Goal: Feedback & Contribution: Submit feedback/report problem

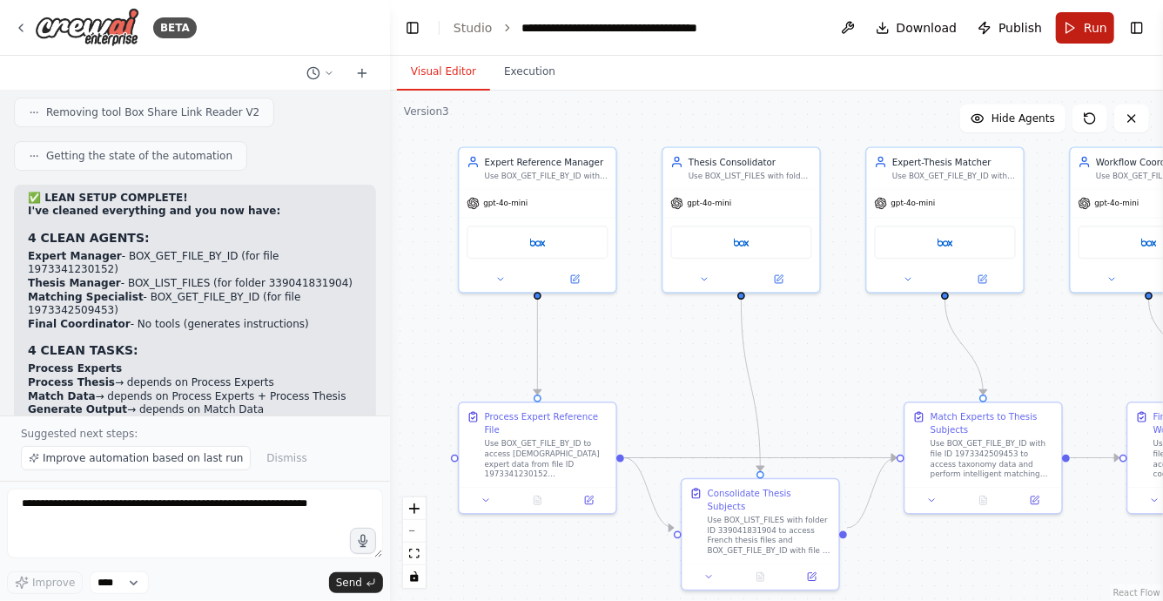
click at [1075, 24] on button "Run" at bounding box center [1085, 27] width 58 height 31
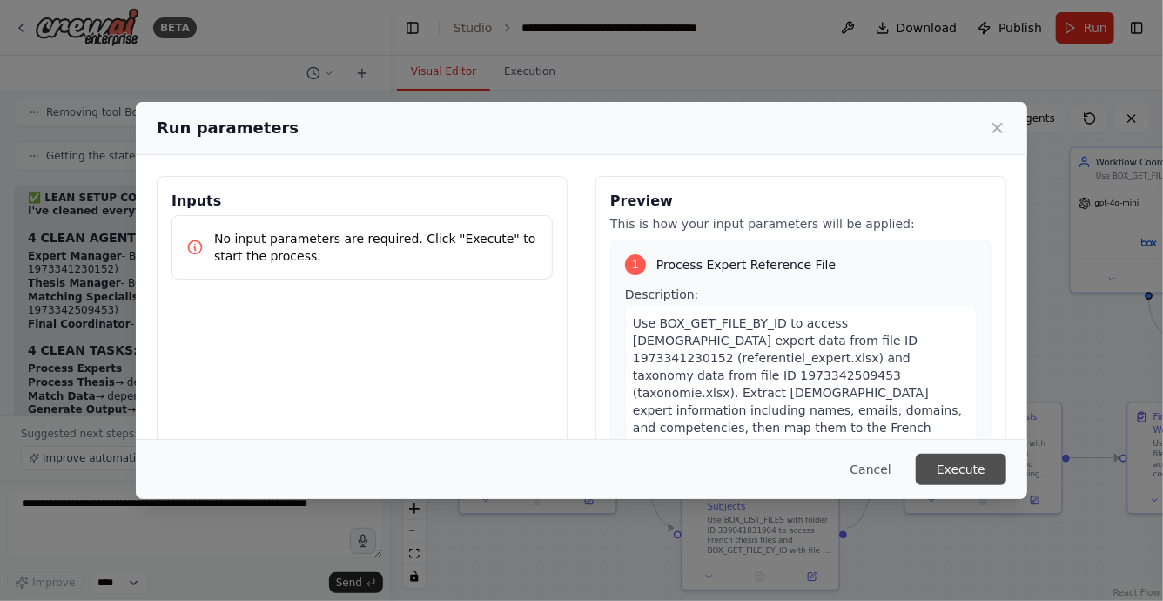
click at [974, 475] on button "Execute" at bounding box center [961, 469] width 91 height 31
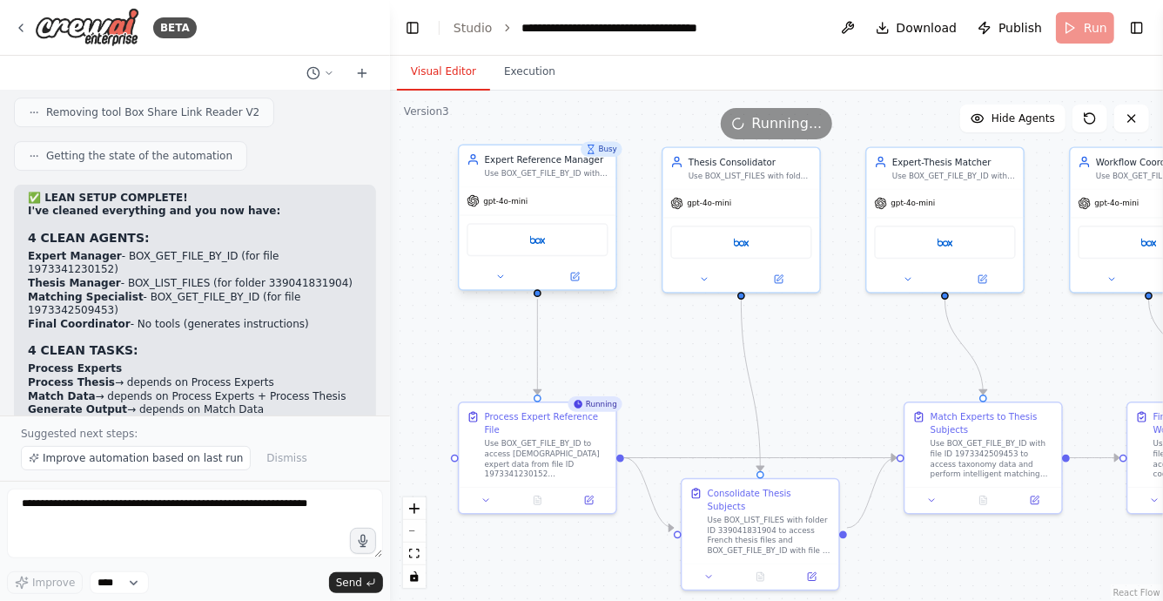
click at [529, 246] on div "Box" at bounding box center [537, 239] width 141 height 33
click at [577, 275] on icon at bounding box center [576, 276] width 6 height 6
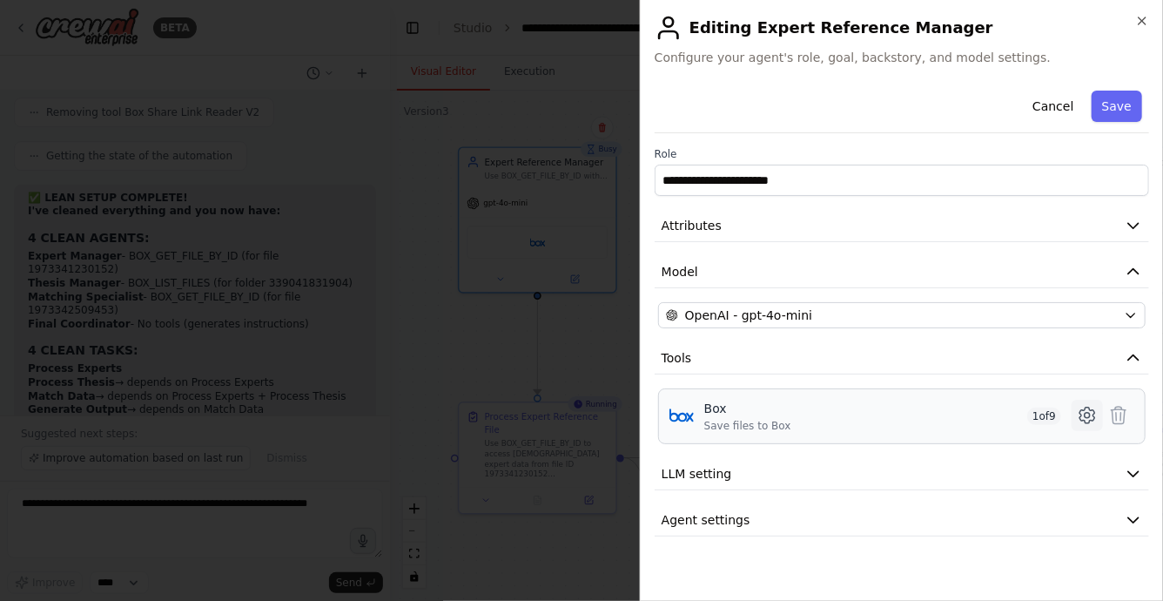
click at [1083, 414] on icon at bounding box center [1087, 415] width 21 height 21
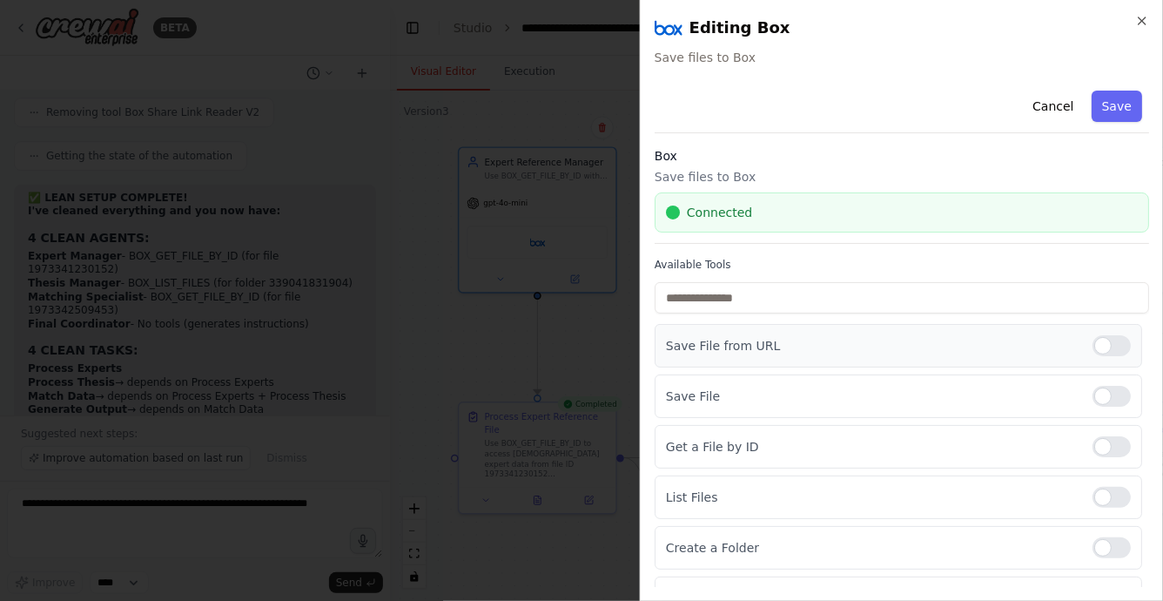
click at [1113, 347] on div at bounding box center [1112, 345] width 38 height 21
click at [1102, 395] on div at bounding box center [1112, 396] width 38 height 21
click at [1110, 488] on div at bounding box center [1112, 497] width 38 height 21
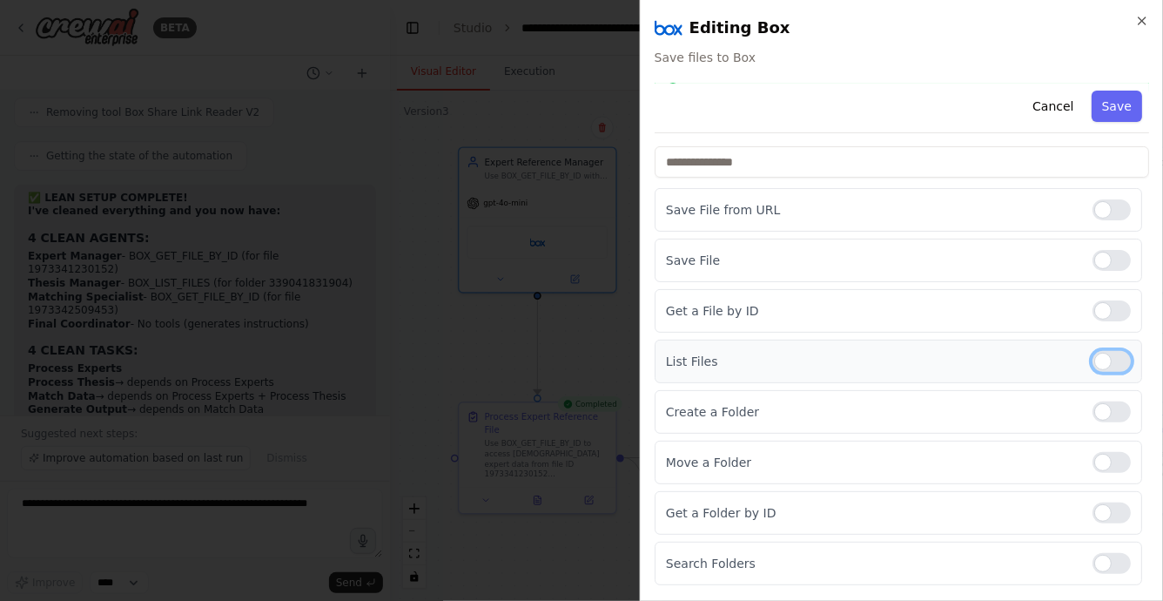
scroll to position [182, 0]
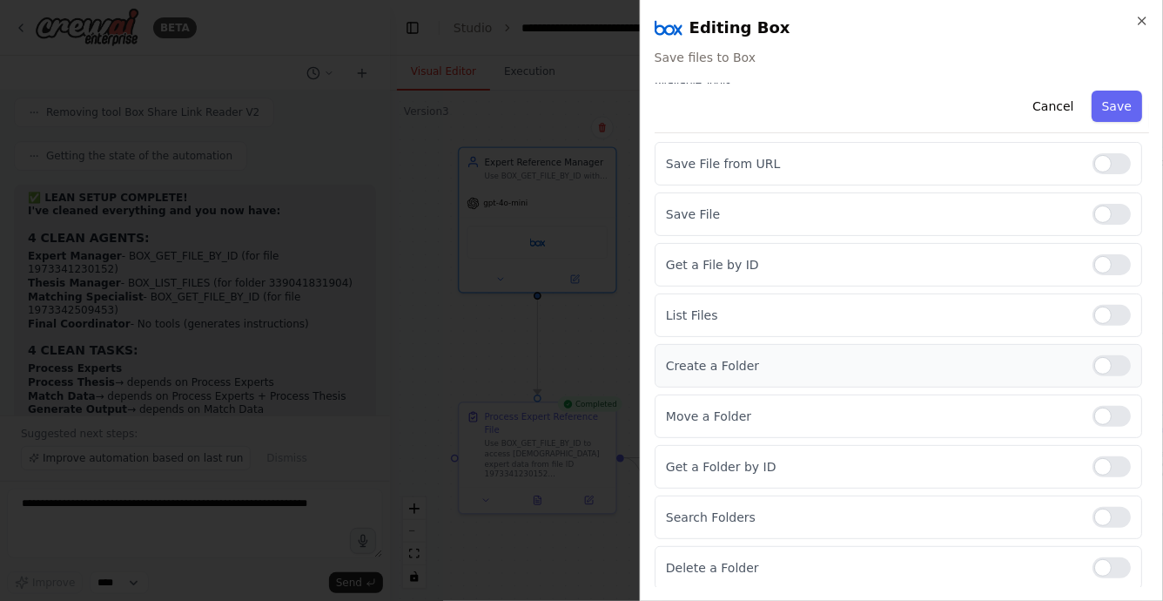
click at [1110, 373] on div at bounding box center [1112, 365] width 38 height 21
click at [1110, 414] on div at bounding box center [1112, 416] width 38 height 21
click at [1110, 453] on div "Get a Folder by ID" at bounding box center [899, 467] width 488 height 44
click at [1110, 464] on div at bounding box center [1112, 466] width 38 height 21
click at [1112, 515] on div at bounding box center [1112, 517] width 38 height 21
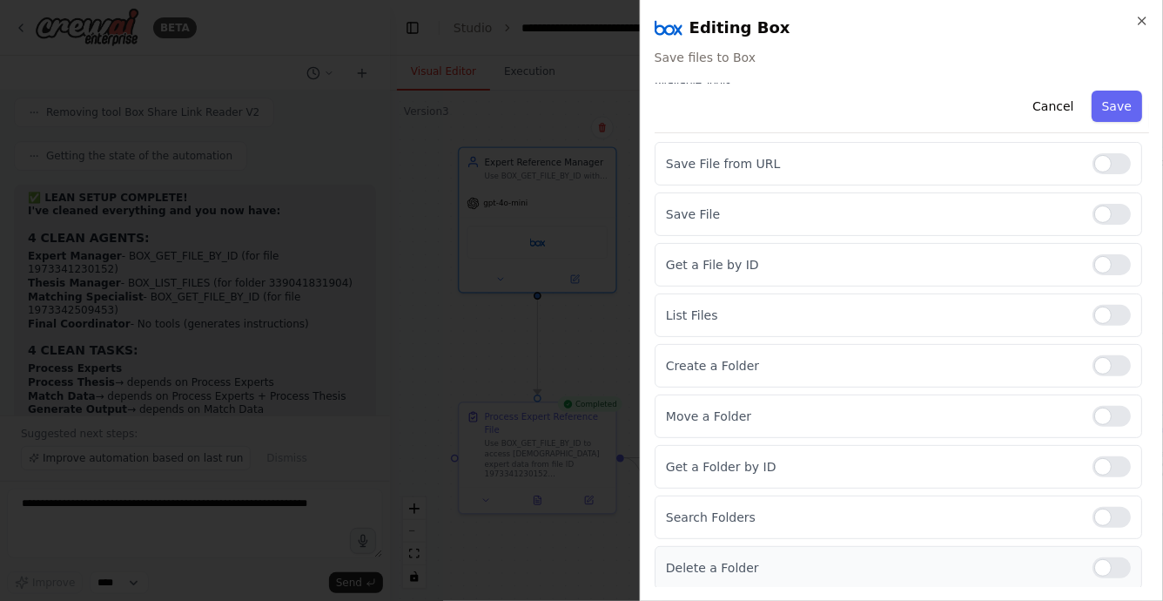
click at [1112, 562] on div at bounding box center [1112, 567] width 38 height 21
click at [1111, 86] on div "Cancel Save" at bounding box center [902, 109] width 495 height 50
click at [1111, 93] on button "Save" at bounding box center [1117, 106] width 51 height 31
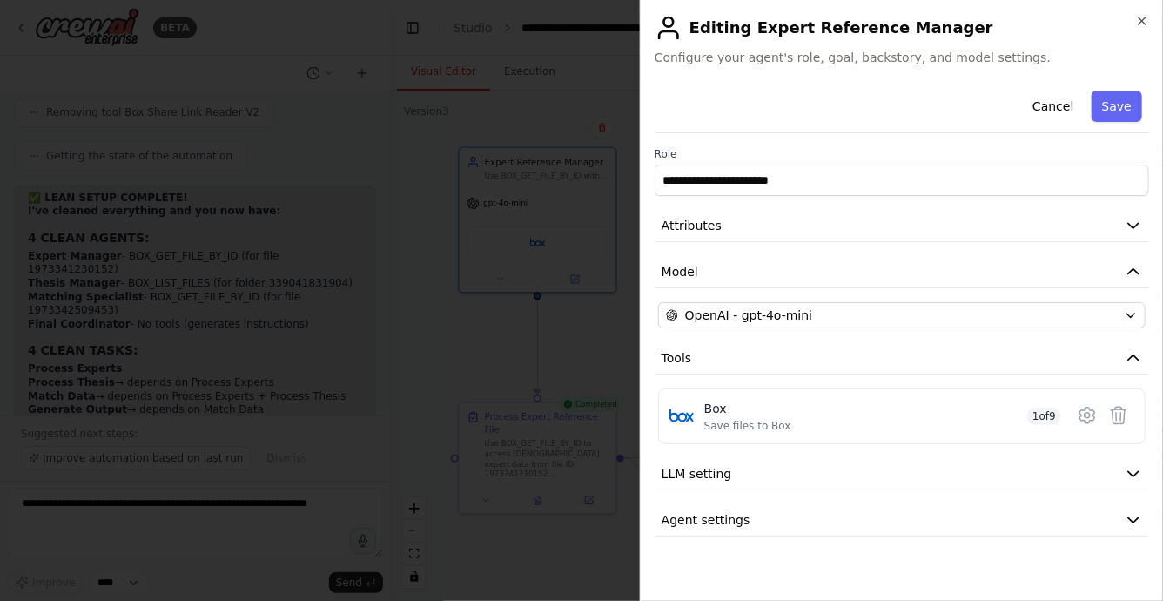
scroll to position [0, 0]
click at [1120, 111] on button "Save" at bounding box center [1117, 106] width 51 height 31
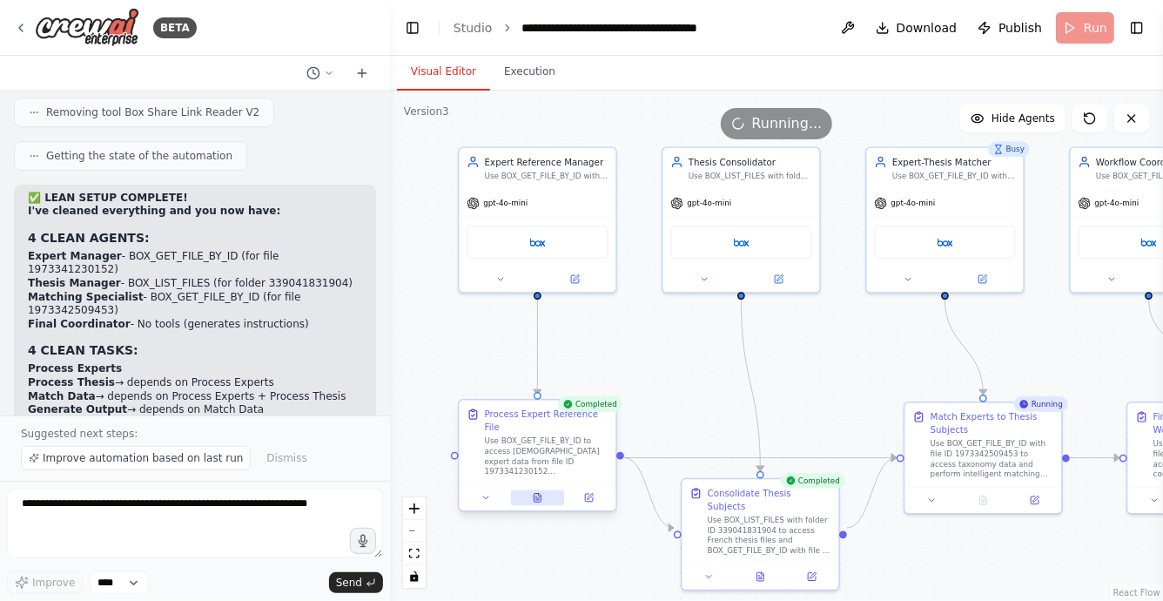
click at [533, 498] on icon at bounding box center [538, 498] width 10 height 10
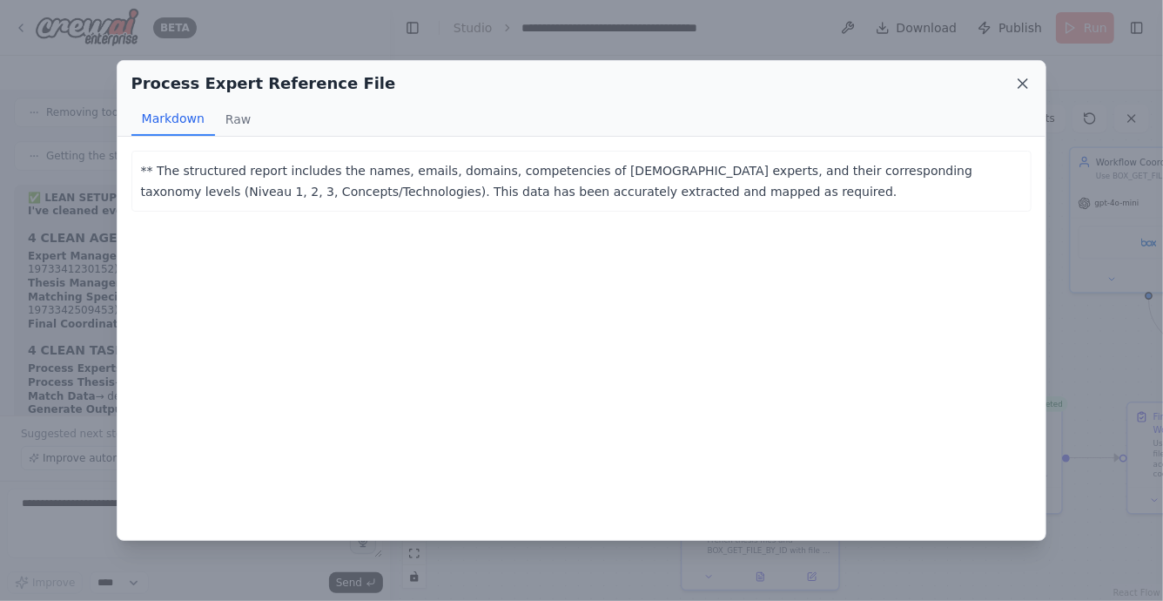
click at [1020, 82] on icon at bounding box center [1022, 83] width 17 height 17
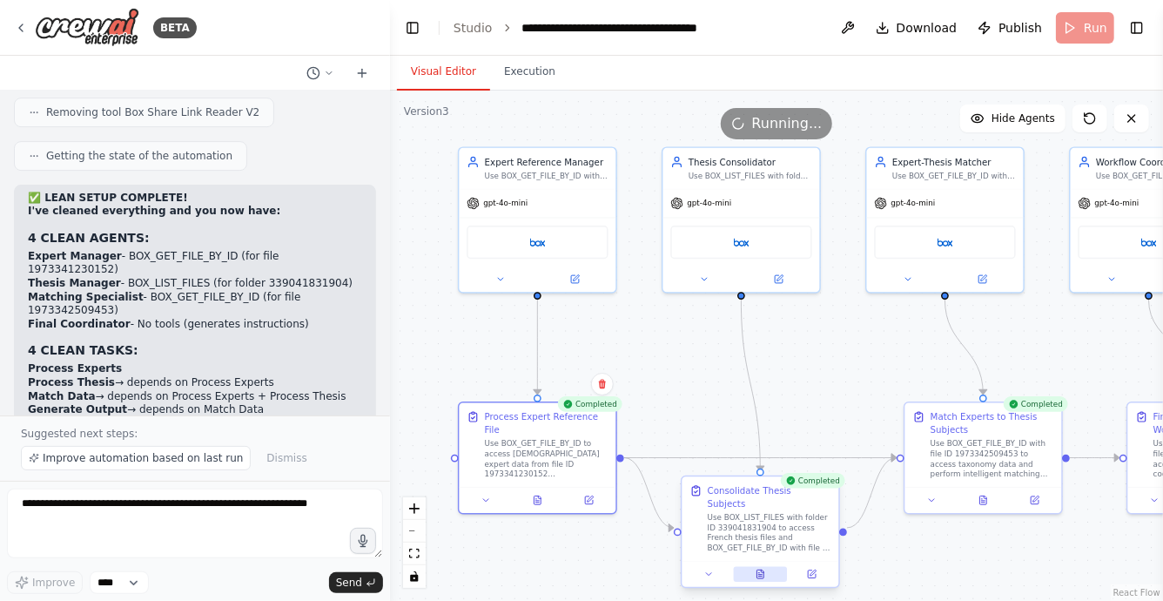
click at [768, 567] on button at bounding box center [761, 575] width 54 height 16
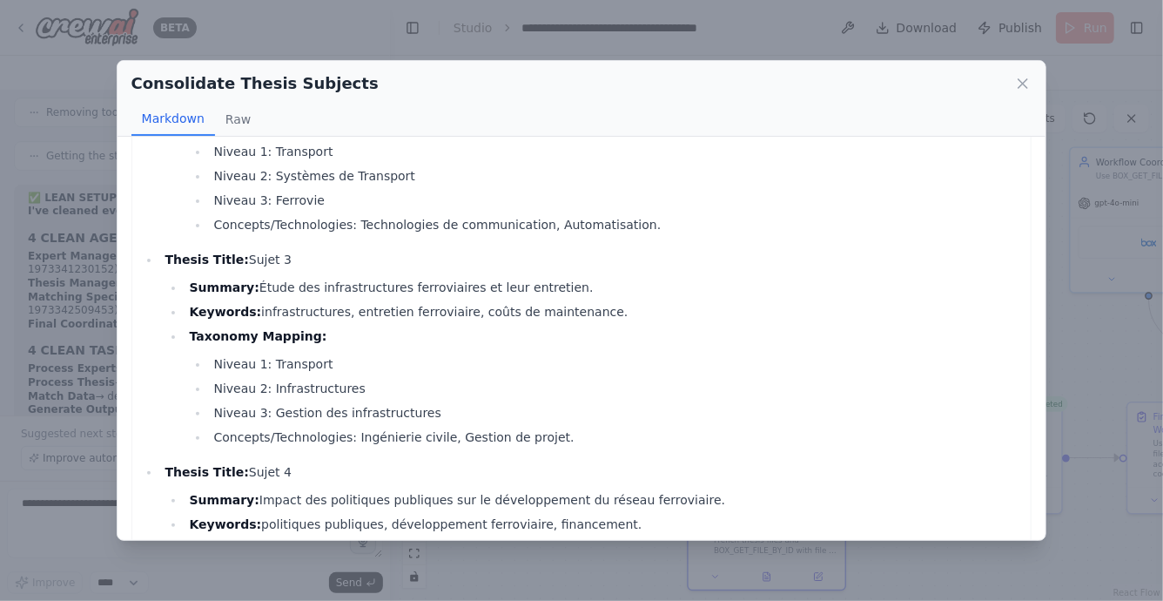
scroll to position [499, 0]
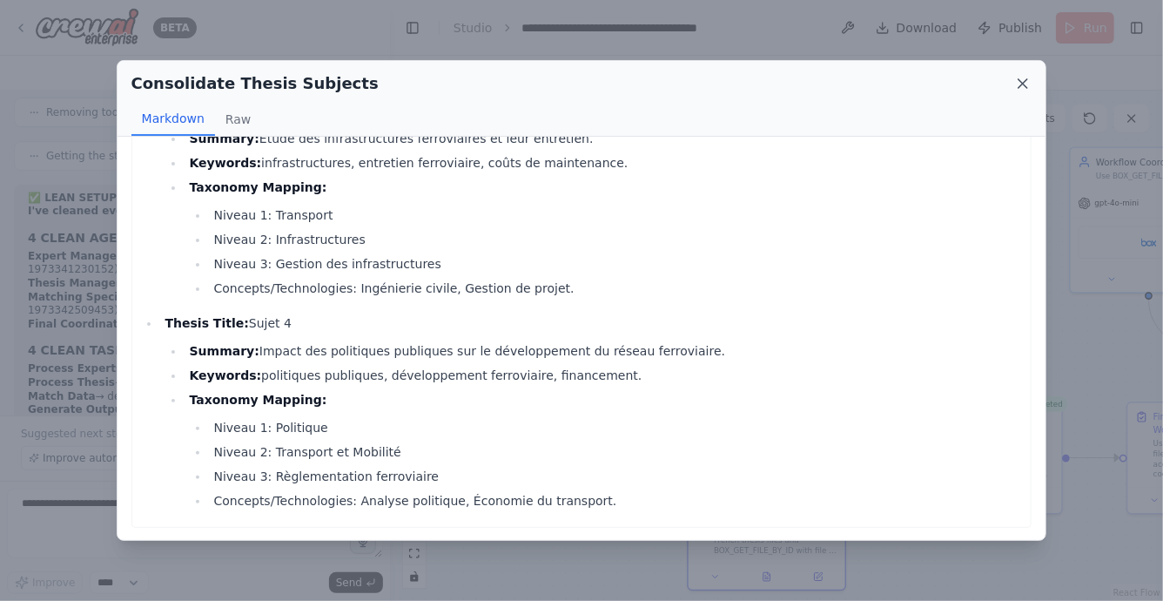
click at [1020, 79] on icon at bounding box center [1022, 83] width 17 height 17
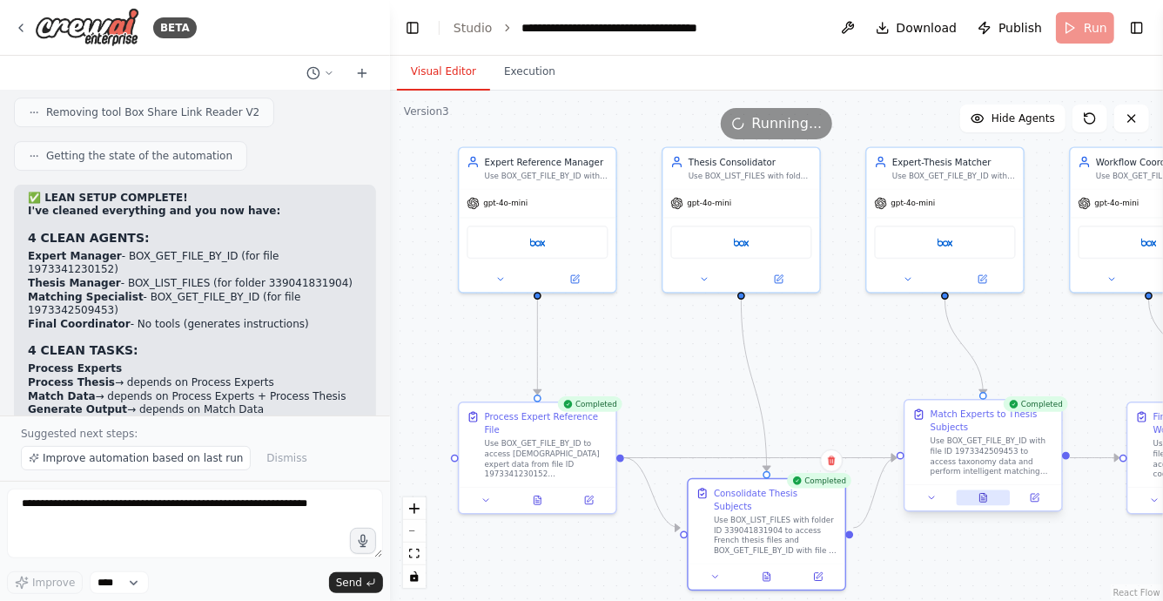
click at [979, 499] on icon at bounding box center [984, 498] width 10 height 10
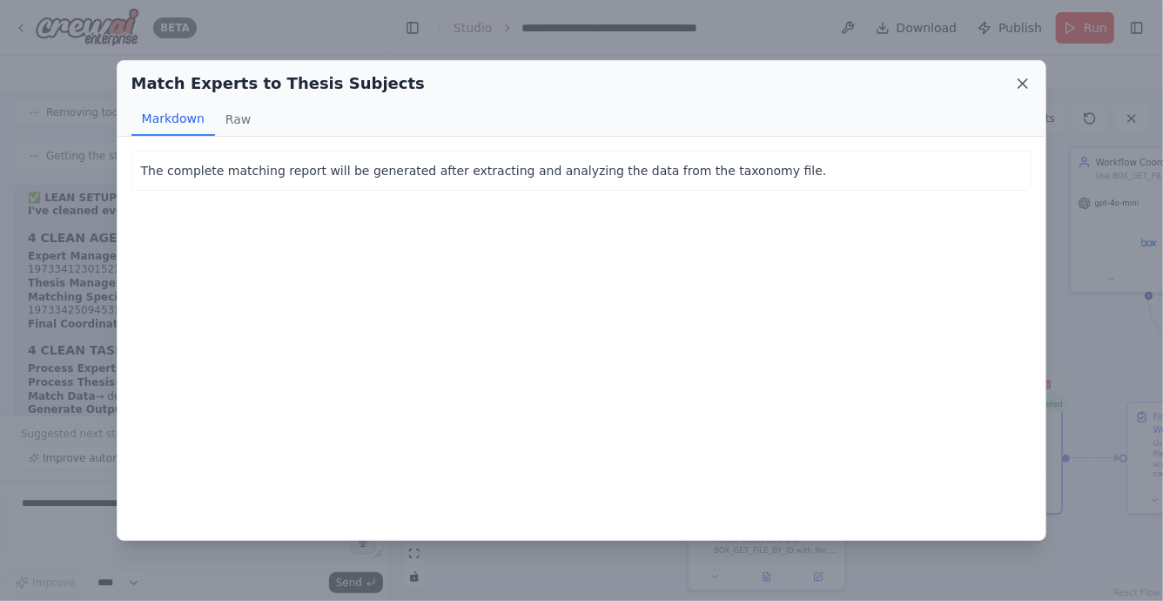
click at [1017, 86] on icon at bounding box center [1022, 83] width 17 height 17
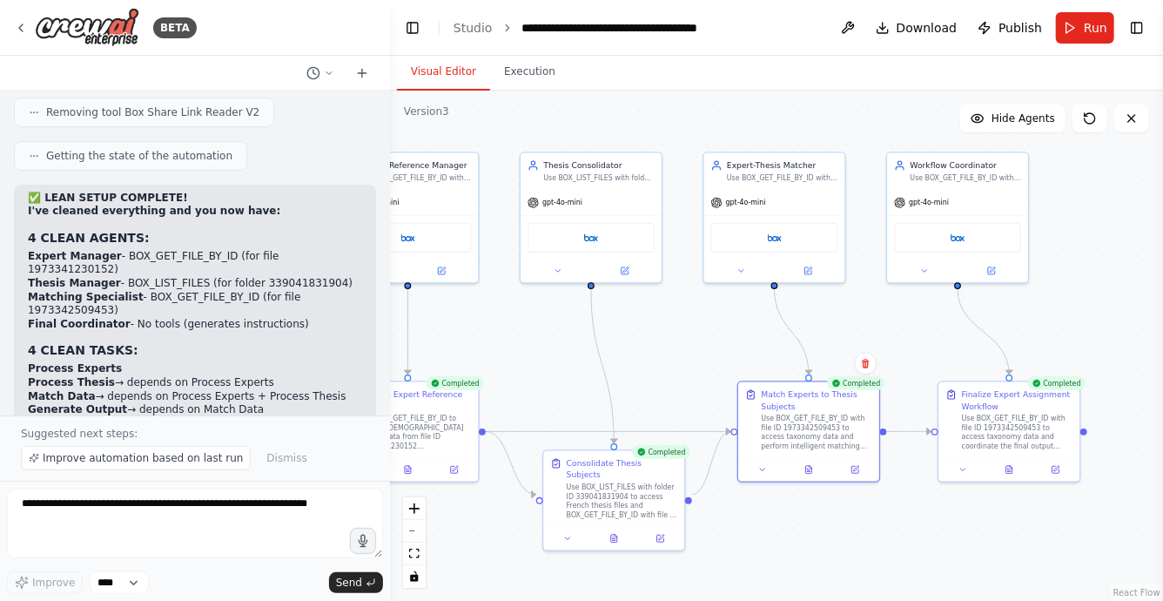
drag, startPoint x: 906, startPoint y: 381, endPoint x: 724, endPoint y: 355, distance: 183.8
click at [724, 355] on div ".deletable-edge-delete-btn { width: 20px; height: 20px; border: 0px solid #ffff…" at bounding box center [776, 346] width 773 height 510
click at [1003, 465] on icon at bounding box center [1005, 465] width 6 height 8
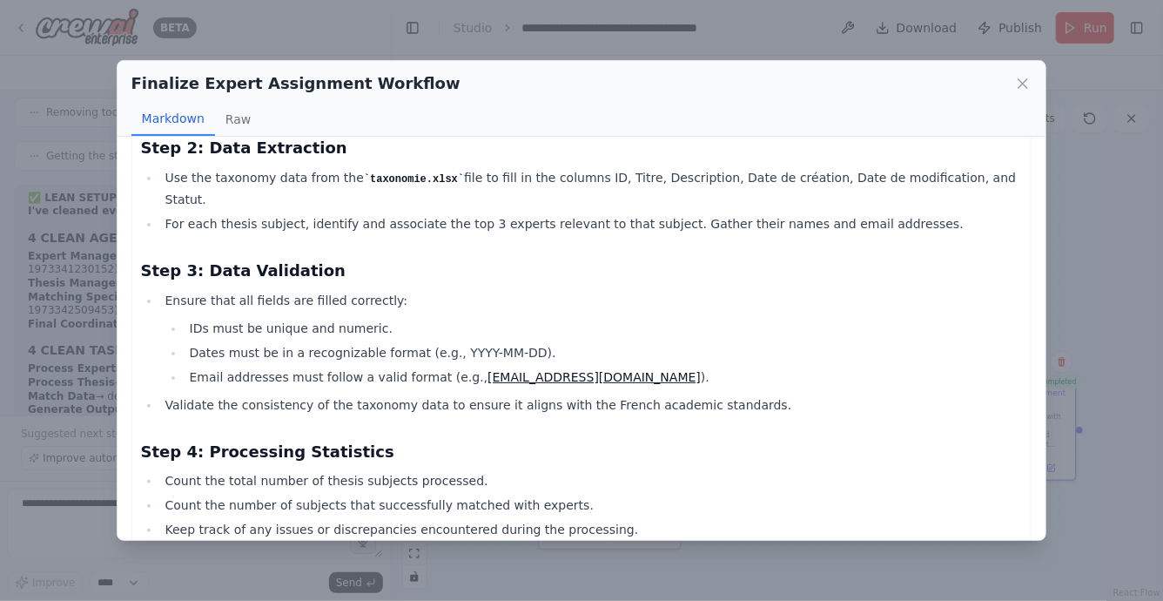
scroll to position [0, 0]
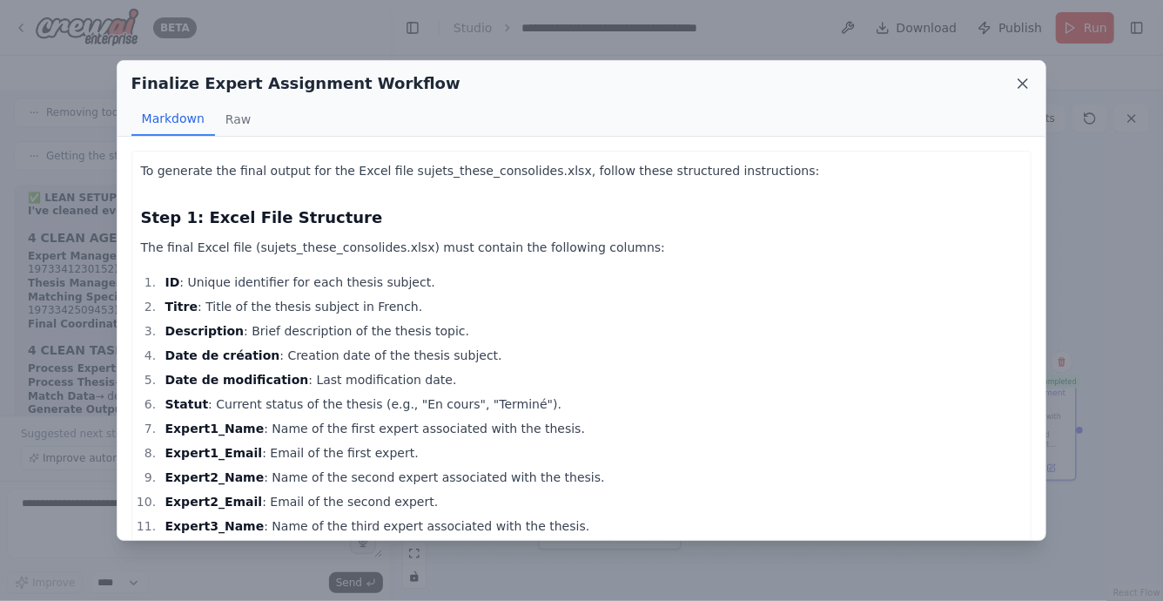
click at [1024, 80] on icon at bounding box center [1022, 83] width 17 height 17
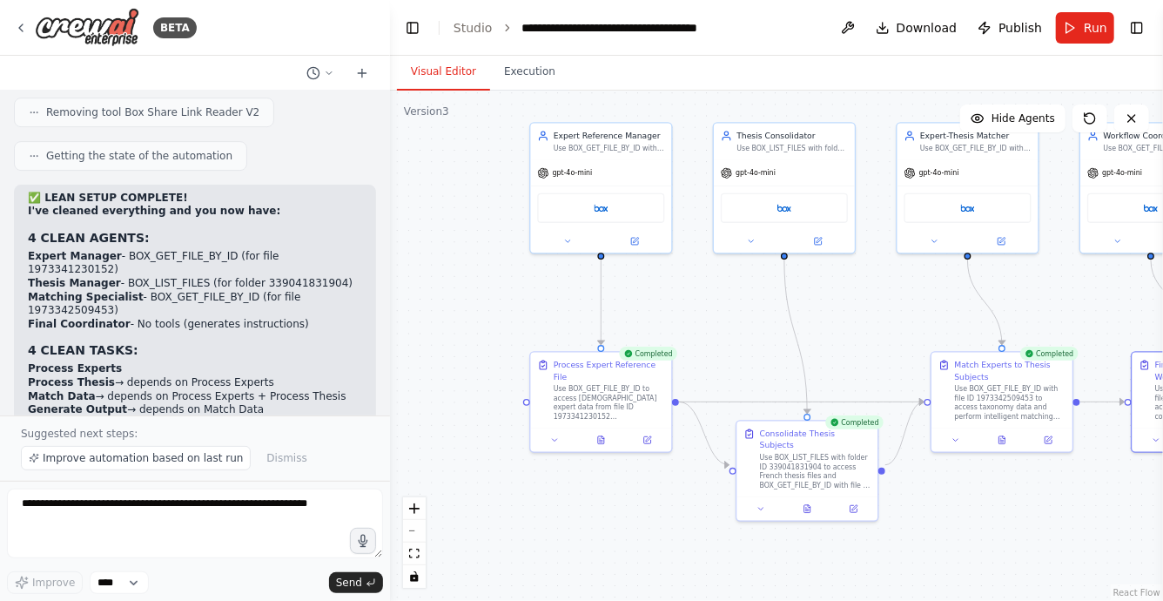
drag, startPoint x: 556, startPoint y: 408, endPoint x: 770, endPoint y: 377, distance: 215.6
click at [770, 377] on div ".deletable-edge-delete-btn { width: 20px; height: 20px; border: 0px solid #ffff…" at bounding box center [776, 346] width 773 height 510
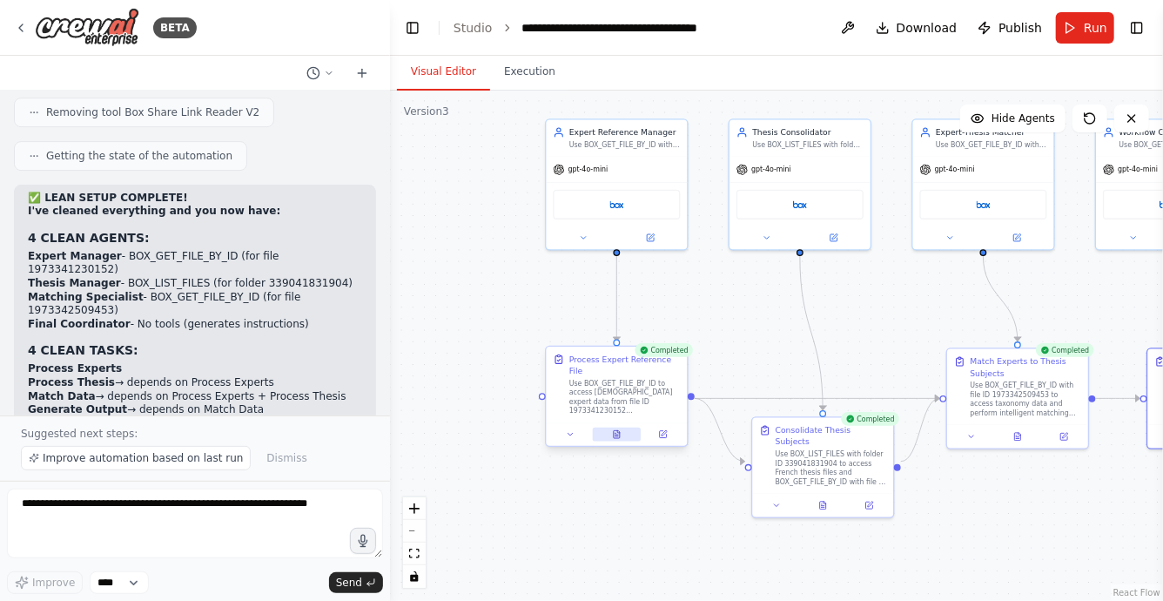
click at [618, 434] on icon at bounding box center [617, 434] width 3 height 0
click at [616, 433] on icon at bounding box center [616, 433] width 1 height 0
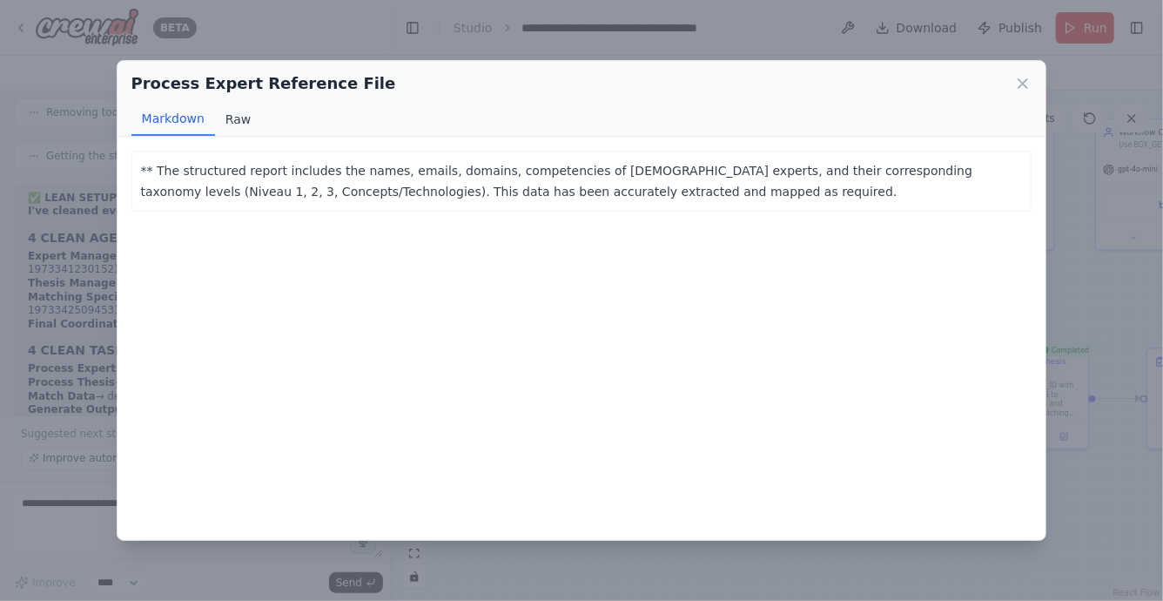
click at [221, 116] on button "Raw" at bounding box center [238, 119] width 46 height 33
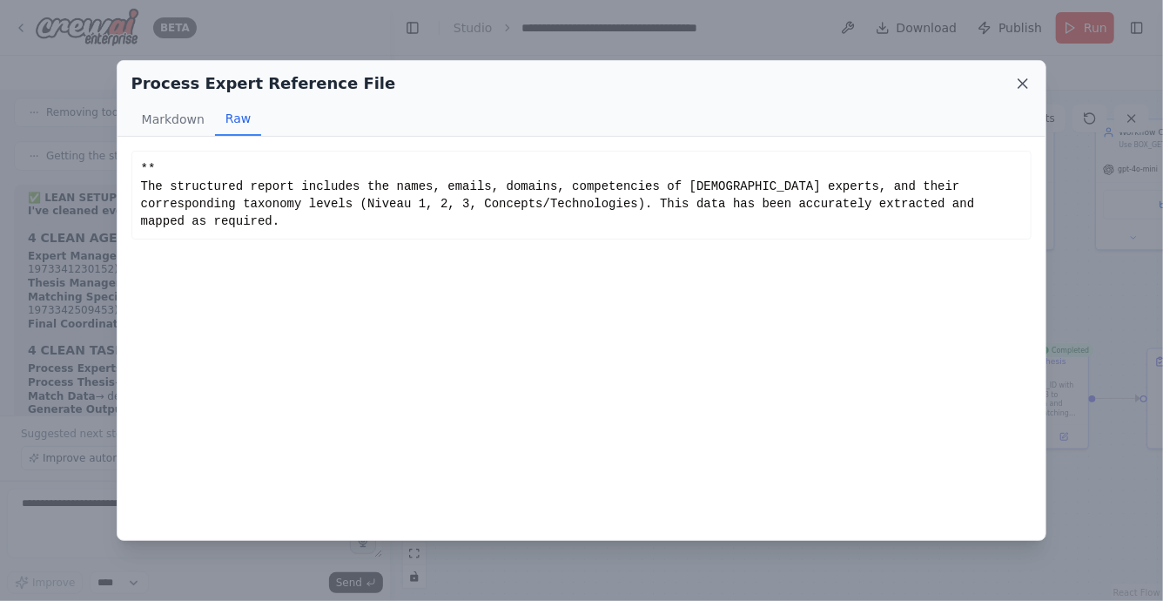
click at [1025, 79] on icon at bounding box center [1022, 83] width 17 height 17
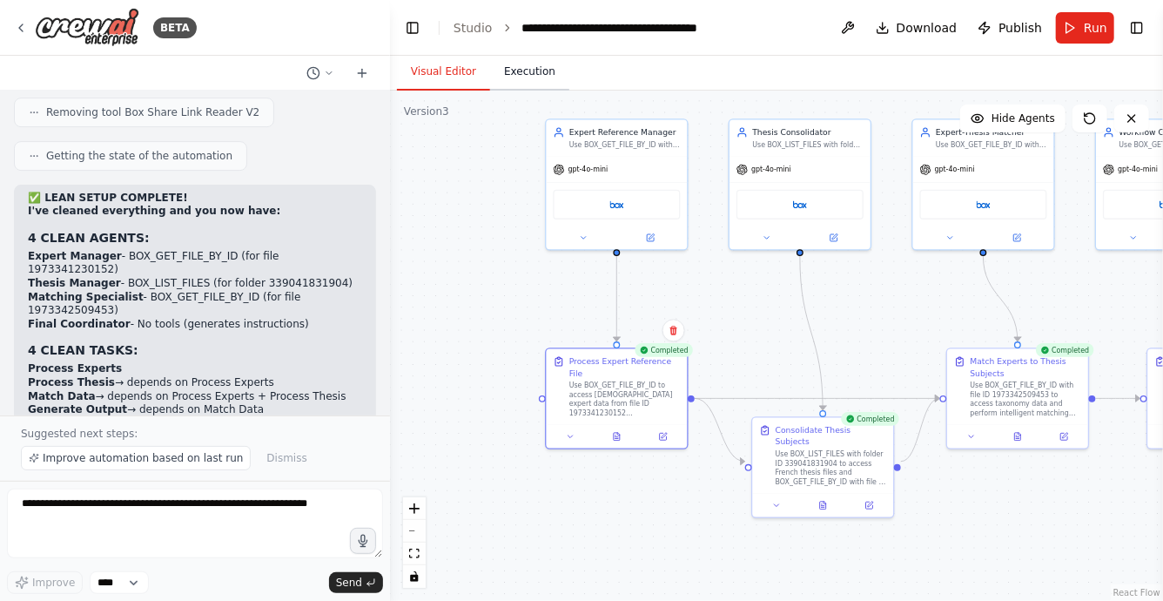
click at [527, 77] on button "Execution" at bounding box center [529, 72] width 79 height 37
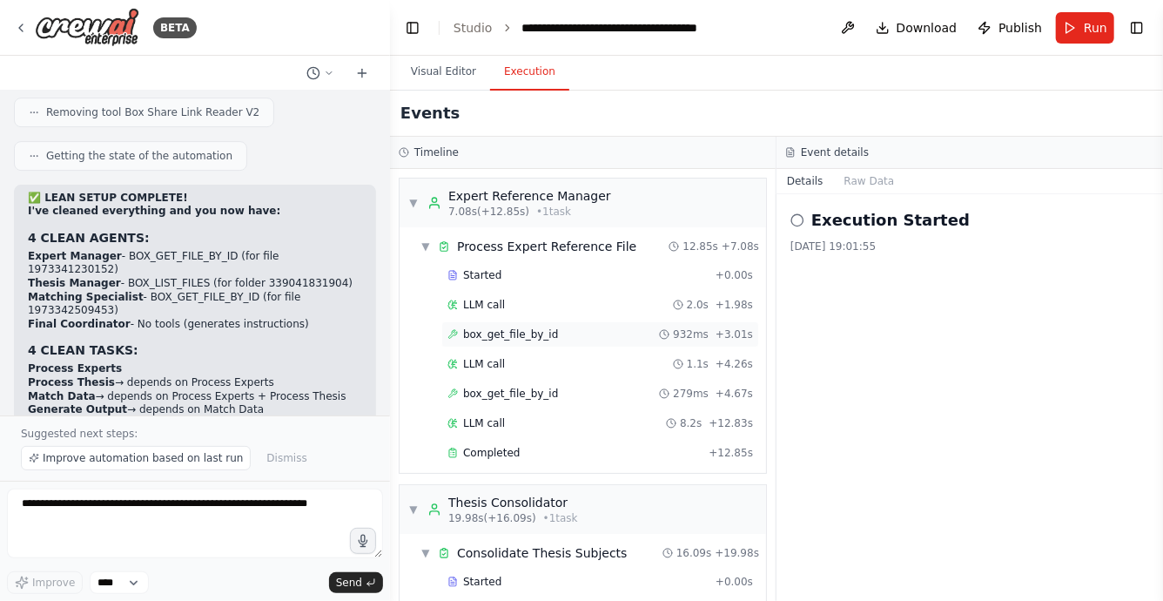
click at [559, 337] on div "box_get_file_by_id 932ms + 3.01s" at bounding box center [601, 334] width 306 height 14
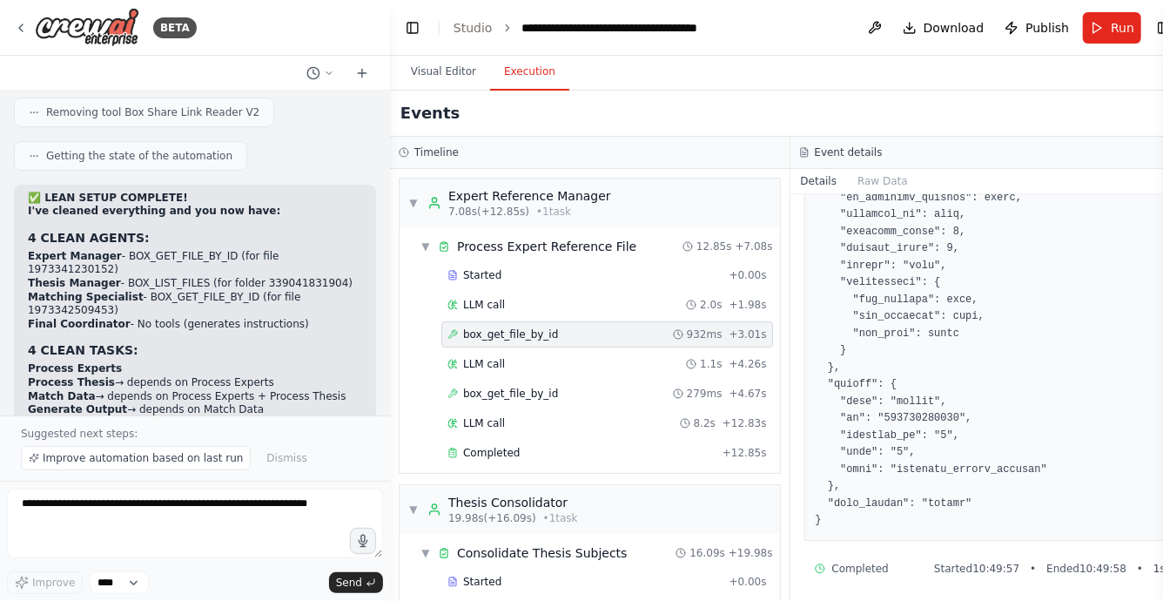
scroll to position [1392, 0]
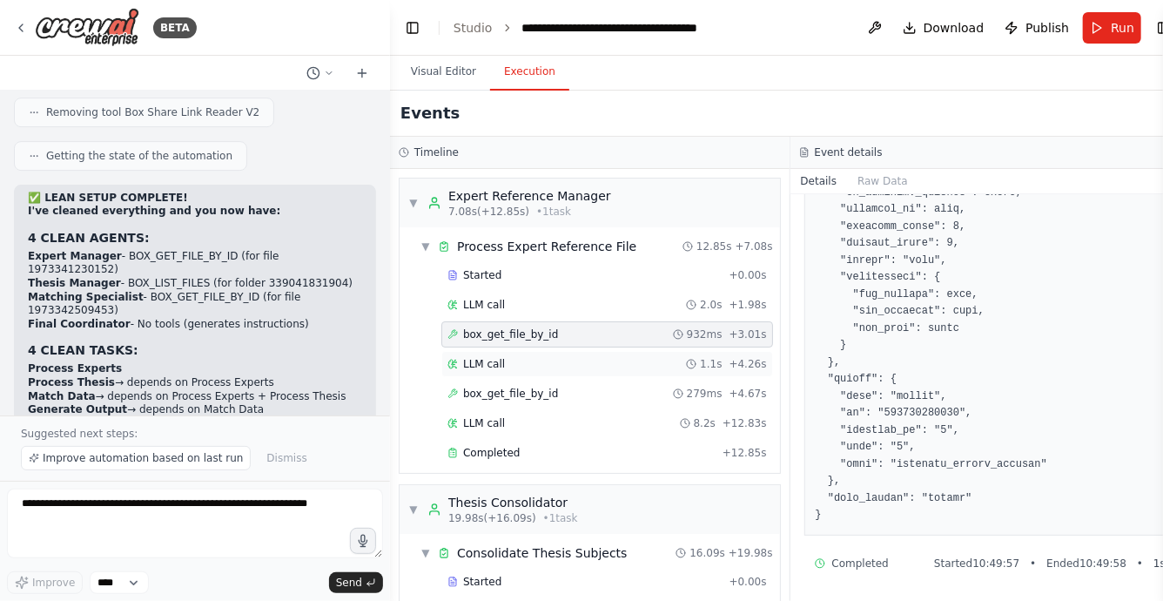
click at [560, 352] on div "LLM call 1.1s + 4.26s" at bounding box center [607, 364] width 332 height 26
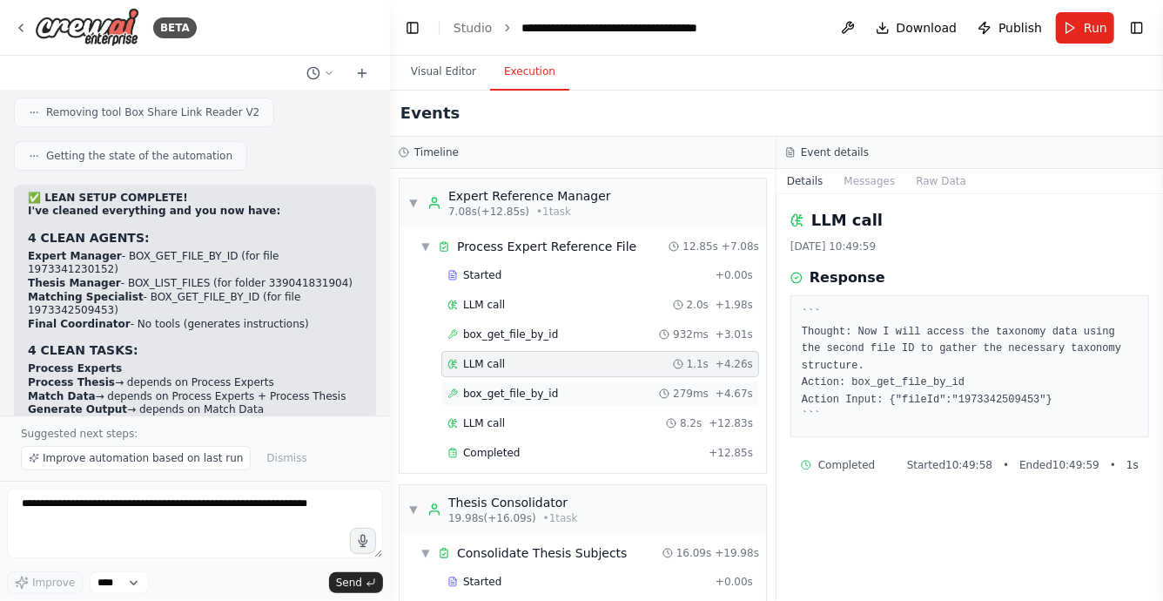
click at [522, 390] on span "box_get_file_by_id" at bounding box center [510, 394] width 95 height 14
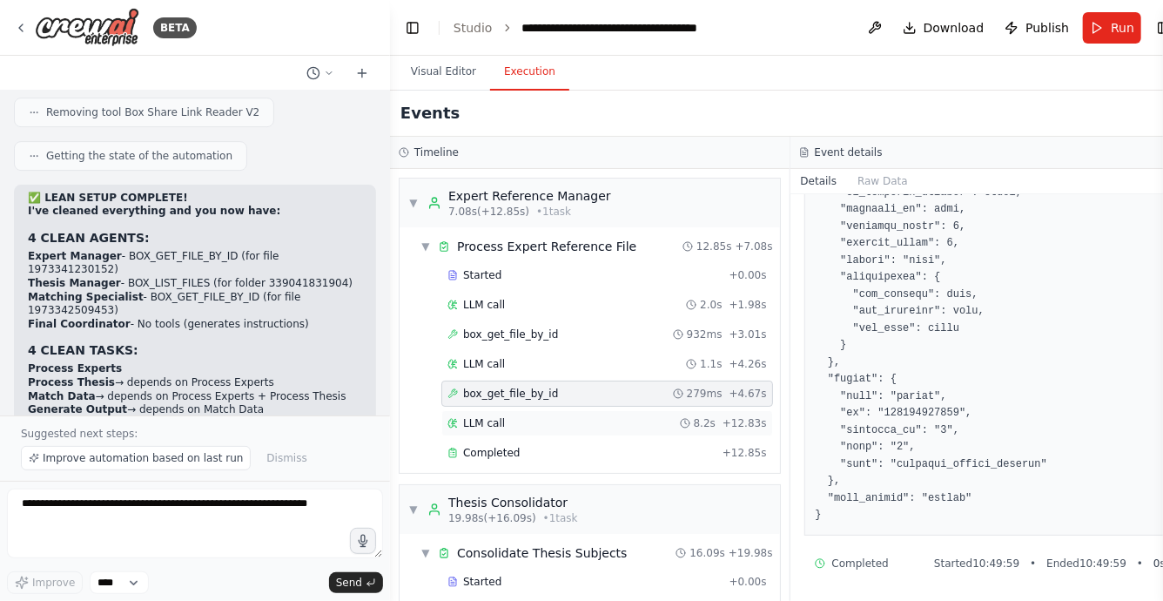
click at [582, 431] on div "LLM call 8.2s + 12.83s" at bounding box center [607, 423] width 332 height 26
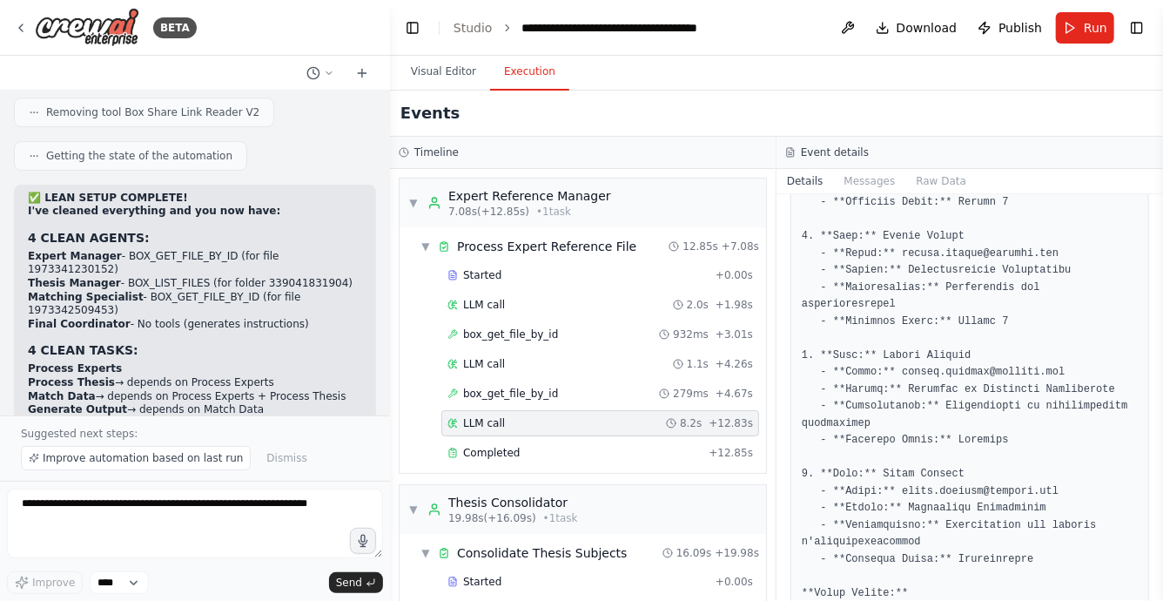
scroll to position [551, 0]
click at [583, 449] on div "Completed" at bounding box center [575, 453] width 254 height 14
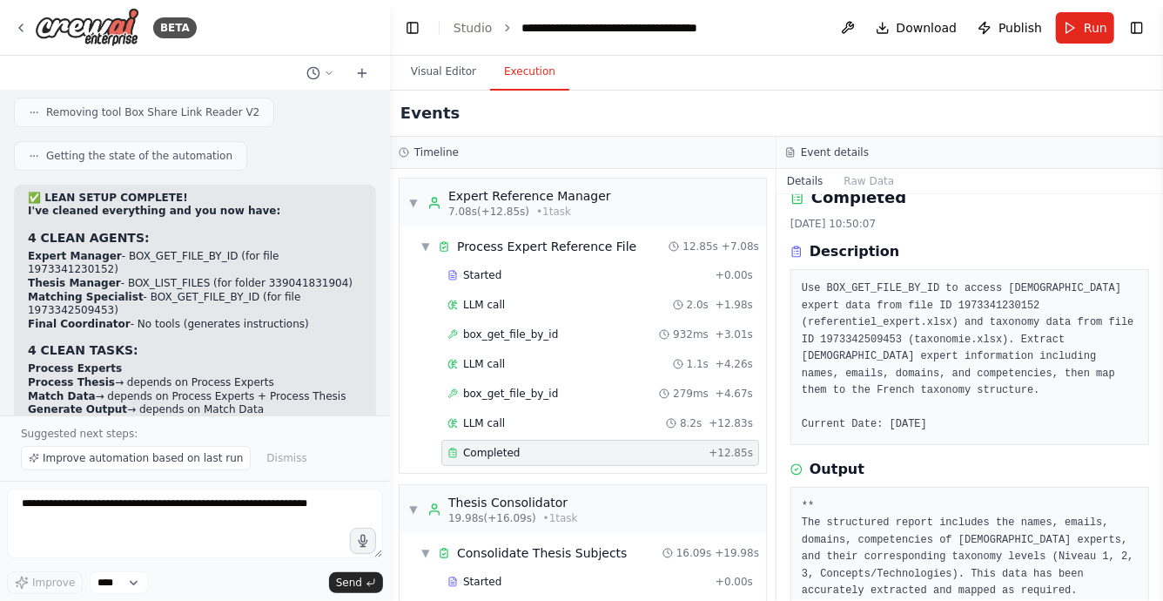
scroll to position [43, 0]
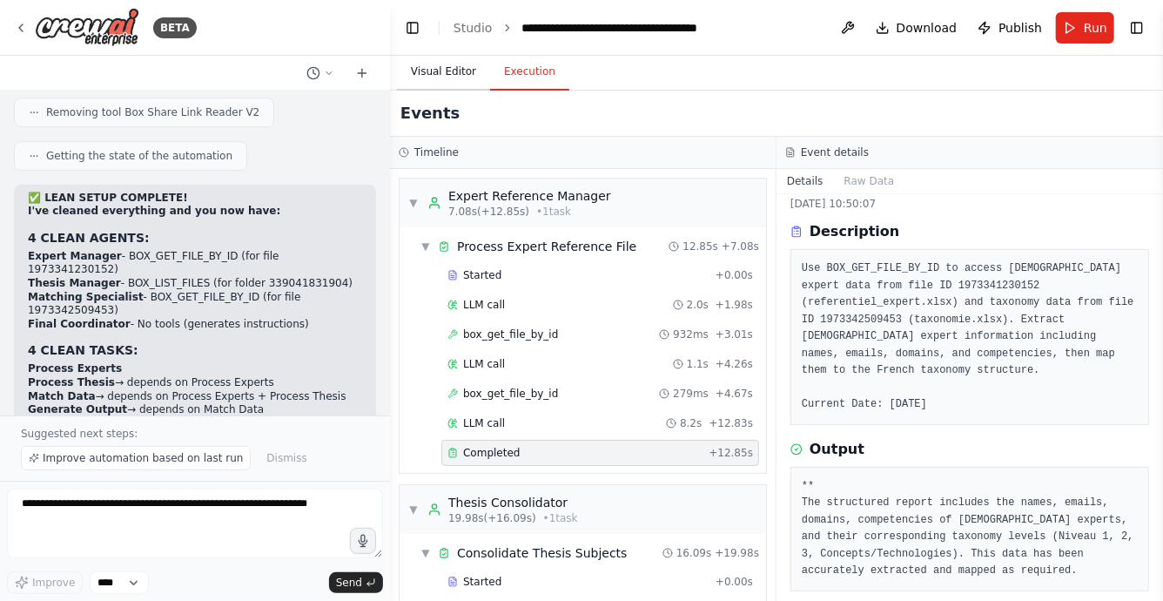
click at [451, 72] on button "Visual Editor" at bounding box center [443, 72] width 93 height 37
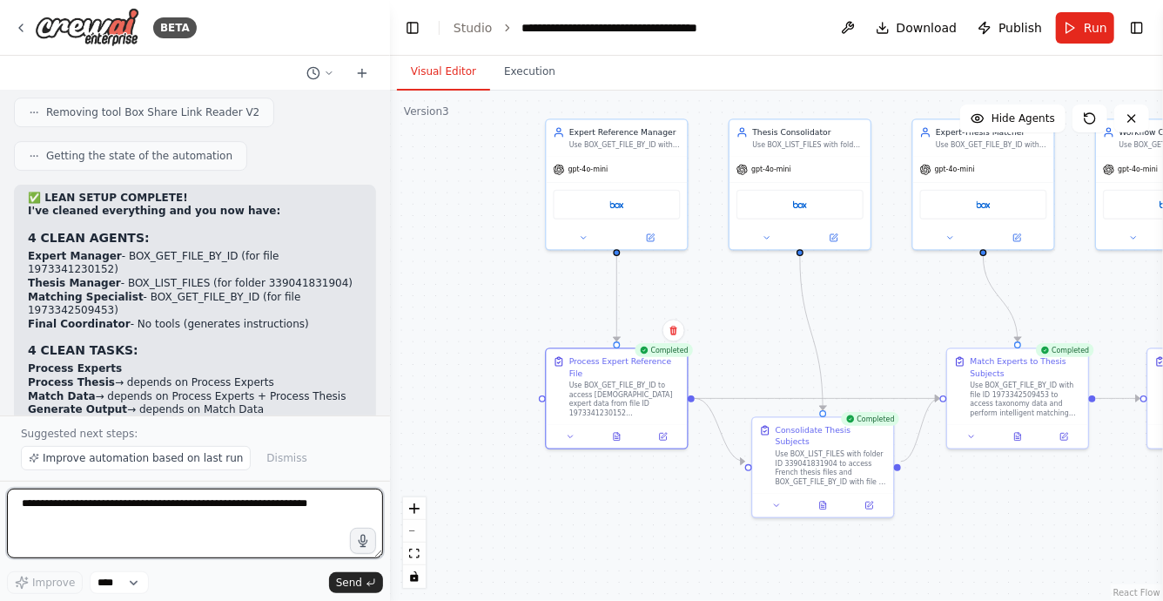
click at [242, 516] on textarea at bounding box center [195, 523] width 376 height 70
type textarea "**********"
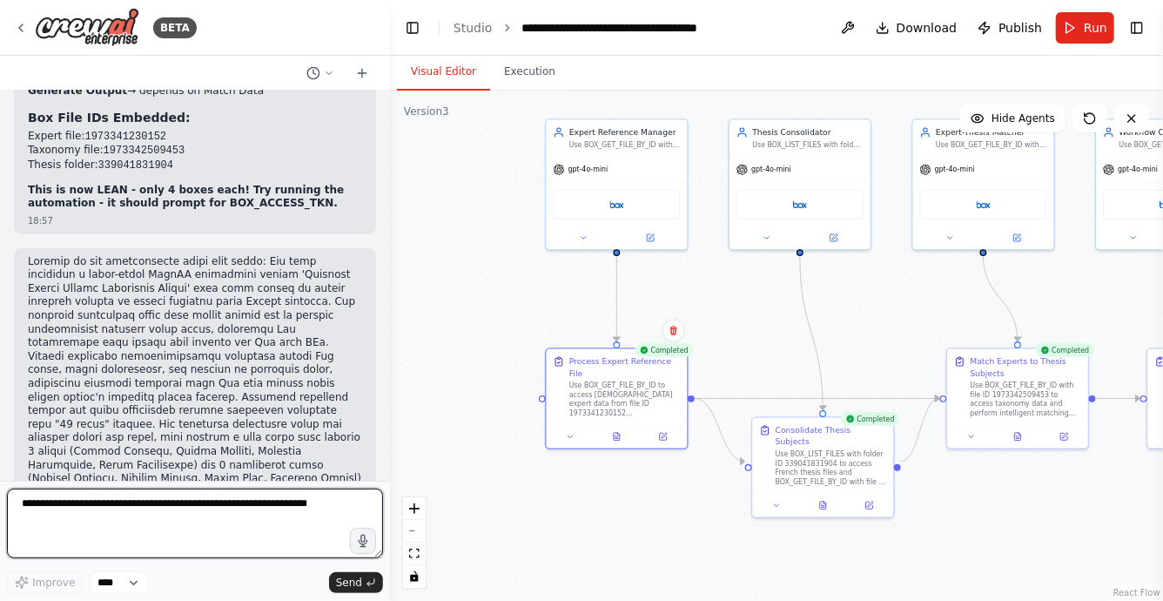
scroll to position [89477, 0]
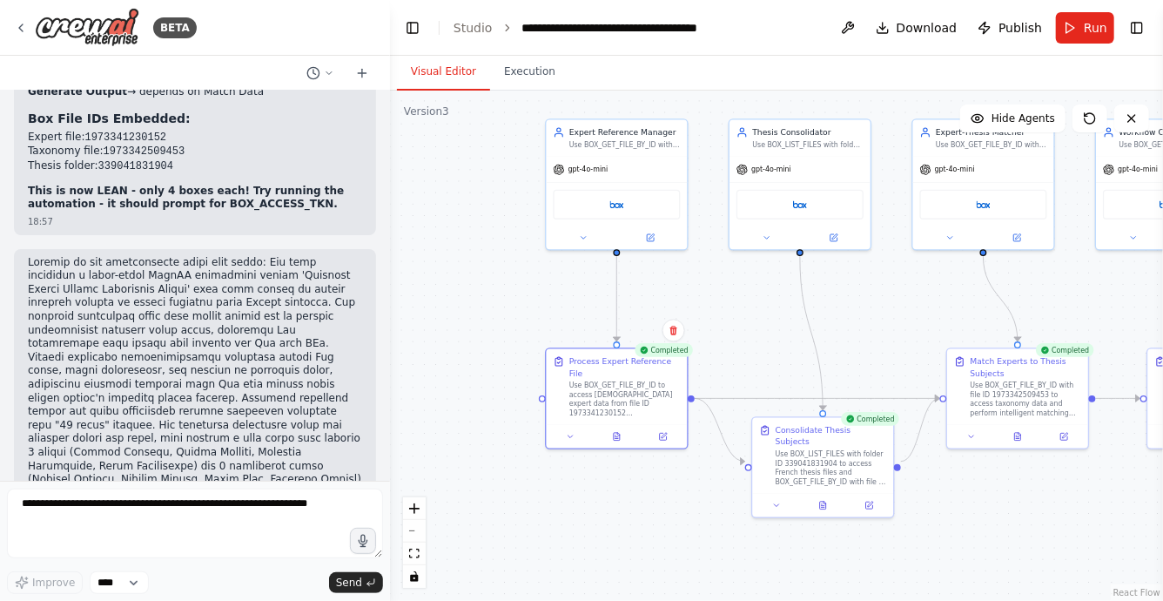
drag, startPoint x: 227, startPoint y: 323, endPoint x: 17, endPoint y: 324, distance: 209.8
copy strong "Input field asking for BOX_ACCESS_TKN"
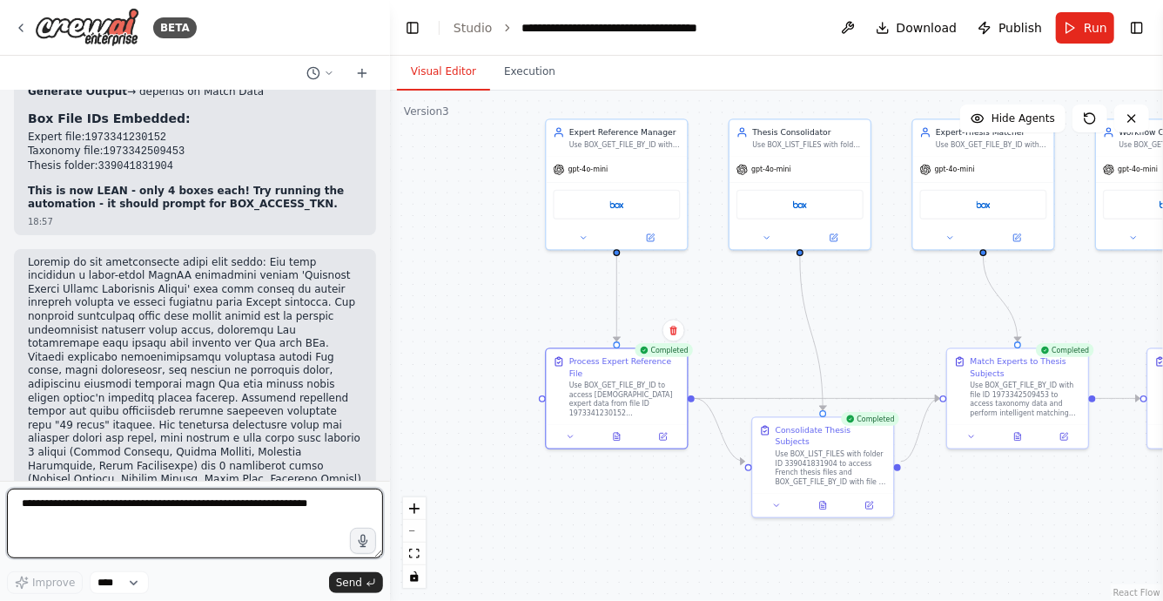
click at [106, 516] on textarea at bounding box center [195, 523] width 376 height 70
paste textarea "**********"
type textarea "**********"
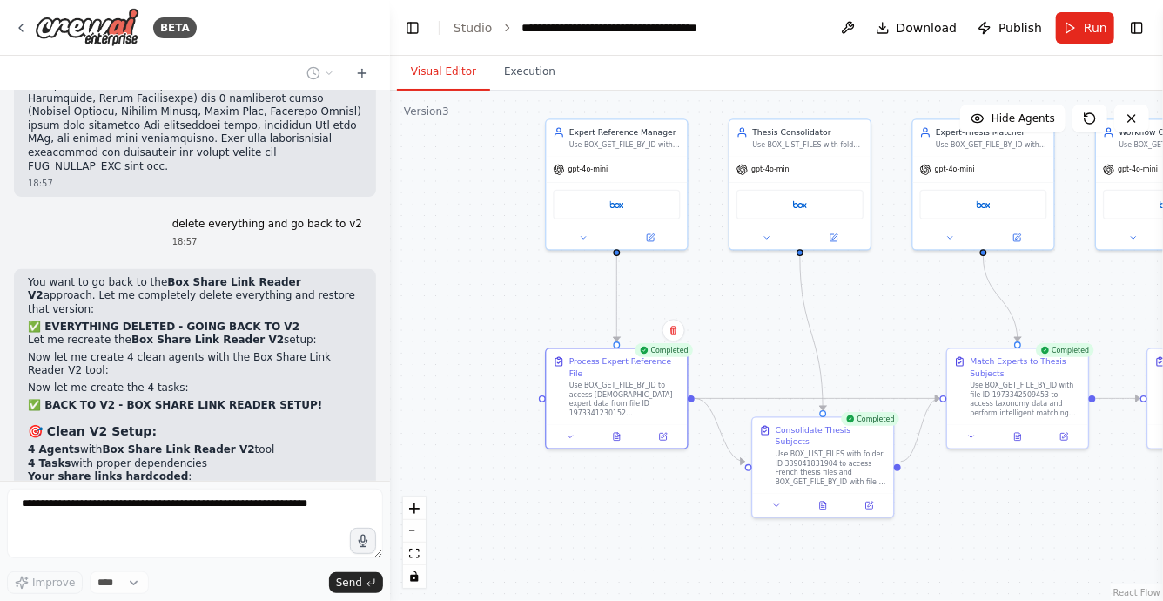
scroll to position [89903, 0]
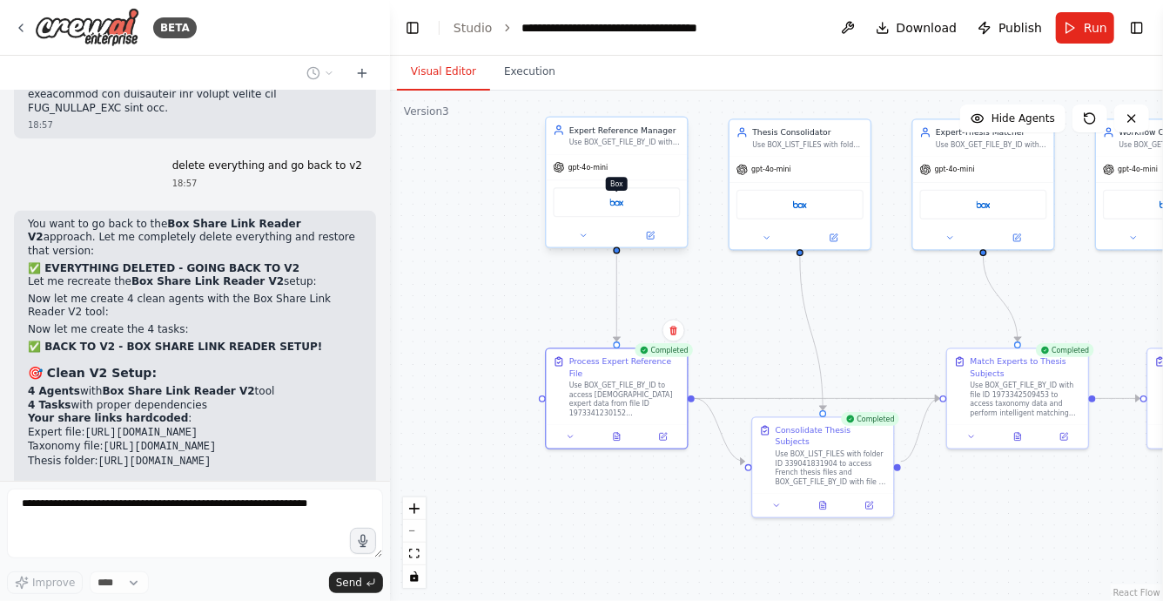
click at [616, 204] on img at bounding box center [617, 202] width 14 height 14
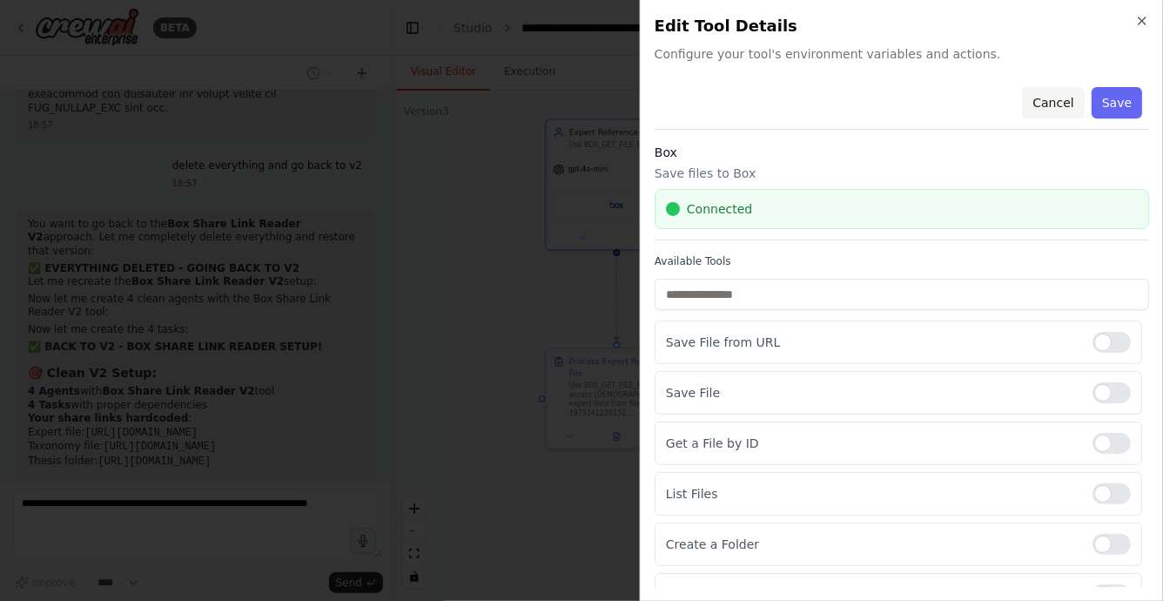
click at [1061, 104] on button "Cancel" at bounding box center [1053, 102] width 62 height 31
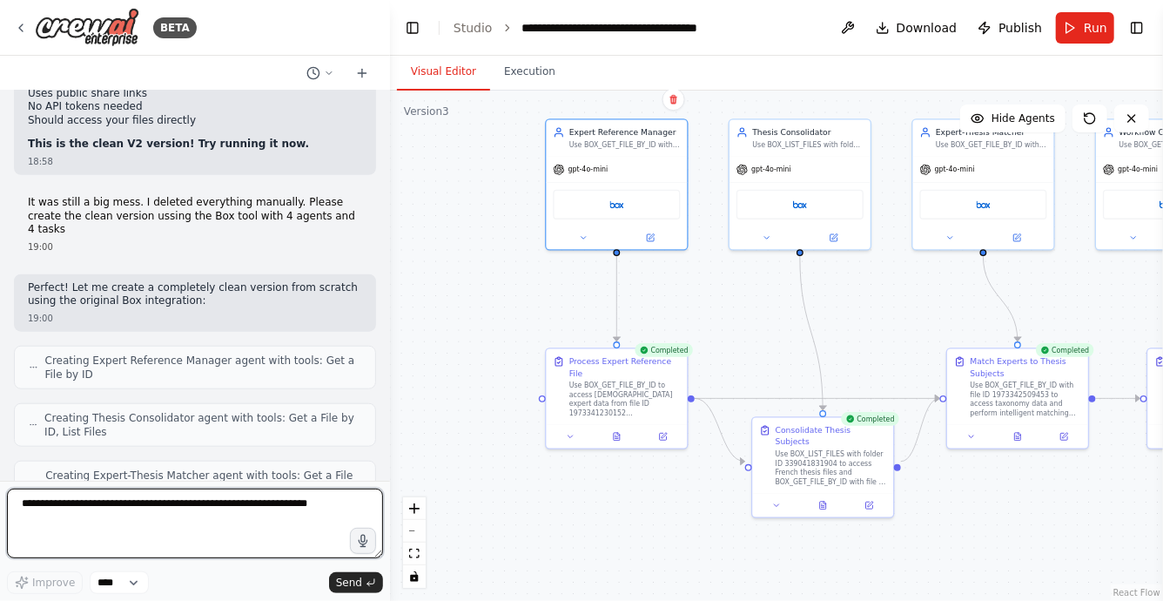
scroll to position [90331, 0]
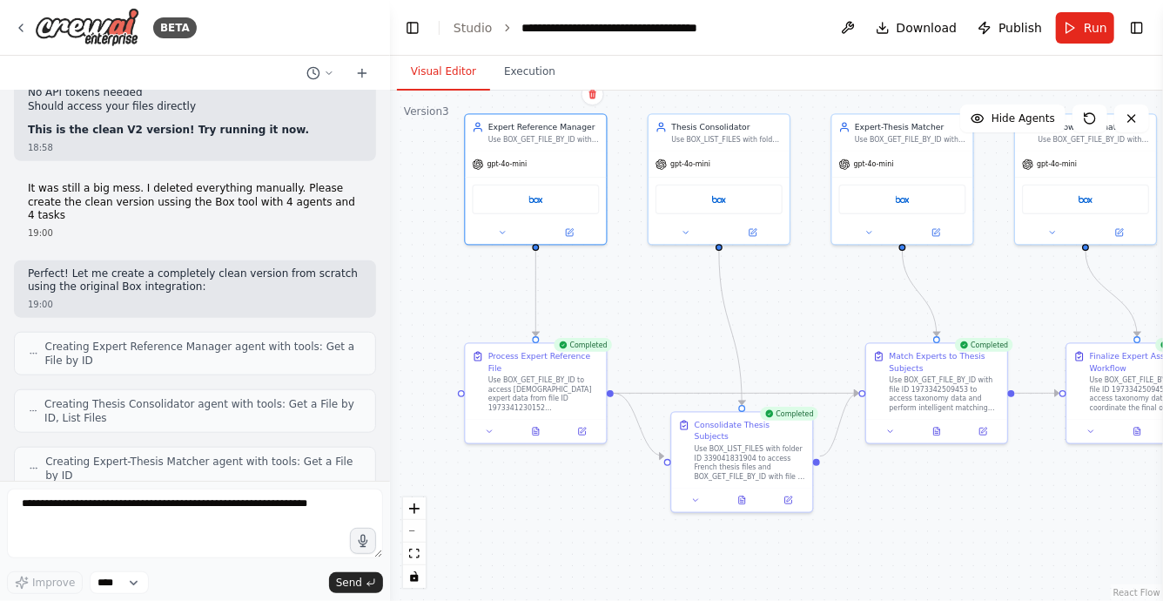
drag, startPoint x: 582, startPoint y: 531, endPoint x: 501, endPoint y: 526, distance: 81.1
click at [501, 526] on div ".deletable-edge-delete-btn { width: 20px; height: 20px; border: 0px solid #ffff…" at bounding box center [776, 346] width 773 height 510
click at [1081, 27] on button "Run" at bounding box center [1085, 27] width 58 height 31
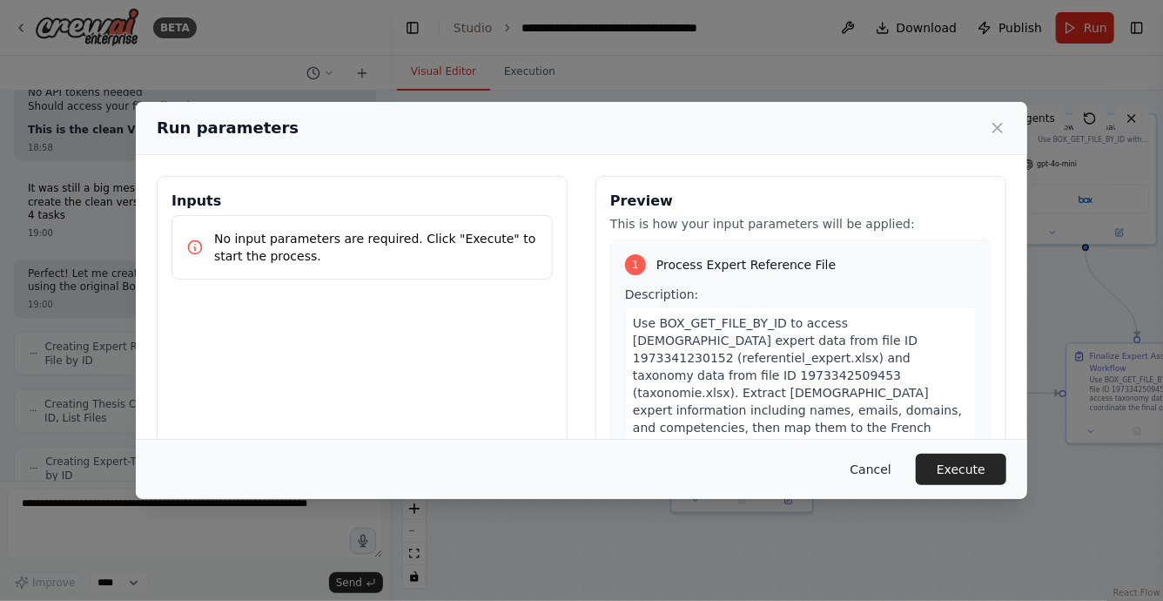
click at [883, 468] on button "Cancel" at bounding box center [871, 469] width 69 height 31
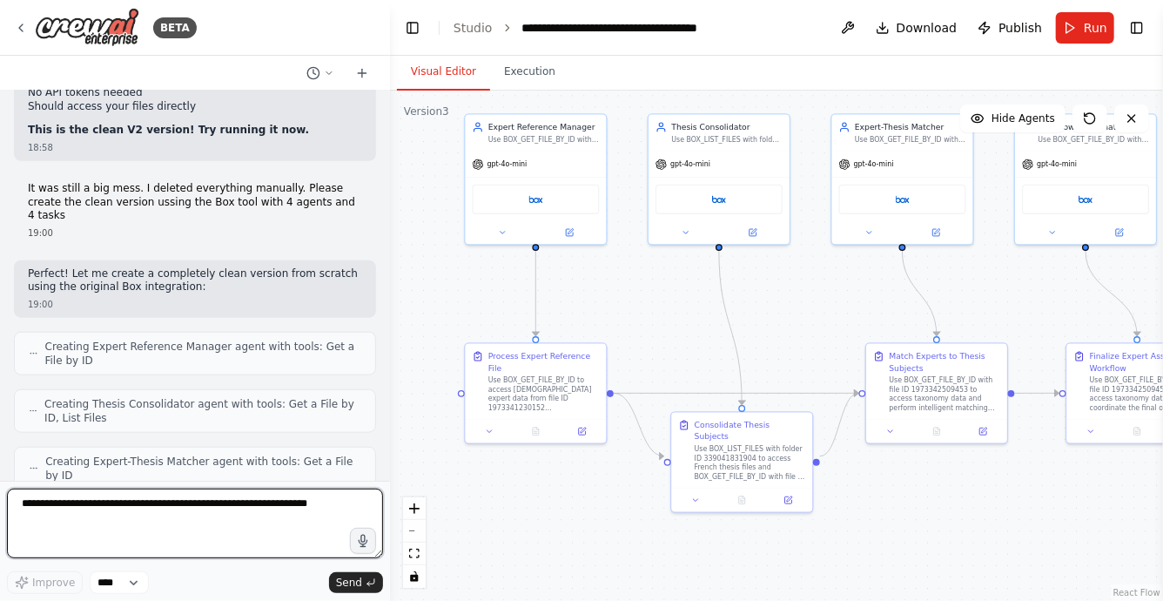
click at [158, 508] on textarea at bounding box center [195, 523] width 376 height 70
type textarea "**********"
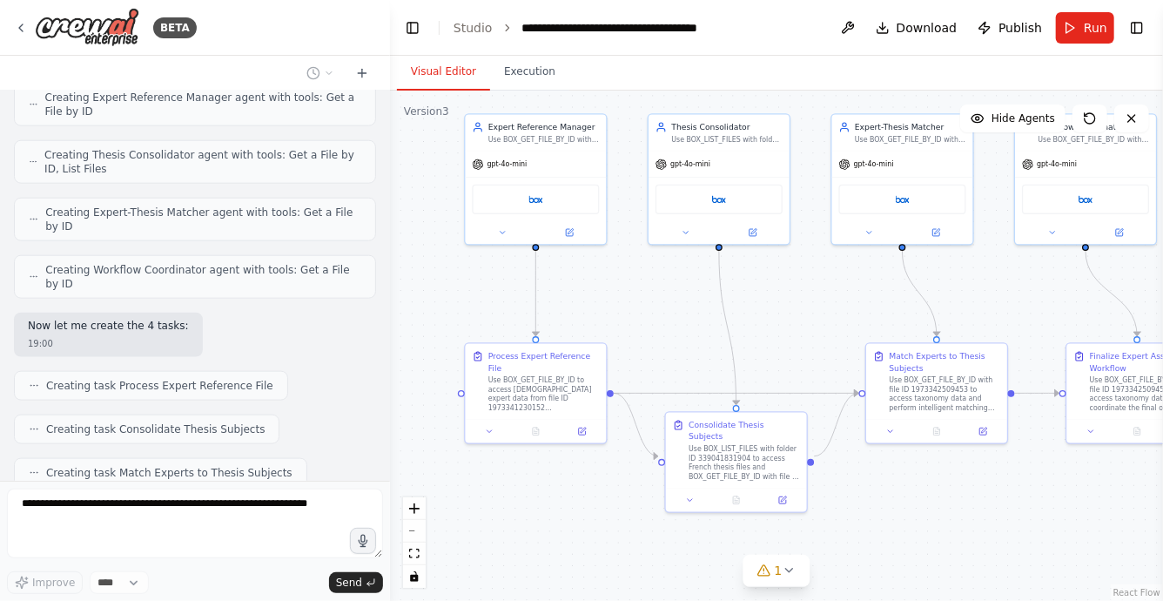
scroll to position [90623, 0]
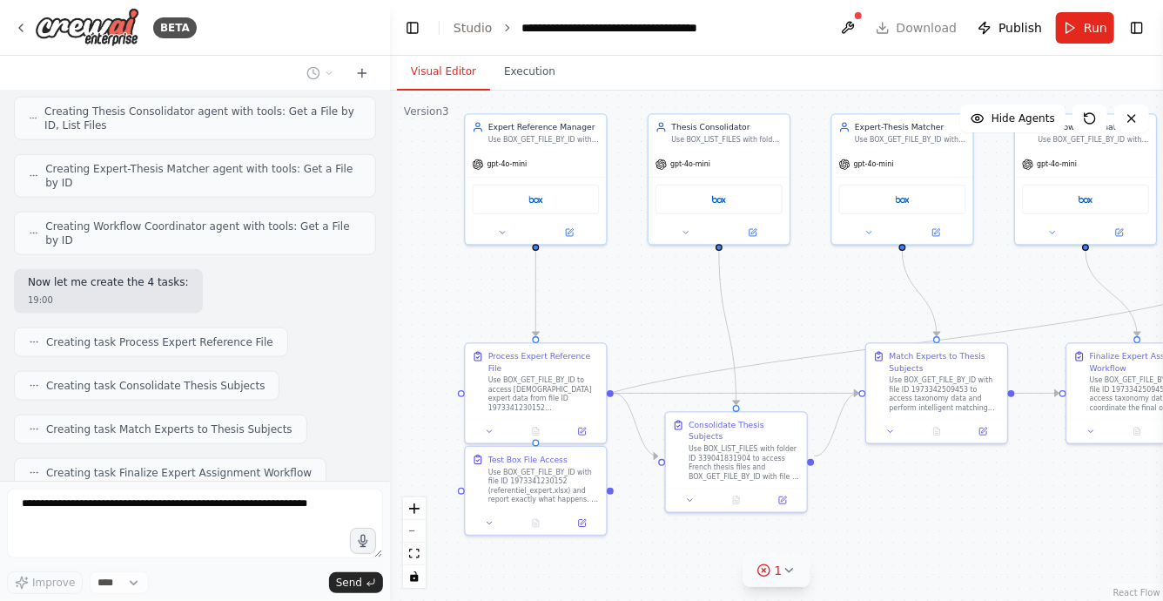
click at [789, 575] on icon at bounding box center [789, 570] width 14 height 14
click at [851, 496] on icon at bounding box center [854, 491] width 14 height 14
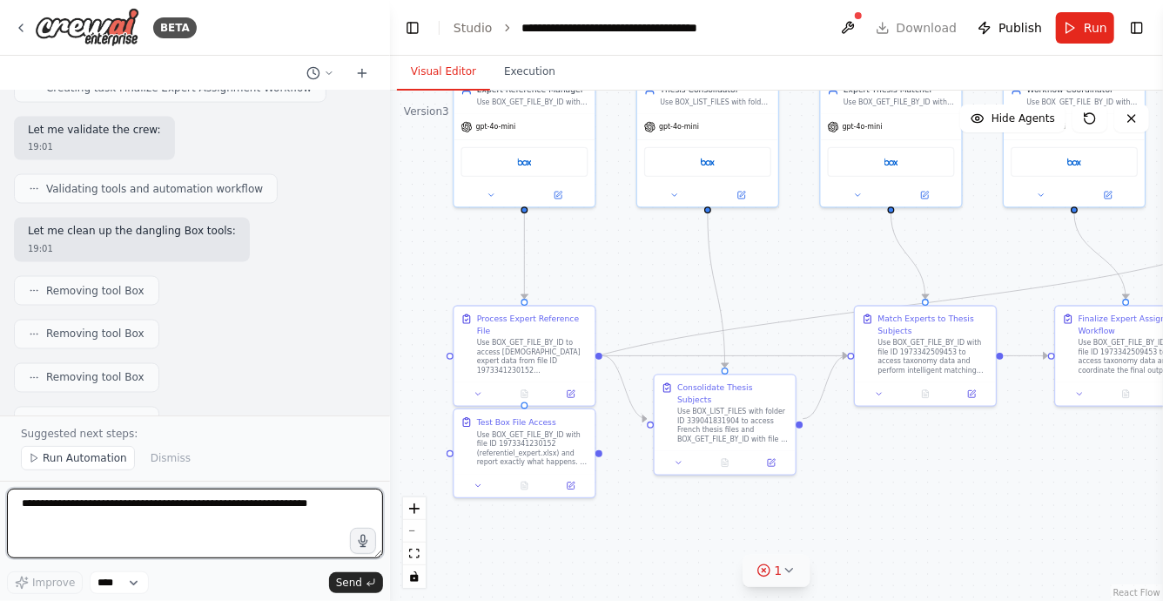
drag, startPoint x: 995, startPoint y: 510, endPoint x: 984, endPoint y: 473, distance: 39.1
click at [984, 473] on div ".deletable-edge-delete-btn { width: 20px; height: 20px; border: 0px solid #ffff…" at bounding box center [776, 346] width 773 height 510
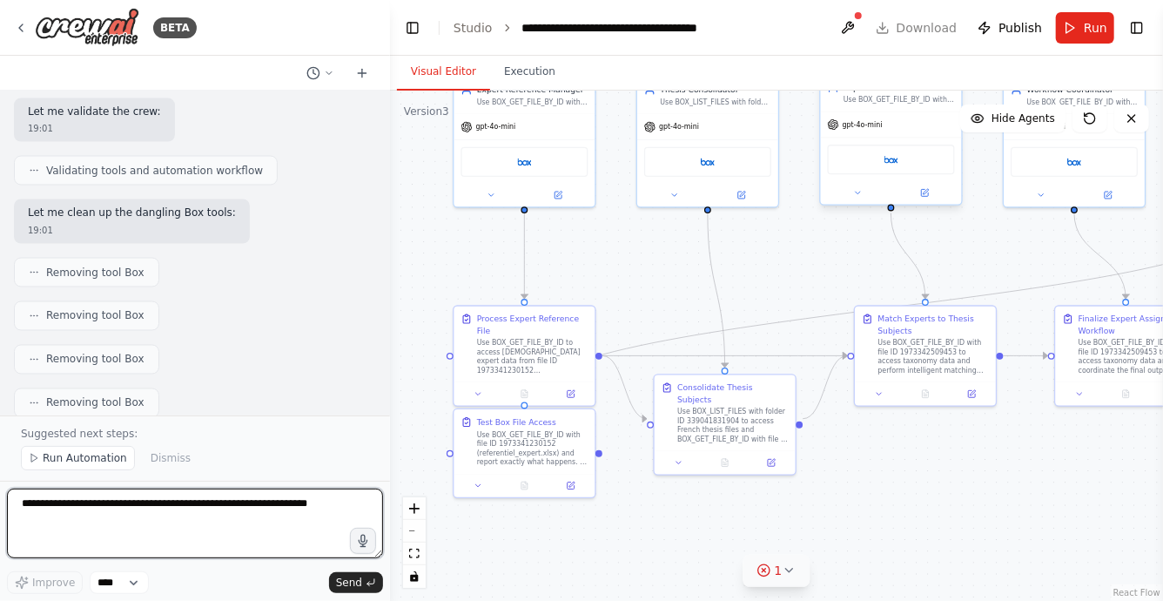
scroll to position [91071, 0]
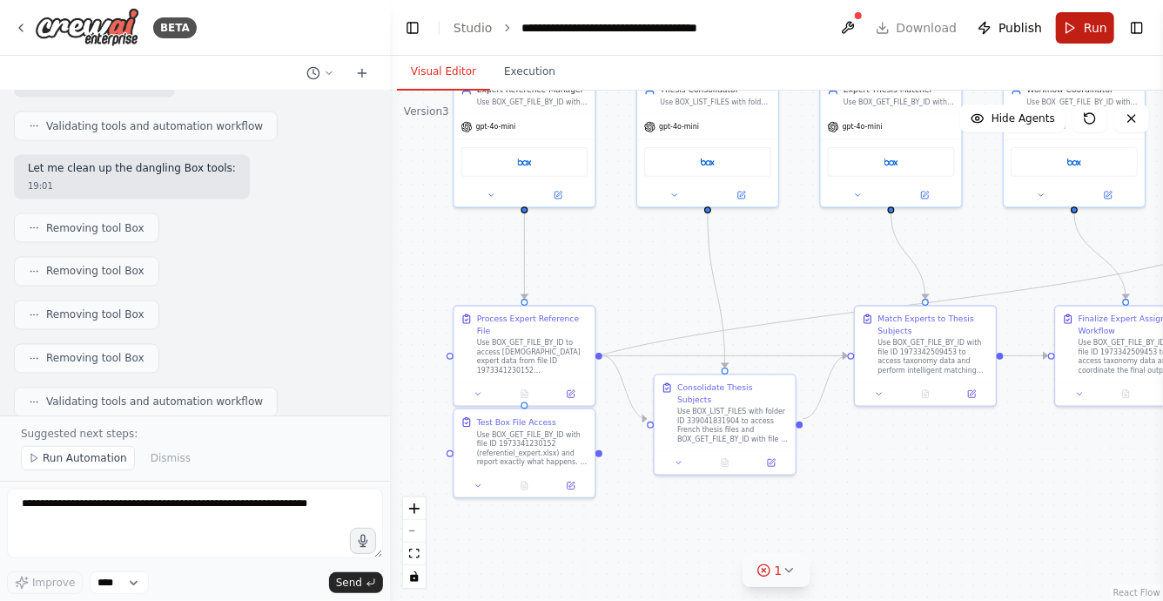
click at [1075, 28] on button "Run" at bounding box center [1085, 27] width 58 height 31
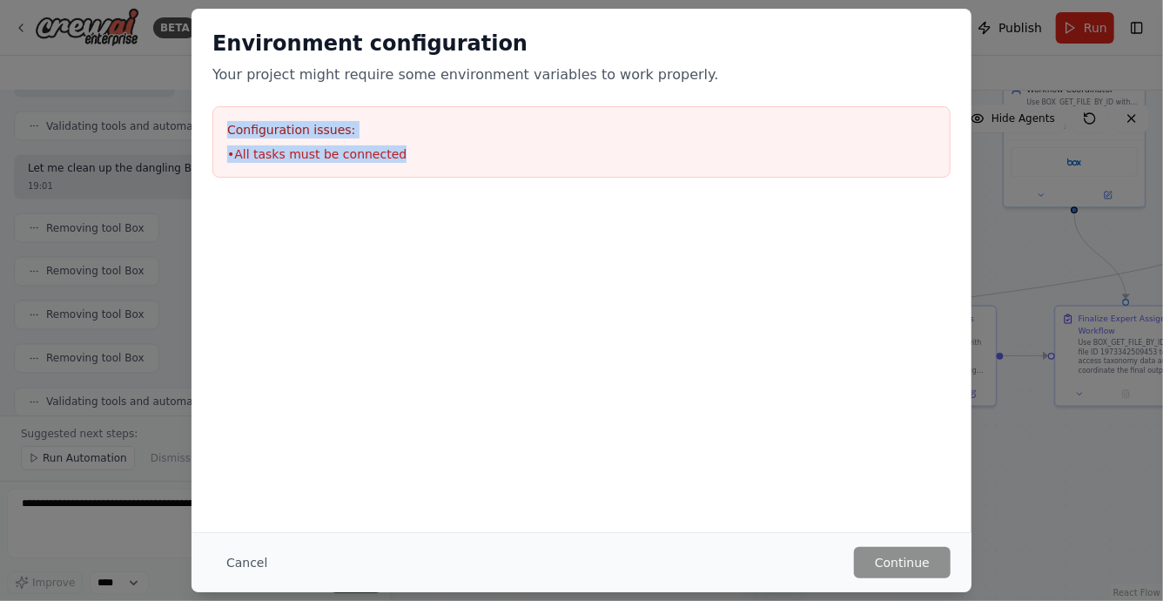
drag, startPoint x: 408, startPoint y: 160, endPoint x: 219, endPoint y: 131, distance: 191.3
click at [219, 131] on div "Configuration issues: • All tasks must be connected" at bounding box center [581, 141] width 738 height 71
copy div "Configuration issues: • All tasks must be connected"
click at [230, 563] on button "Cancel" at bounding box center [246, 562] width 69 height 31
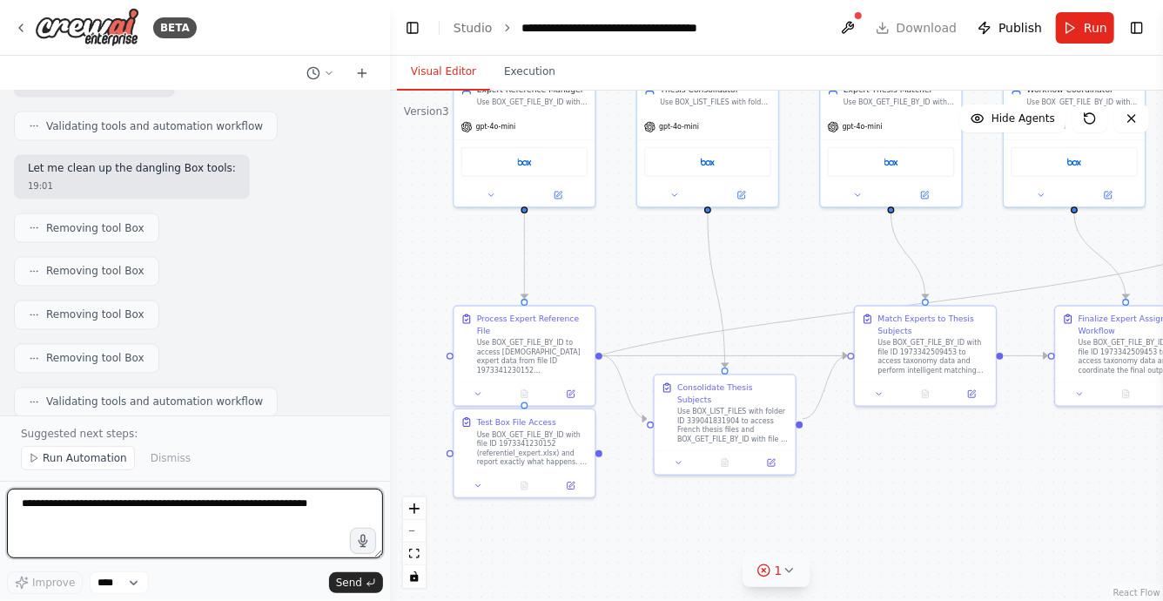
click at [172, 514] on textarea at bounding box center [195, 523] width 376 height 70
paste textarea "**********"
type textarea "**********"
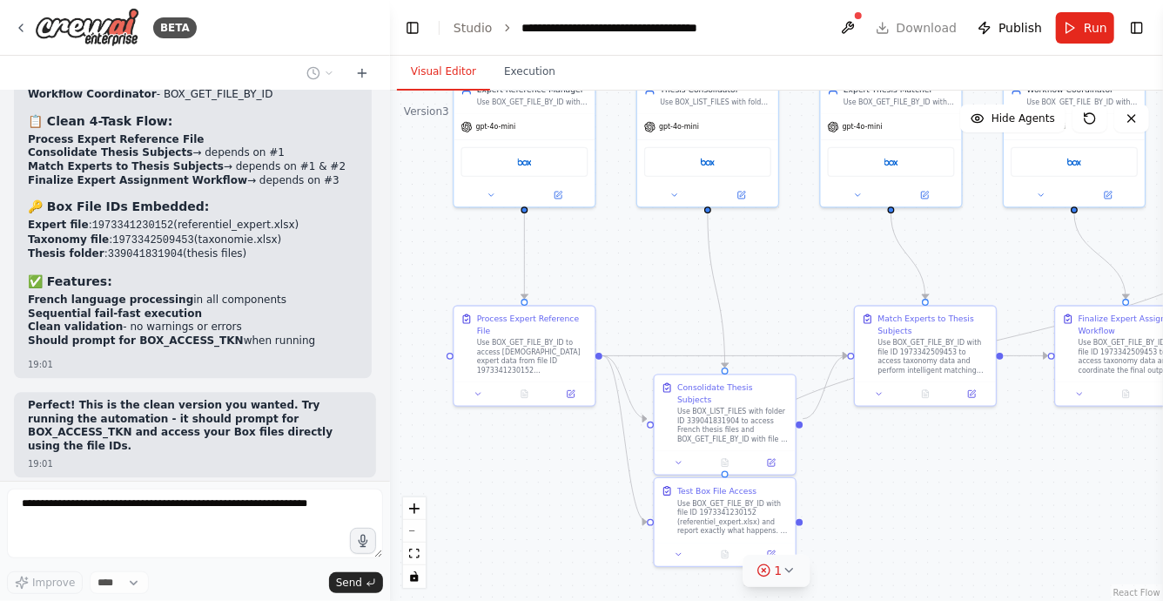
scroll to position [91550, 0]
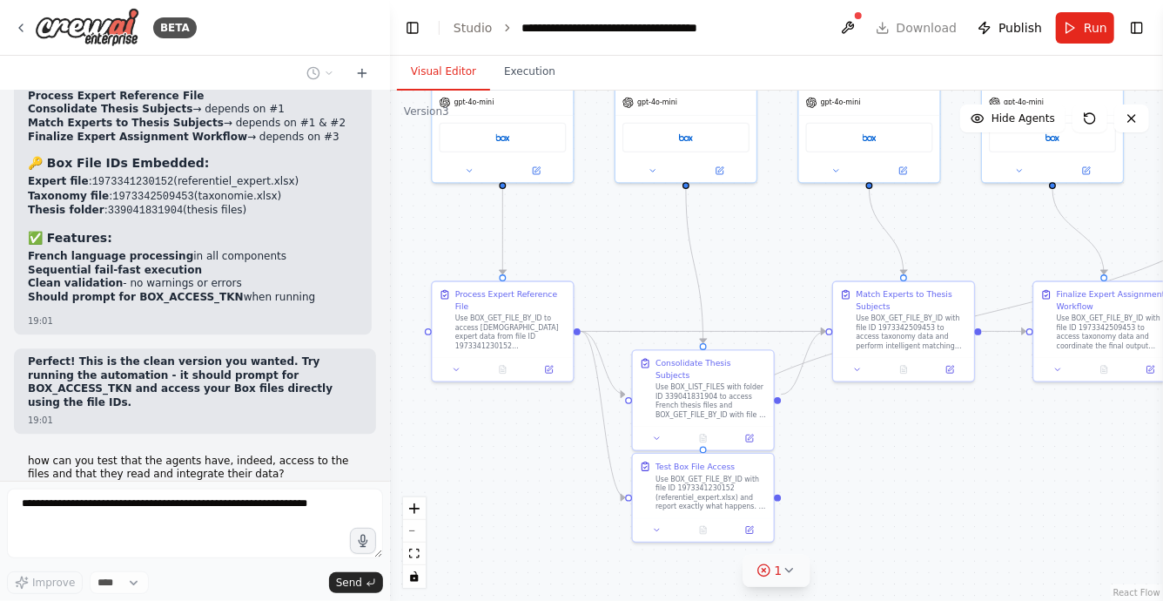
drag, startPoint x: 987, startPoint y: 488, endPoint x: 974, endPoint y: 468, distance: 24.6
click at [974, 468] on div ".deletable-edge-delete-btn { width: 20px; height: 20px; border: 0px solid #ffff…" at bounding box center [776, 346] width 773 height 510
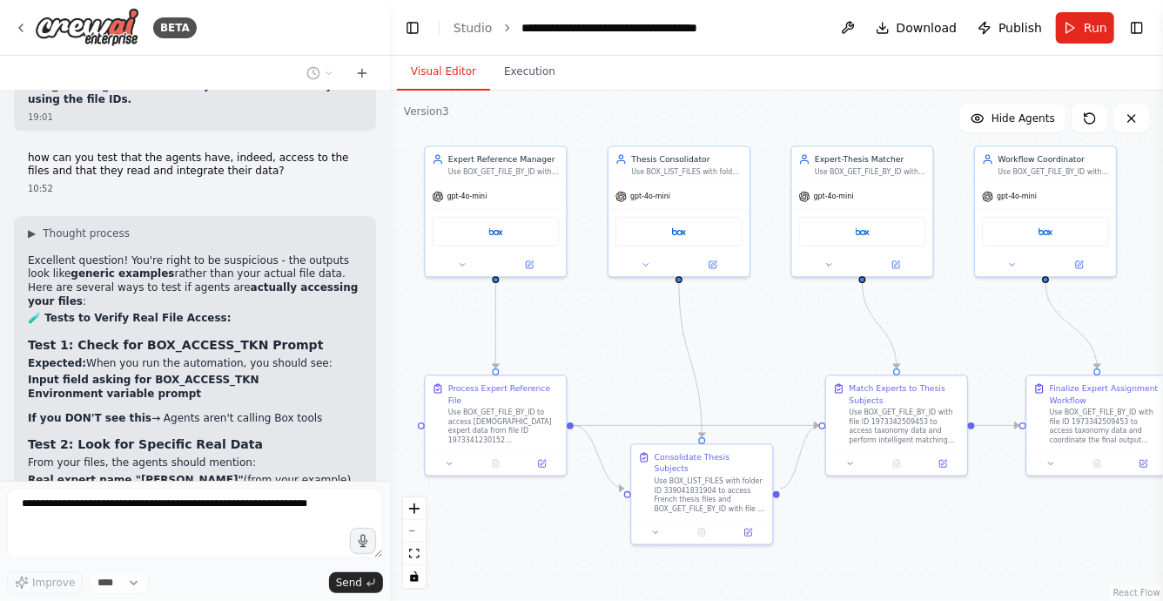
scroll to position [91895, 0]
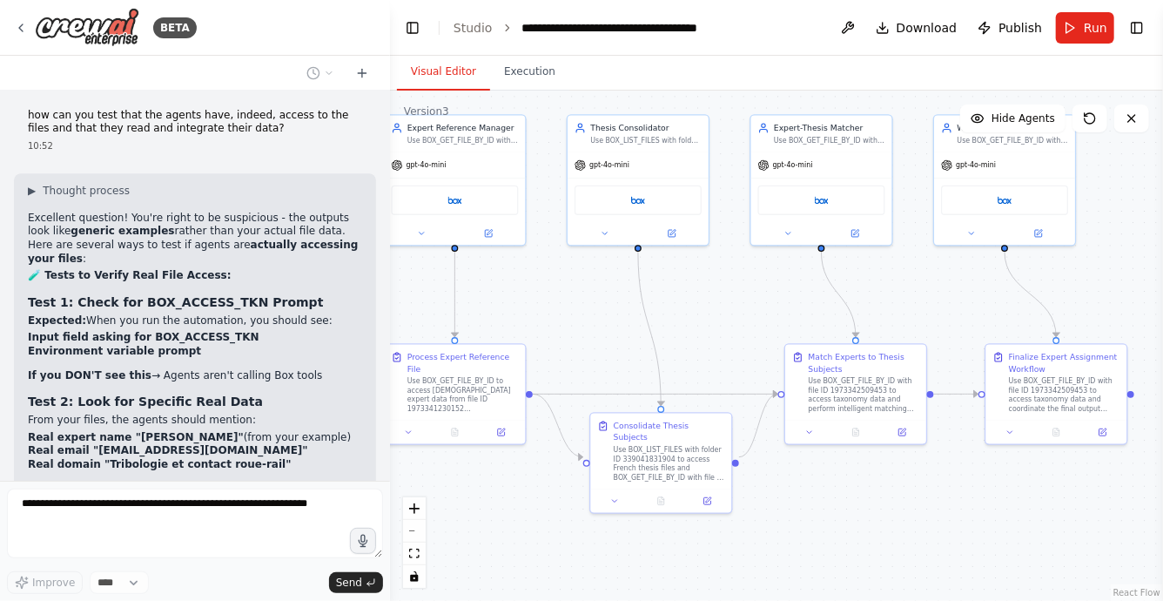
drag, startPoint x: 1020, startPoint y: 455, endPoint x: 964, endPoint y: 513, distance: 81.3
click at [964, 513] on div ".deletable-edge-delete-btn { width: 20px; height: 20px; border: 0px solid #ffff…" at bounding box center [776, 346] width 773 height 510
click at [406, 529] on button "zoom out" at bounding box center [414, 531] width 23 height 23
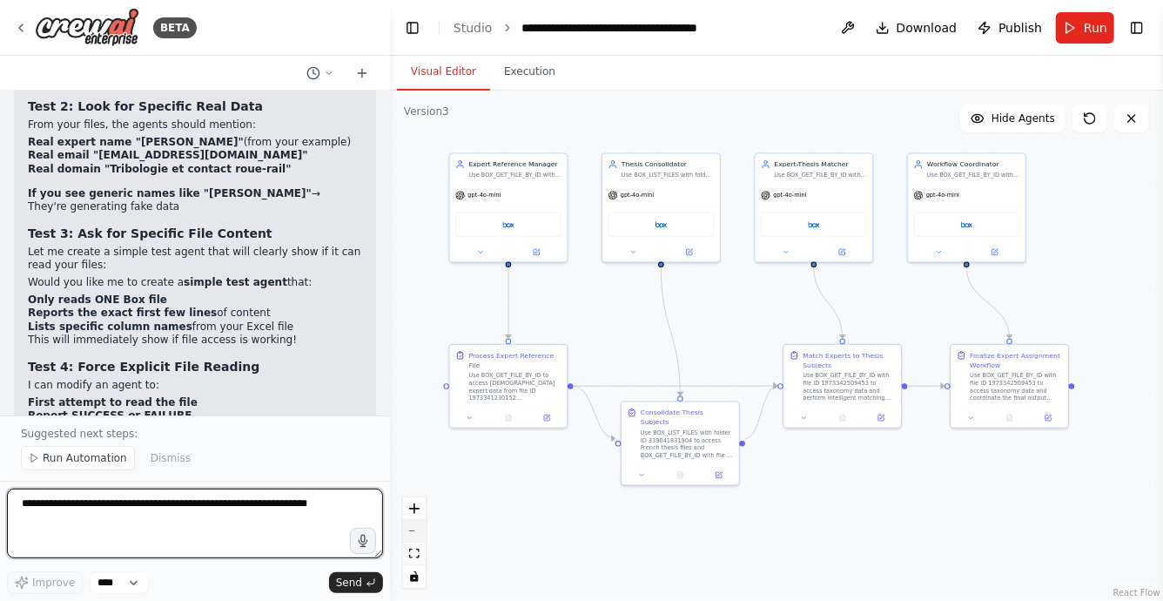
scroll to position [92265, 0]
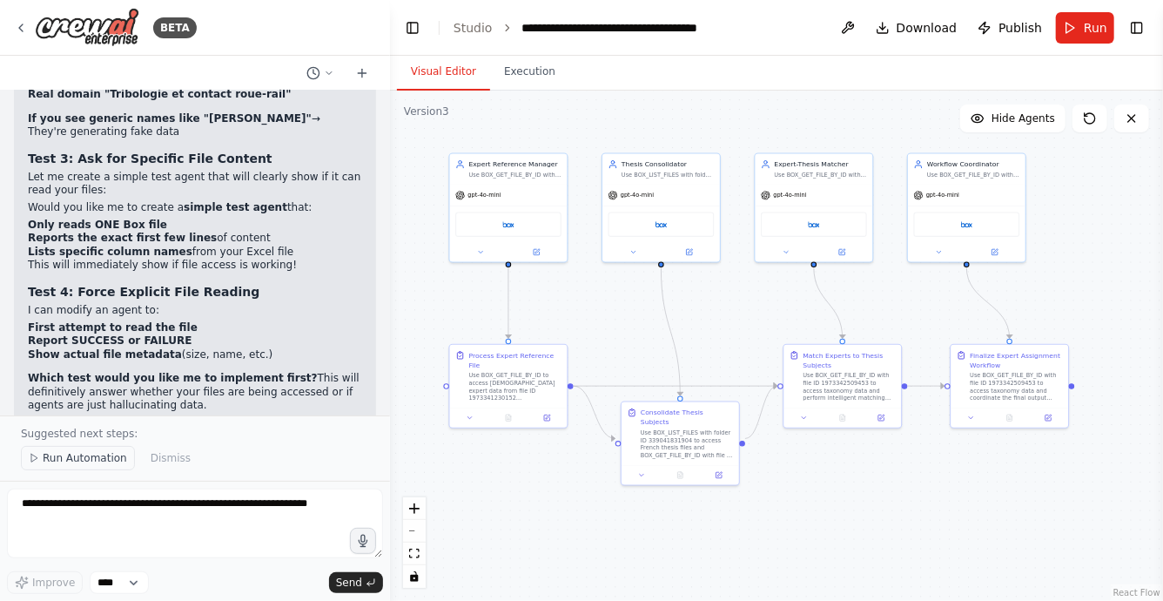
click at [118, 455] on span "Run Automation" at bounding box center [85, 458] width 84 height 14
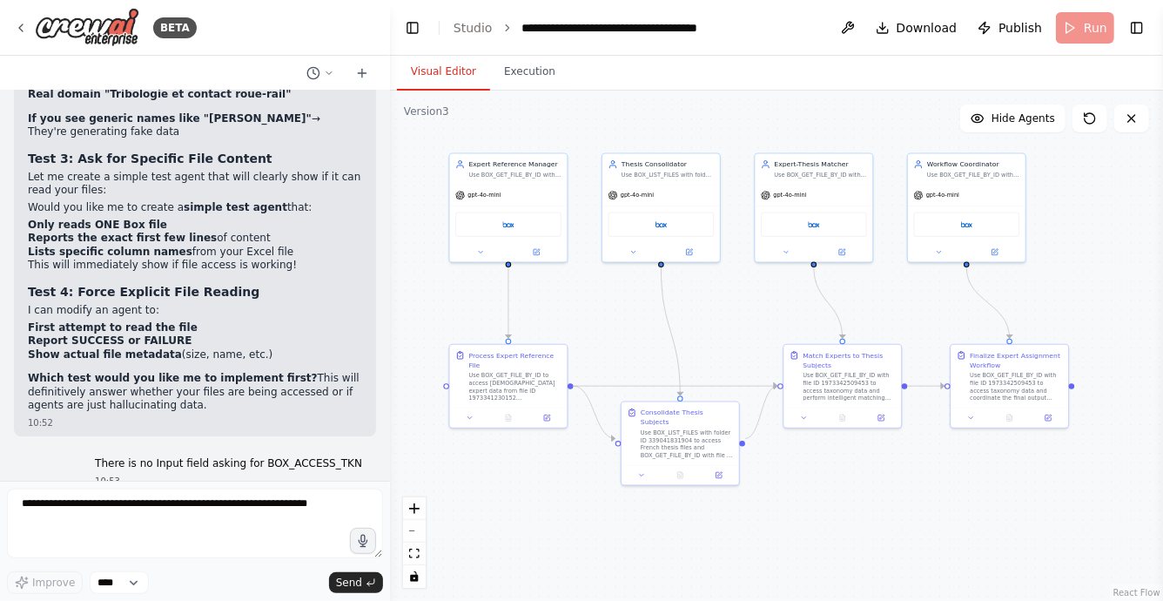
scroll to position [92200, 0]
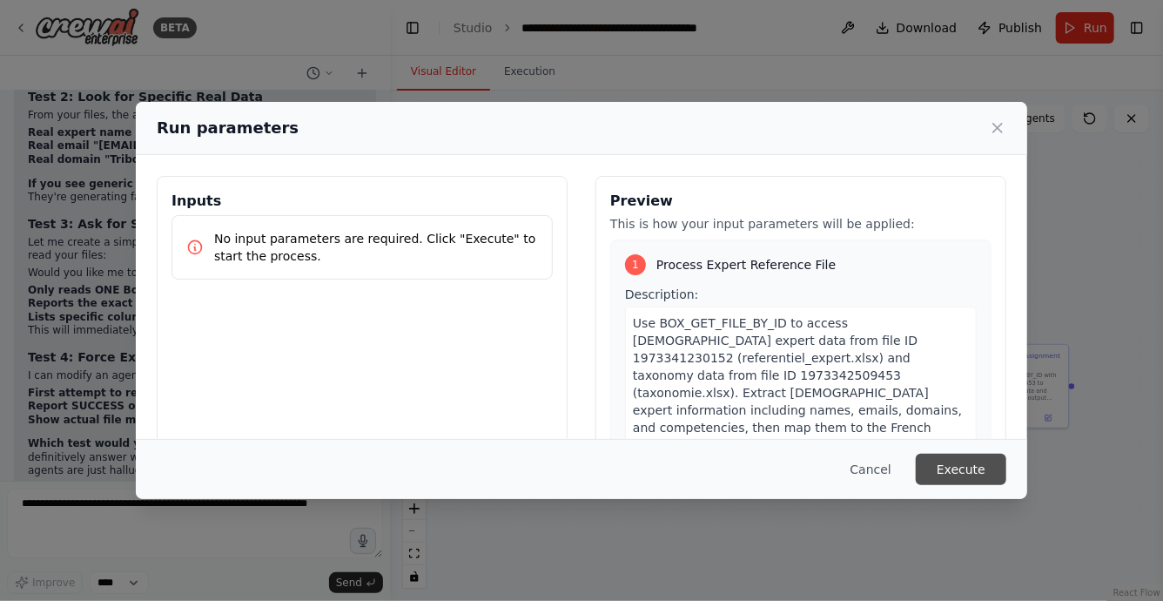
click at [950, 477] on button "Execute" at bounding box center [961, 469] width 91 height 31
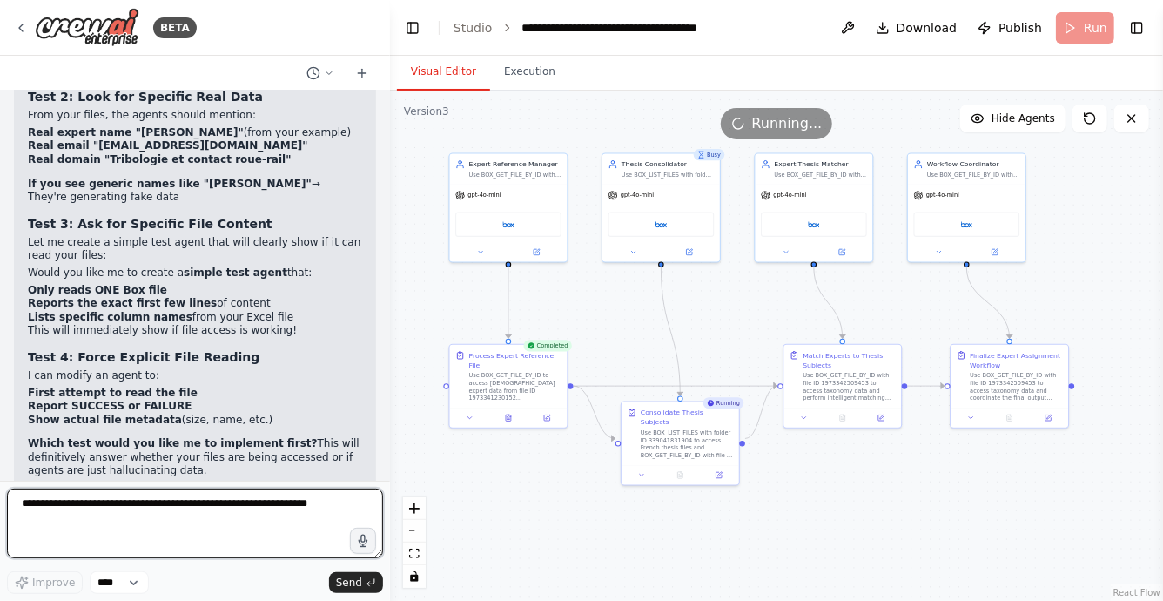
click at [175, 510] on textarea at bounding box center [195, 523] width 376 height 70
type textarea "**********"
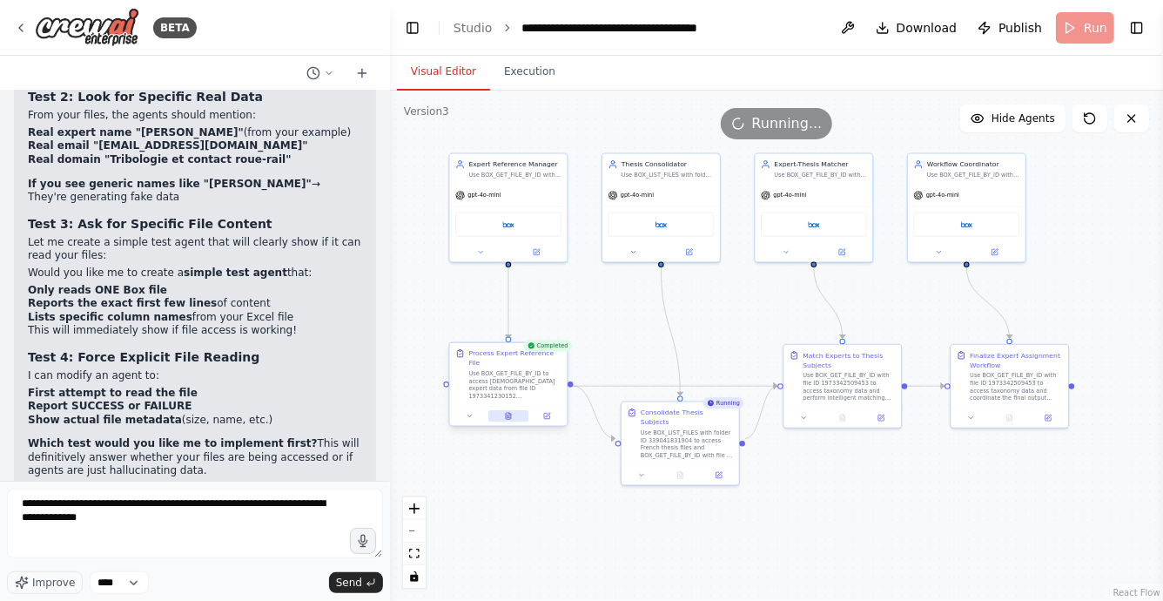
click at [511, 412] on icon at bounding box center [509, 416] width 8 height 8
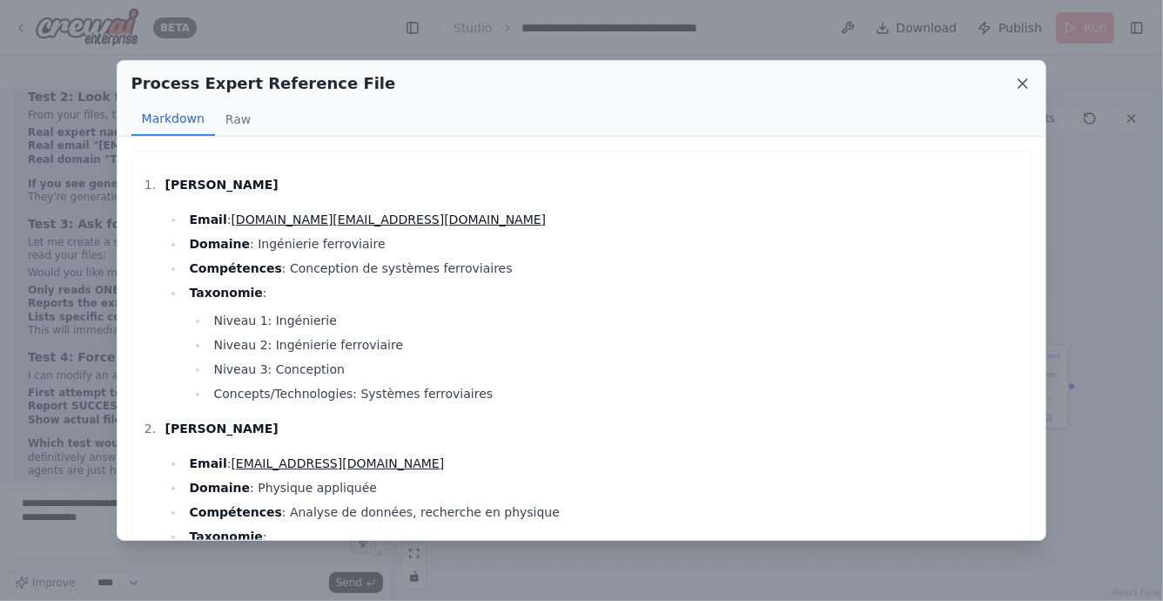
click at [1030, 84] on icon at bounding box center [1022, 83] width 17 height 17
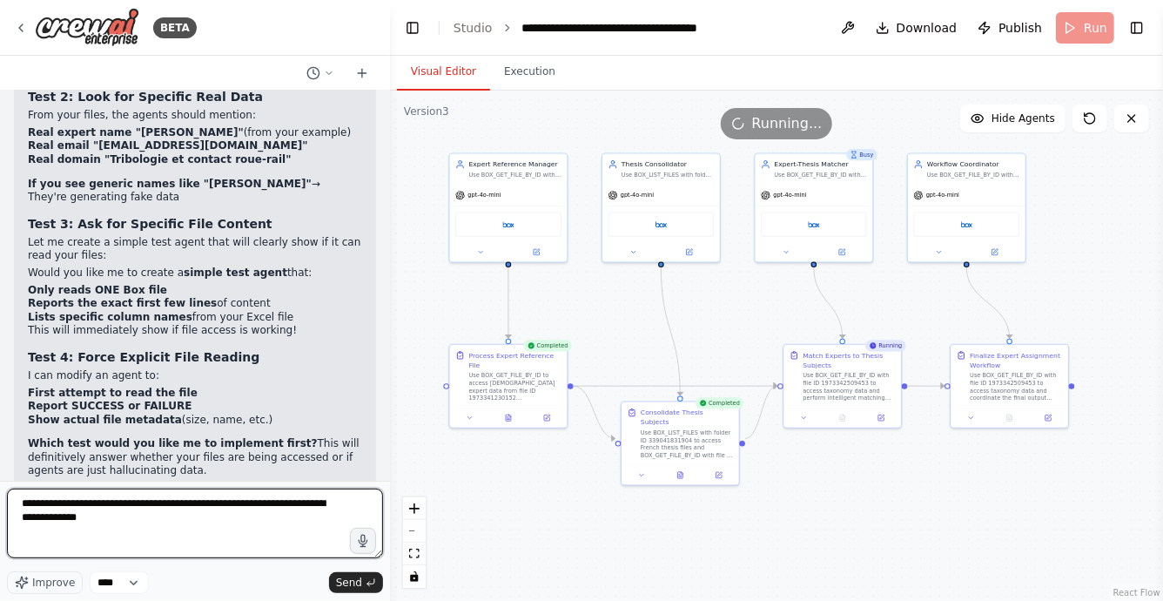
click at [299, 512] on textarea "**********" at bounding box center [195, 523] width 376 height 70
click at [285, 519] on textarea "**********" at bounding box center [195, 523] width 376 height 70
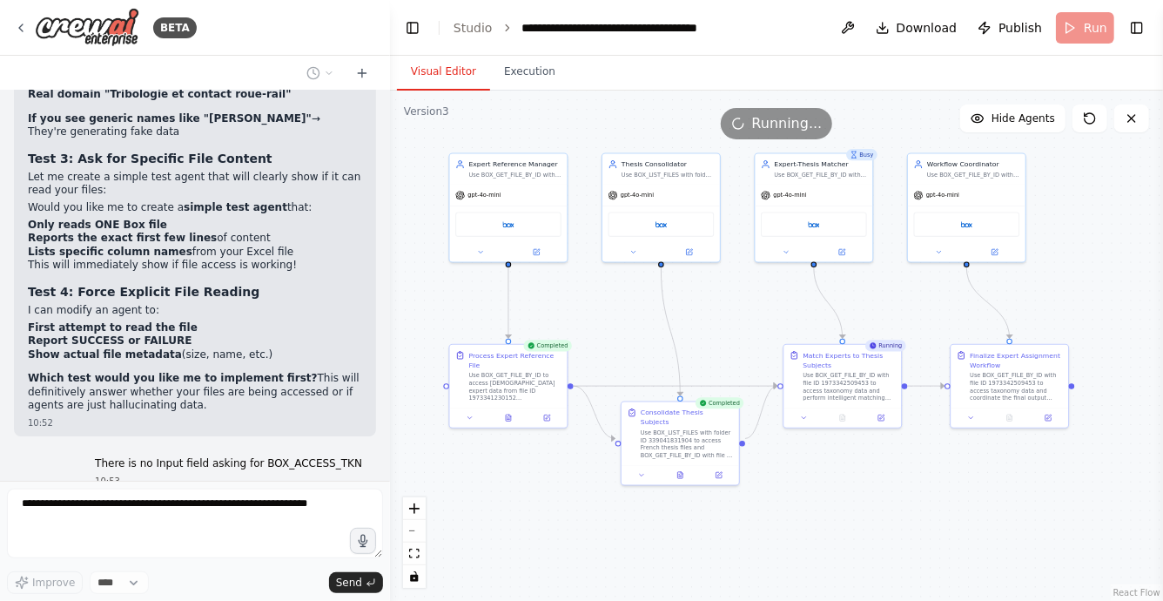
scroll to position [92318, 0]
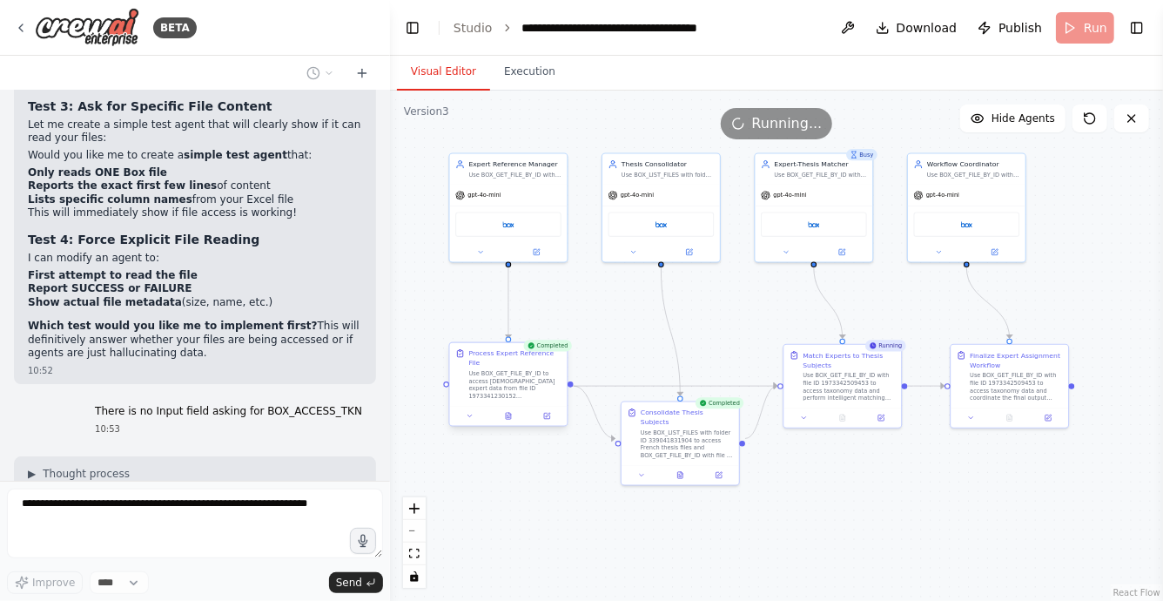
click at [510, 421] on div at bounding box center [509, 415] width 118 height 19
click at [509, 413] on icon at bounding box center [510, 414] width 2 height 2
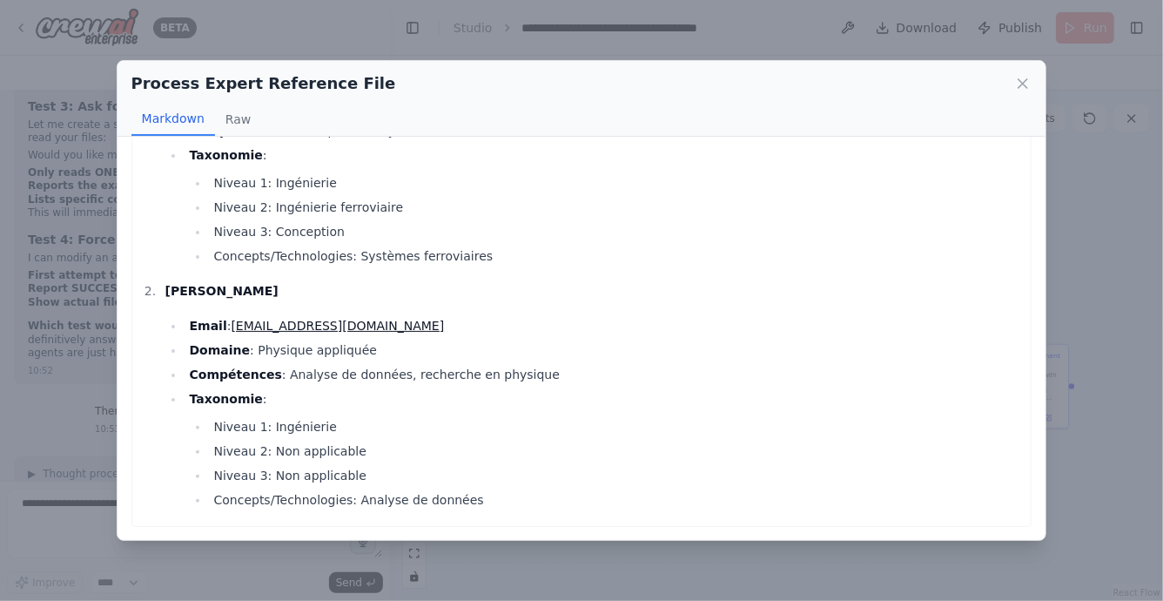
scroll to position [0, 0]
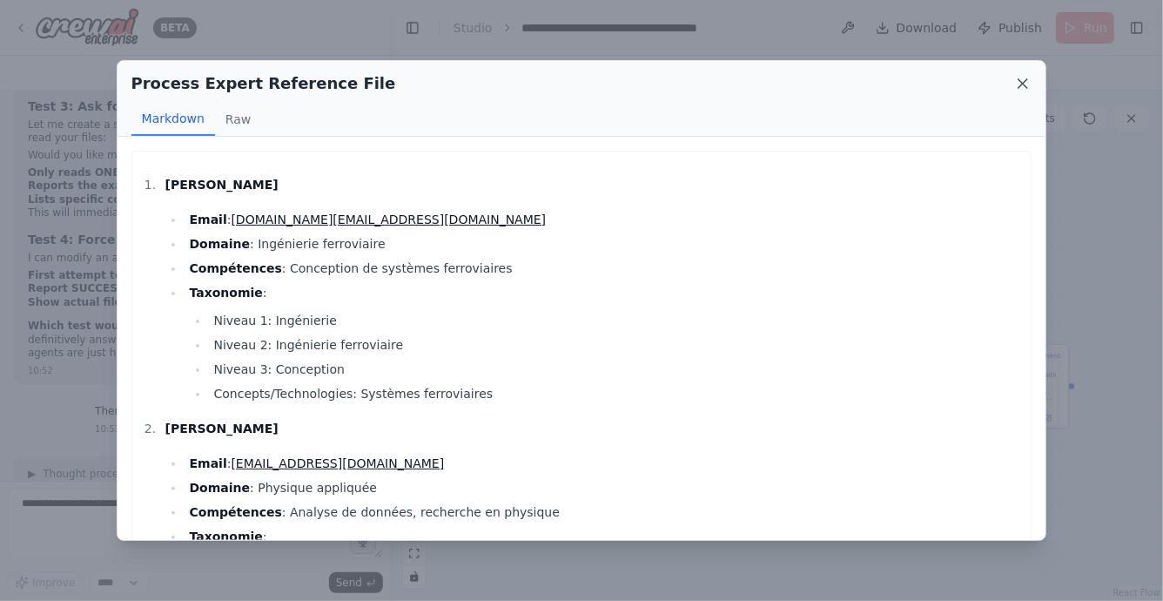
click at [1025, 87] on icon at bounding box center [1022, 83] width 17 height 17
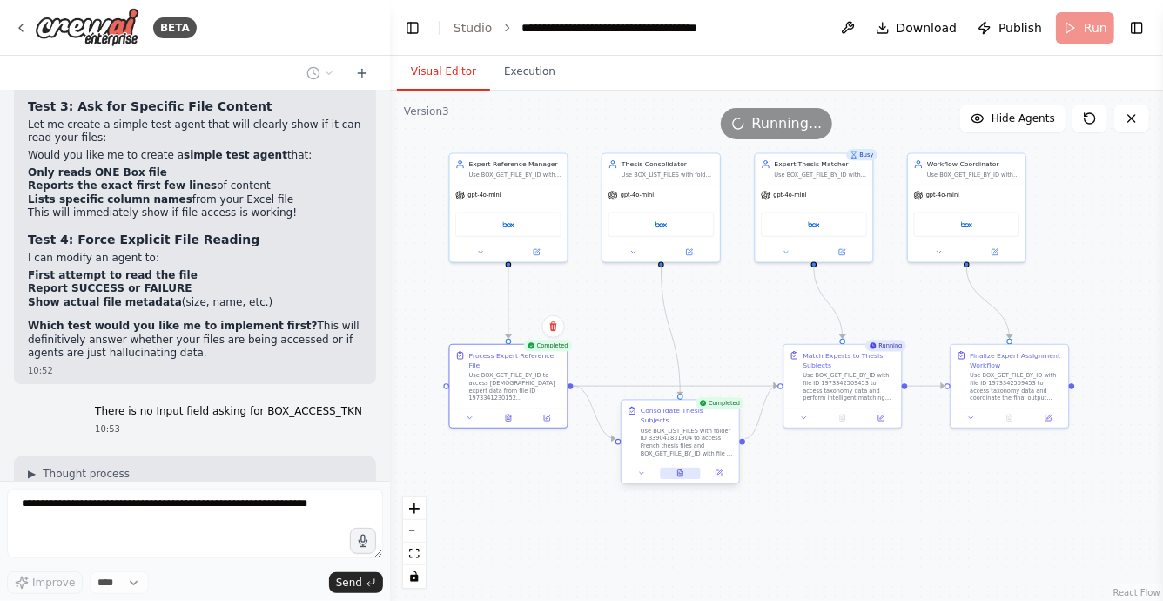
click at [681, 470] on icon at bounding box center [680, 473] width 5 height 6
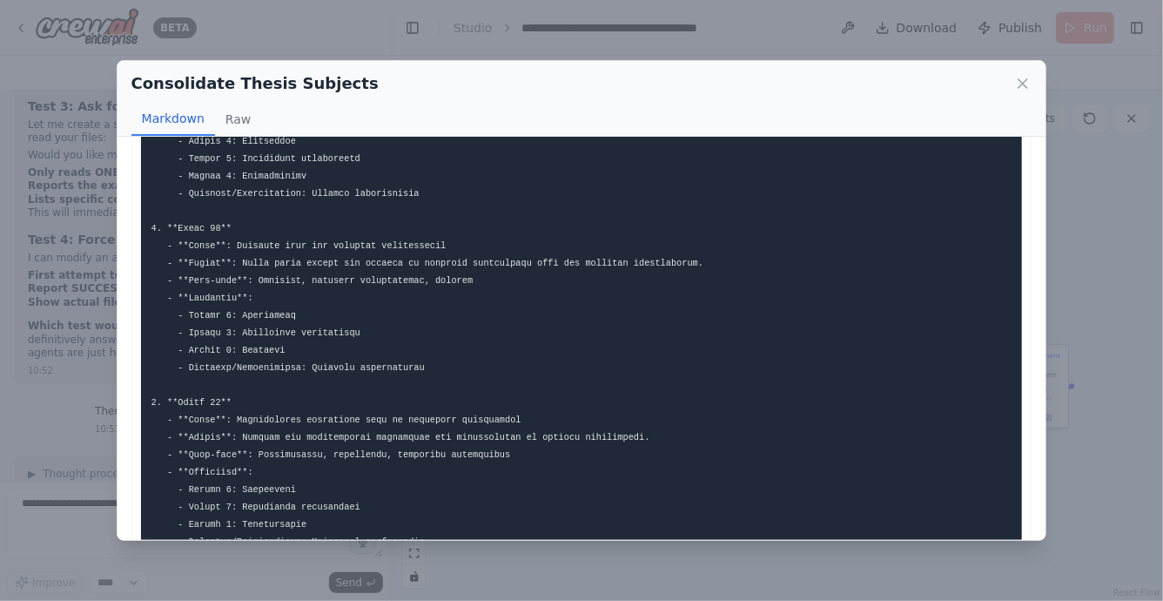
scroll to position [684, 0]
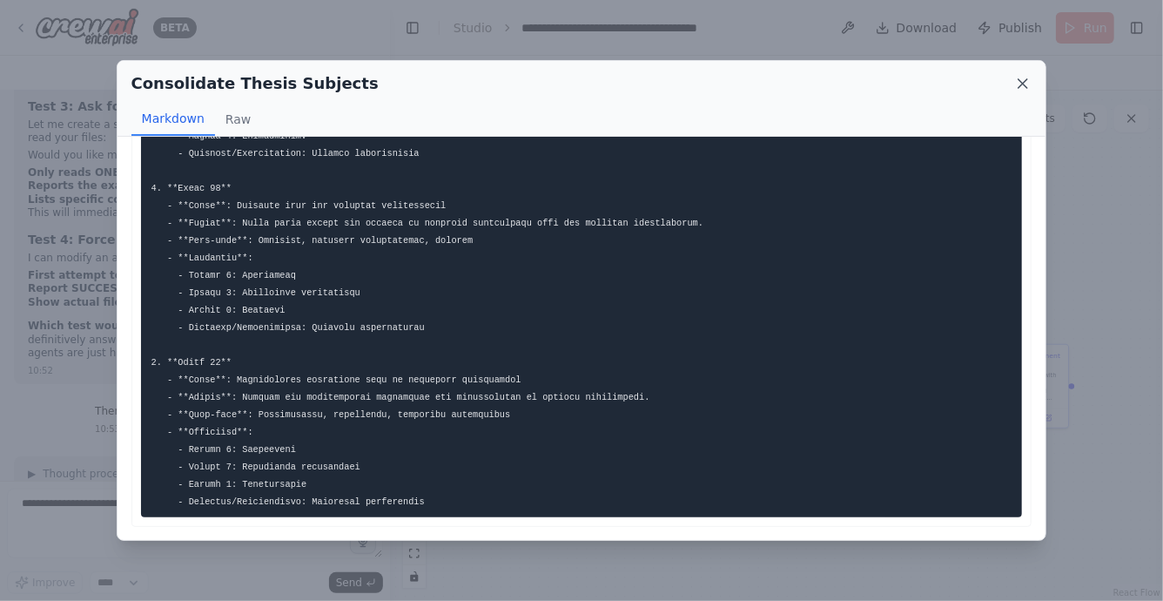
click at [1020, 84] on icon at bounding box center [1022, 83] width 17 height 17
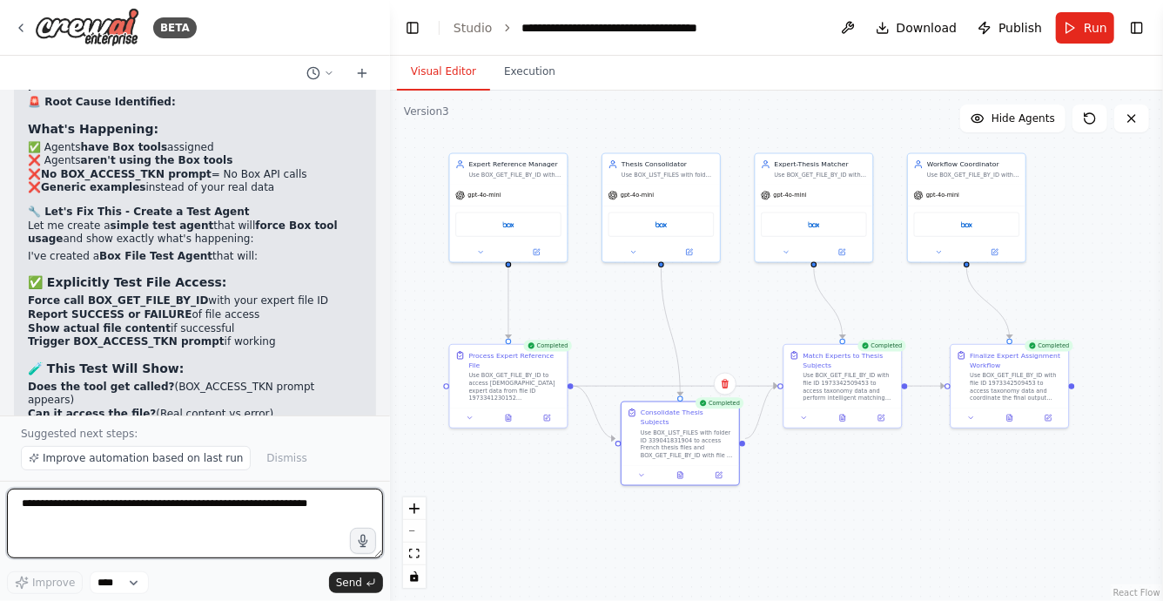
scroll to position [92778, 0]
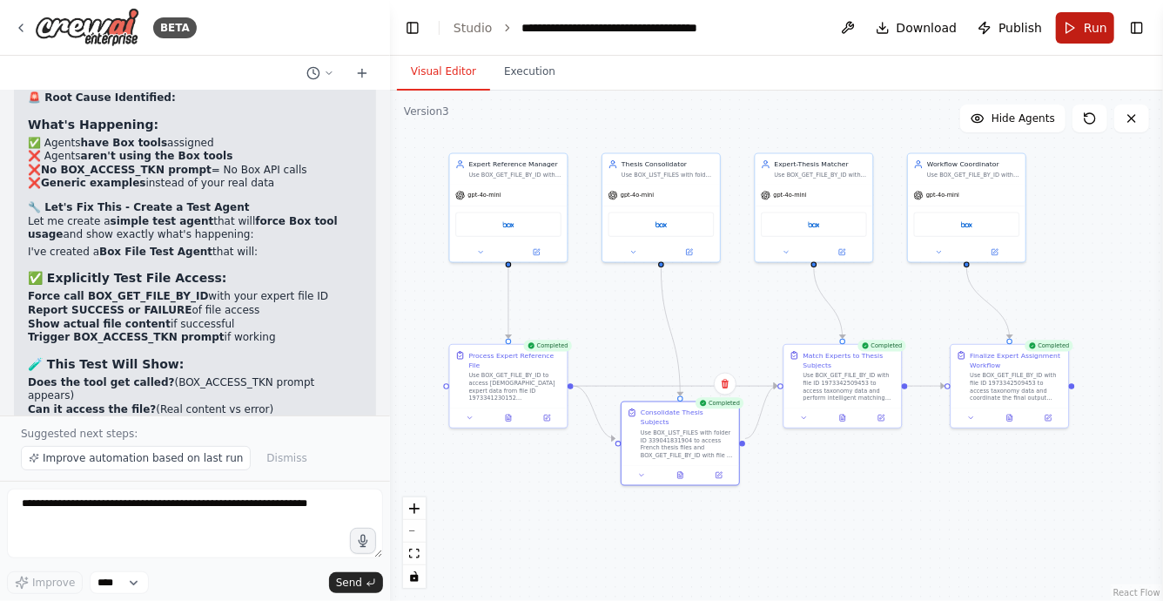
click at [1079, 31] on button "Run" at bounding box center [1085, 27] width 58 height 31
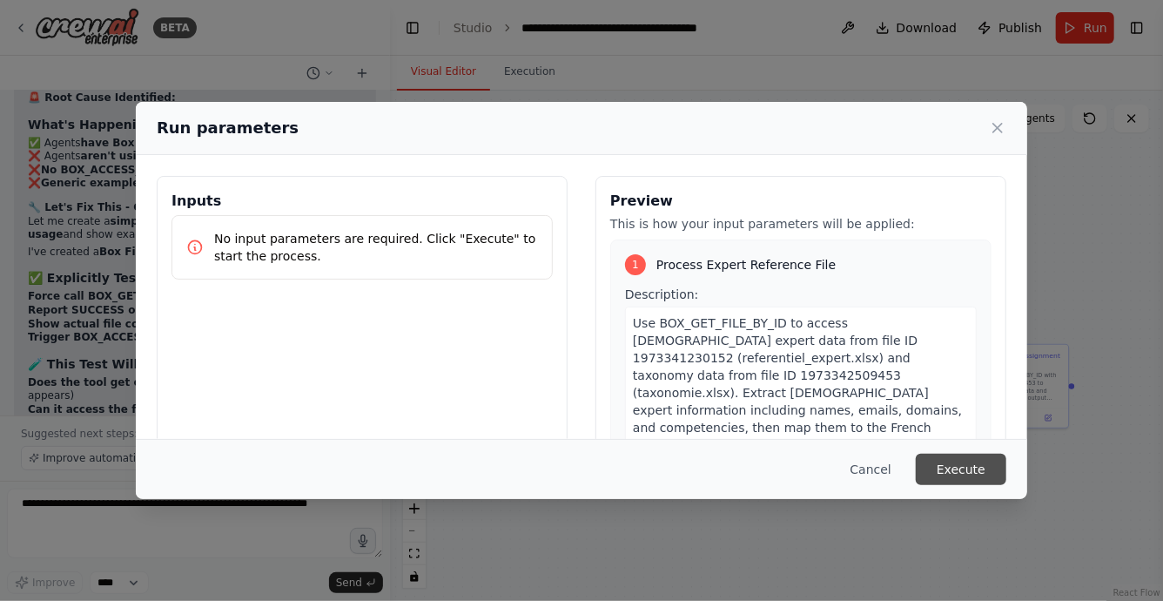
click at [960, 467] on button "Execute" at bounding box center [961, 469] width 91 height 31
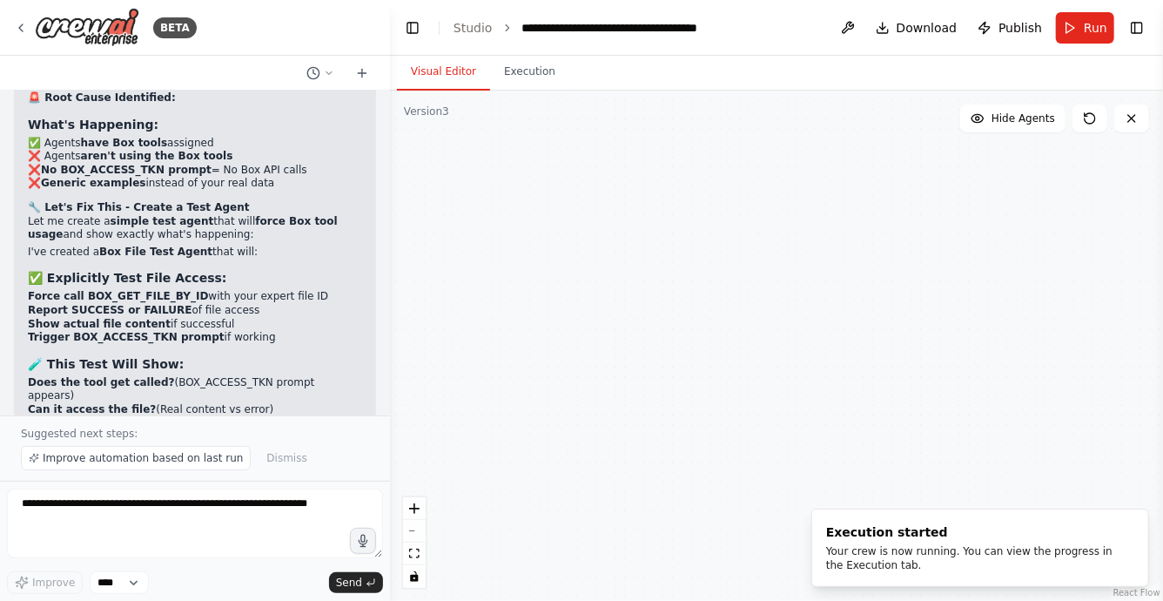
scroll to position [92690, 0]
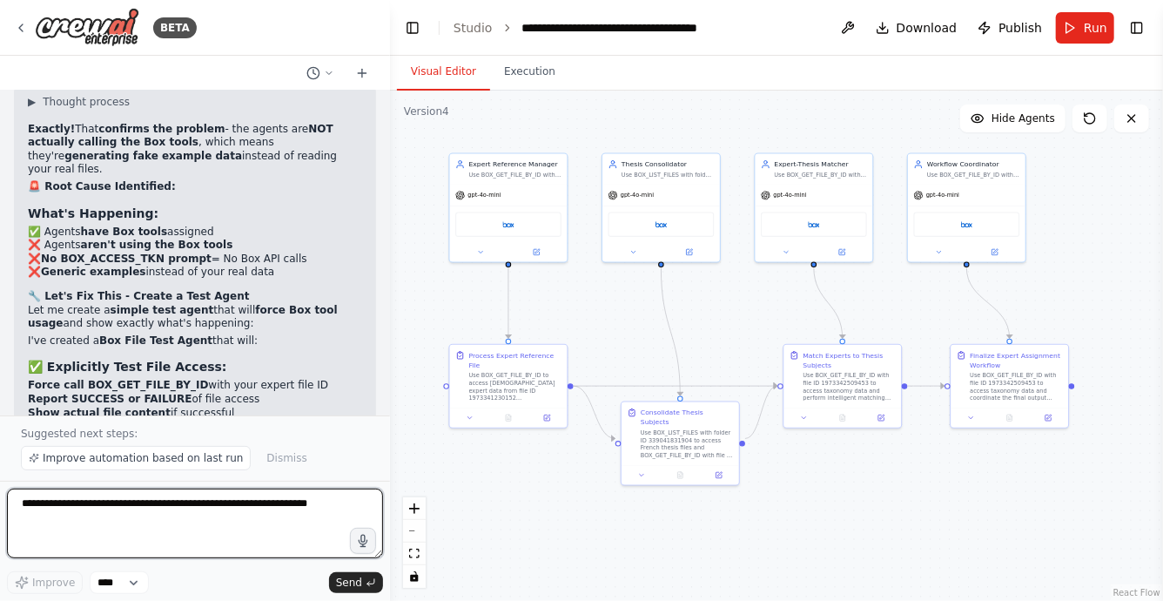
click at [227, 501] on textarea at bounding box center [195, 523] width 376 height 70
click at [222, 515] on textarea at bounding box center [195, 523] width 376 height 70
type textarea "*"
click at [144, 520] on textarea "**********" at bounding box center [195, 523] width 376 height 70
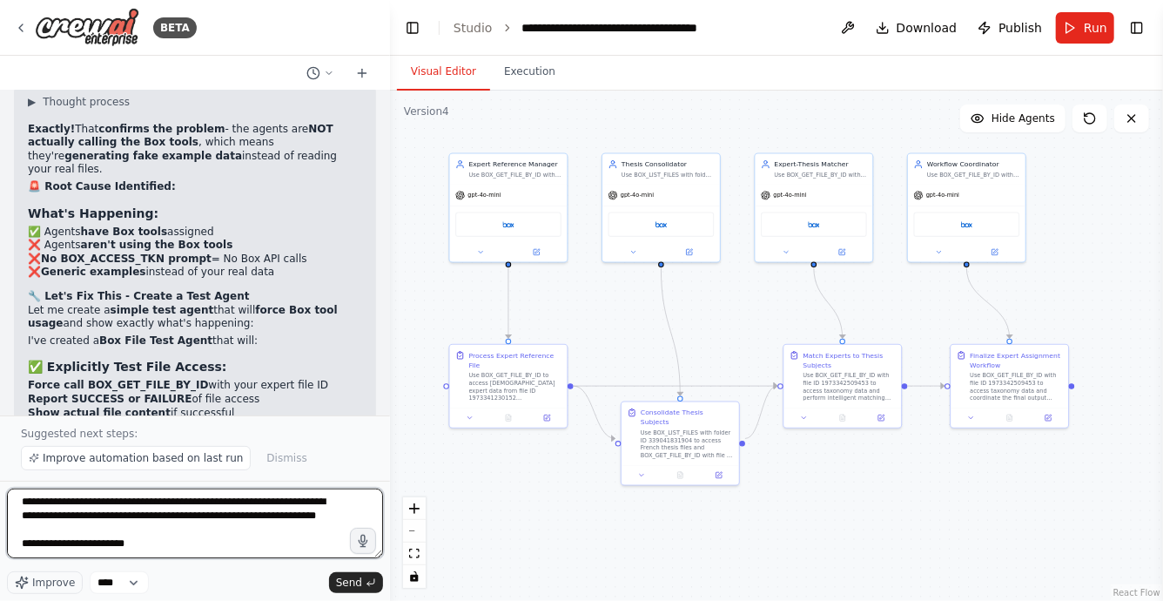
scroll to position [22, 0]
paste textarea "**********"
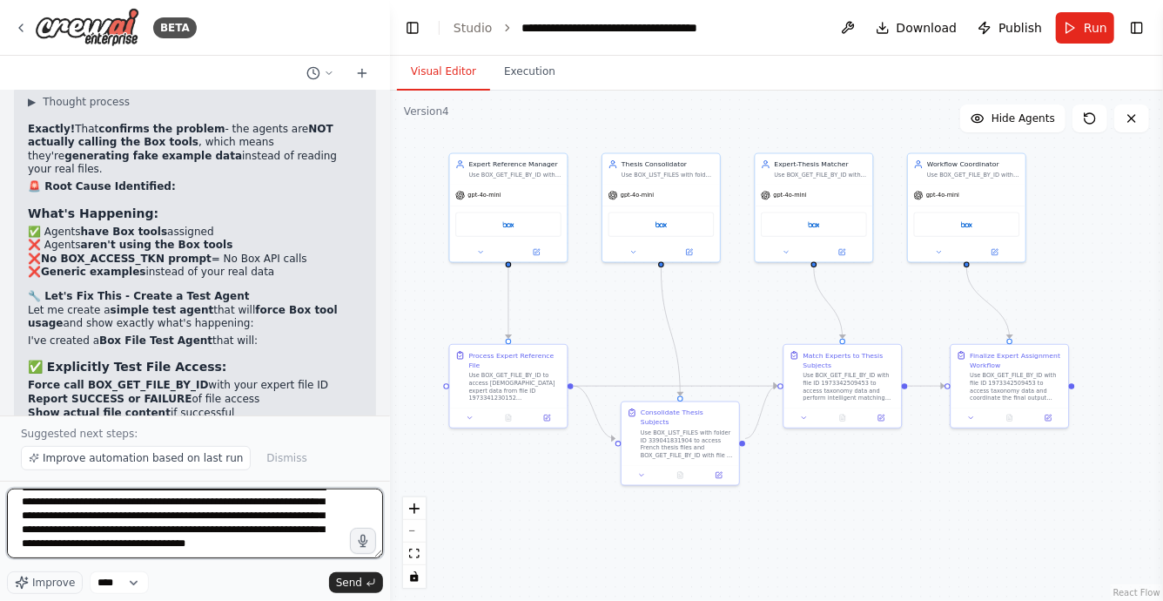
scroll to position [941, 0]
paste textarea "**********"
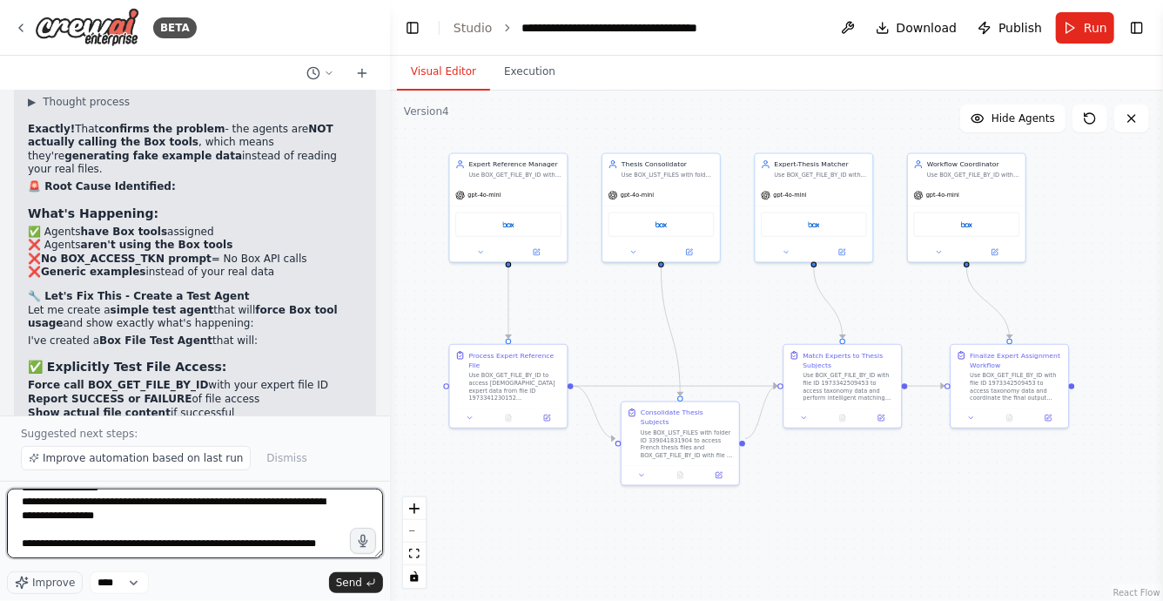
scroll to position [2488, 0]
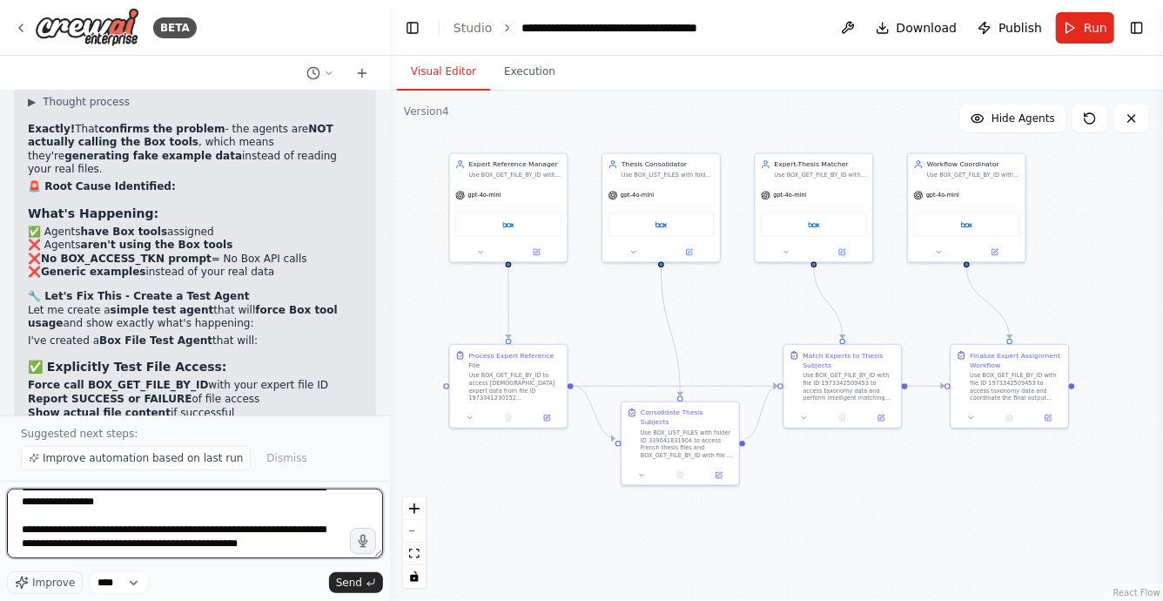
type textarea "**********"
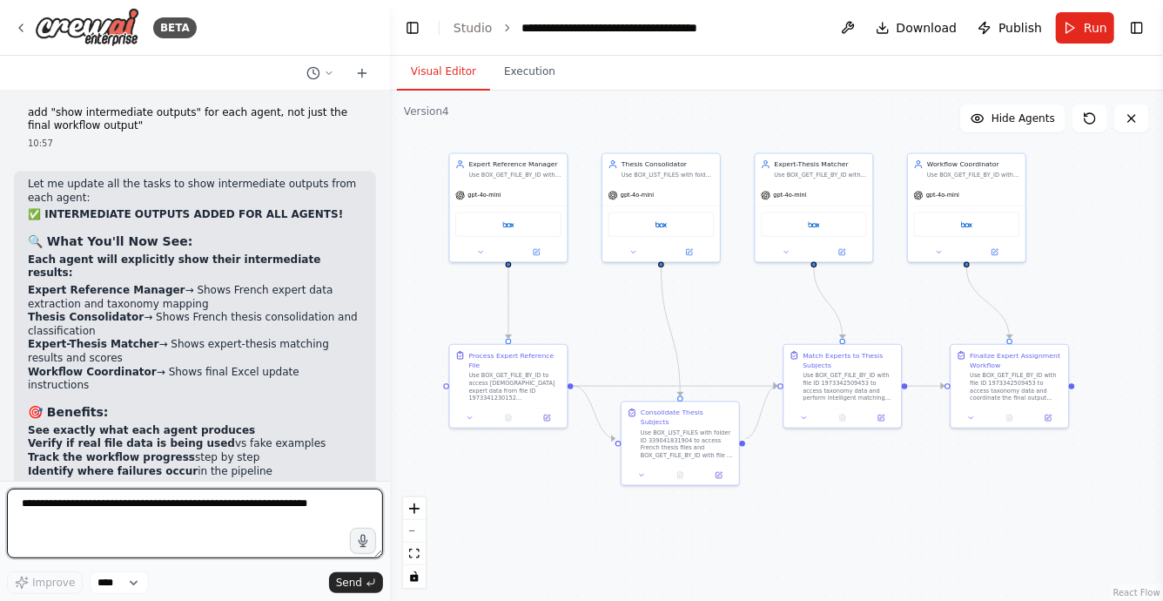
scroll to position [95067, 0]
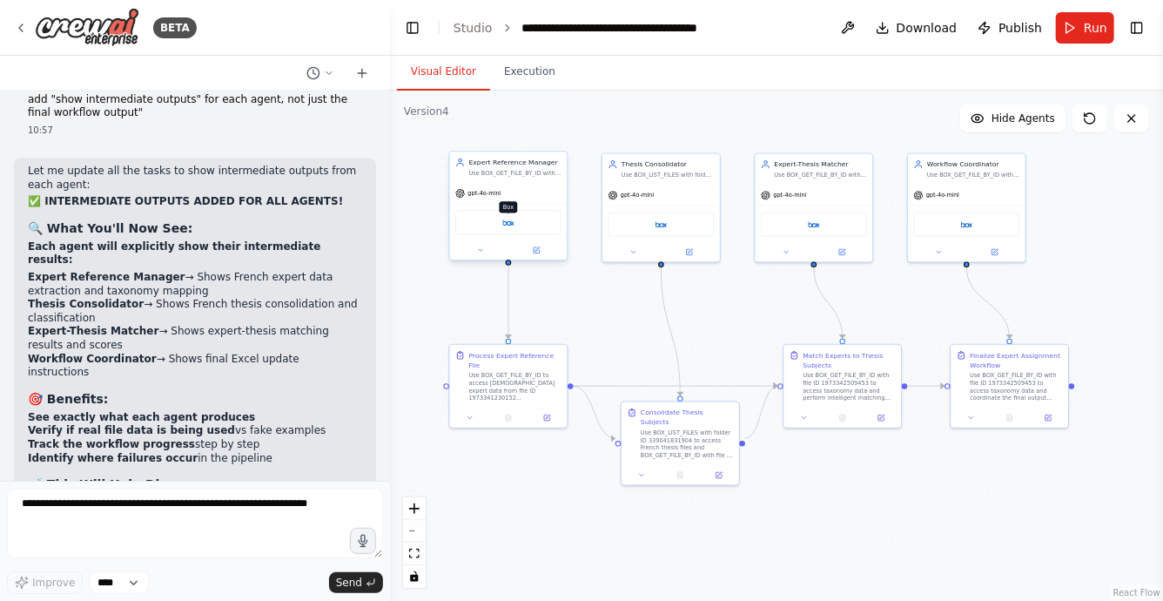
click at [513, 227] on img at bounding box center [508, 222] width 11 height 11
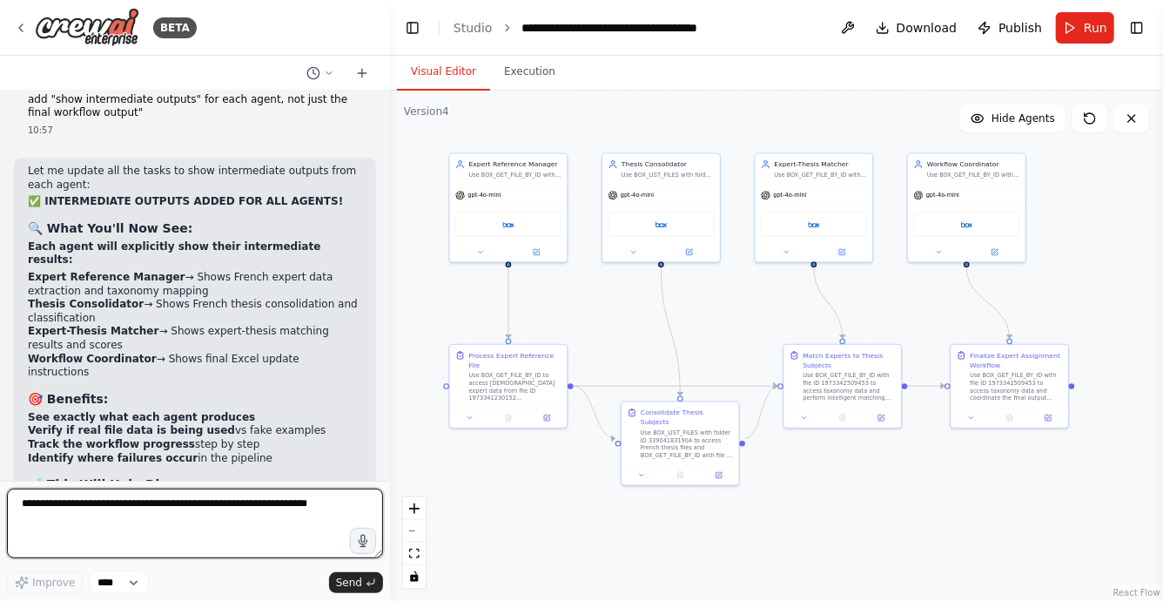
click at [112, 509] on textarea at bounding box center [195, 523] width 376 height 70
type textarea "**********"
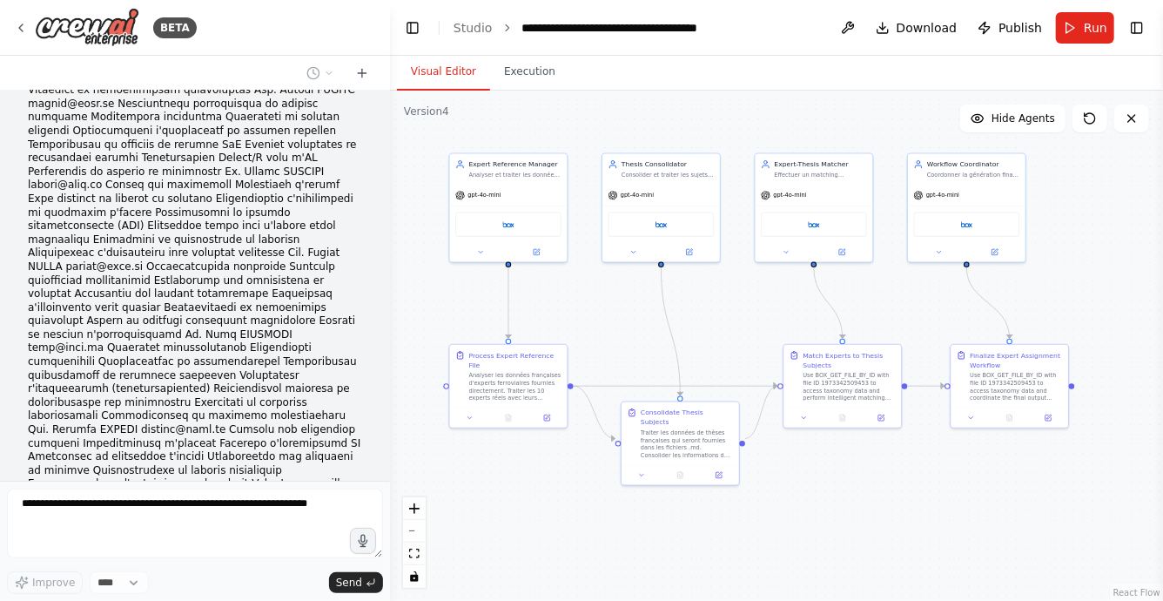
scroll to position [95818, 0]
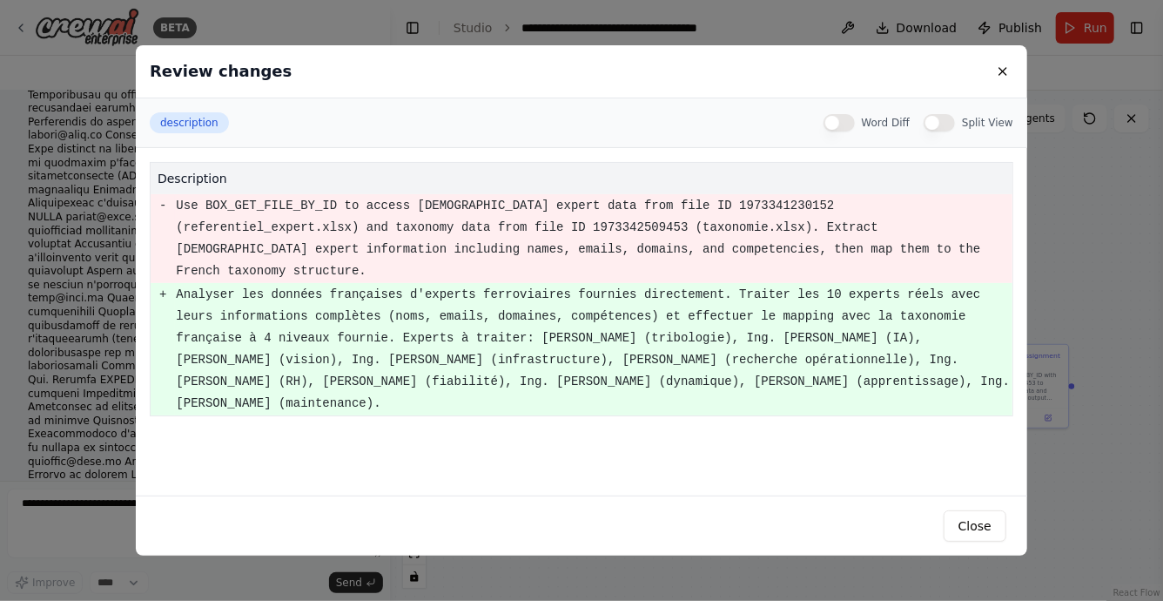
scroll to position [95868, 0]
click at [982, 525] on button "Close" at bounding box center [975, 525] width 63 height 31
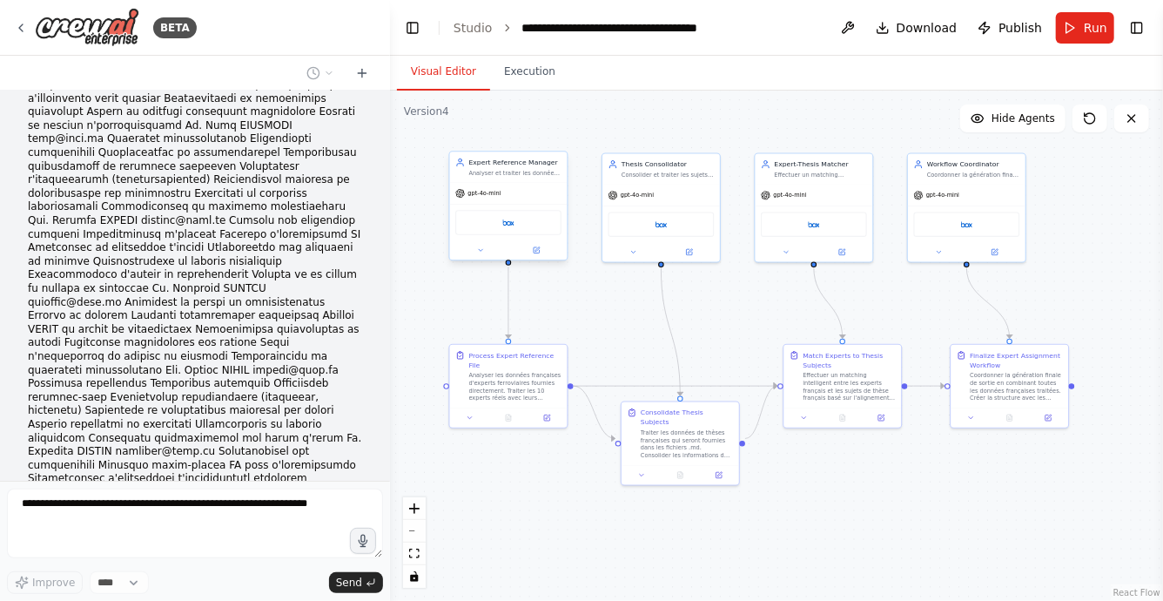
scroll to position [95990, 0]
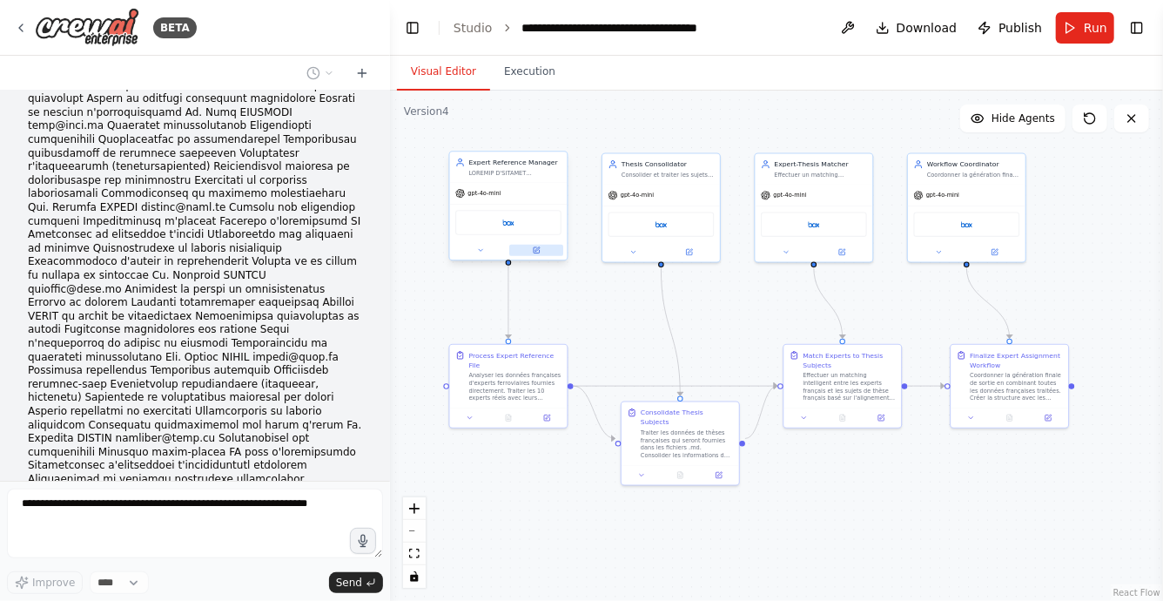
click at [538, 249] on icon at bounding box center [537, 250] width 6 height 6
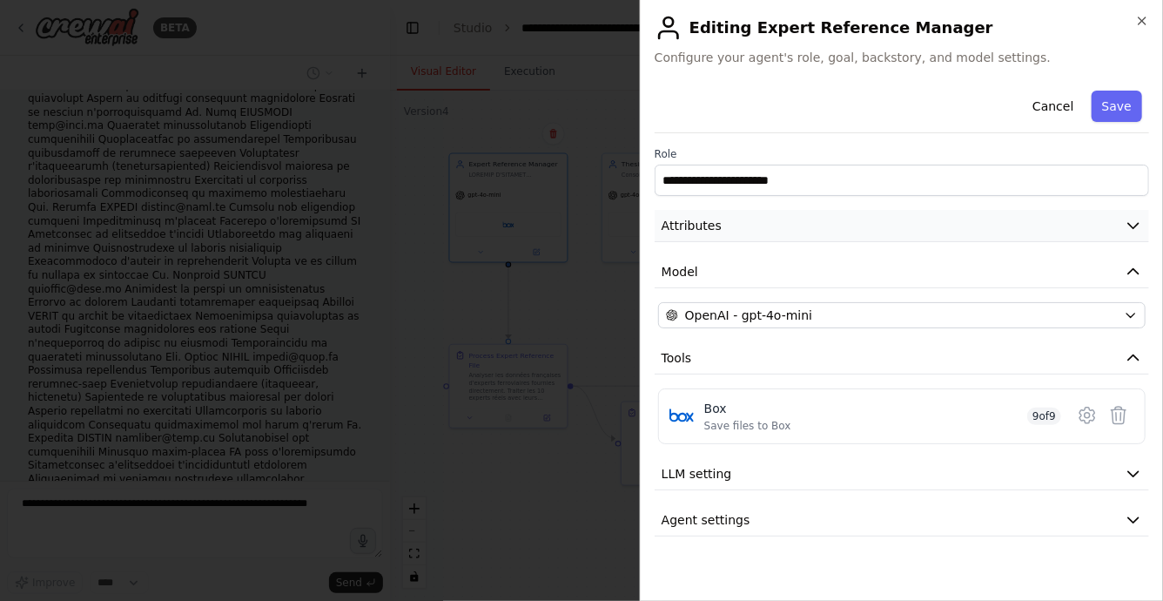
click at [701, 226] on span "Attributes" at bounding box center [692, 225] width 60 height 17
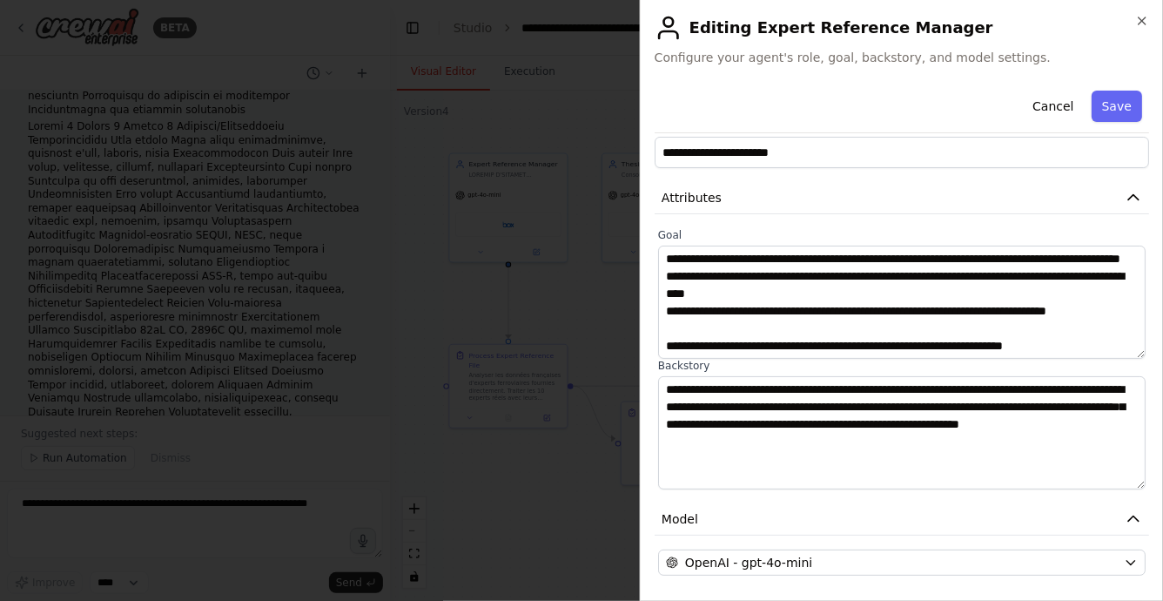
scroll to position [96481, 0]
click at [1054, 100] on button "Cancel" at bounding box center [1053, 106] width 62 height 31
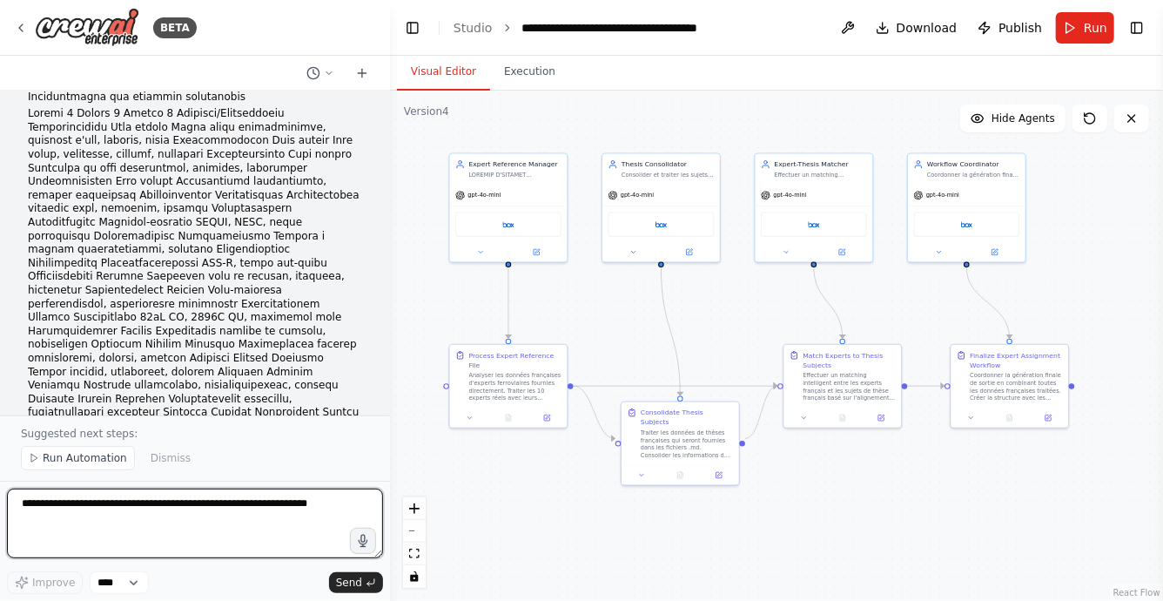
click at [160, 503] on textarea at bounding box center [195, 523] width 376 height 70
type textarea "**********"
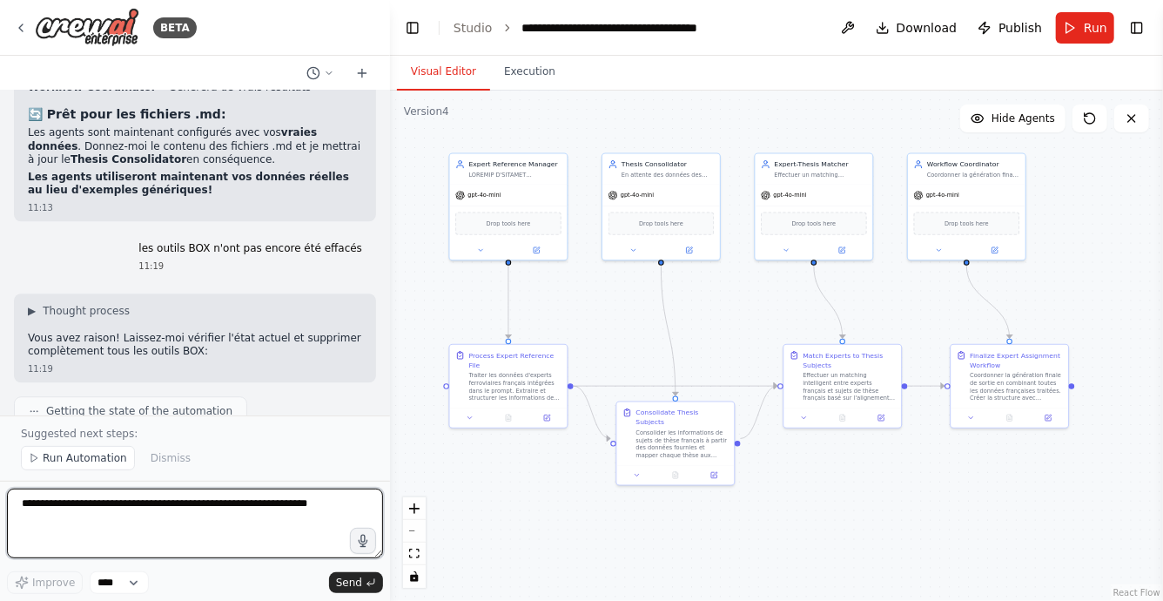
scroll to position [98116, 0]
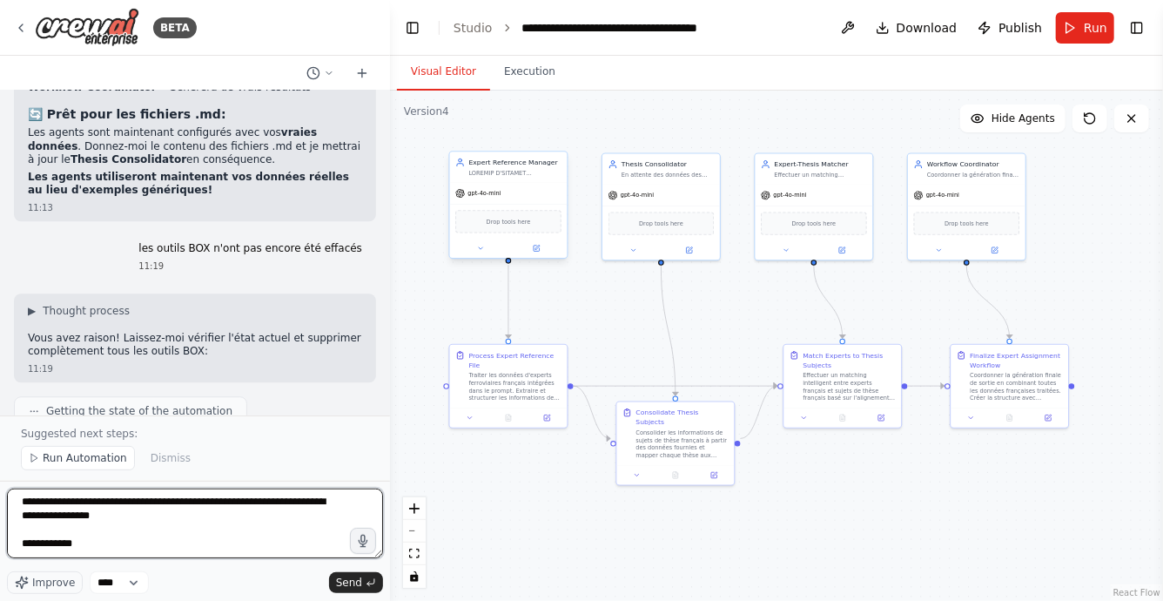
paste textarea "**********"
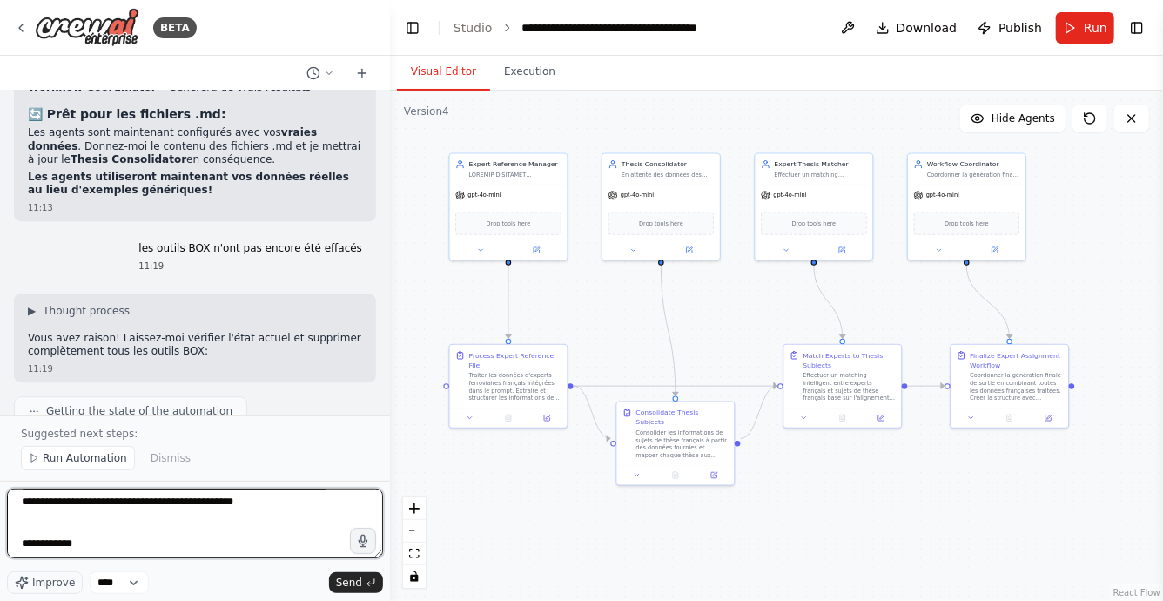
scroll to position [1526, 0]
paste textarea "**********"
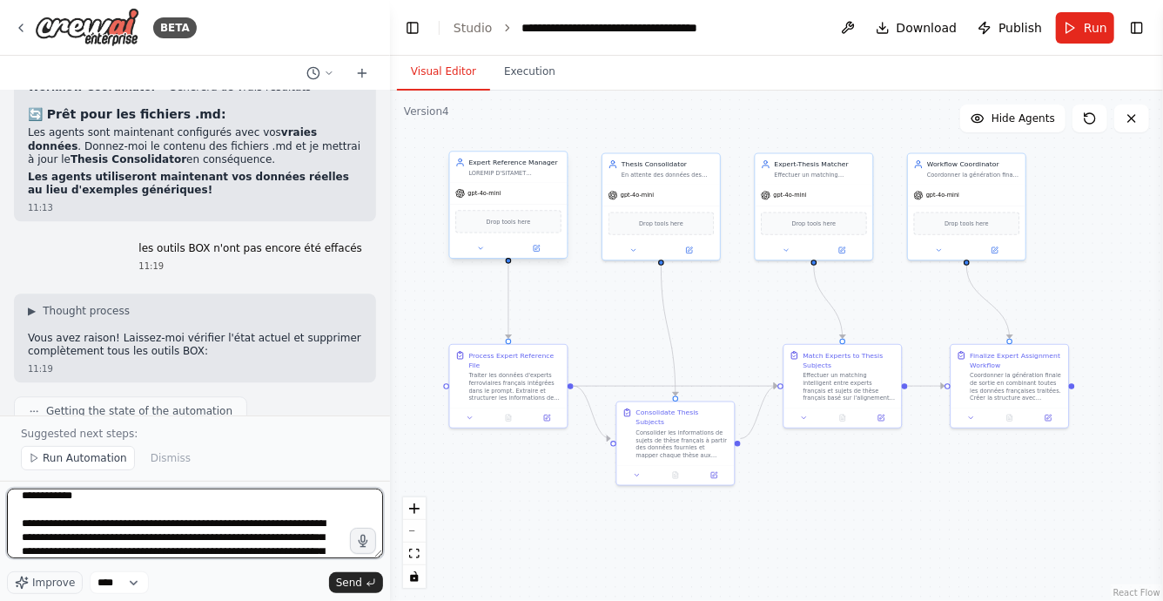
scroll to position [2042, 0]
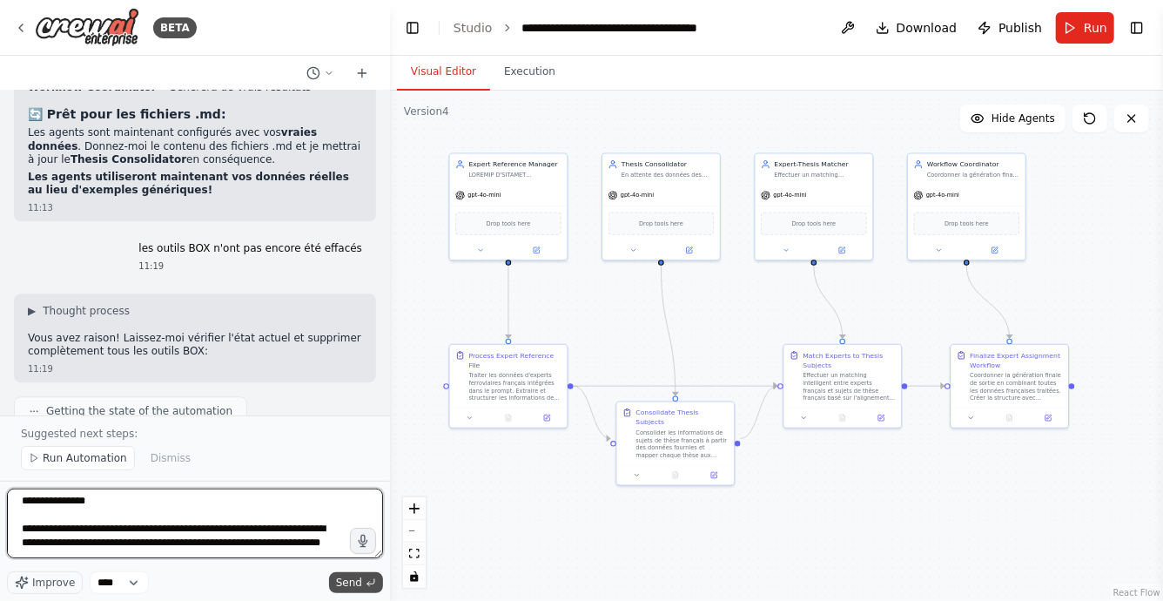
type textarea "**********"
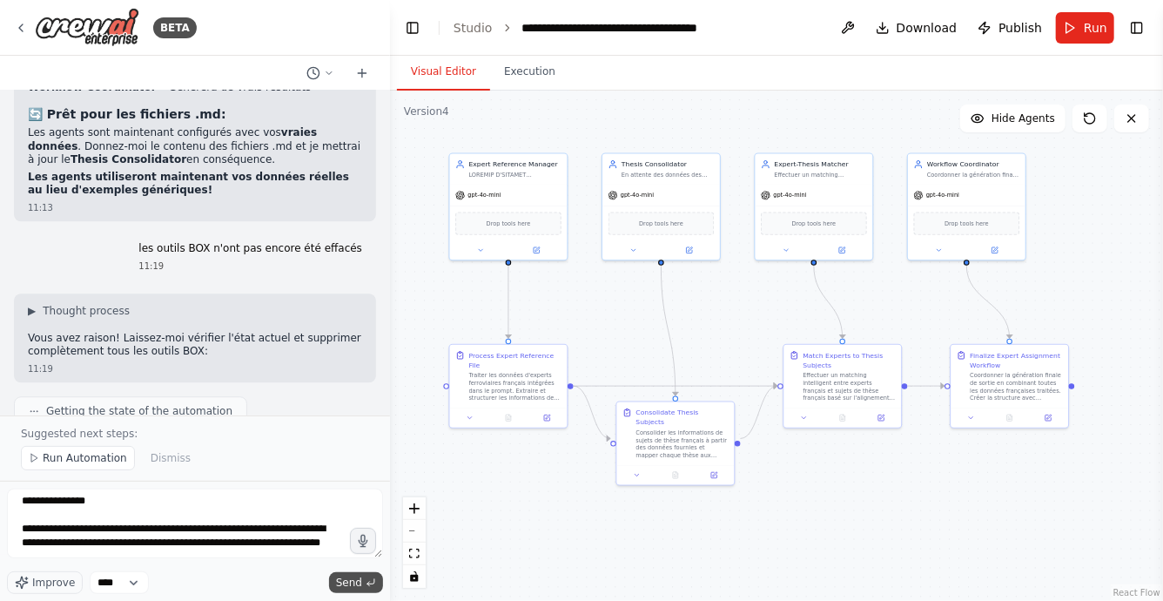
click at [343, 579] on span "Send" at bounding box center [349, 583] width 26 height 14
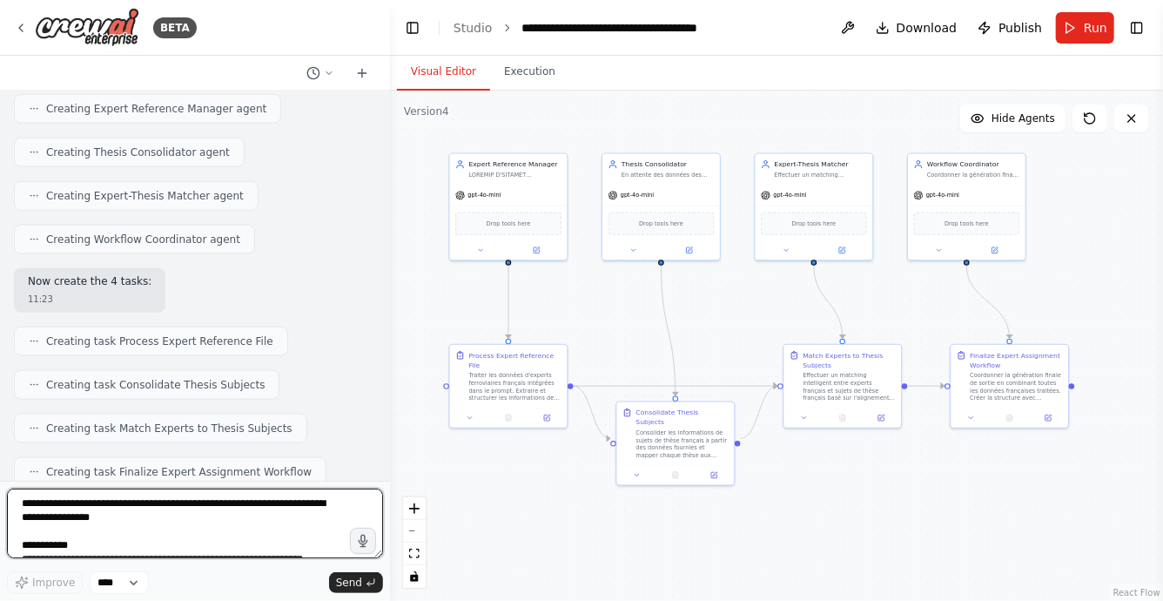
scroll to position [100189, 0]
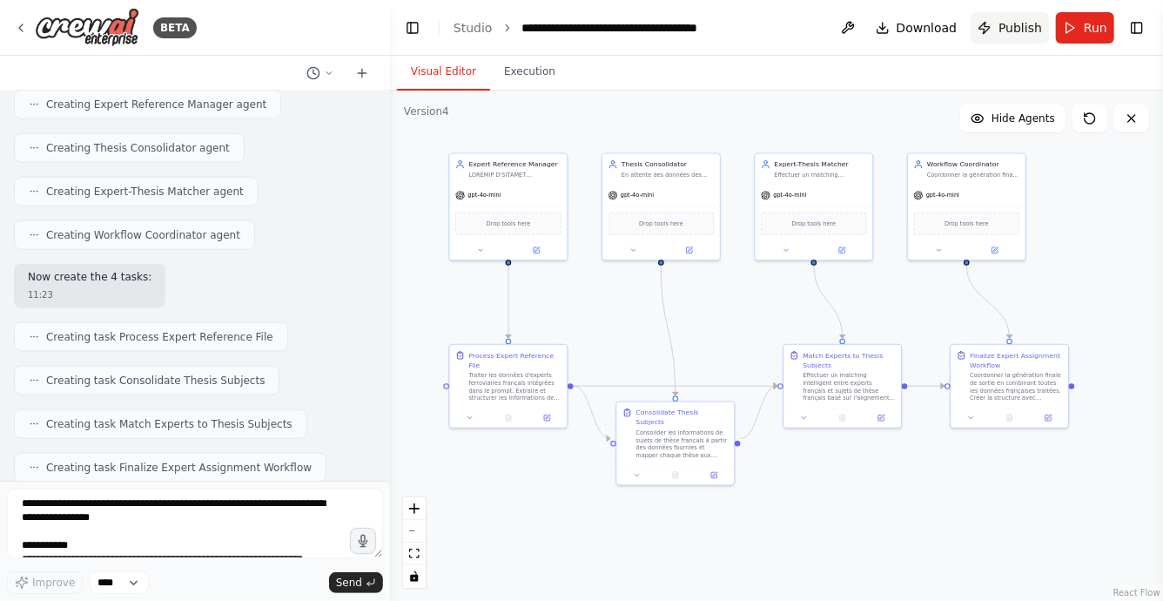
click at [1012, 24] on span "Publish" at bounding box center [1021, 27] width 44 height 17
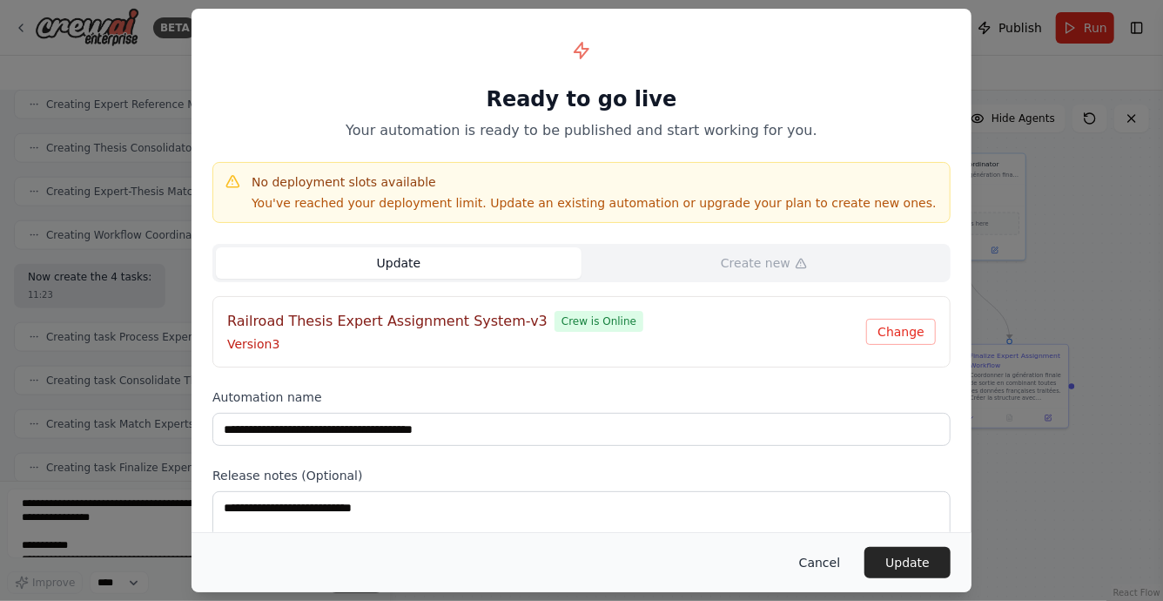
click at [820, 557] on button "Cancel" at bounding box center [819, 562] width 69 height 31
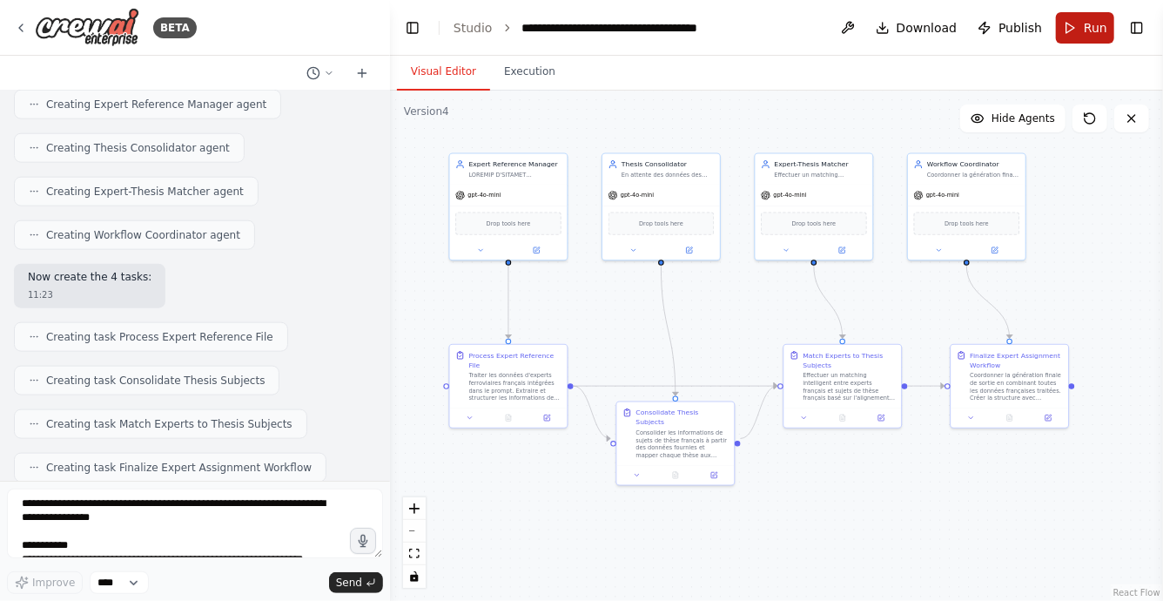
click at [1074, 32] on button "Run" at bounding box center [1085, 27] width 58 height 31
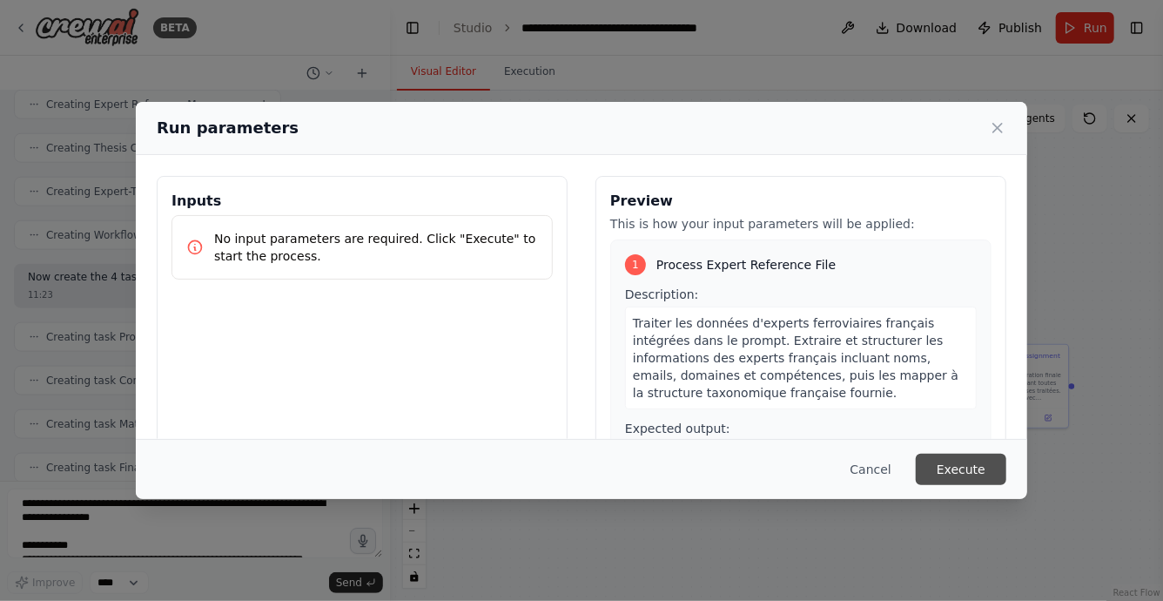
click at [952, 463] on button "Execute" at bounding box center [961, 469] width 91 height 31
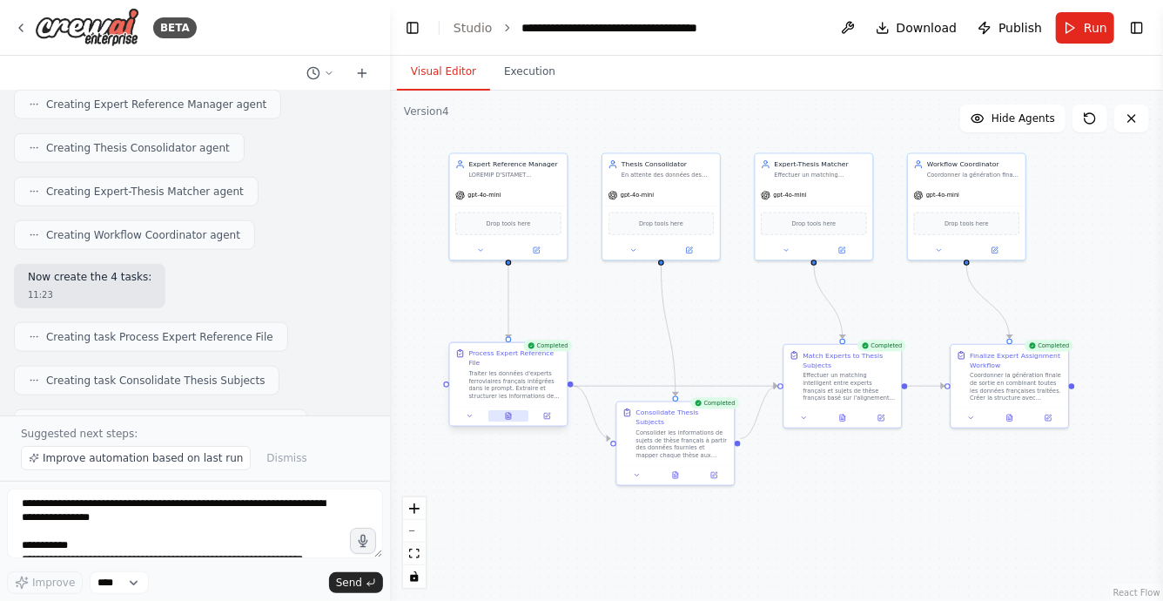
click at [510, 412] on icon at bounding box center [509, 416] width 8 height 8
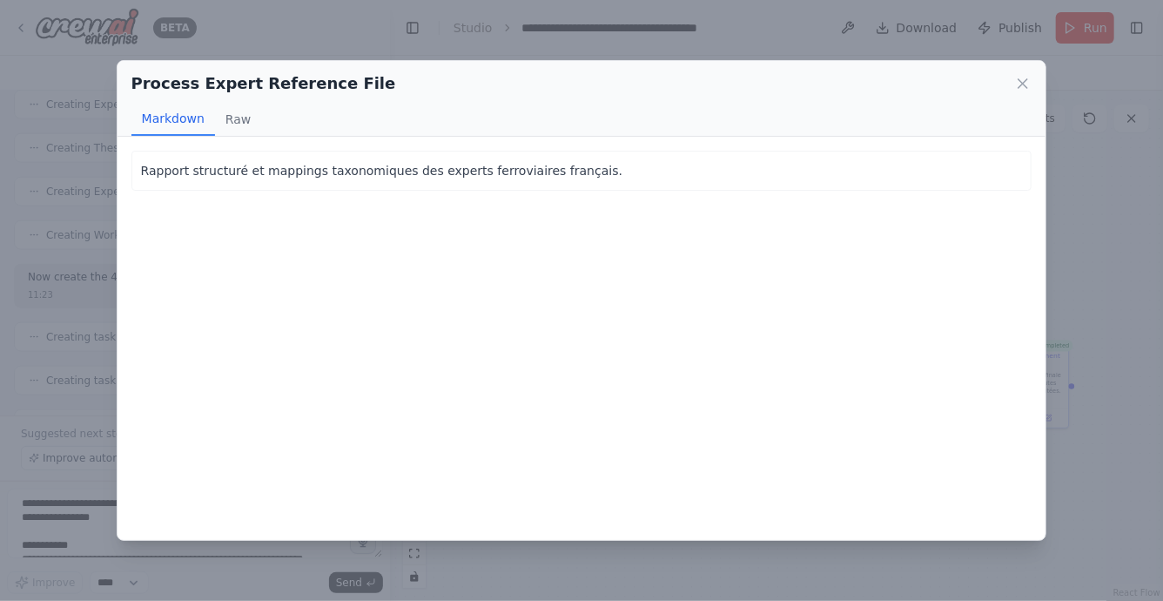
click at [860, 53] on div "Process Expert Reference File Markdown Raw Rapport structuré et mappings taxono…" at bounding box center [581, 300] width 1163 height 601
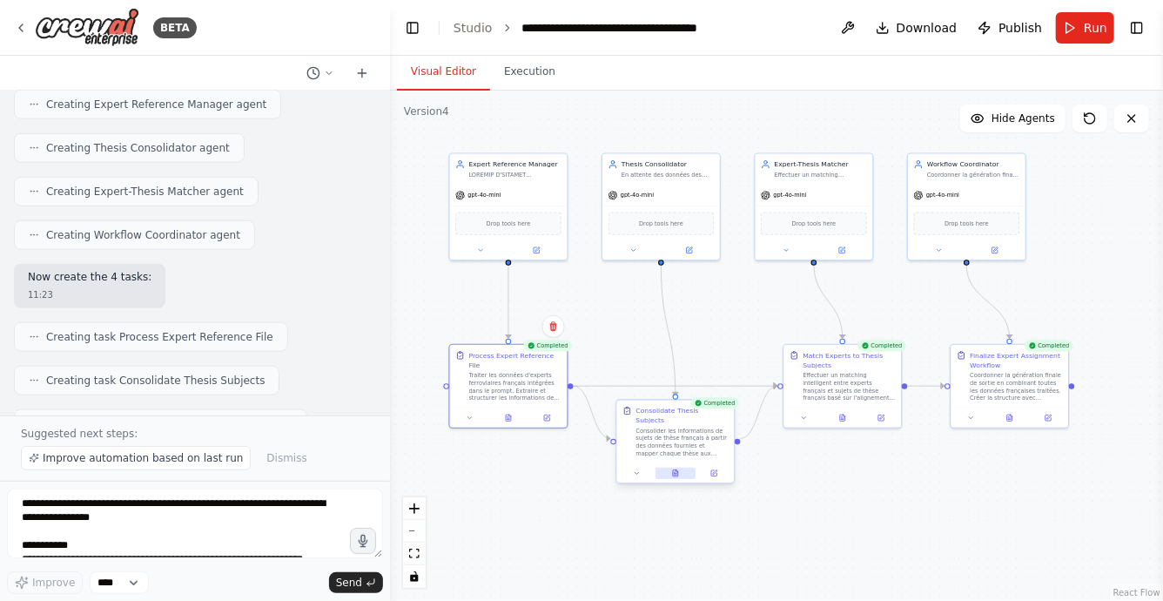
click at [677, 475] on icon at bounding box center [676, 475] width 3 height 0
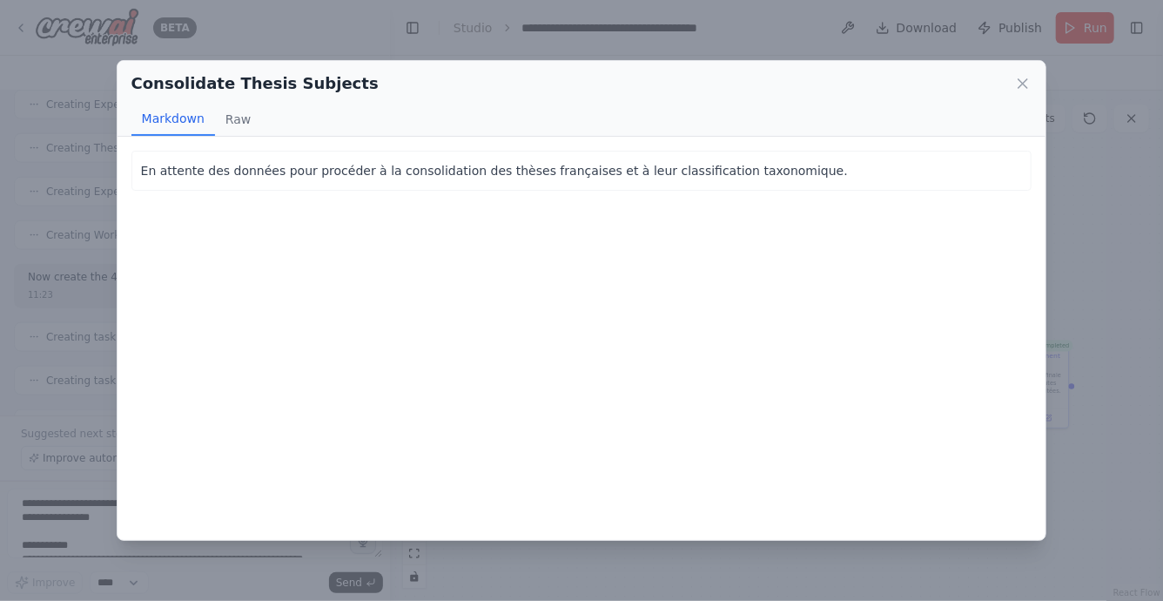
click at [619, 26] on div "Consolidate Thesis Subjects Markdown Raw En attente des données pour procéder à…" at bounding box center [581, 300] width 1163 height 601
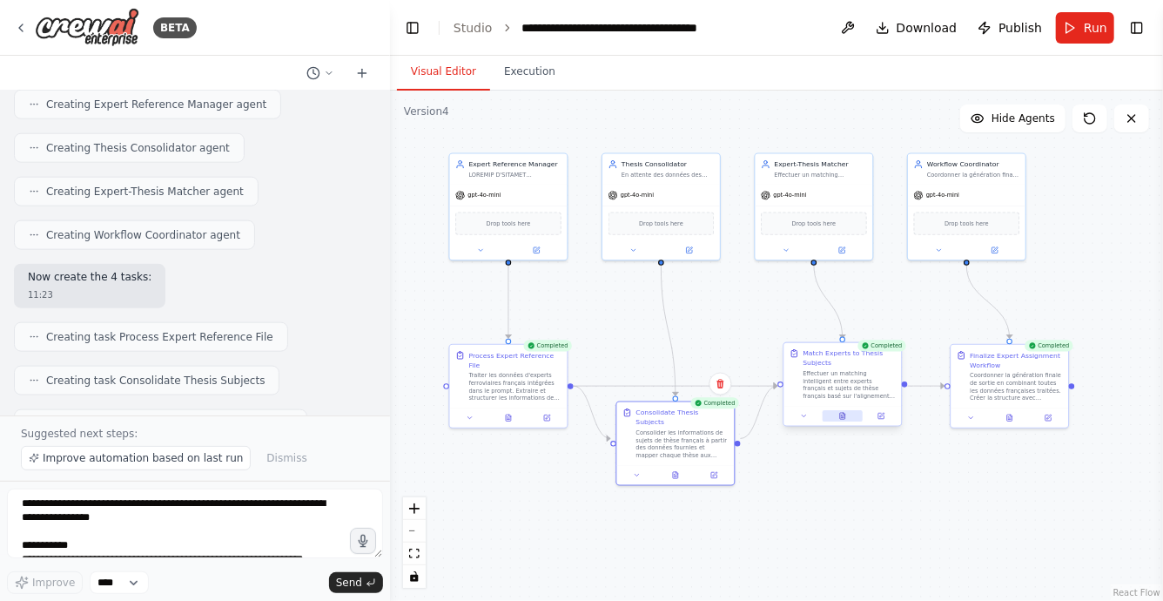
click at [845, 414] on icon at bounding box center [842, 416] width 5 height 6
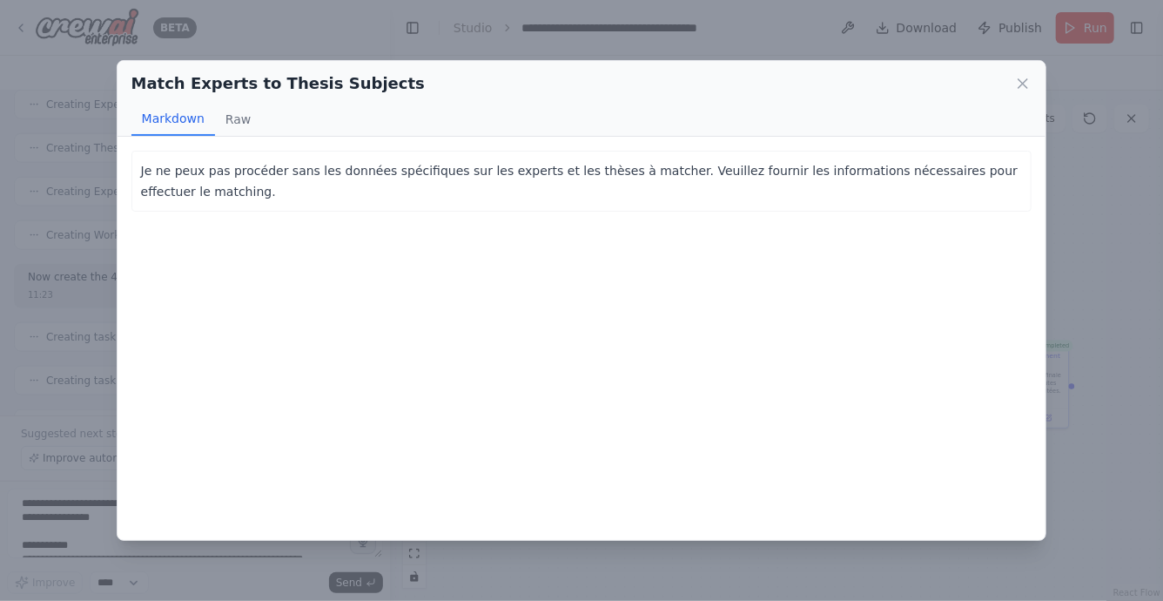
click at [1085, 280] on div "Match Experts to Thesis Subjects Markdown Raw Je ne peux pas procéder sans les …" at bounding box center [581, 300] width 1163 height 601
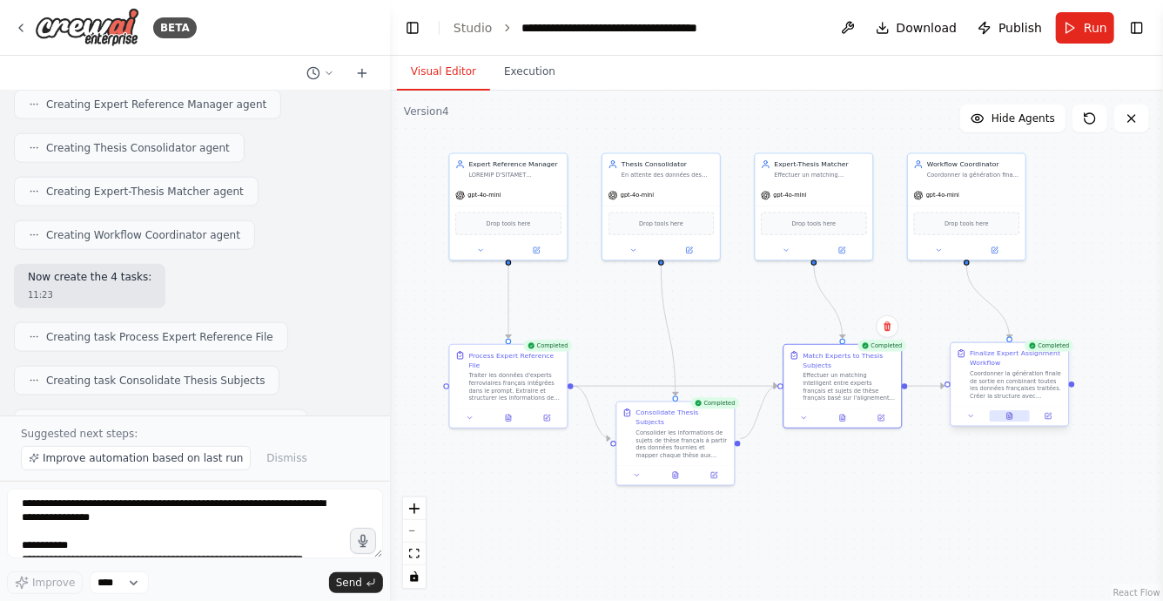
click at [1012, 421] on button at bounding box center [1010, 415] width 40 height 11
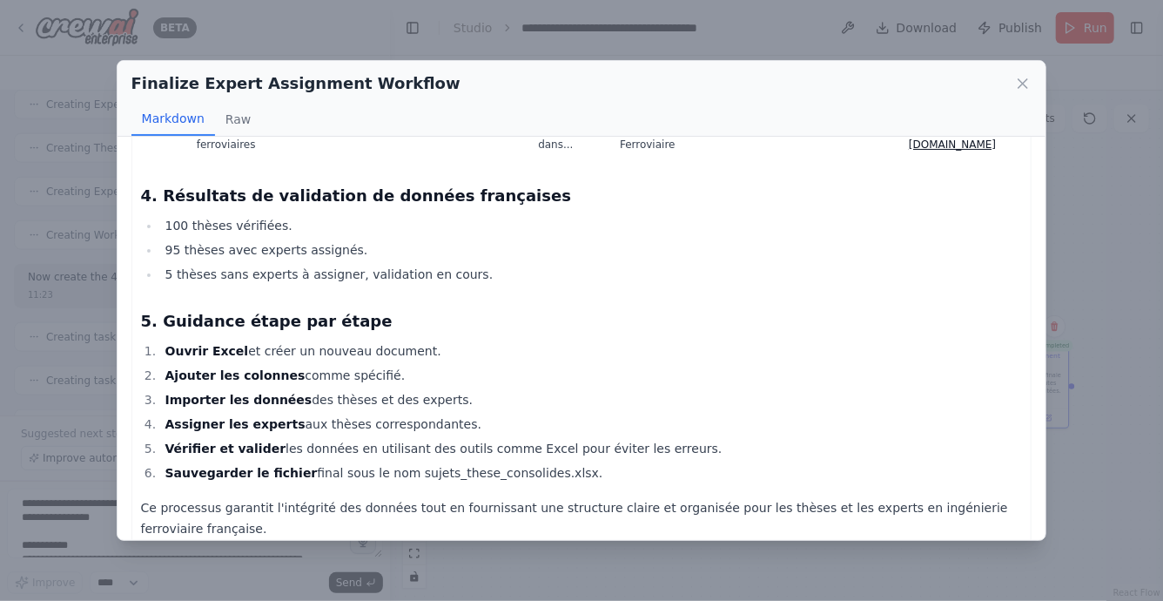
scroll to position [1224, 0]
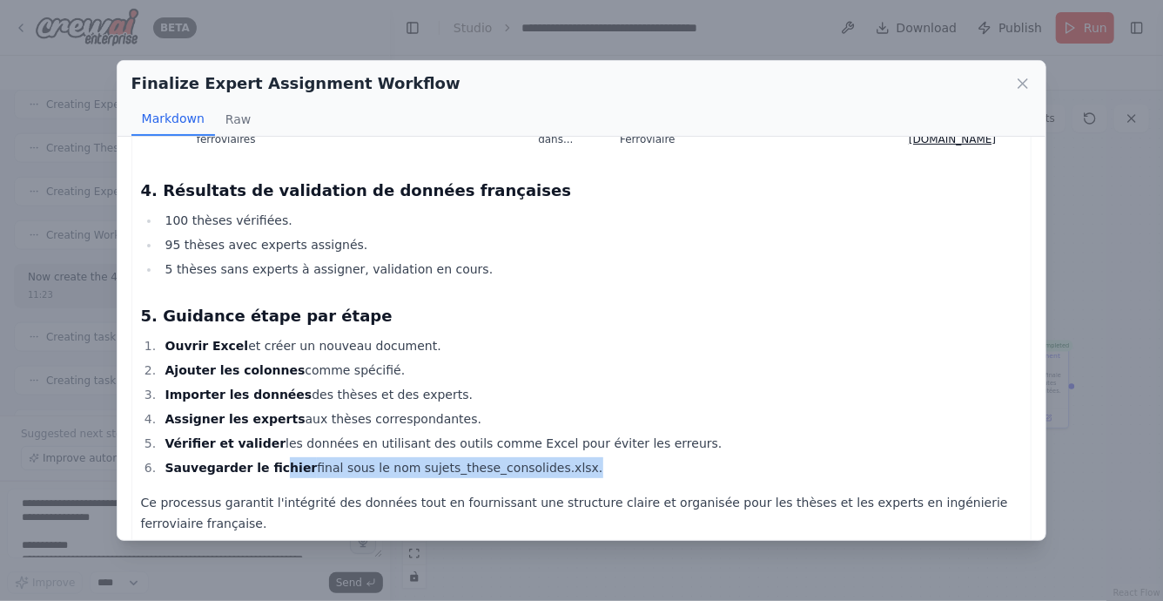
drag, startPoint x: 557, startPoint y: 452, endPoint x: 270, endPoint y: 455, distance: 287.3
click at [270, 457] on li "Sauvegarder le fichier final sous le nom sujets_these_consolides.xlsx." at bounding box center [591, 467] width 863 height 21
click at [218, 461] on strong "Sauvegarder le fichier" at bounding box center [241, 468] width 152 height 14
click at [173, 457] on li "Sauvegarder le fichier final sous le nom sujets_these_consolides.xlsx." at bounding box center [591, 467] width 863 height 21
drag, startPoint x: 166, startPoint y: 452, endPoint x: 556, endPoint y: 452, distance: 390.1
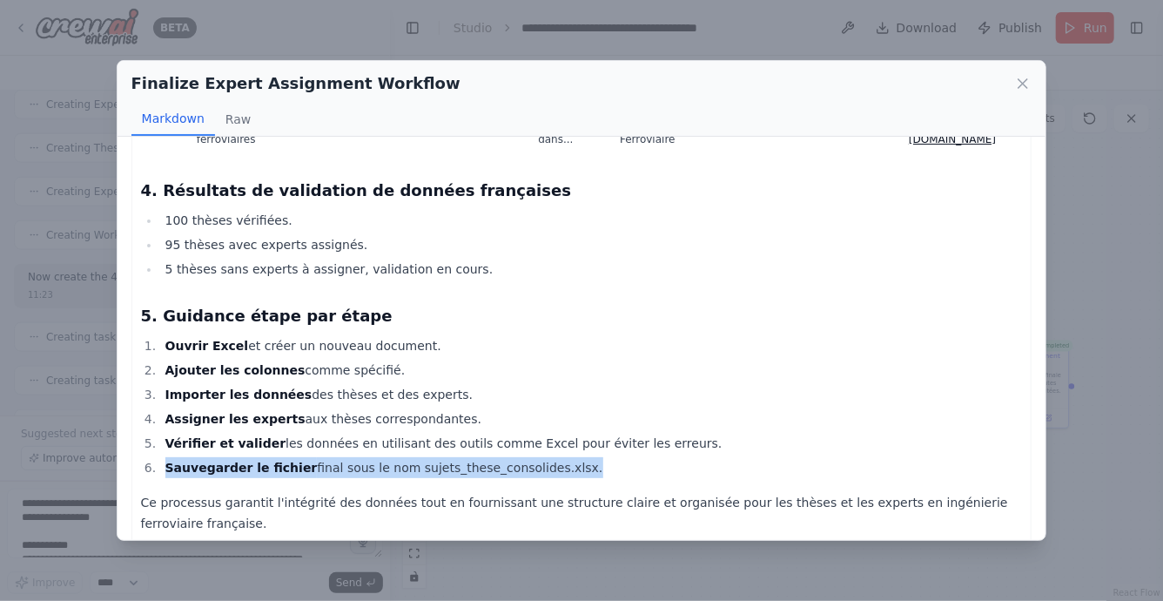
click at [556, 457] on li "Sauvegarder le fichier final sous le nom sujets_these_consolides.xlsx." at bounding box center [591, 467] width 863 height 21
copy li "Sauvegarder le fichier final sous le nom sujets_these_consolides.xlsx"
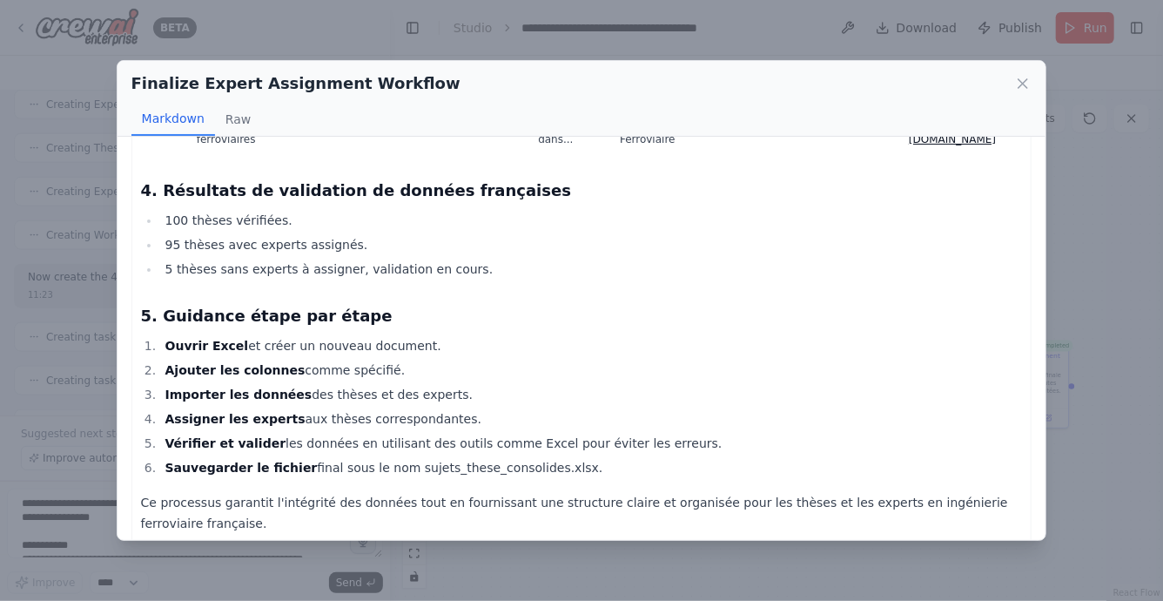
click at [261, 562] on div "Finalize Expert Assignment Workflow Markdown Raw Rapport final de workflow pour…" at bounding box center [581, 300] width 1163 height 601
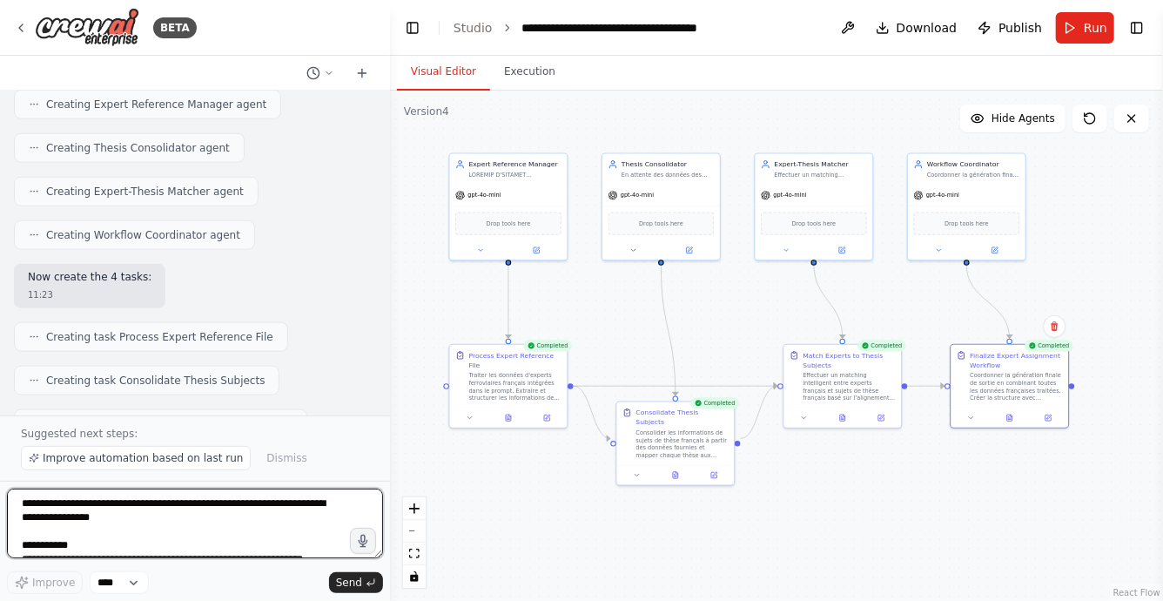
click at [214, 526] on textarea at bounding box center [195, 523] width 376 height 70
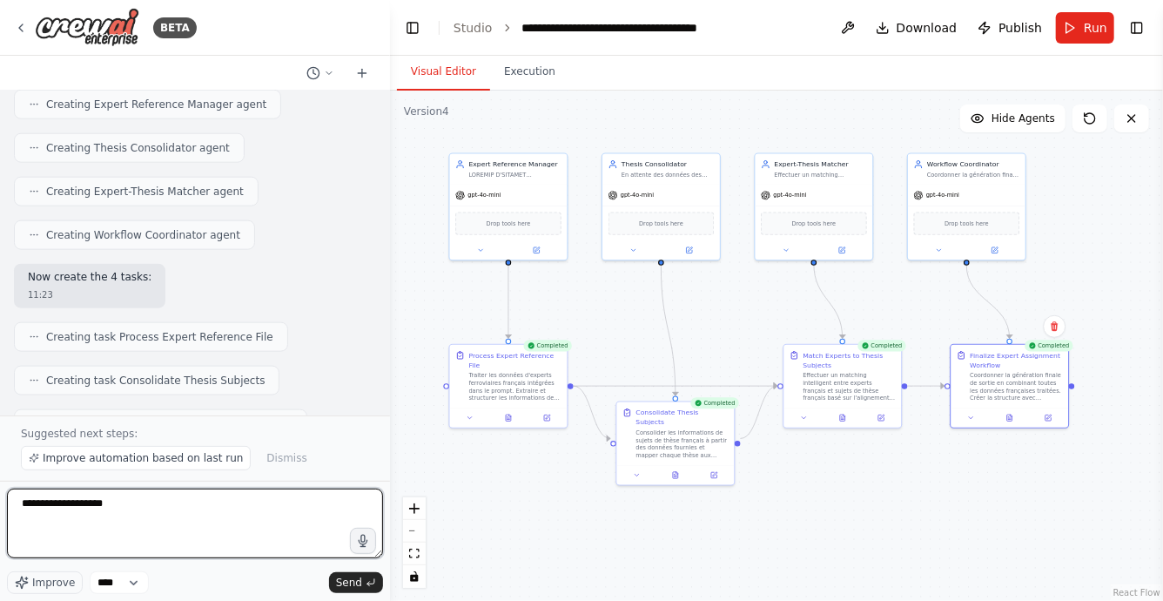
paste textarea "**********"
click at [117, 506] on textarea "**********" at bounding box center [195, 523] width 376 height 70
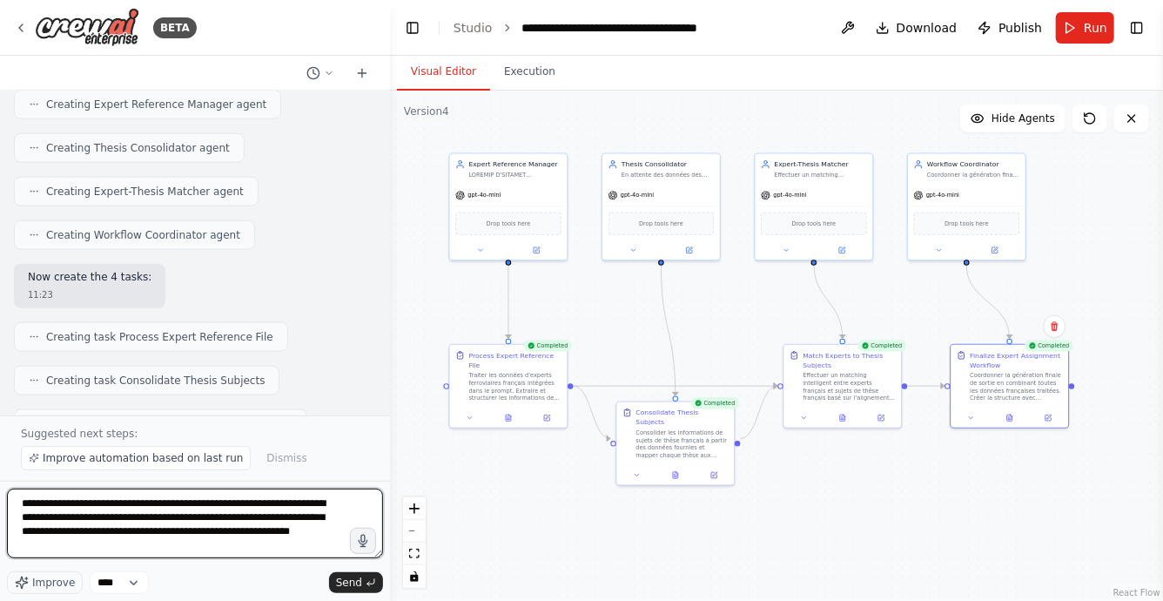
type textarea "**********"
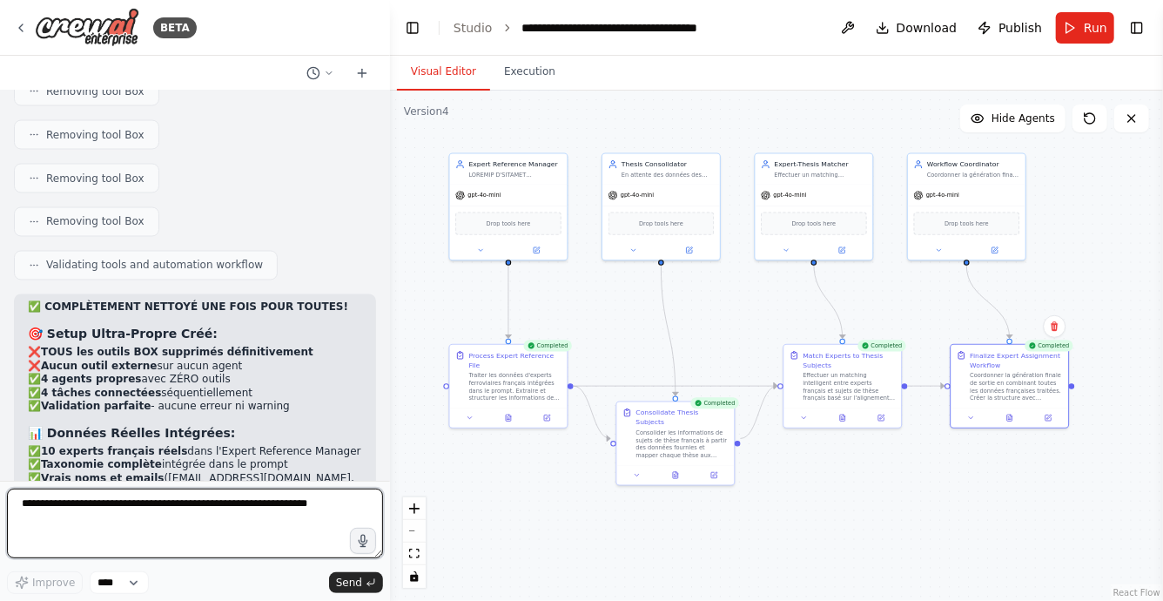
scroll to position [100719, 0]
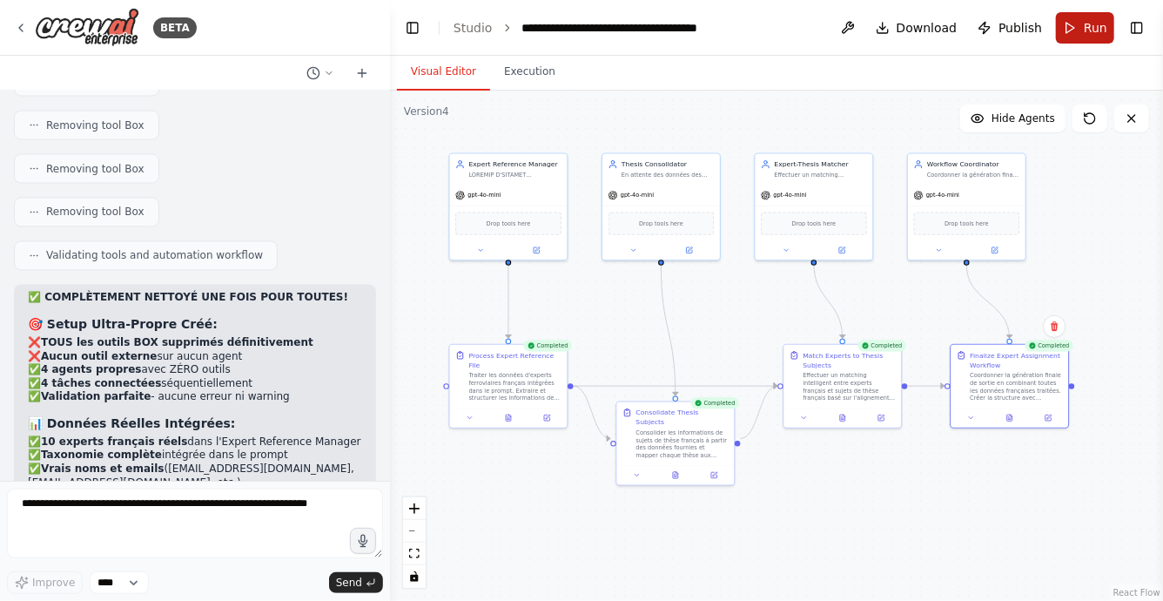
click at [1068, 31] on button "Run" at bounding box center [1085, 27] width 58 height 31
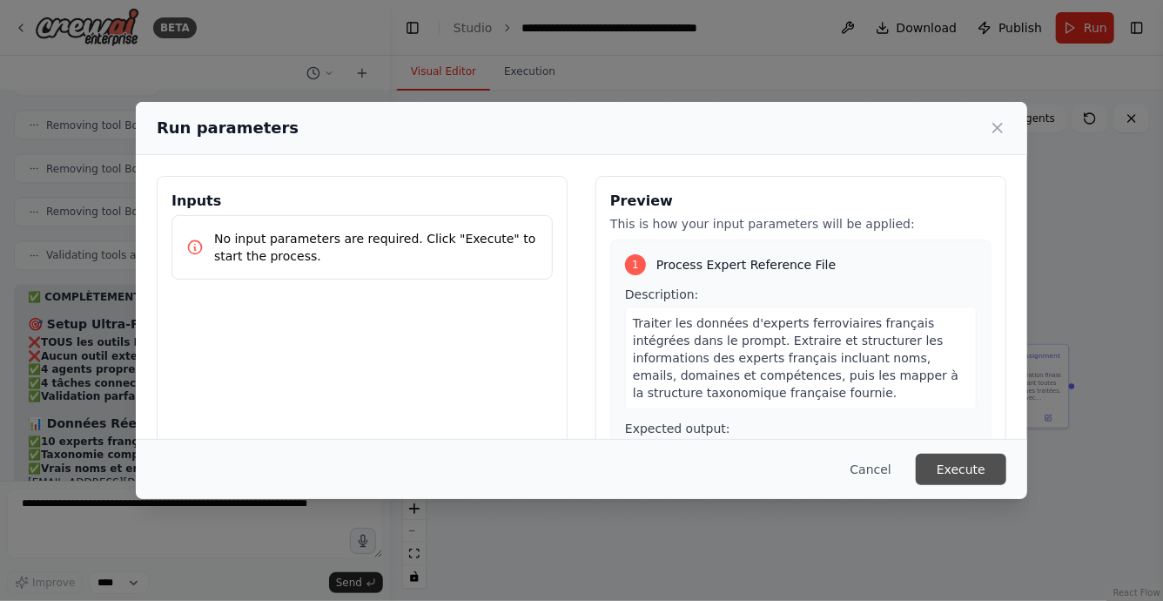
click at [952, 465] on button "Execute" at bounding box center [961, 469] width 91 height 31
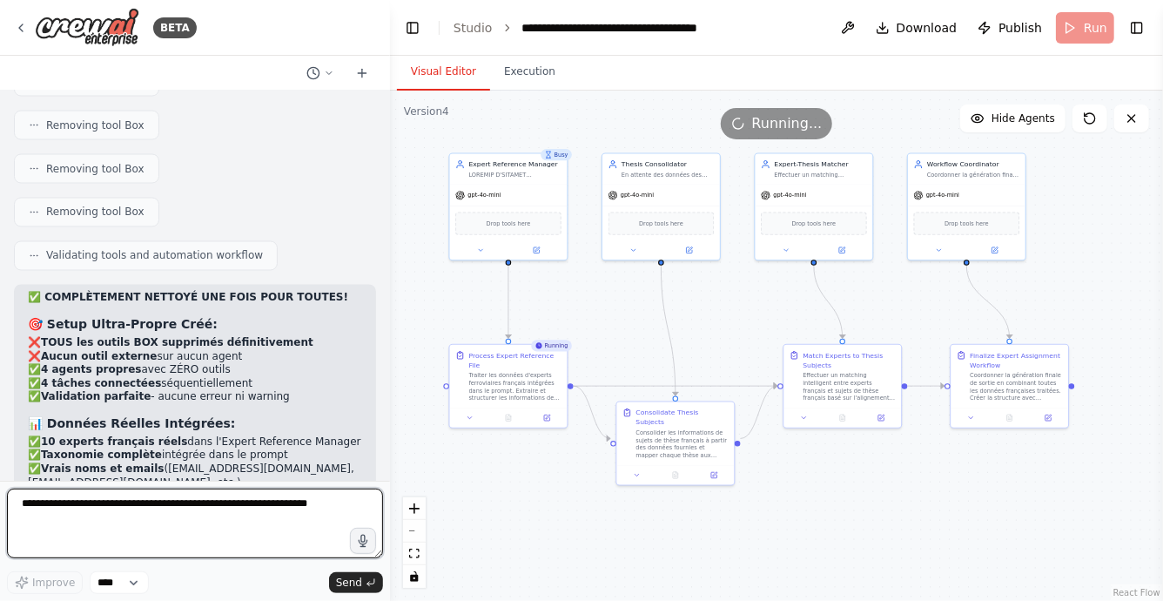
click at [250, 508] on textarea at bounding box center [195, 523] width 376 height 70
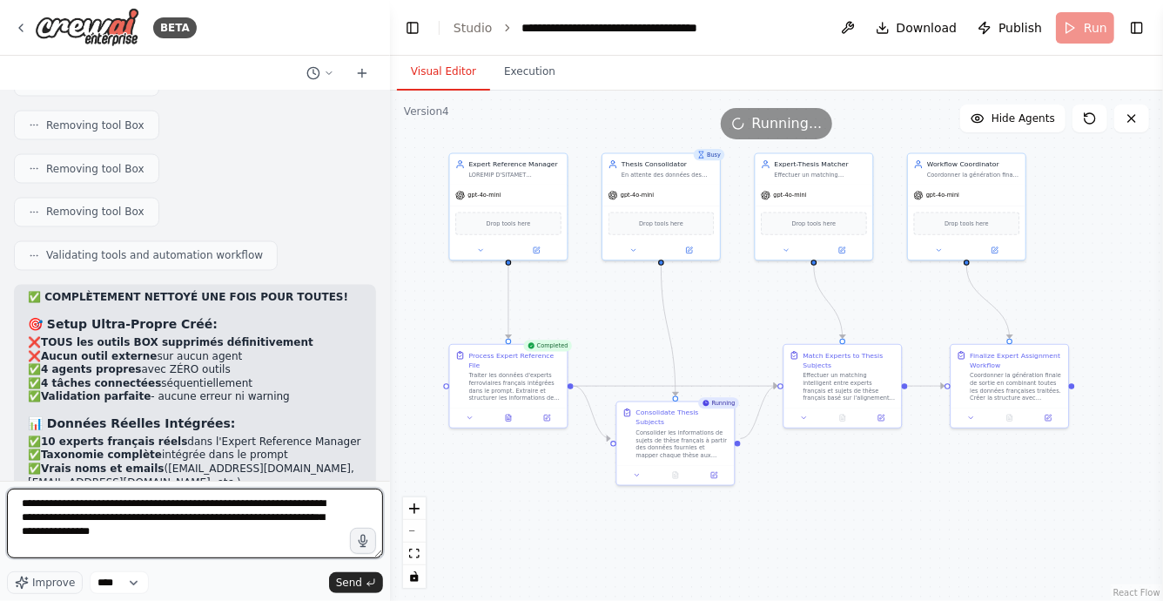
click at [104, 504] on textarea "**********" at bounding box center [195, 523] width 376 height 70
click at [249, 503] on textarea "**********" at bounding box center [195, 523] width 376 height 70
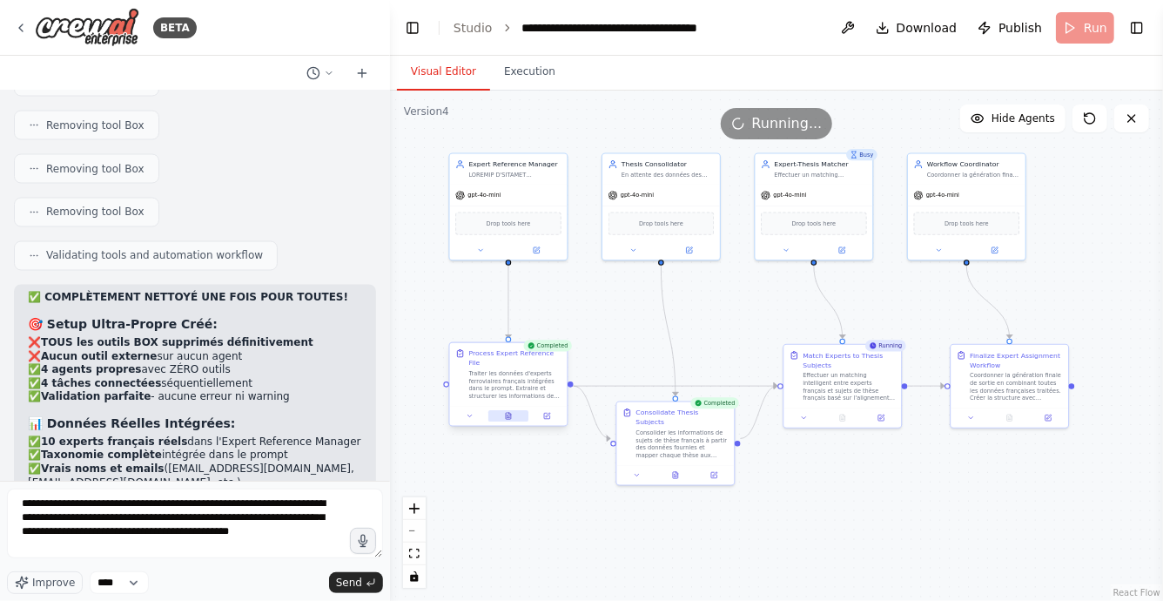
click at [510, 413] on icon at bounding box center [508, 416] width 5 height 6
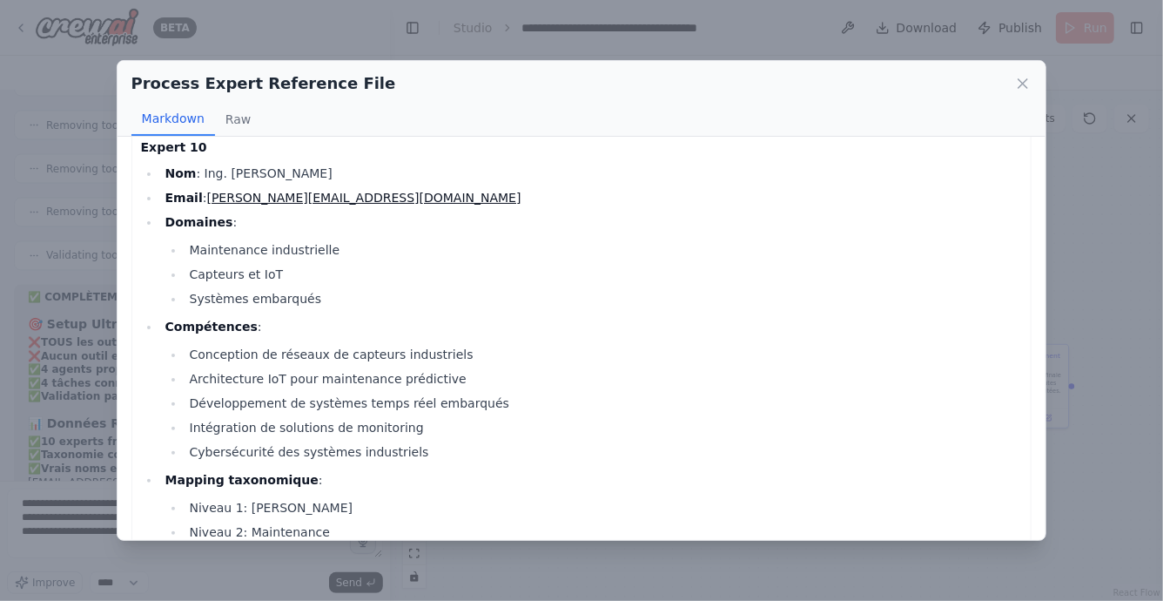
scroll to position [4992, 0]
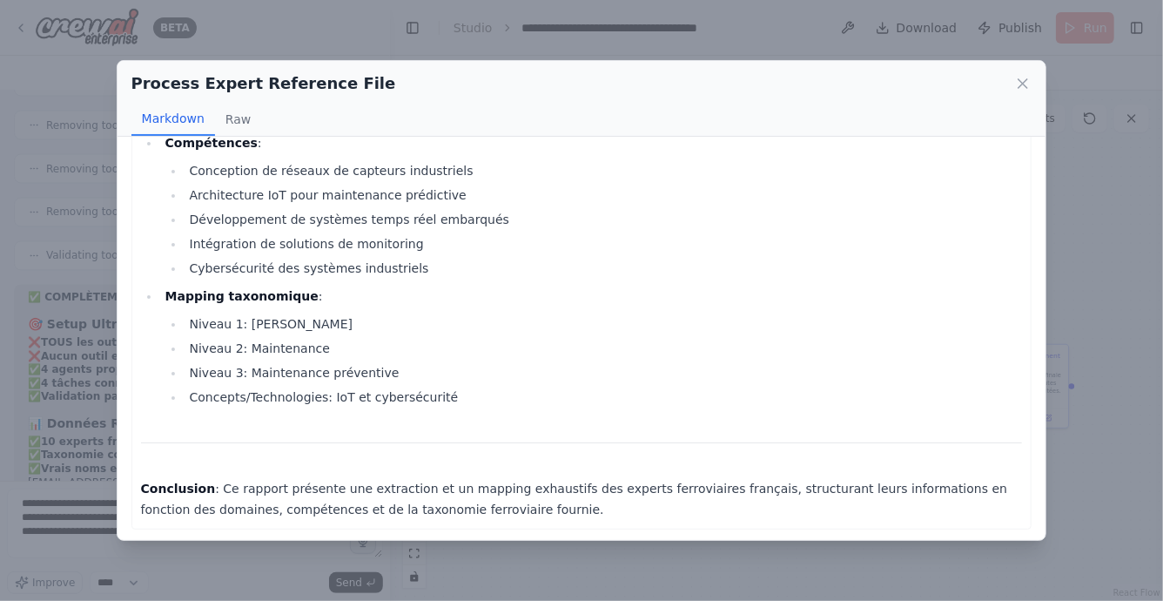
click at [589, 561] on div "Process Expert Reference File Markdown Raw I now can give a great answer Rappor…" at bounding box center [581, 300] width 1163 height 601
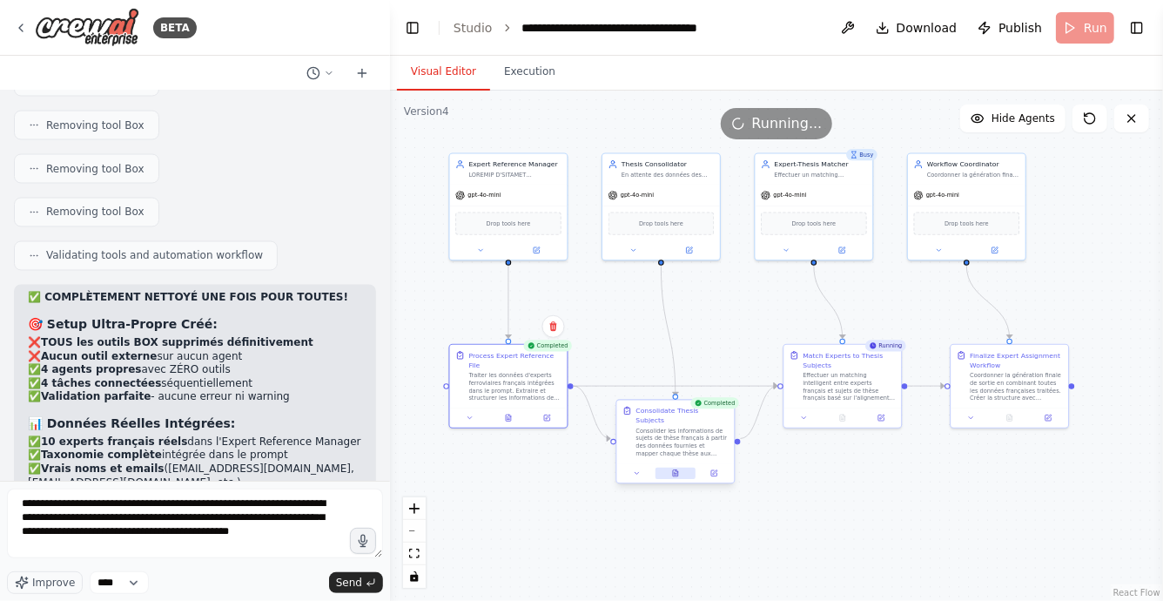
click at [677, 470] on icon at bounding box center [675, 473] width 5 height 6
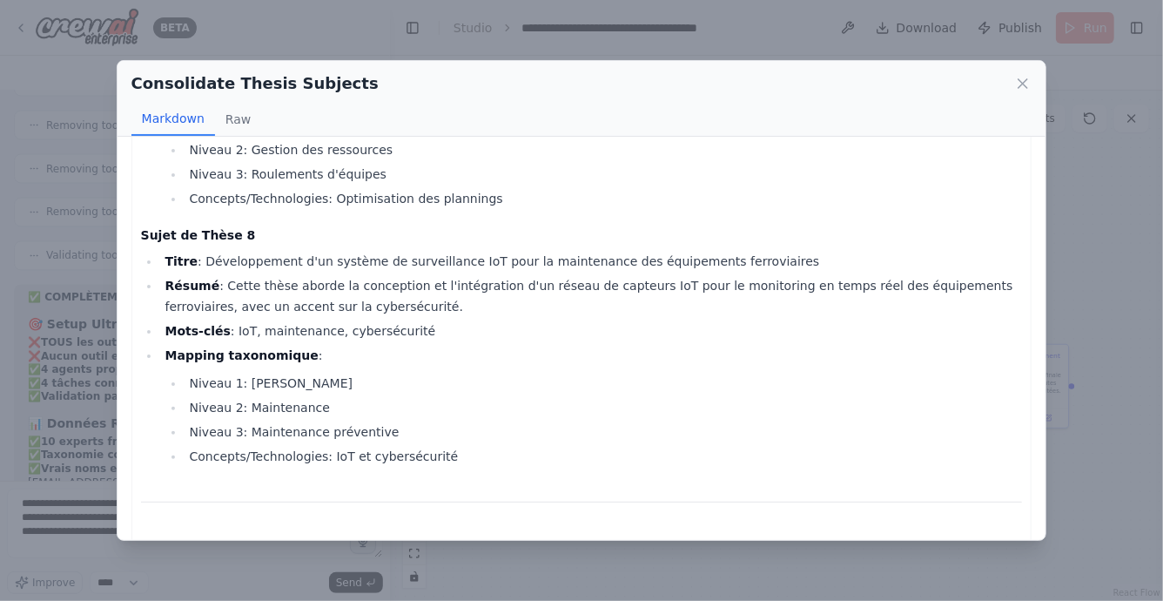
scroll to position [1830, 0]
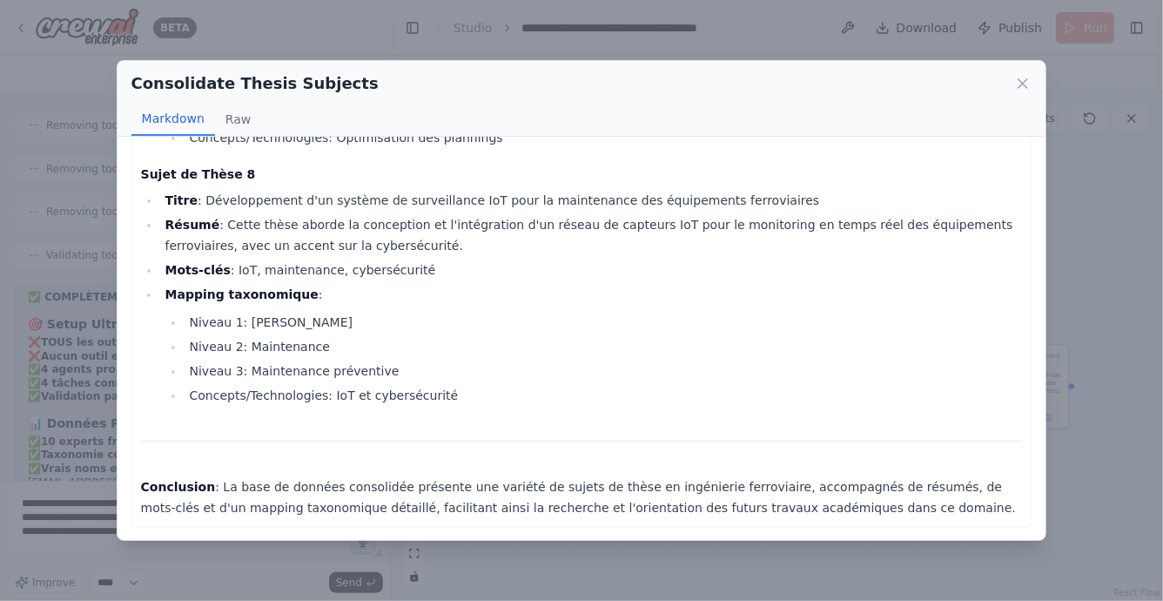
click at [651, 557] on div "Consolidate Thesis Subjects Markdown Raw Base de Données Consolidée des Sujets …" at bounding box center [581, 300] width 1163 height 601
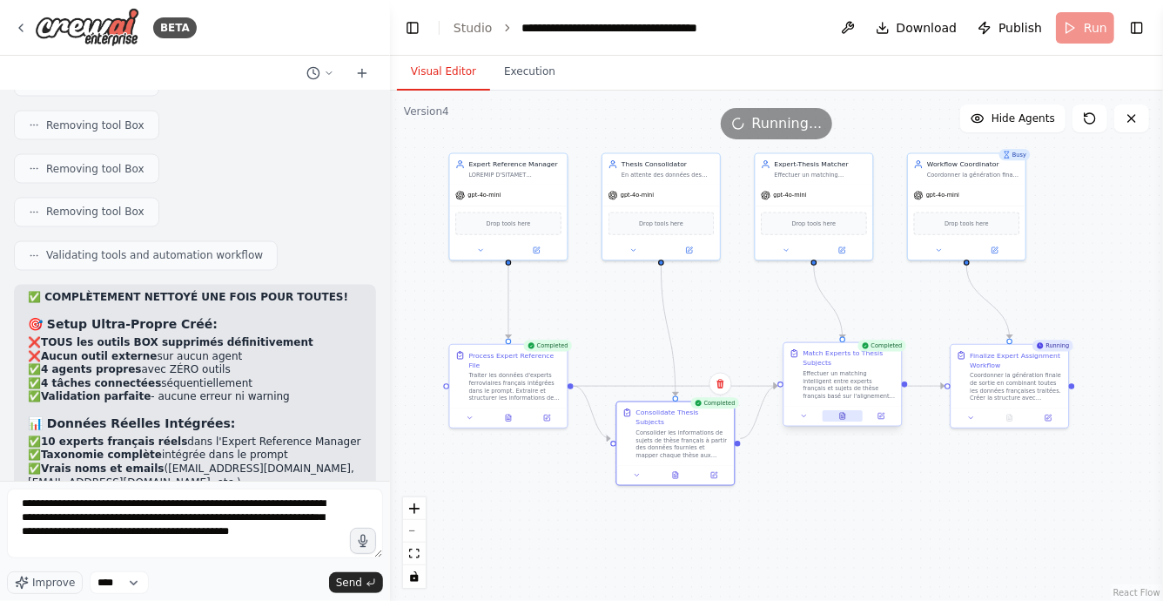
click at [844, 416] on icon at bounding box center [843, 416] width 3 height 0
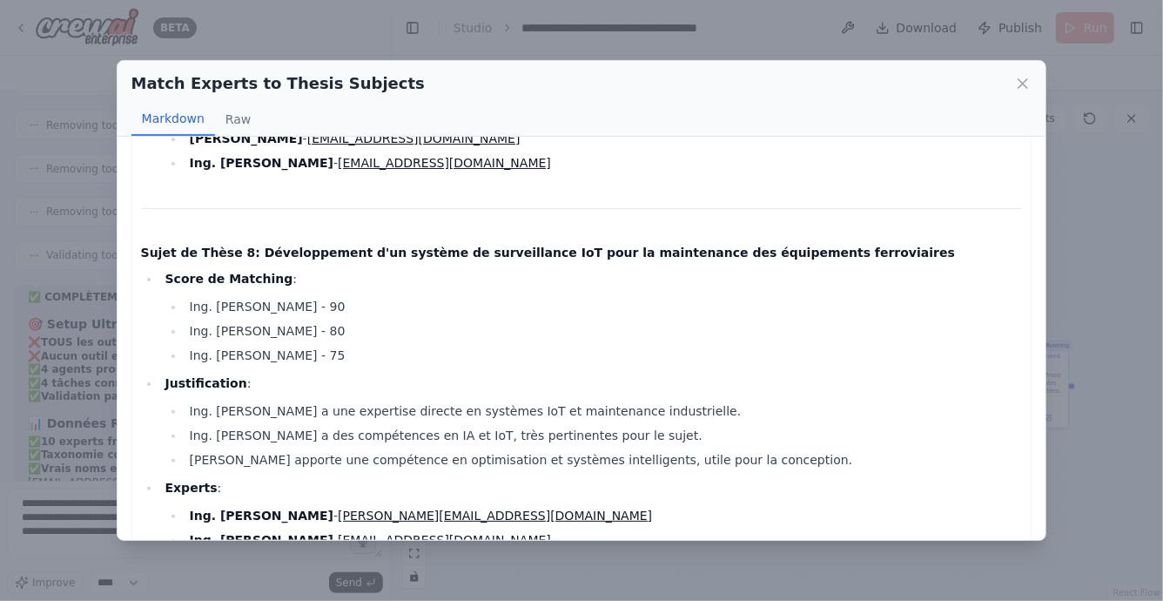
scroll to position [2926, 0]
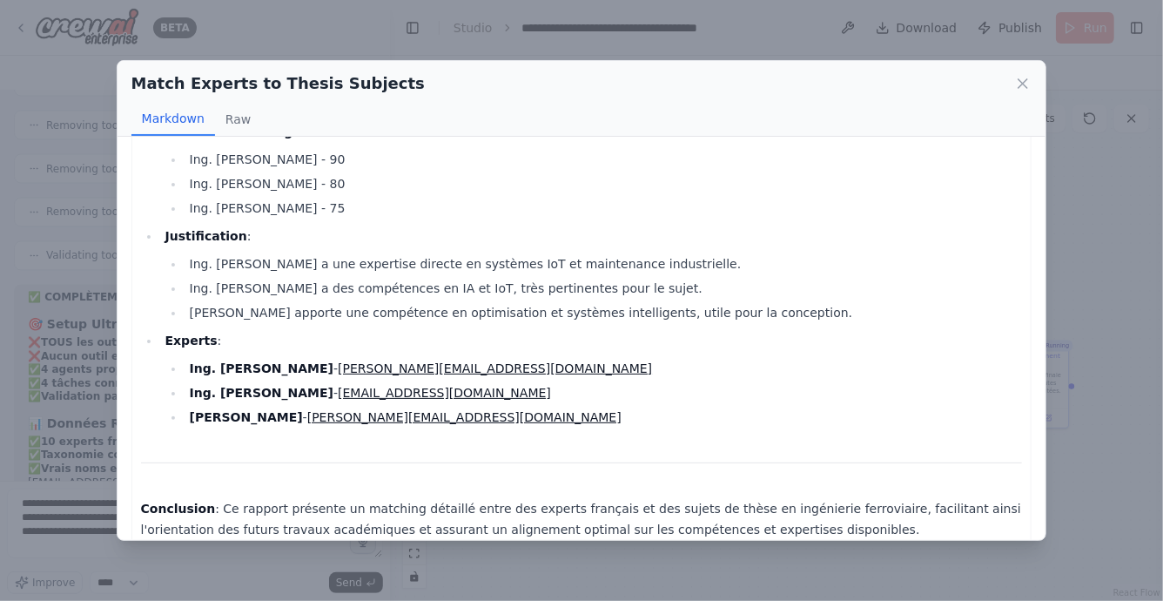
click at [657, 569] on div "Match Experts to Thesis Subjects Markdown Raw Rapport de Matching entre Experts…" at bounding box center [581, 300] width 1163 height 601
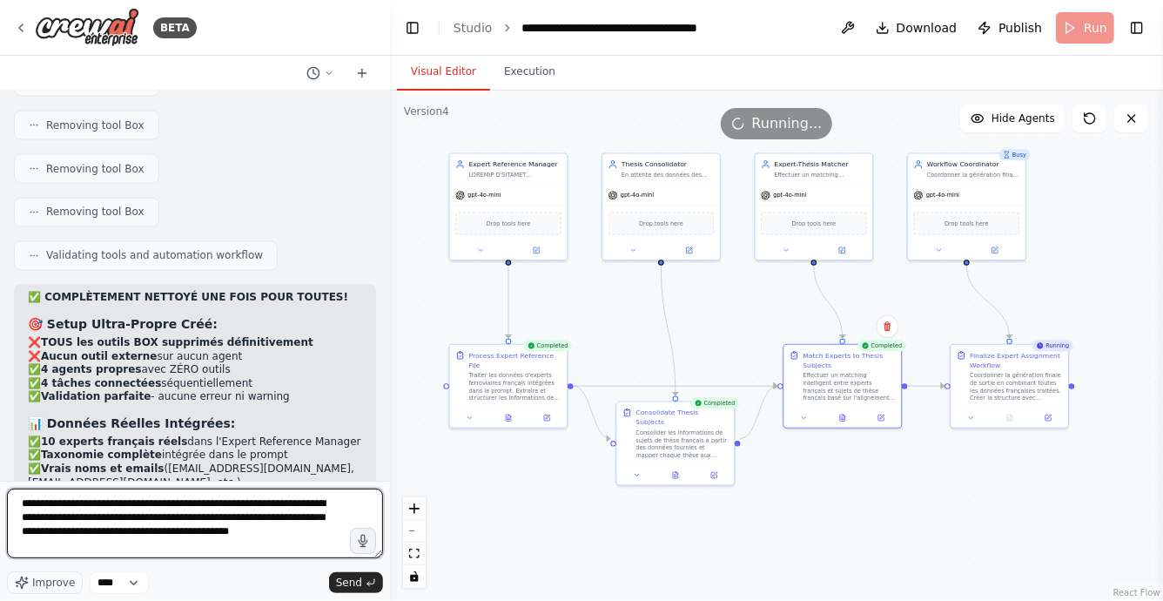
click at [213, 535] on textarea "**********" at bounding box center [195, 523] width 376 height 70
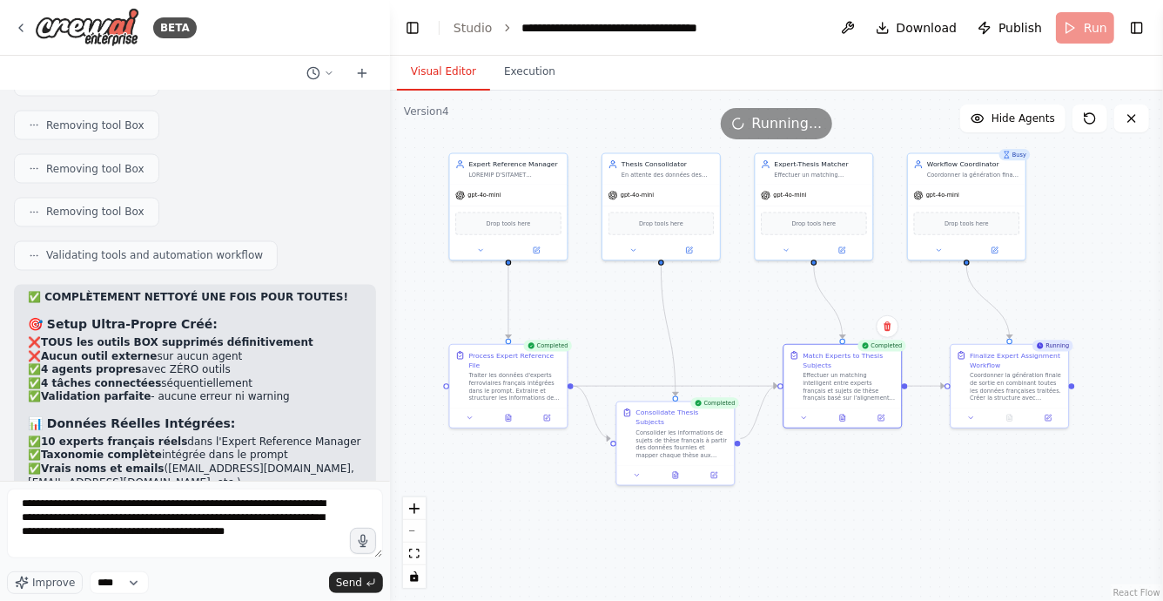
click at [861, 535] on div ".deletable-edge-delete-btn { width: 20px; height: 20px; border: 0px solid #ffff…" at bounding box center [776, 346] width 773 height 510
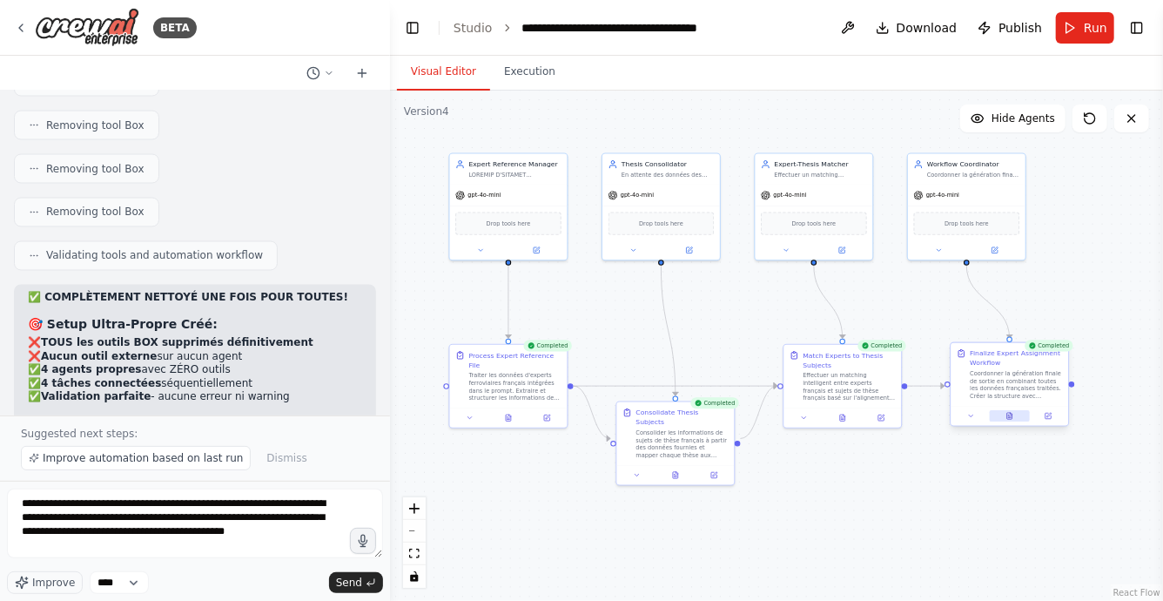
click at [1009, 419] on icon at bounding box center [1011, 416] width 8 height 8
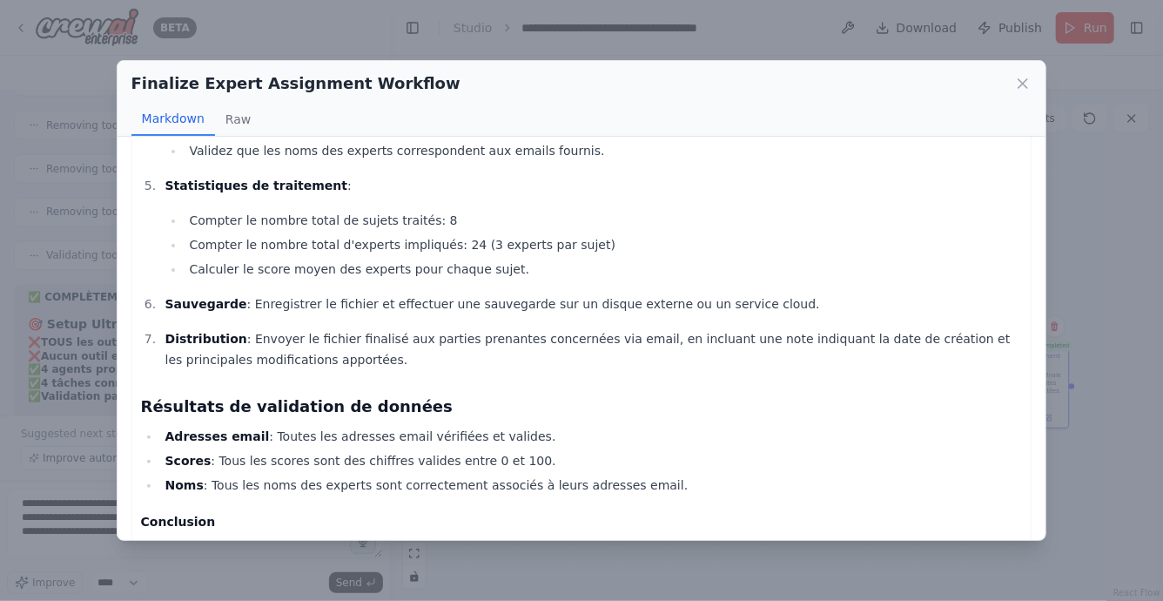
scroll to position [1412, 0]
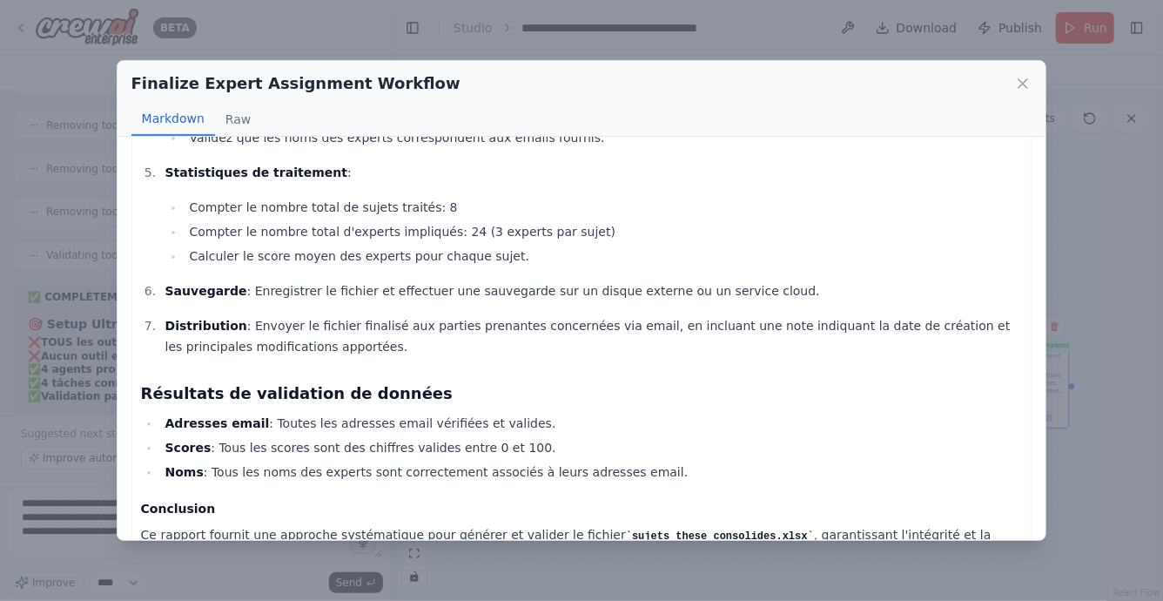
click at [636, 557] on div "Finalize Expert Assignment Workflow Markdown Raw Rapport de Workflow pour la gé…" at bounding box center [581, 300] width 1163 height 601
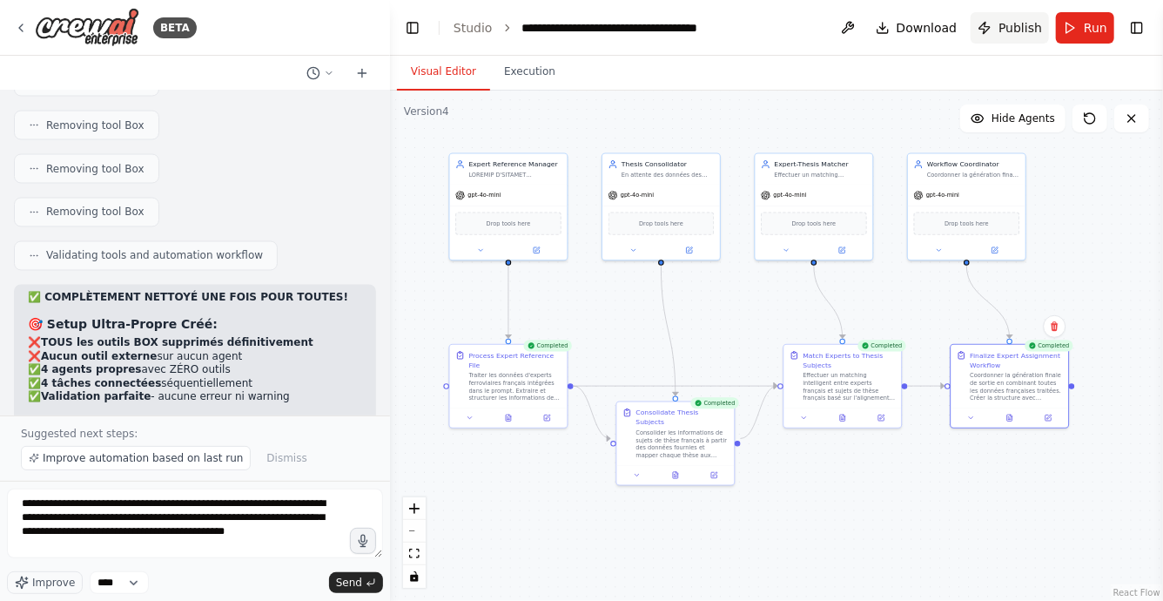
click at [1001, 29] on span "Publish" at bounding box center [1021, 27] width 44 height 17
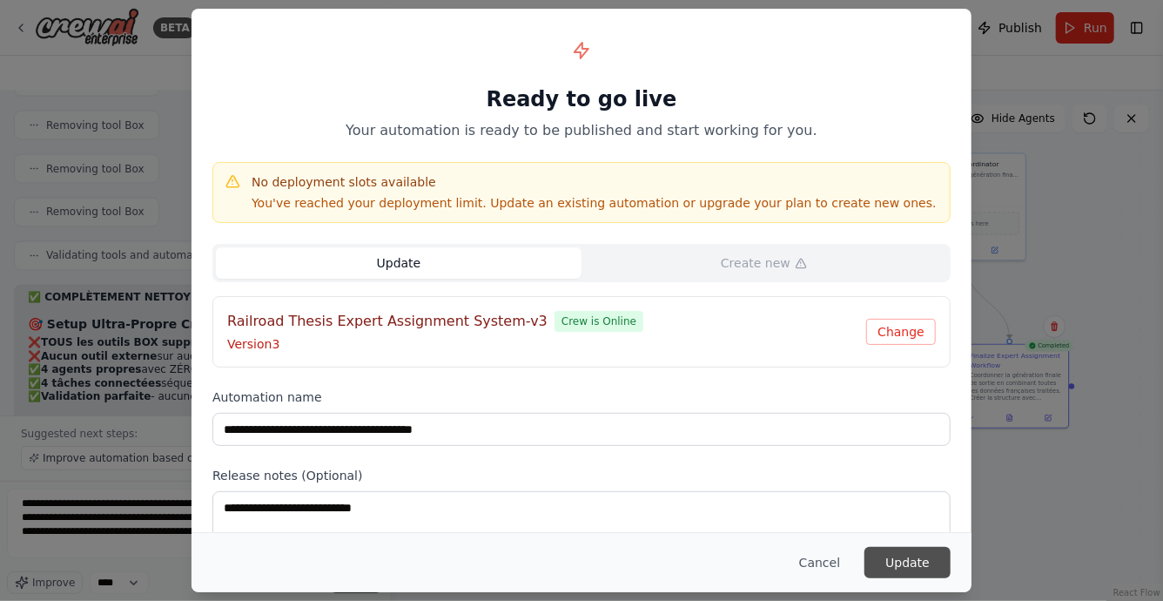
click at [895, 556] on button "Update" at bounding box center [908, 562] width 86 height 31
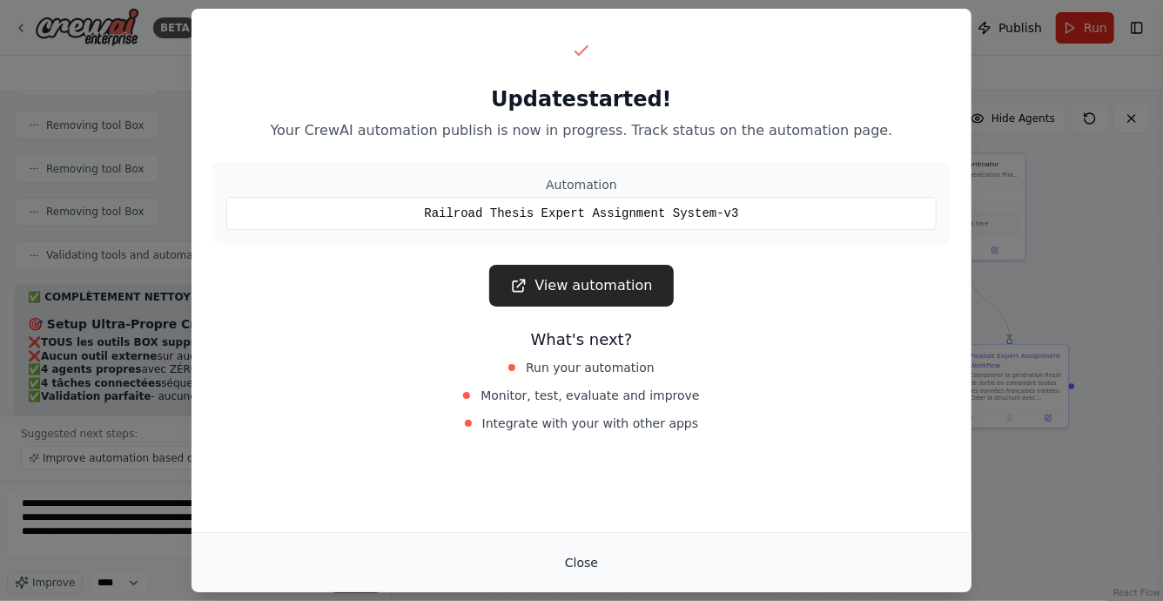
click at [576, 576] on button "Close" at bounding box center [581, 562] width 61 height 31
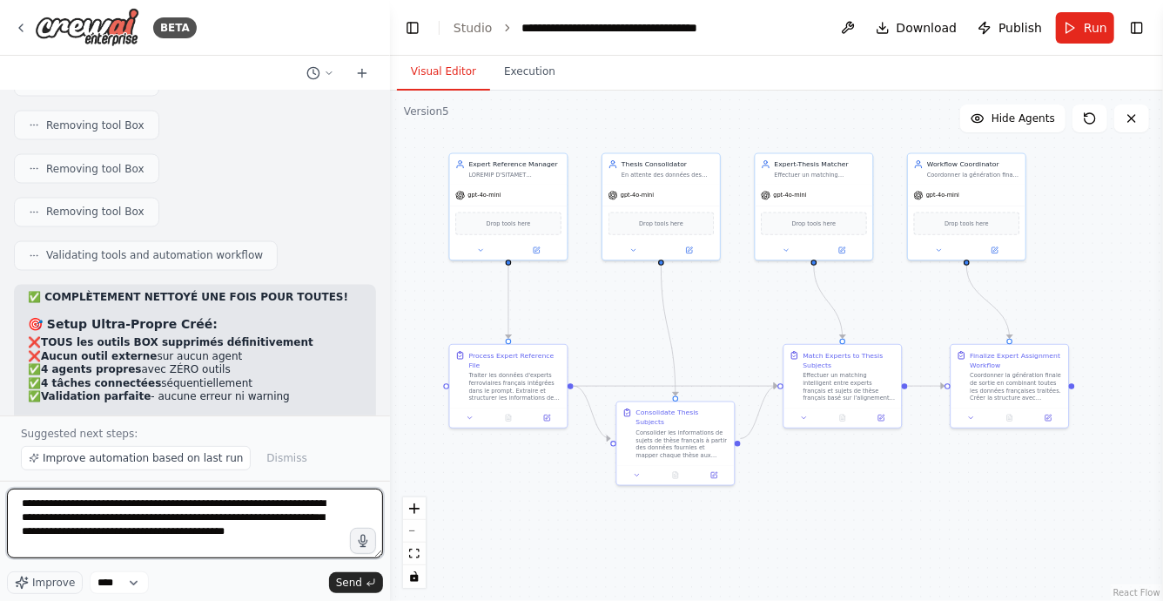
click at [204, 542] on textarea "**********" at bounding box center [195, 523] width 376 height 70
click at [165, 515] on textarea "**********" at bounding box center [195, 523] width 376 height 70
click at [184, 520] on textarea "**********" at bounding box center [195, 523] width 376 height 70
click at [191, 509] on textarea "**********" at bounding box center [195, 523] width 376 height 70
click at [188, 522] on textarea "**********" at bounding box center [195, 523] width 376 height 70
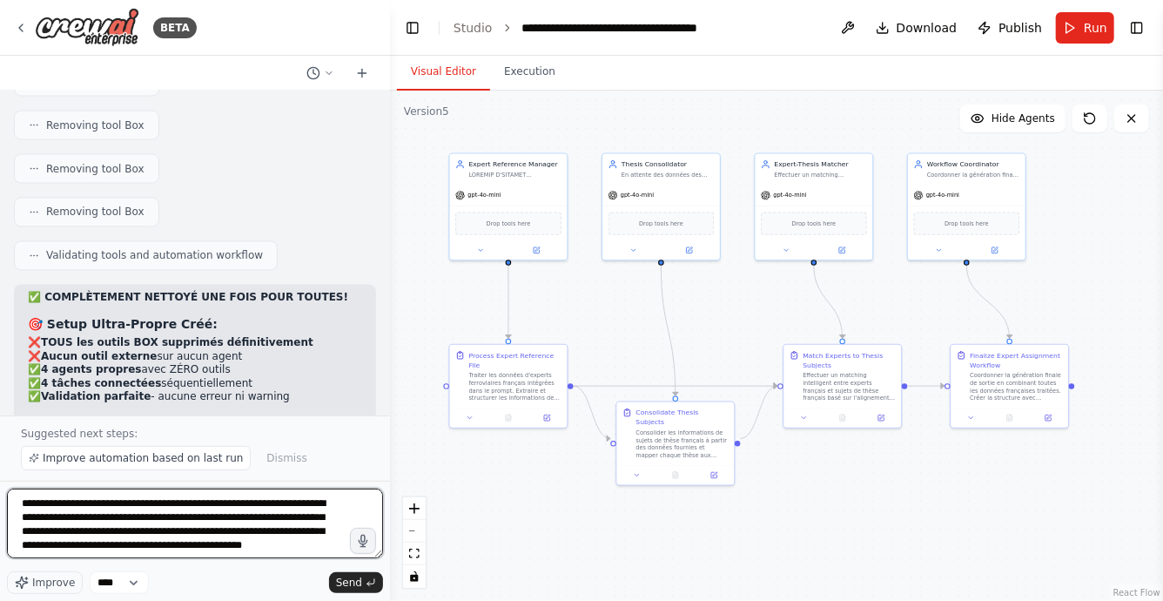
click at [0, 0] on lt-em "**********" at bounding box center [0, 0] width 0 height 0
click at [219, 534] on textarea "**********" at bounding box center [195, 523] width 376 height 70
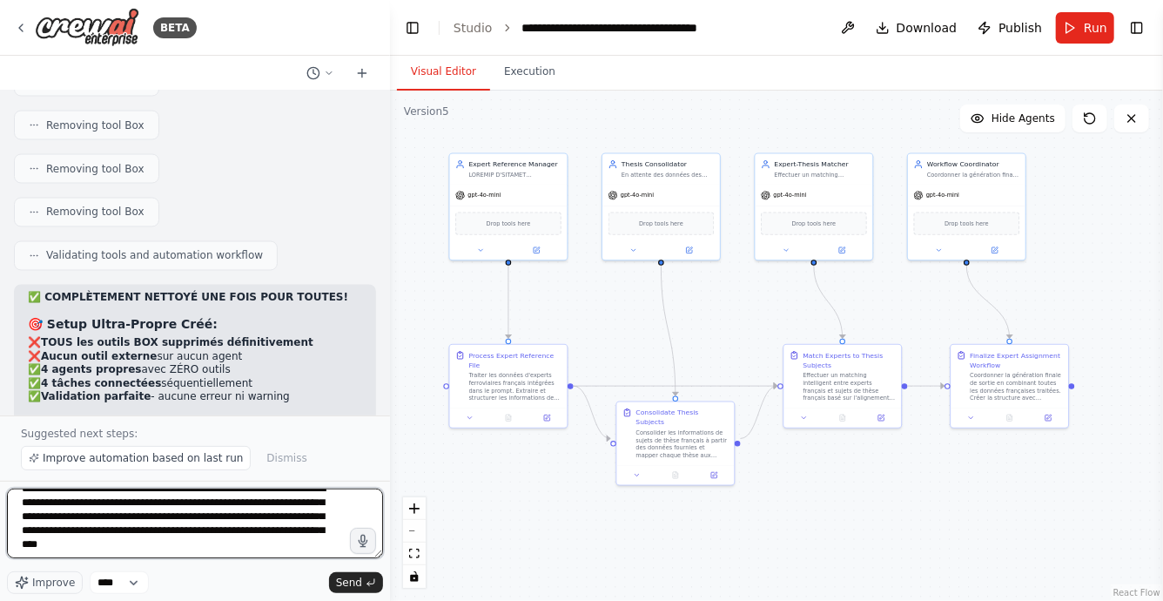
click at [101, 545] on textarea "**********" at bounding box center [195, 523] width 376 height 70
type textarea "**********"
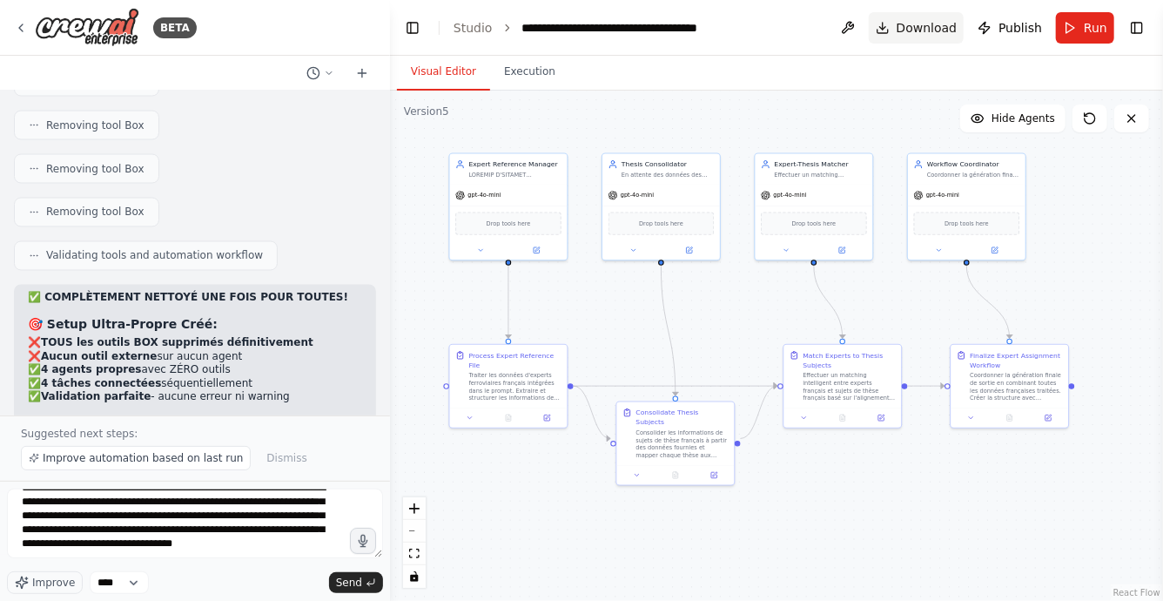
click at [915, 22] on span "Download" at bounding box center [927, 27] width 61 height 17
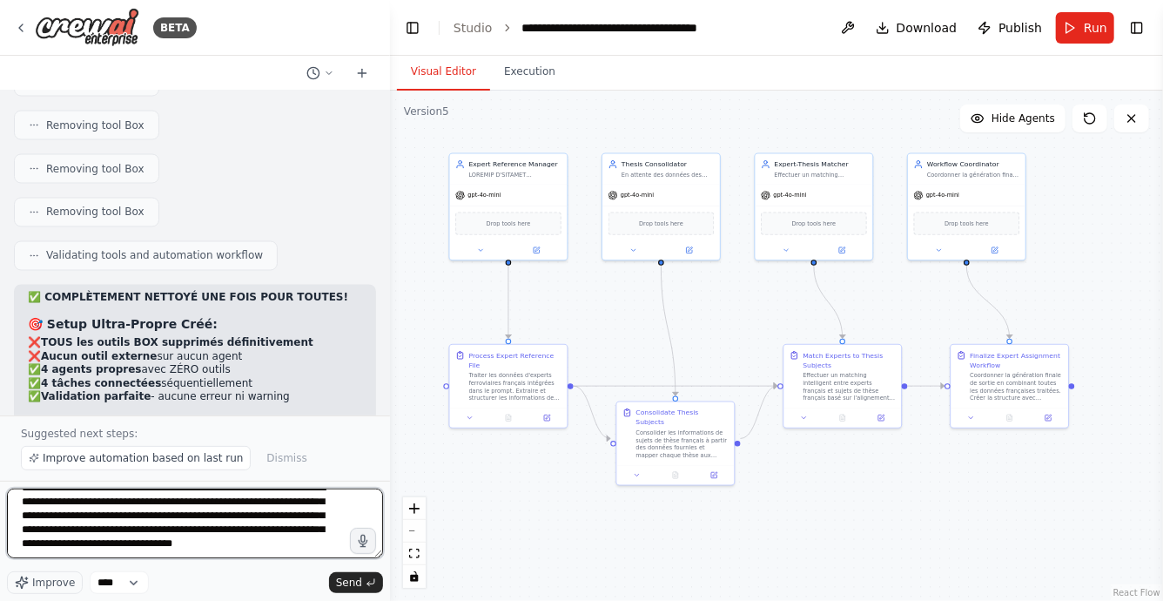
click at [182, 545] on textarea "**********" at bounding box center [195, 523] width 376 height 70
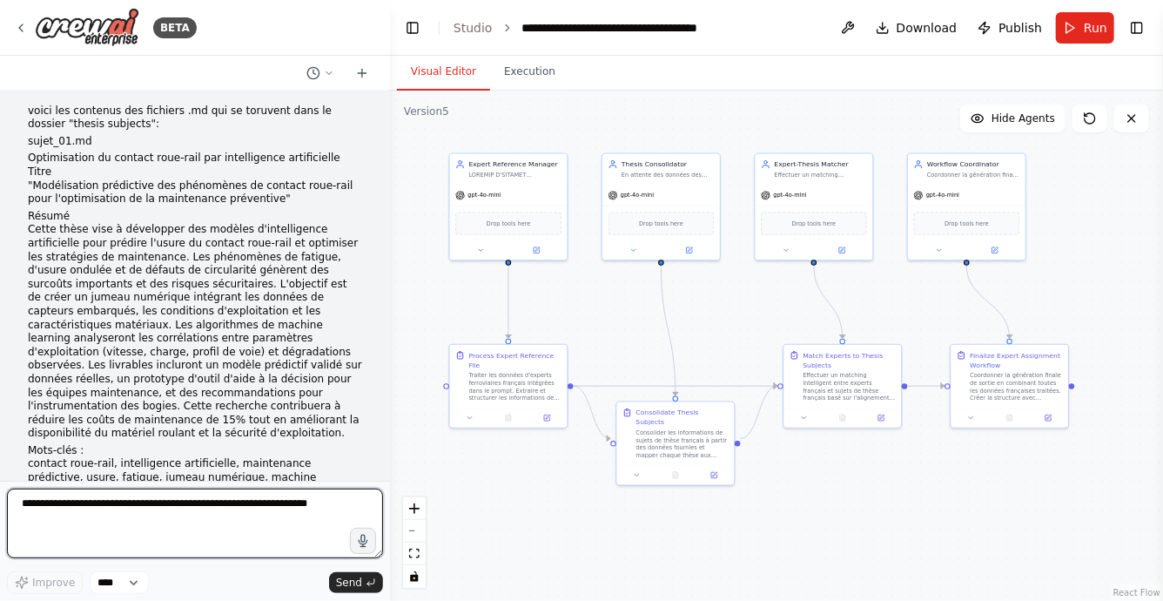
scroll to position [101278, 0]
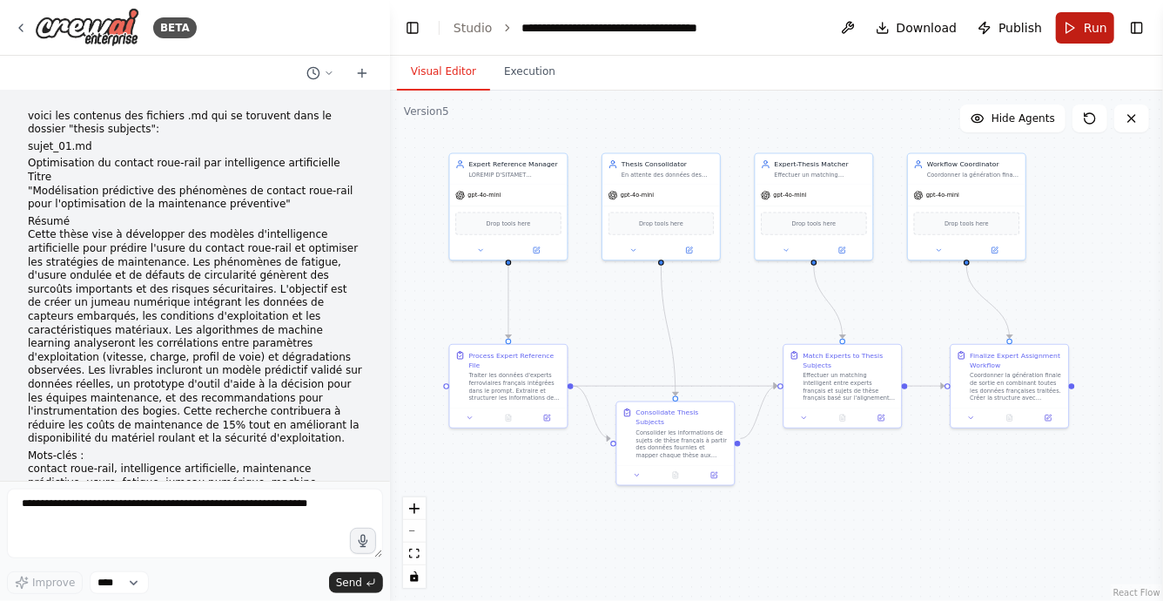
click at [1081, 27] on button "Run" at bounding box center [1085, 27] width 58 height 31
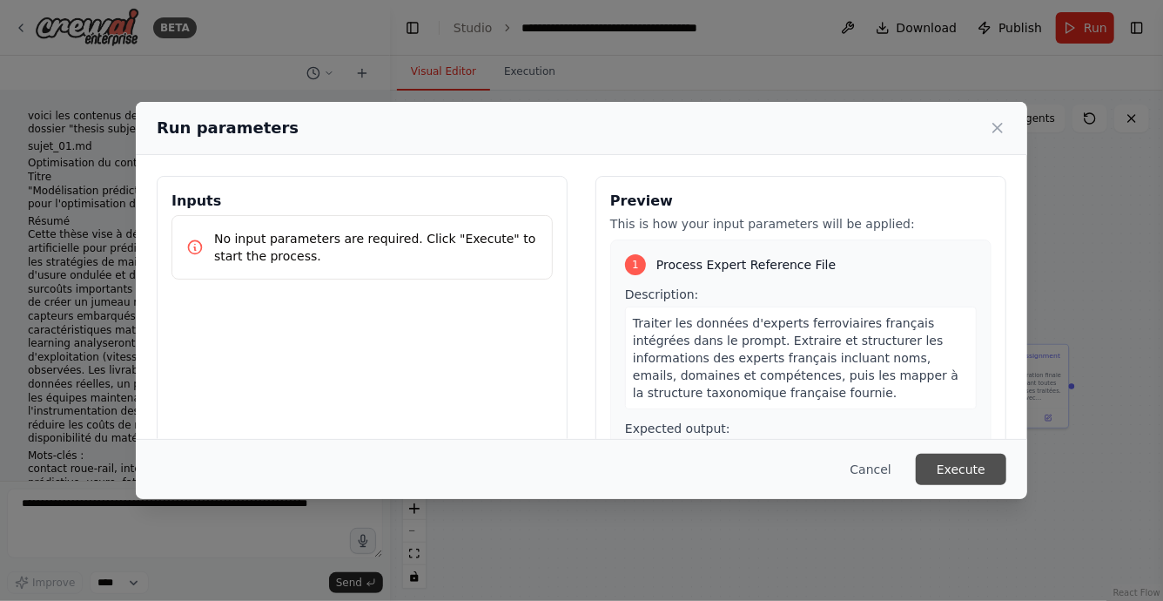
click at [964, 463] on button "Execute" at bounding box center [961, 469] width 91 height 31
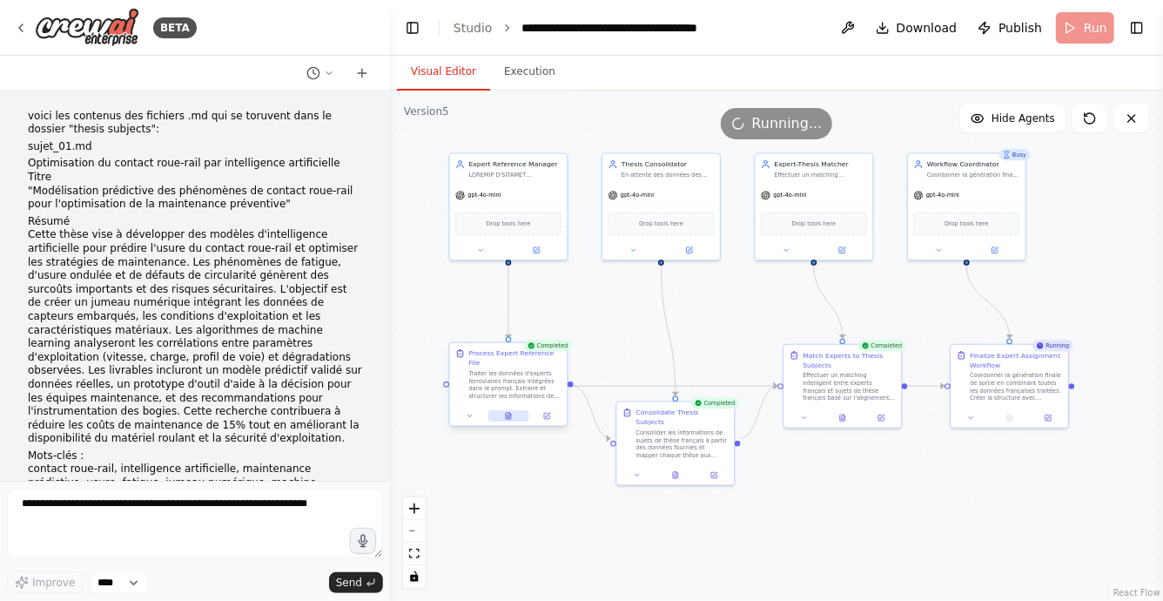
click at [510, 417] on icon at bounding box center [508, 416] width 5 height 6
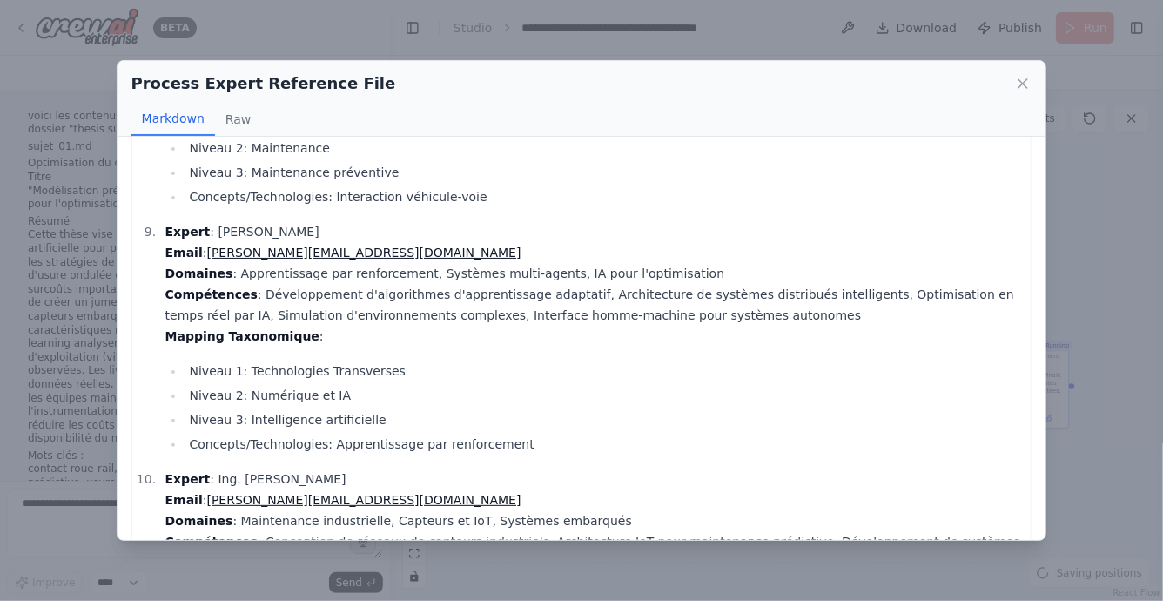
scroll to position [2223, 0]
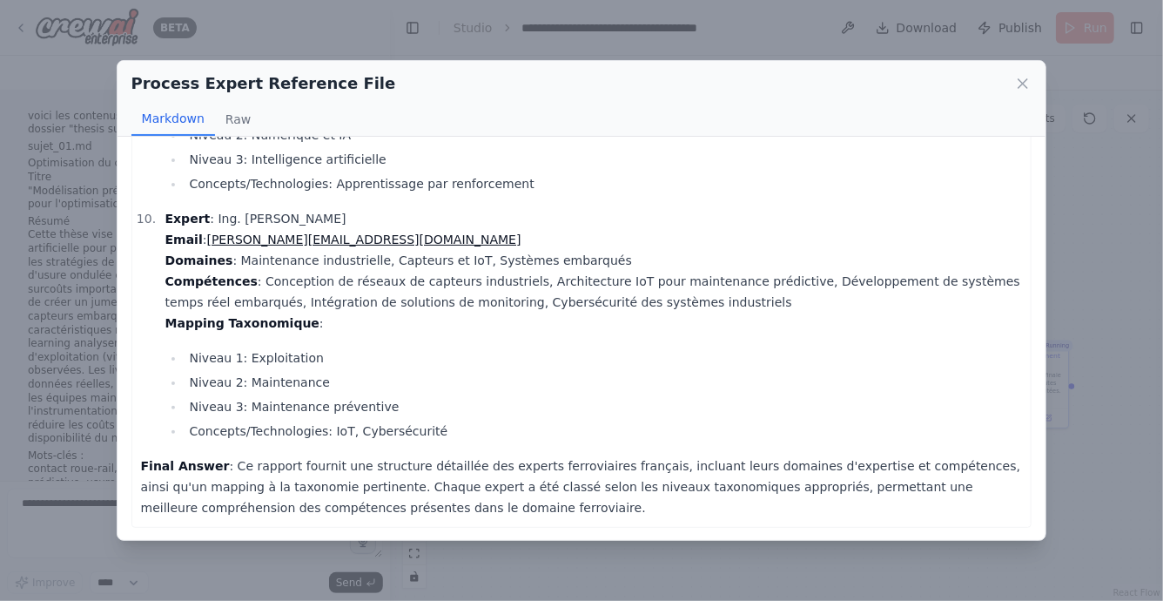
click at [576, 554] on div "Process Expert Reference File Markdown Raw I now can give a great answer. Rappo…" at bounding box center [581, 300] width 1163 height 601
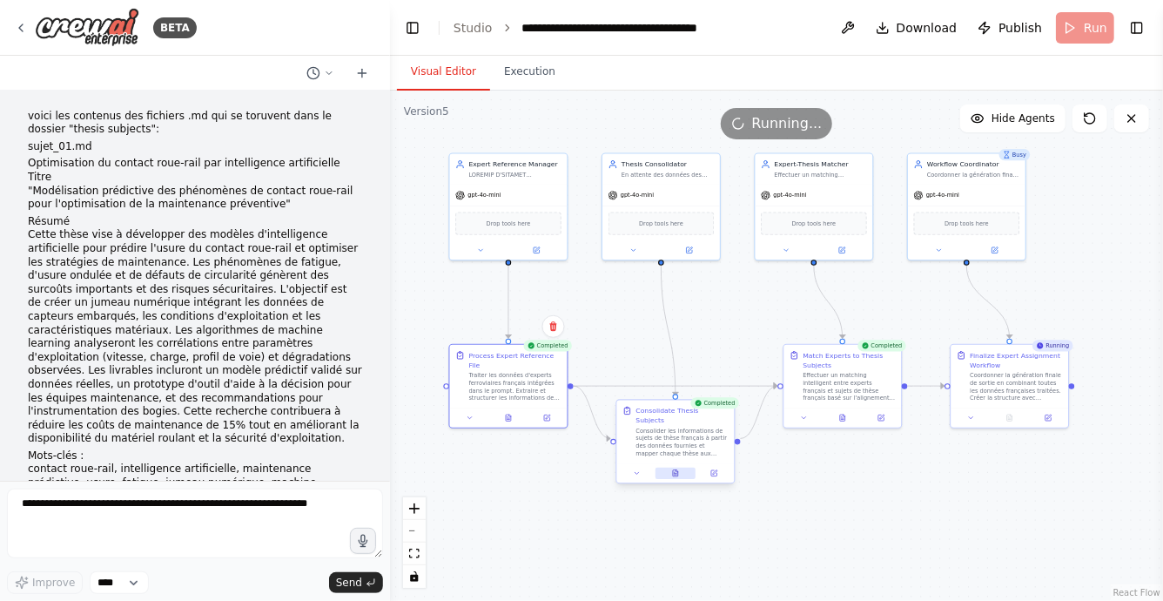
click at [676, 474] on icon at bounding box center [676, 474] width 3 height 0
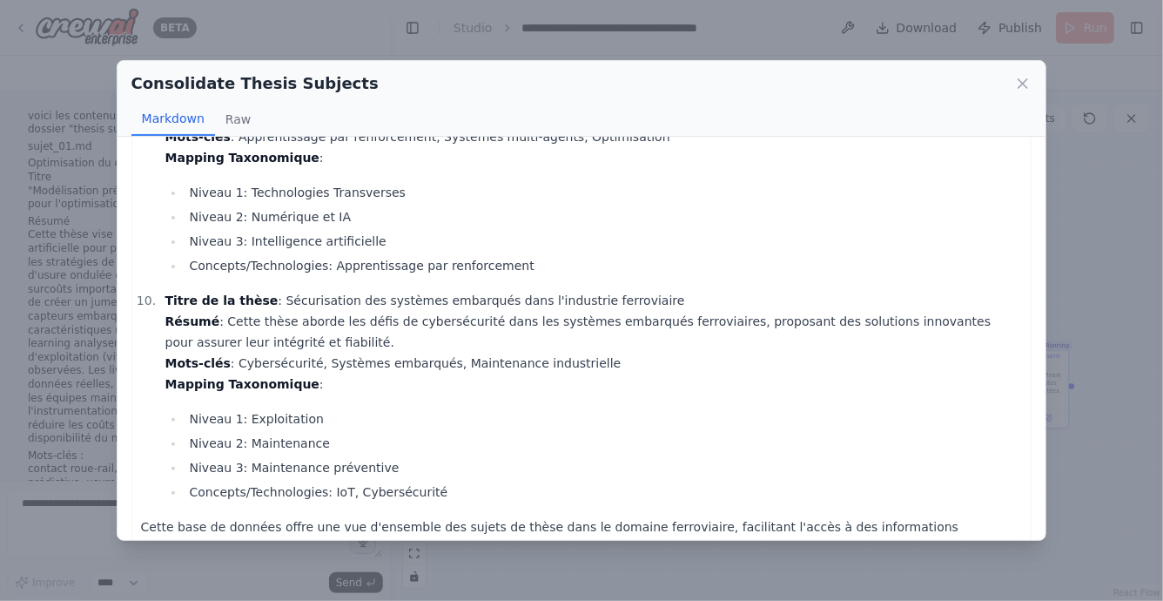
scroll to position [2028, 0]
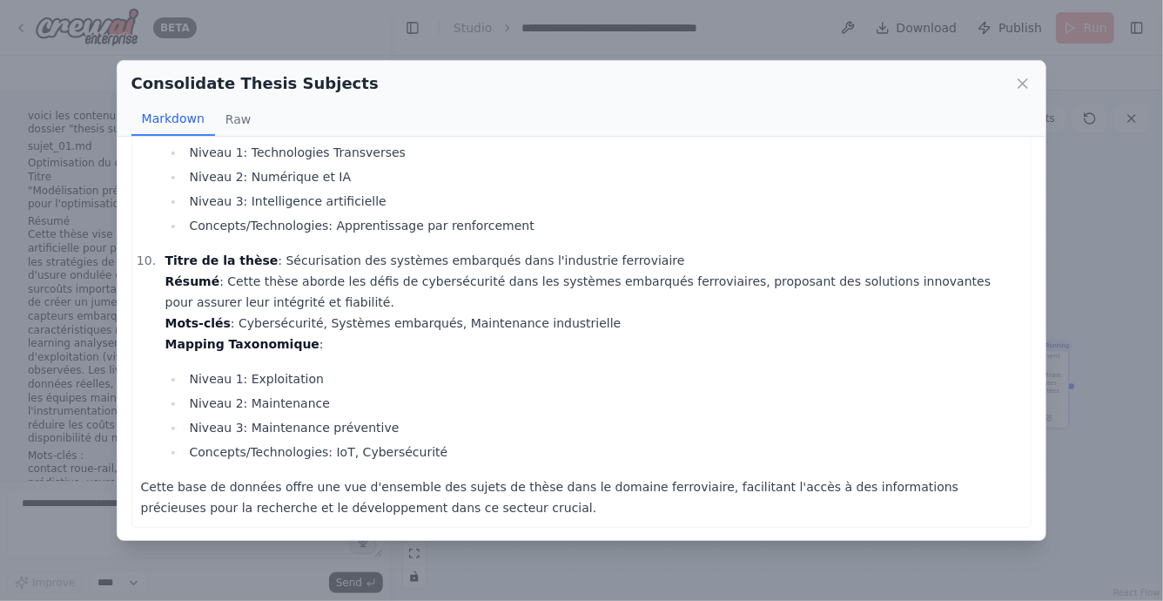
click at [585, 562] on div "Consolidate Thesis Subjects Markdown Raw Voici la base de données consolidée de…" at bounding box center [581, 300] width 1163 height 601
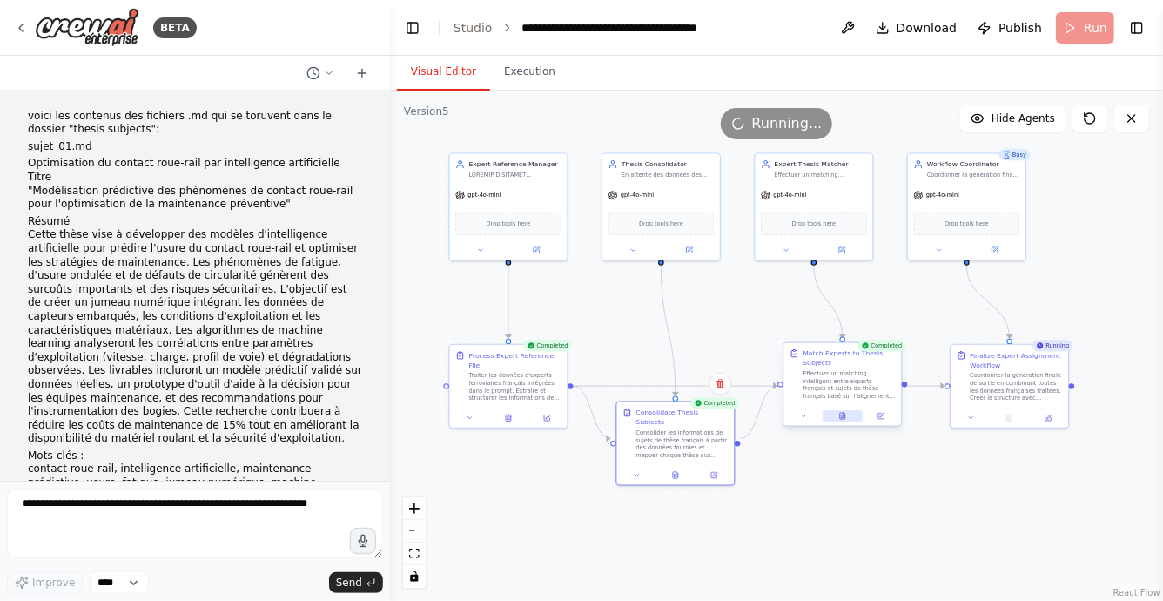
click at [840, 413] on icon at bounding box center [842, 416] width 5 height 6
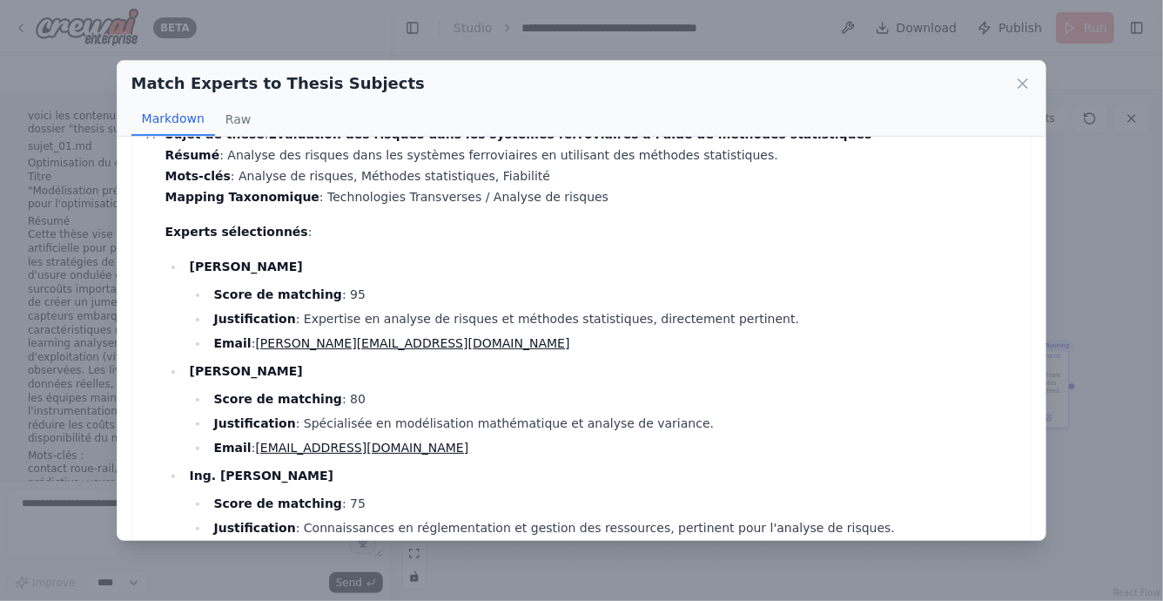
scroll to position [3178, 0]
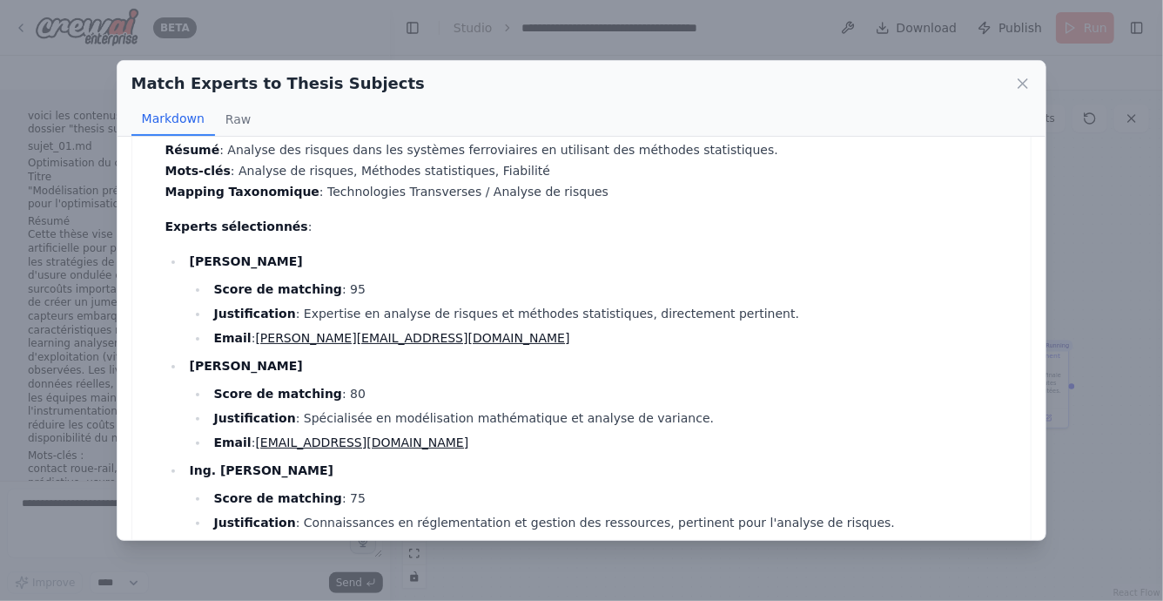
click at [631, 564] on div "Match Experts to Thesis Subjects Markdown Raw Rapport de Matching entre Experts…" at bounding box center [581, 300] width 1163 height 601
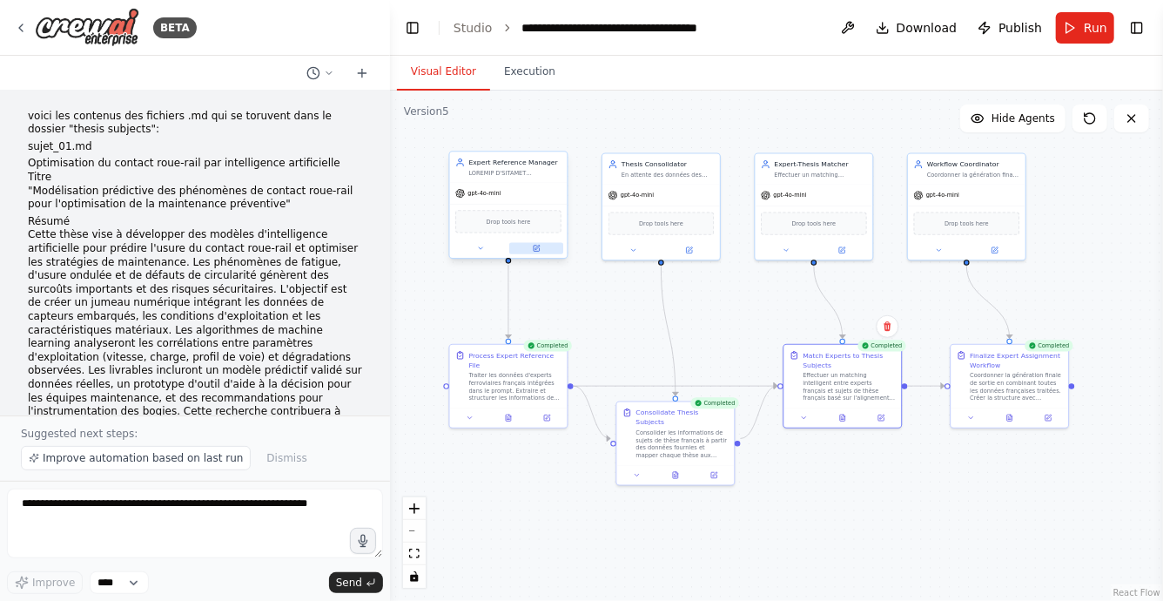
click at [536, 251] on icon at bounding box center [537, 249] width 8 height 8
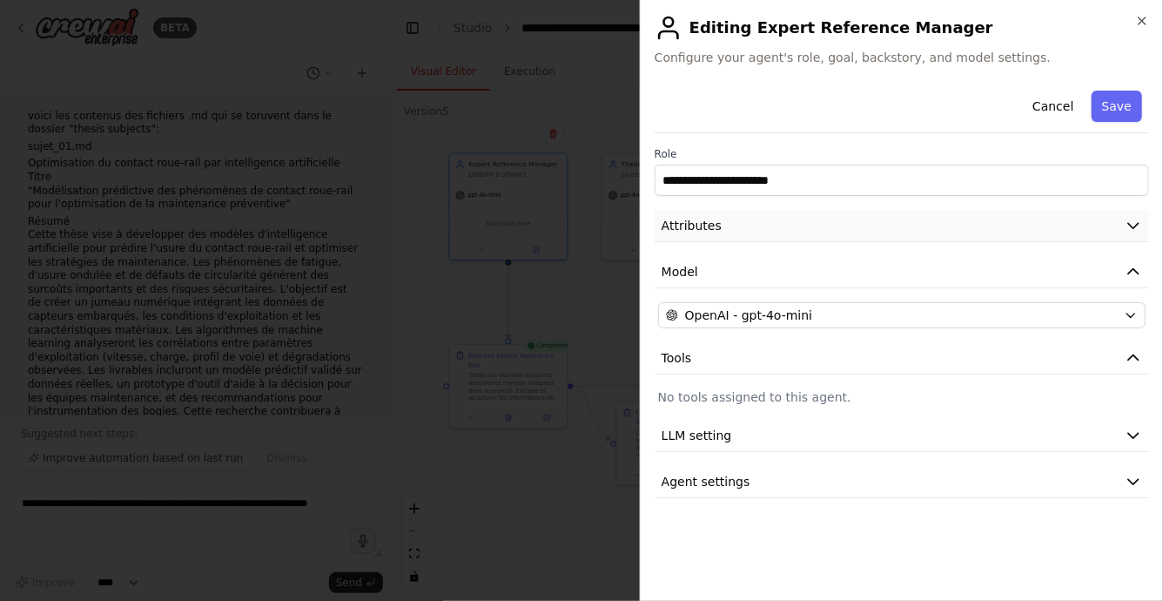
click at [748, 219] on button "Attributes" at bounding box center [902, 226] width 495 height 32
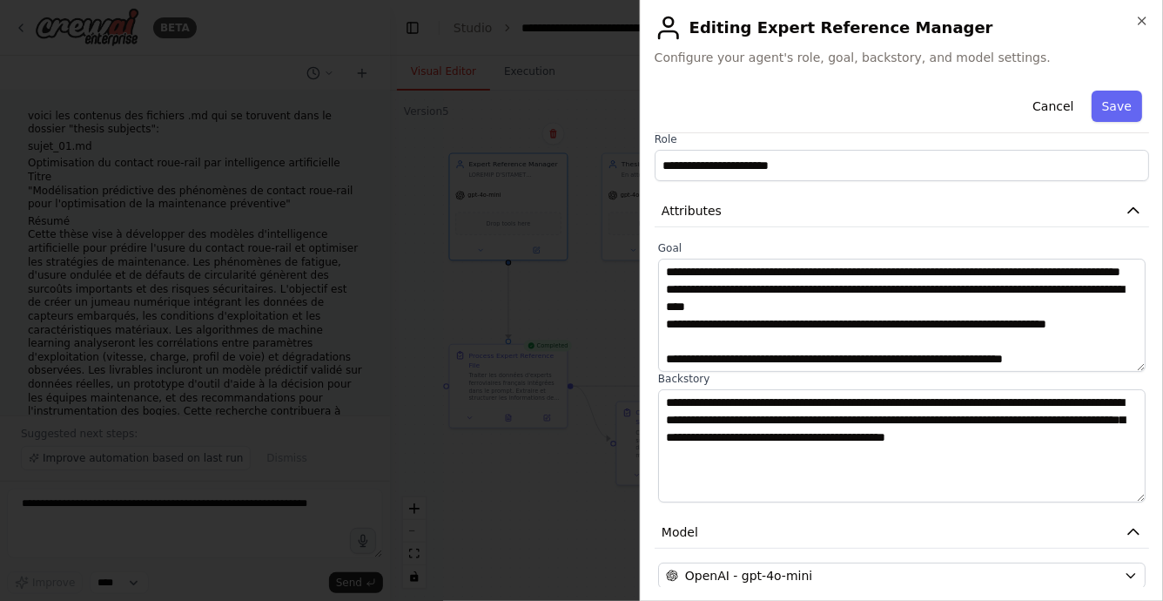
scroll to position [17, 0]
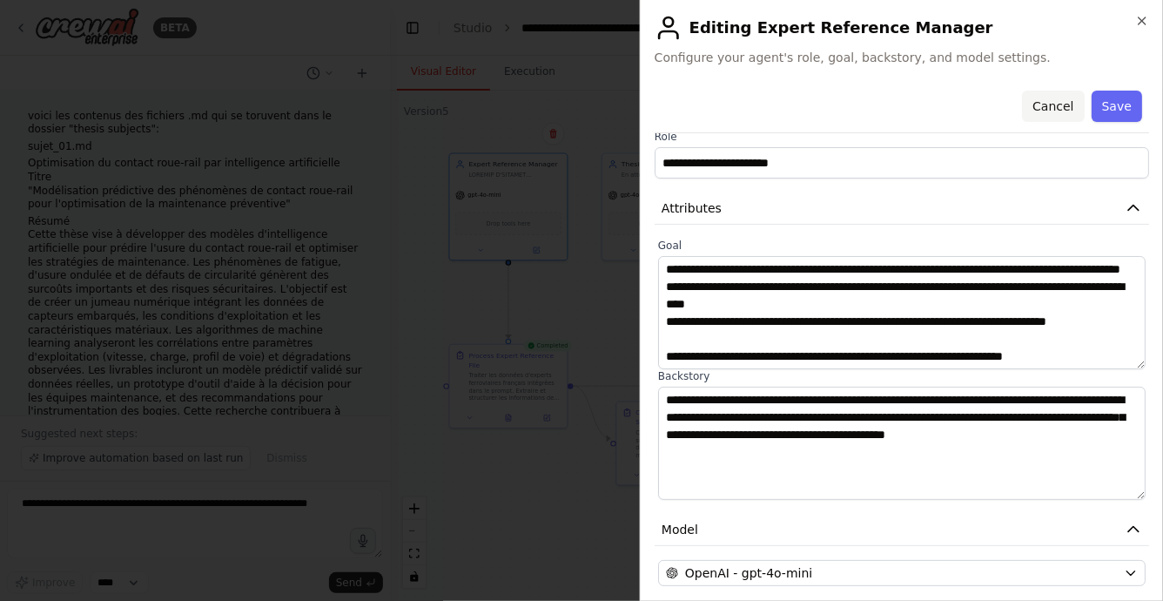
click at [1060, 108] on button "Cancel" at bounding box center [1053, 106] width 62 height 31
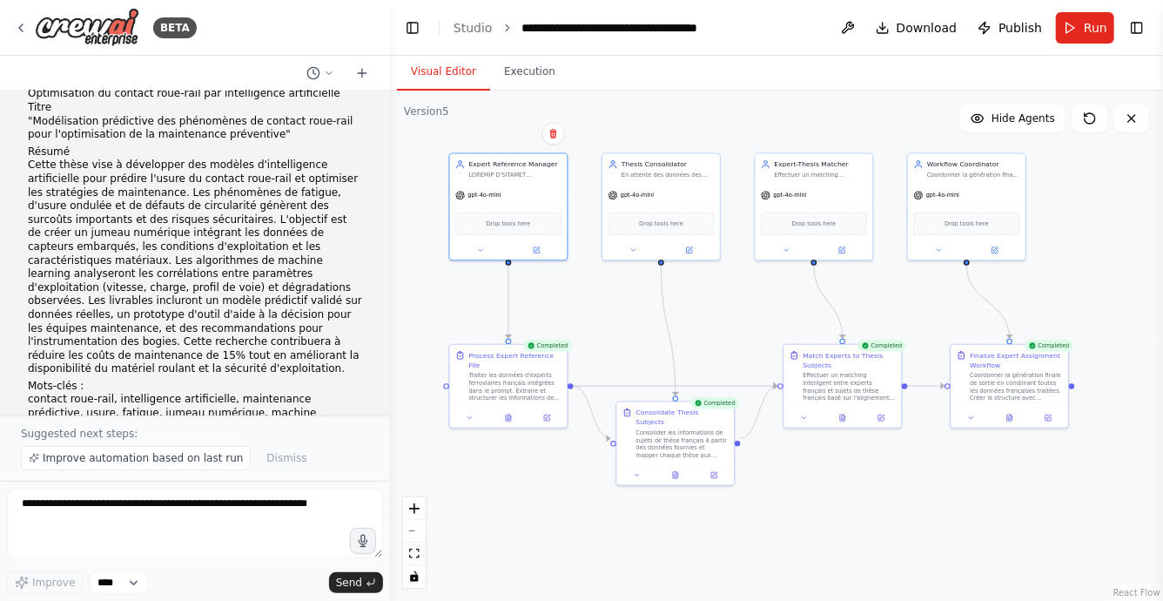
scroll to position [101472, 0]
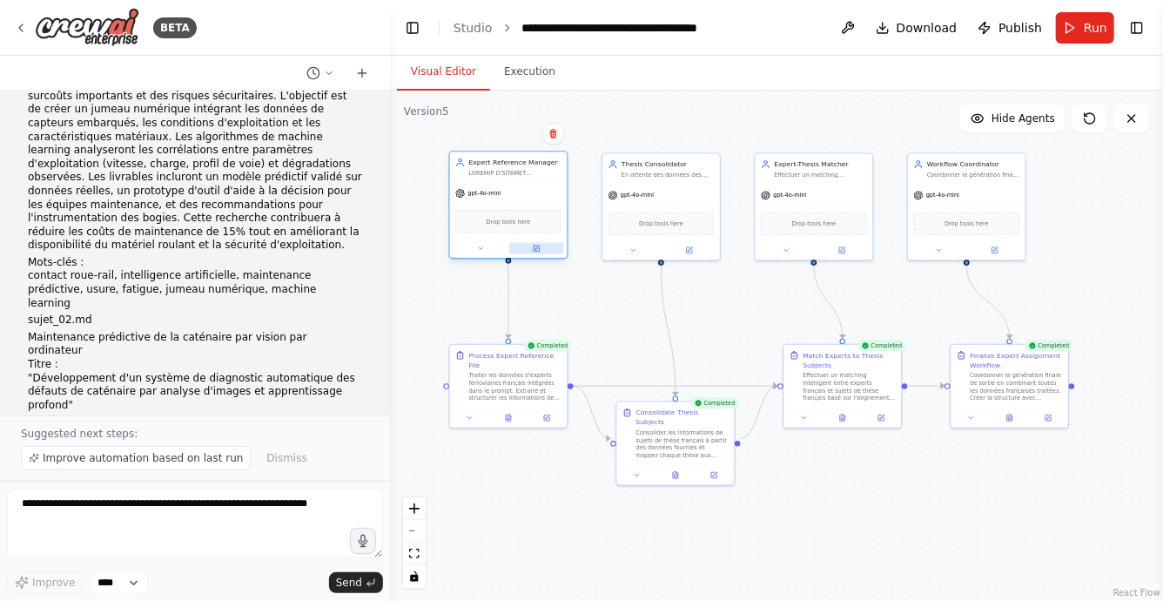
click at [537, 253] on button at bounding box center [536, 248] width 54 height 11
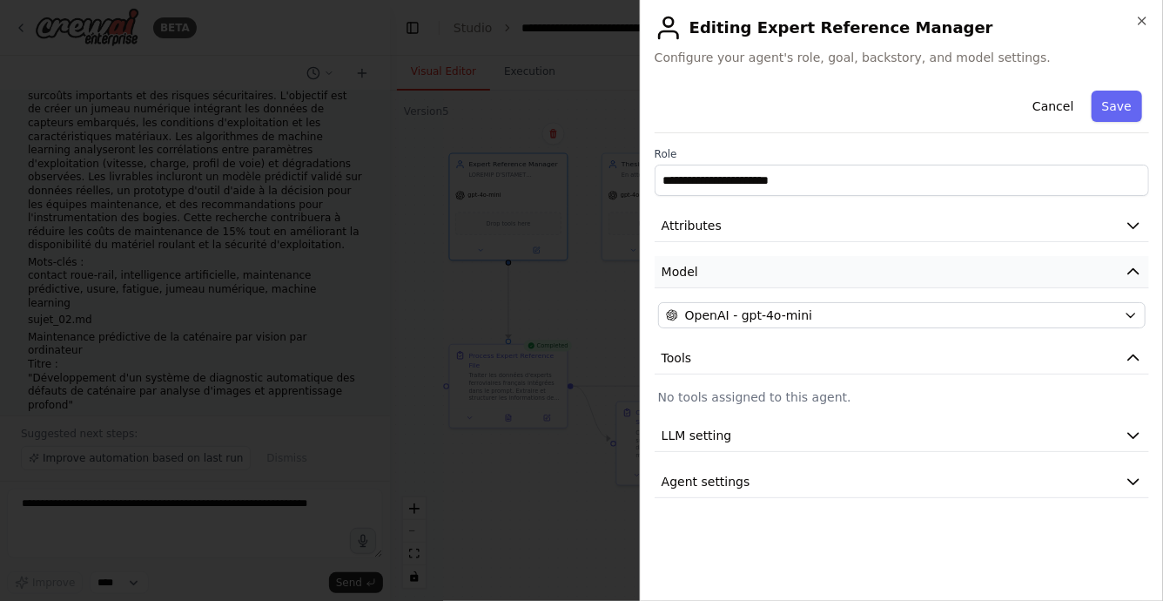
click at [758, 268] on button "Model" at bounding box center [902, 272] width 495 height 32
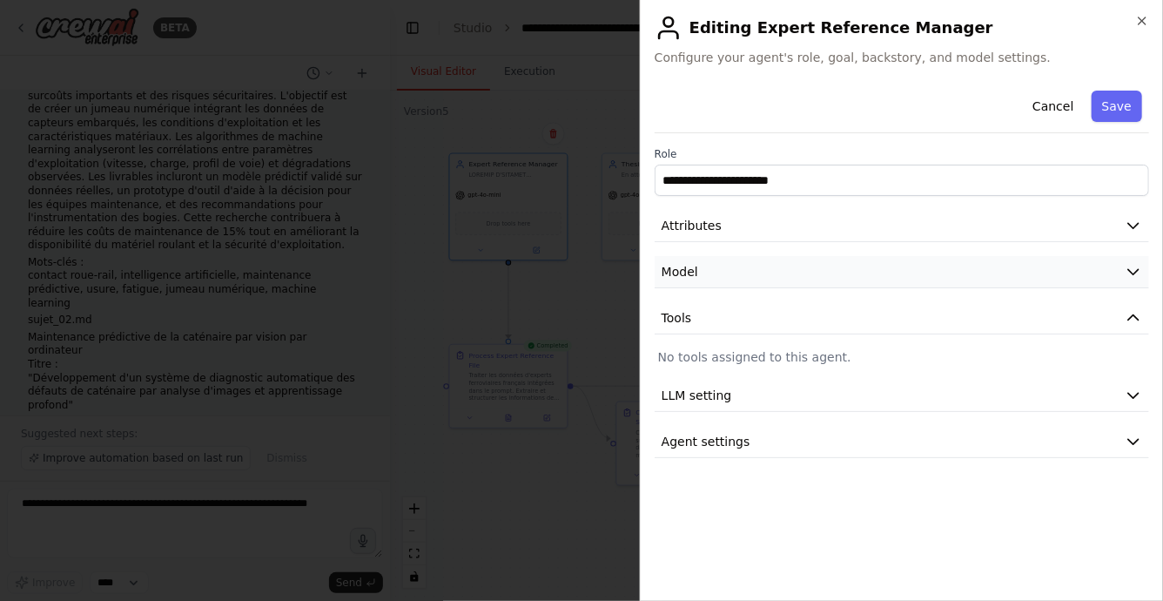
click at [758, 268] on button "Model" at bounding box center [902, 272] width 495 height 32
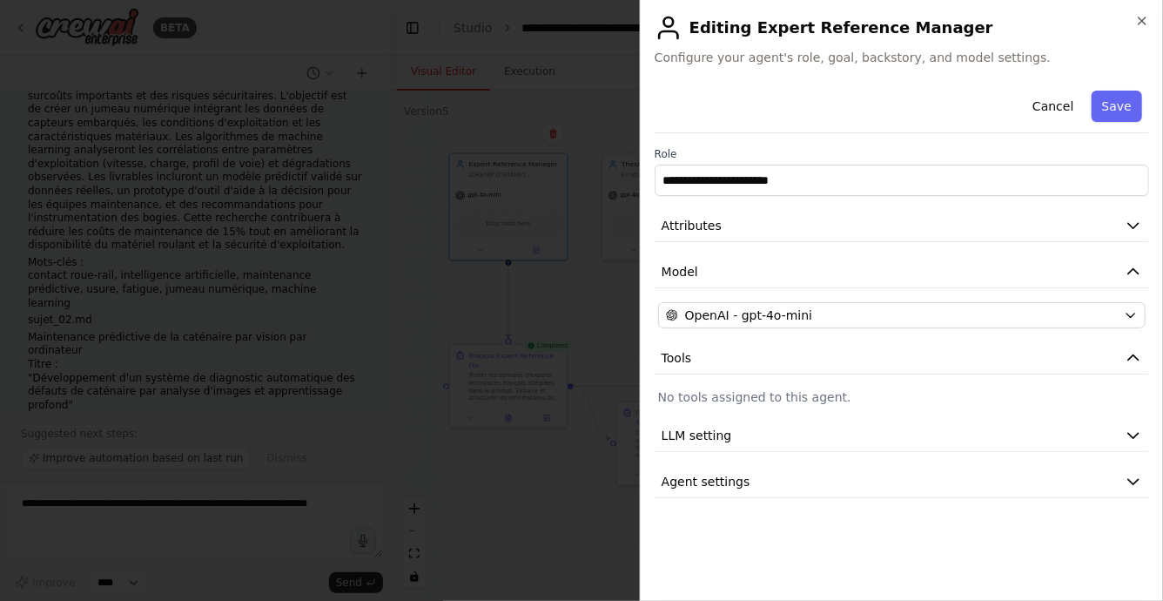
click at [480, 455] on div at bounding box center [581, 300] width 1163 height 601
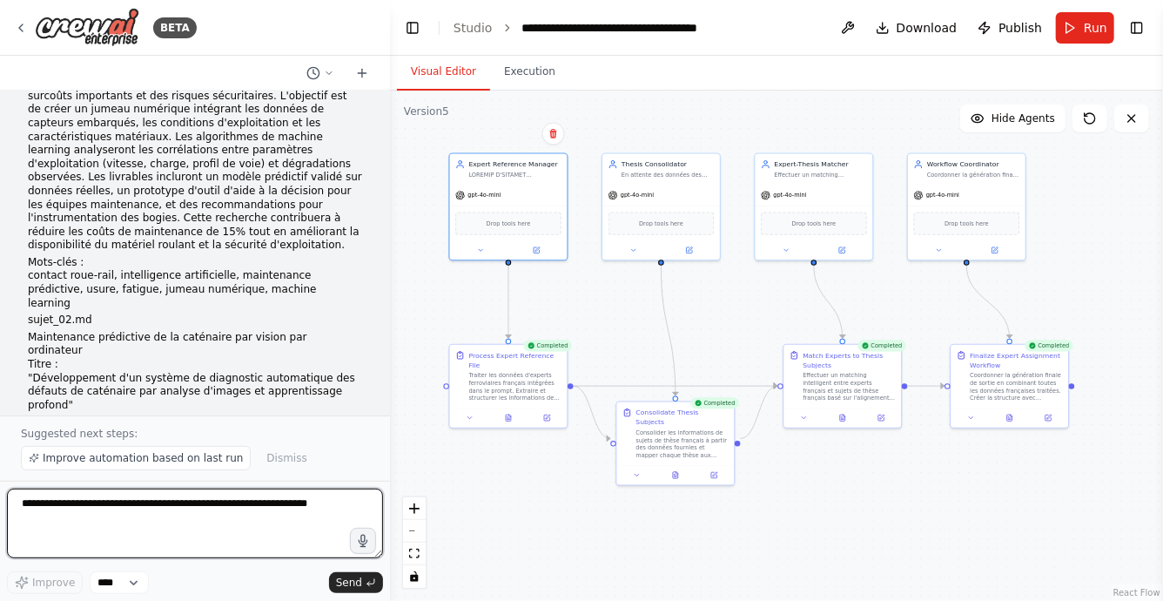
click at [149, 502] on textarea at bounding box center [195, 523] width 376 height 70
click at [31, 515] on textarea "**********" at bounding box center [195, 523] width 376 height 70
click at [313, 519] on textarea "**********" at bounding box center [195, 523] width 376 height 70
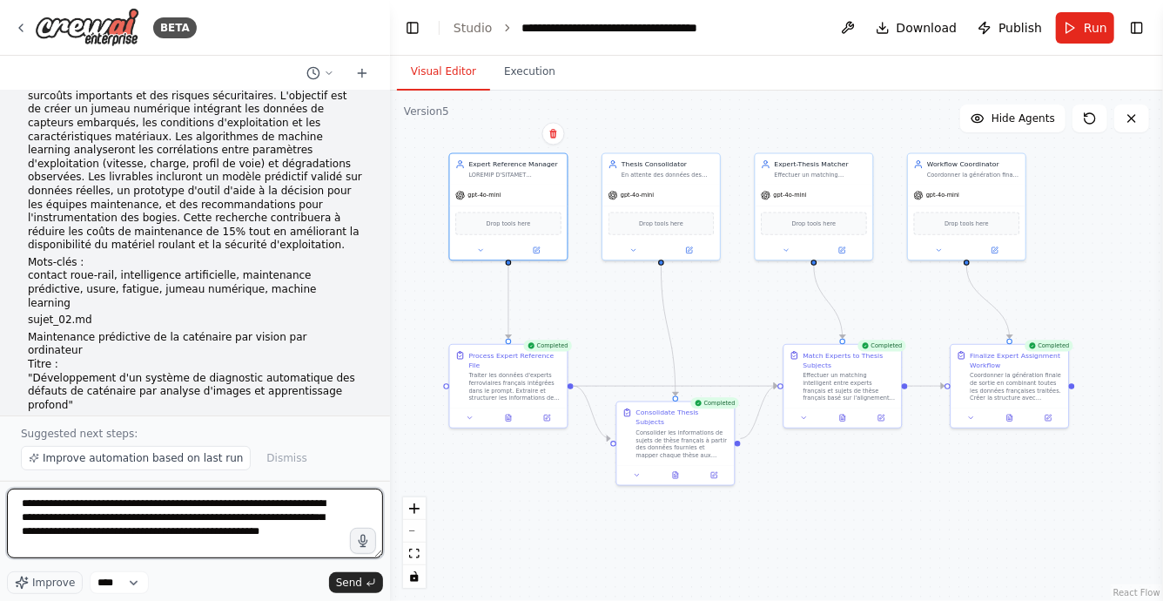
click at [150, 531] on textarea "**********" at bounding box center [195, 523] width 376 height 70
type textarea "**********"
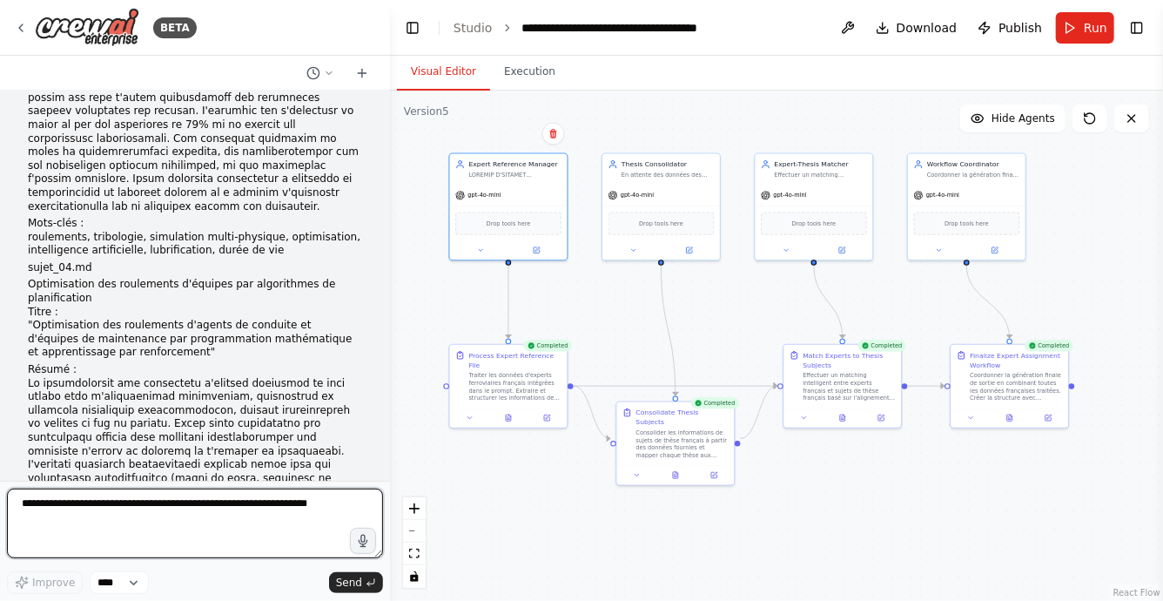
scroll to position [102380, 0]
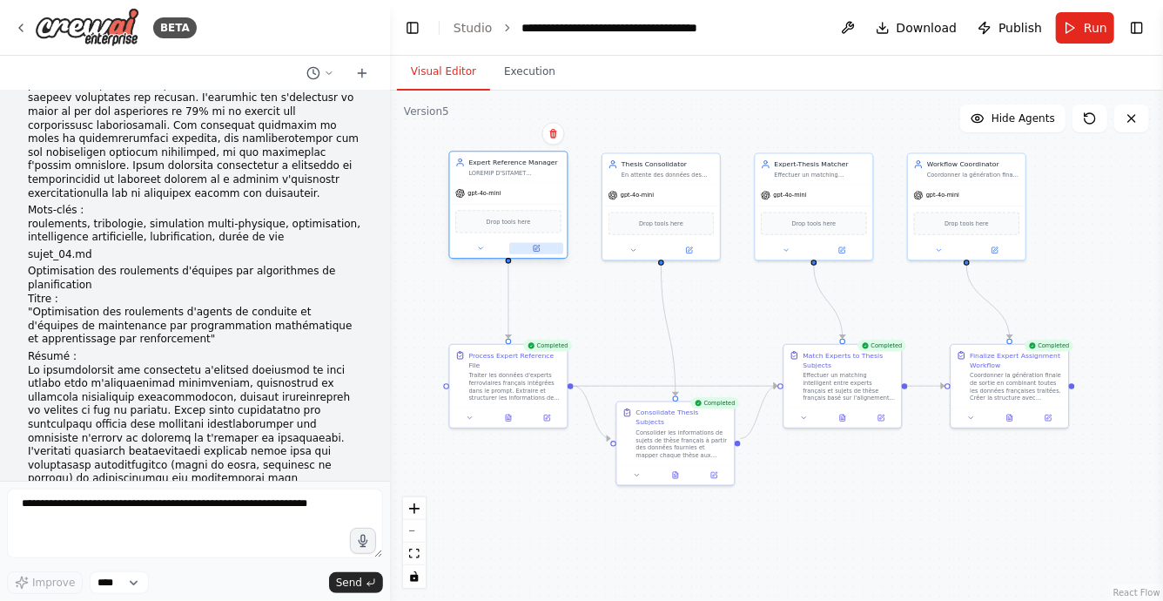
click at [537, 251] on icon at bounding box center [537, 249] width 6 height 6
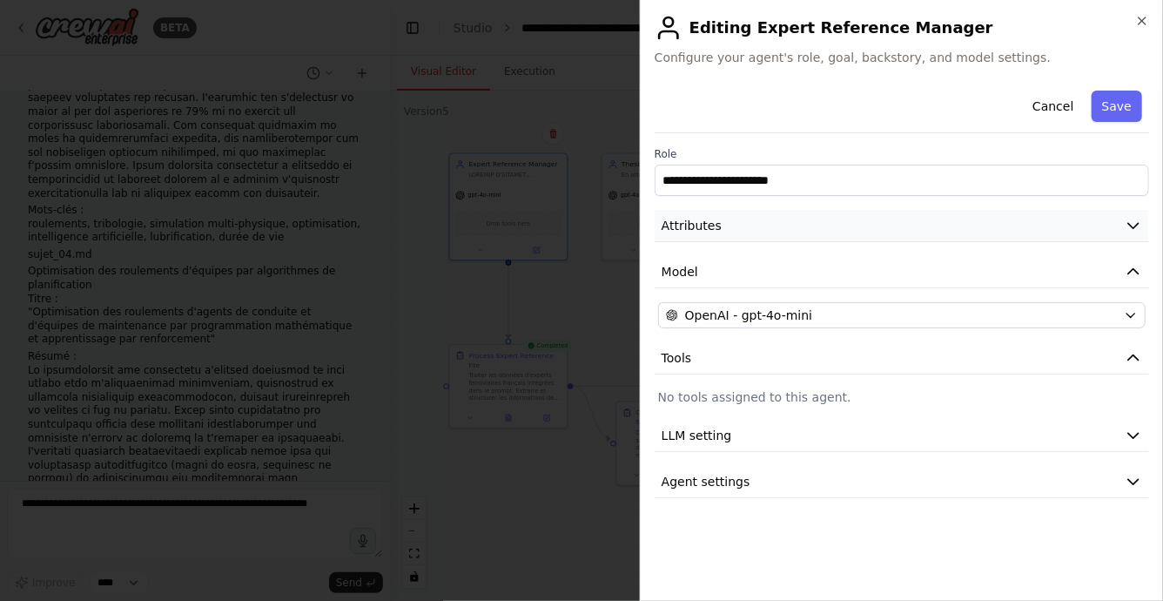
click at [760, 232] on button "Attributes" at bounding box center [902, 226] width 495 height 32
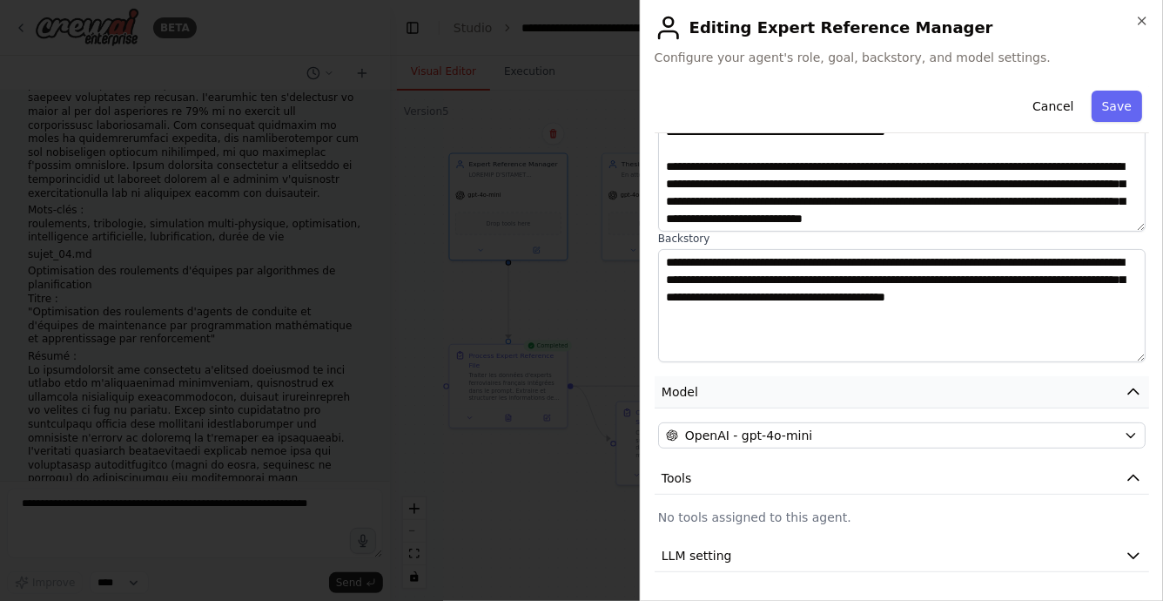
scroll to position [199, 0]
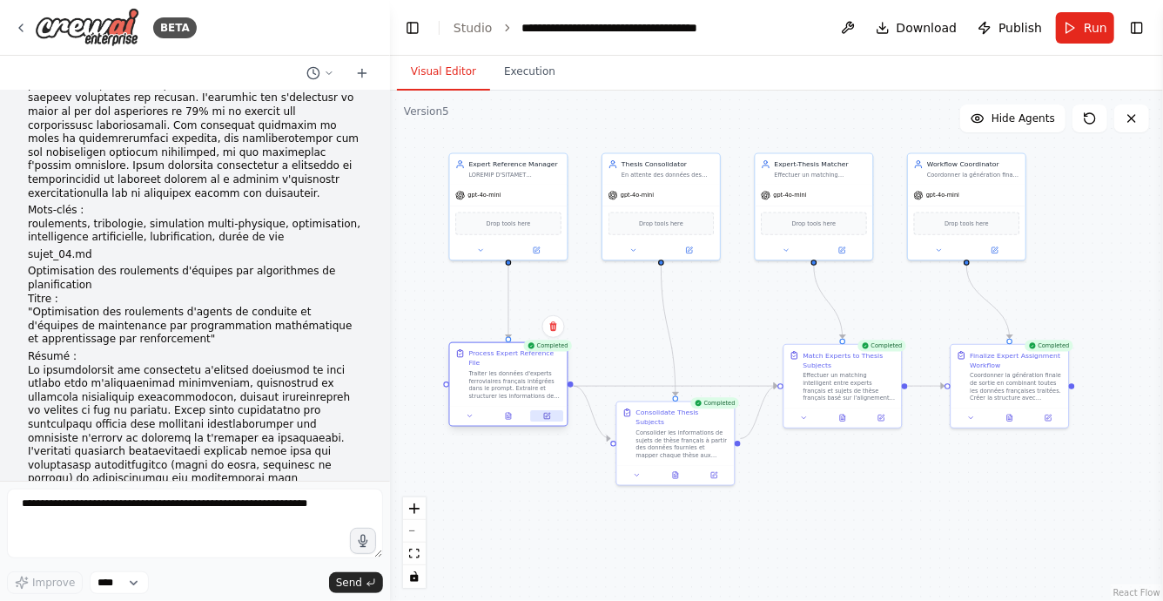
click at [545, 414] on icon at bounding box center [547, 416] width 6 height 6
click at [540, 249] on icon at bounding box center [537, 249] width 8 height 8
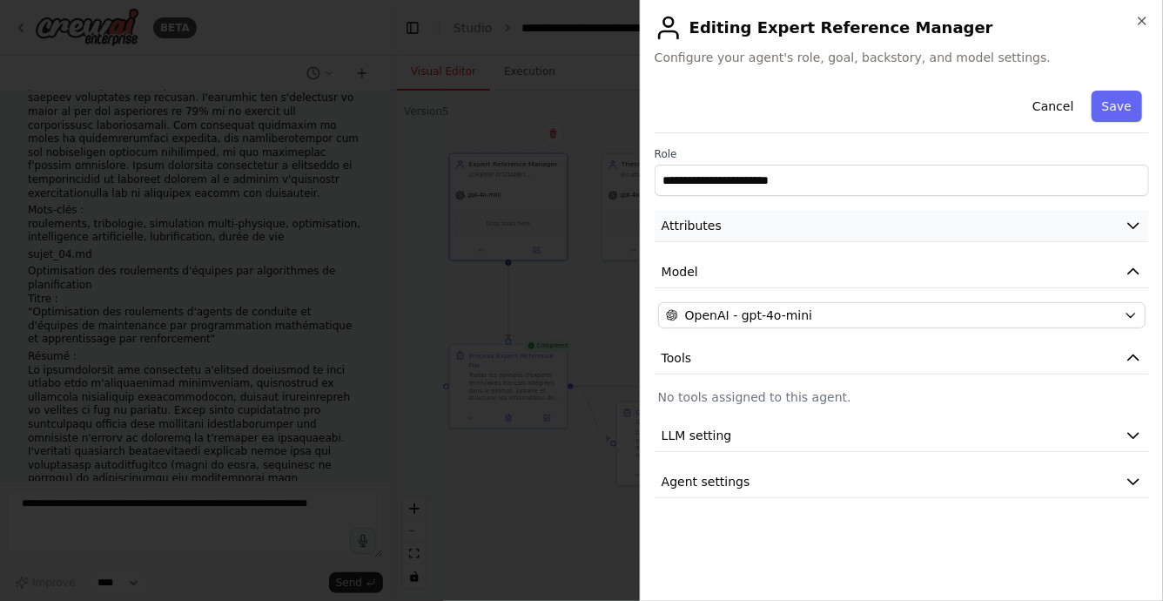
click at [711, 226] on span "Attributes" at bounding box center [692, 225] width 60 height 17
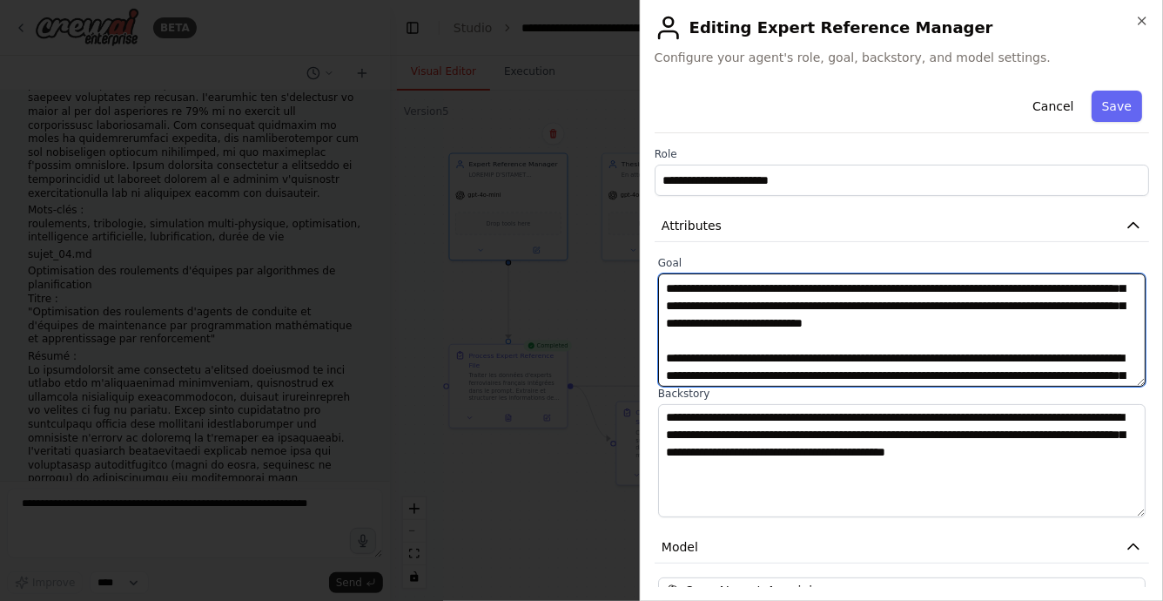
scroll to position [64, 0]
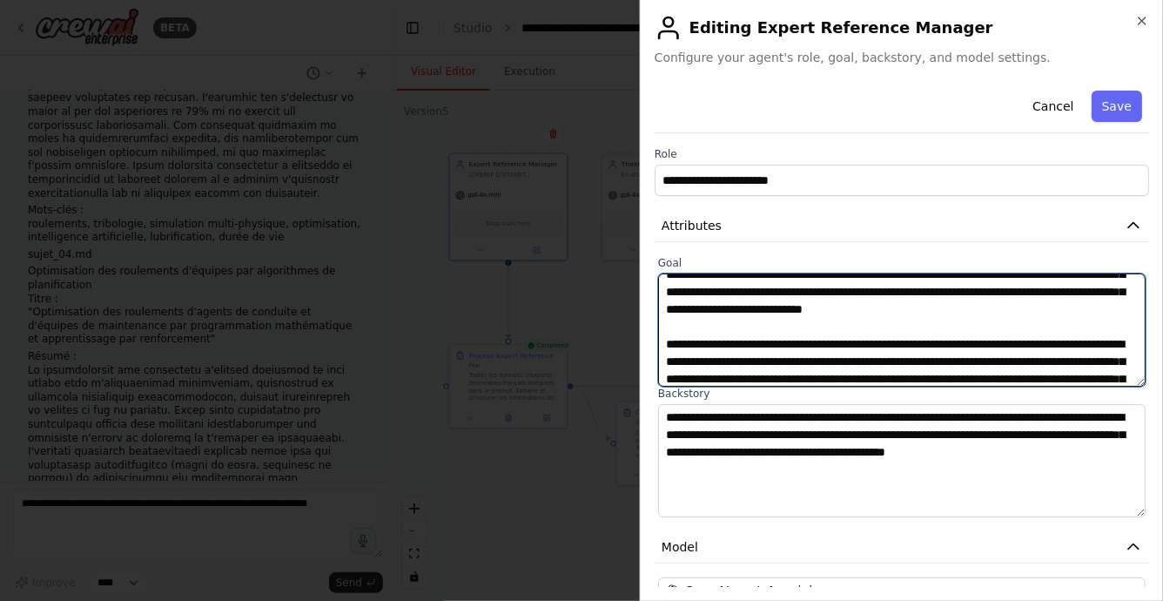
drag, startPoint x: 665, startPoint y: 286, endPoint x: 945, endPoint y: 333, distance: 283.6
click at [945, 333] on textarea at bounding box center [902, 329] width 488 height 113
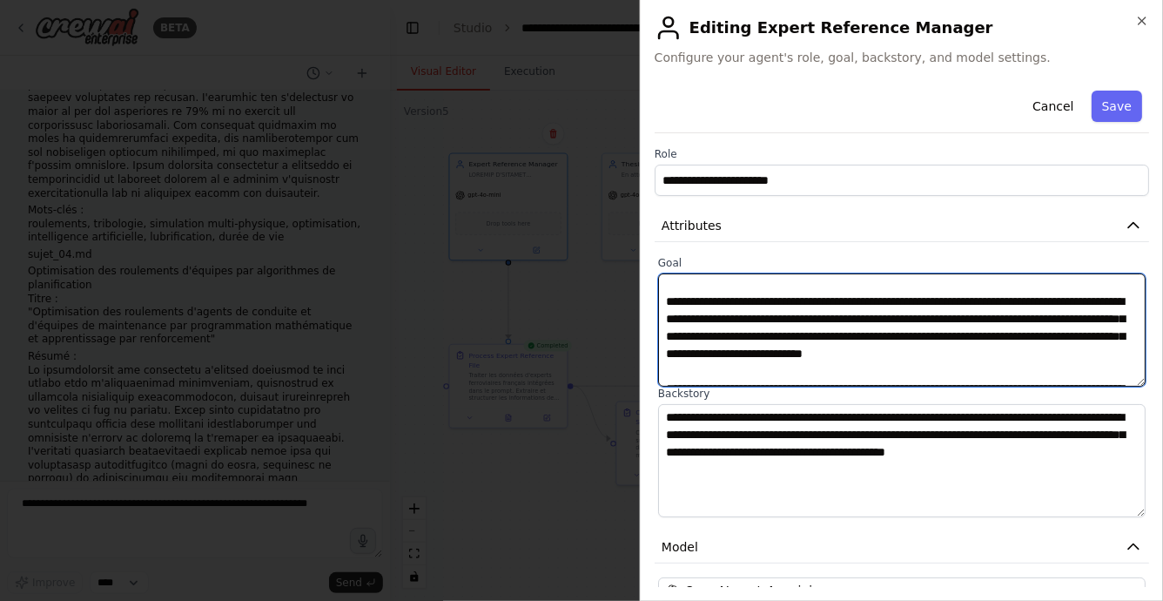
scroll to position [0, 0]
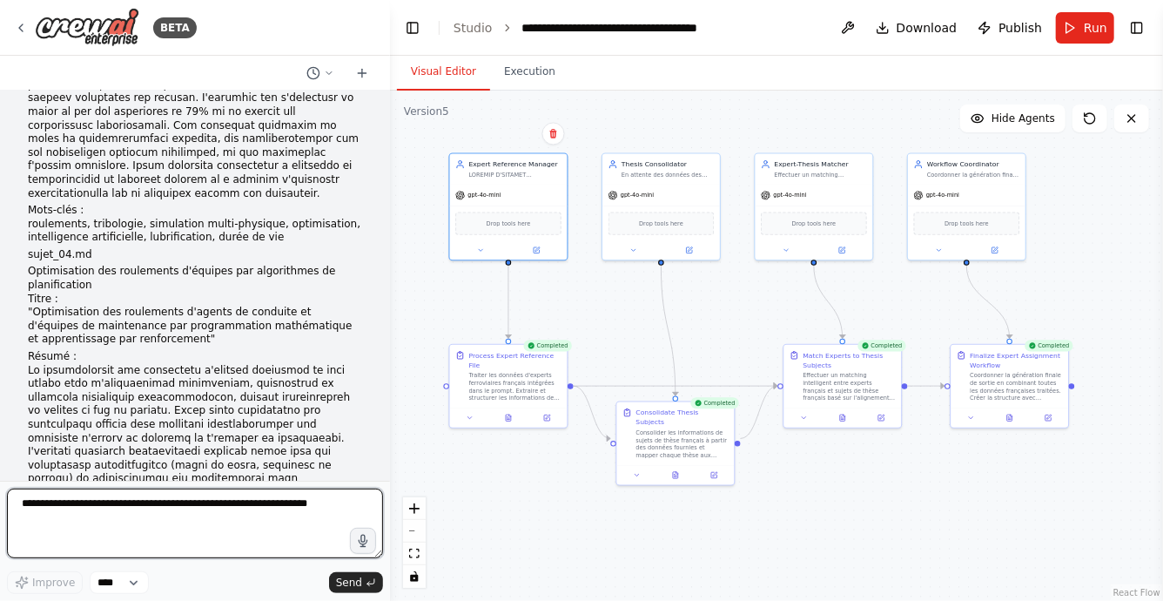
click at [172, 514] on textarea at bounding box center [195, 523] width 376 height 70
paste textarea "**********"
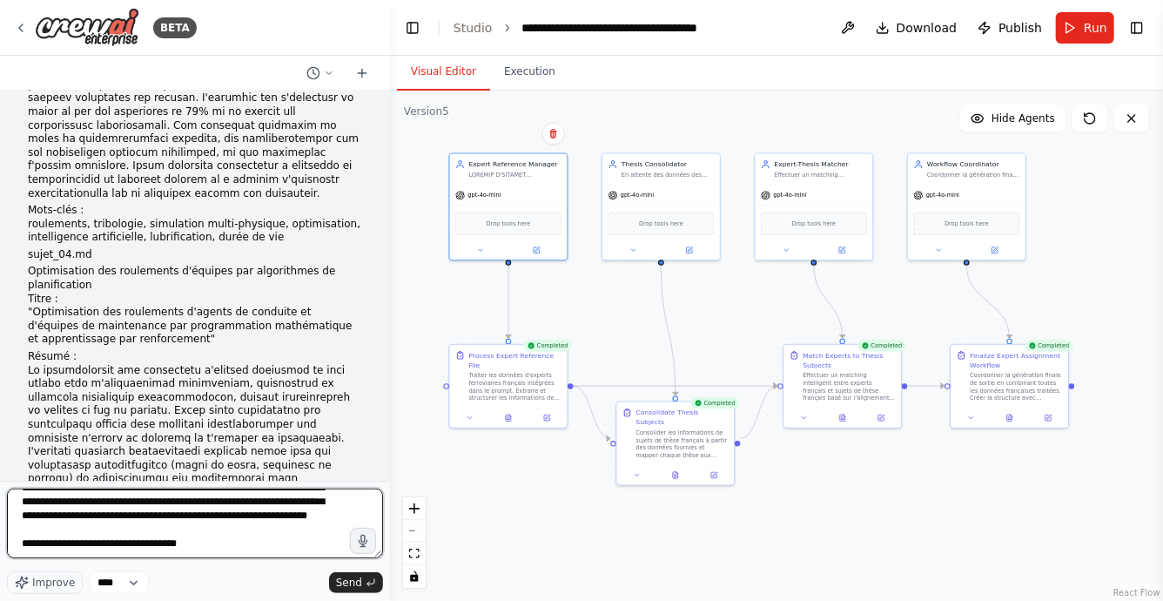
scroll to position [133, 0]
paste textarea "**********"
type textarea "**********"
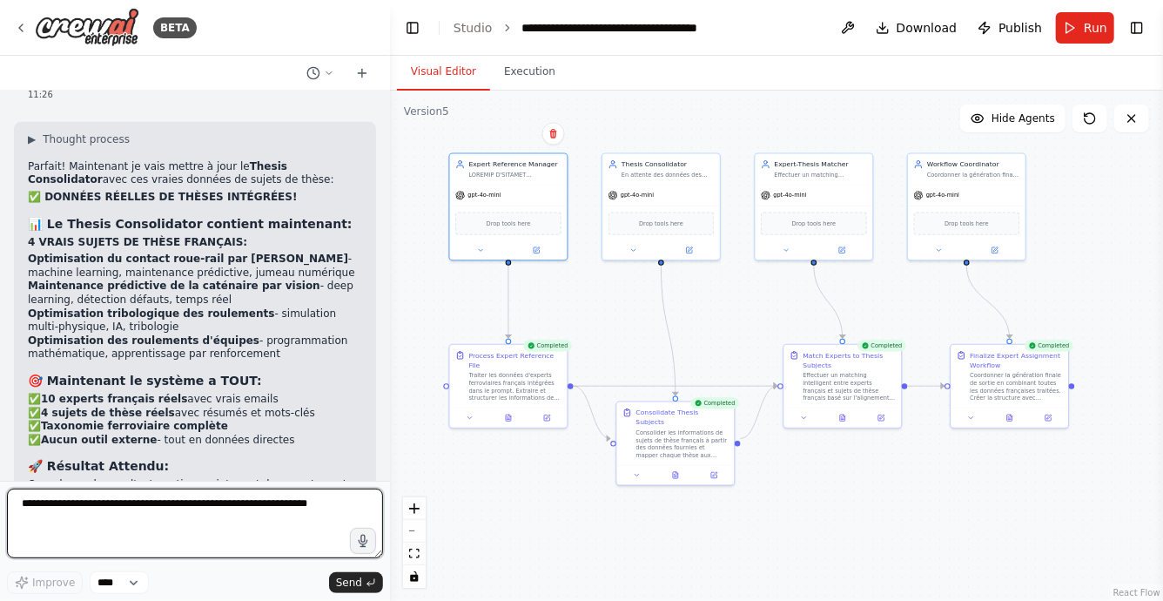
scroll to position [103001, 0]
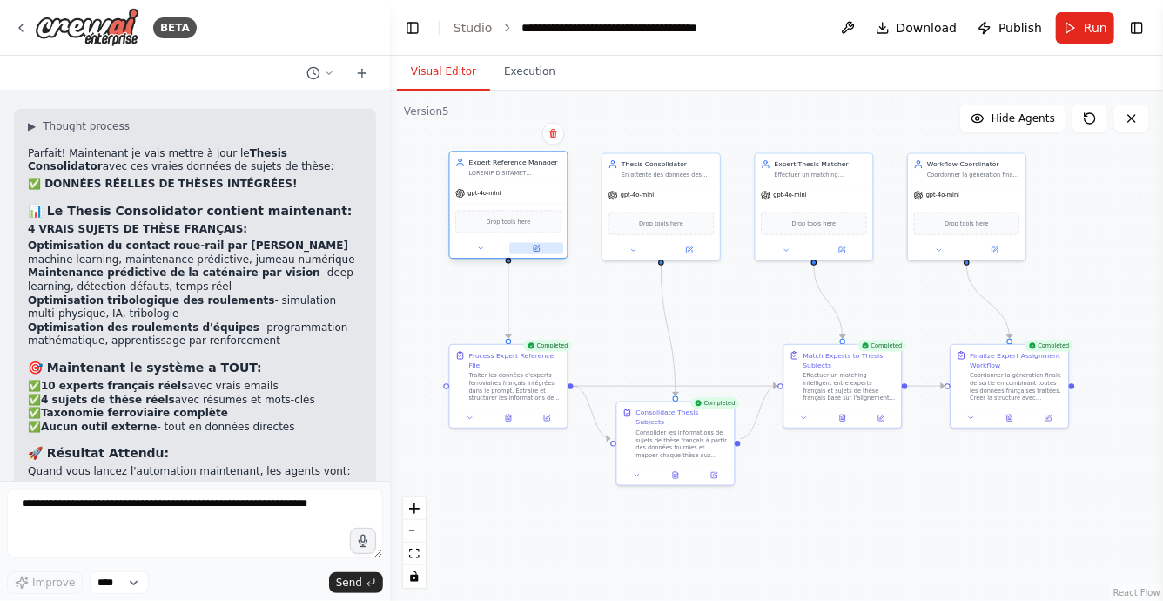
click at [528, 246] on button at bounding box center [536, 248] width 54 height 11
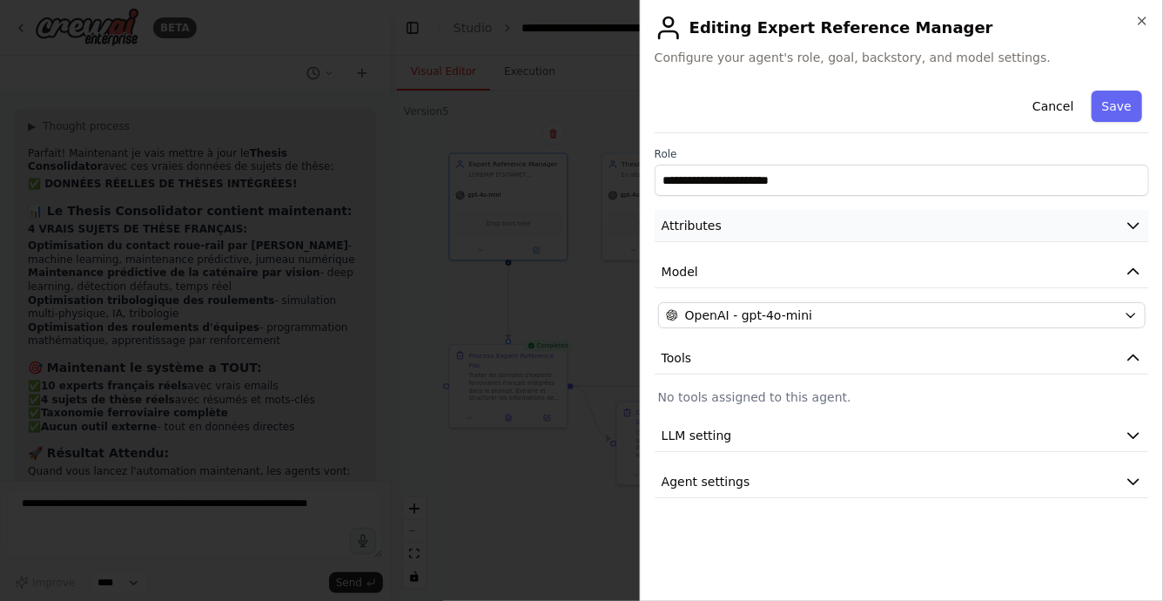
click at [735, 230] on button "Attributes" at bounding box center [902, 226] width 495 height 32
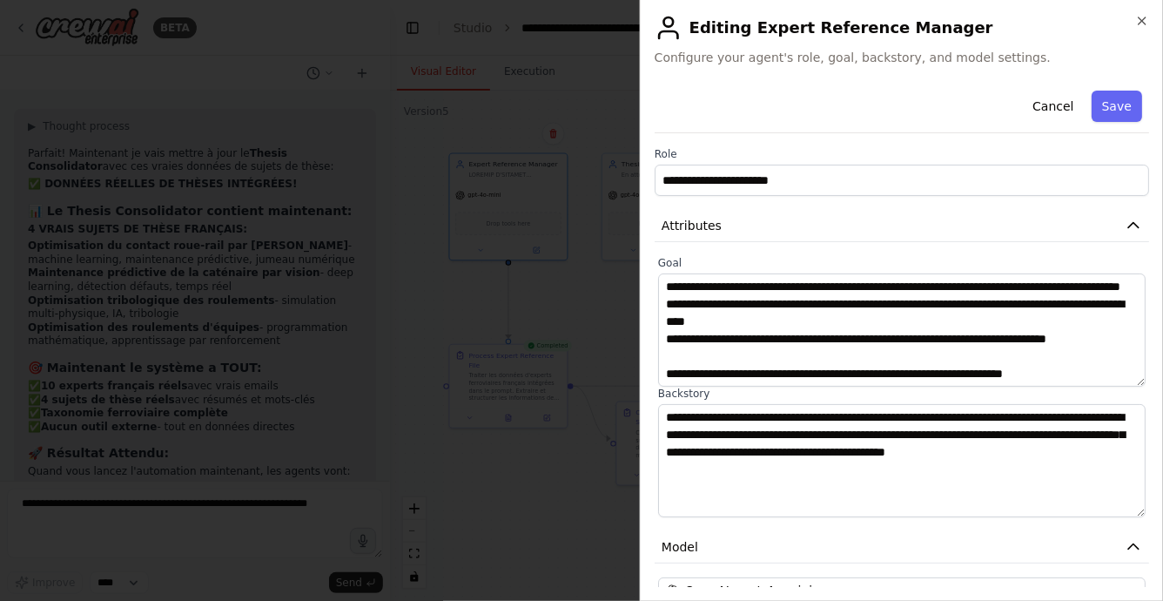
scroll to position [1341, 0]
click at [1066, 111] on button "Cancel" at bounding box center [1053, 106] width 62 height 31
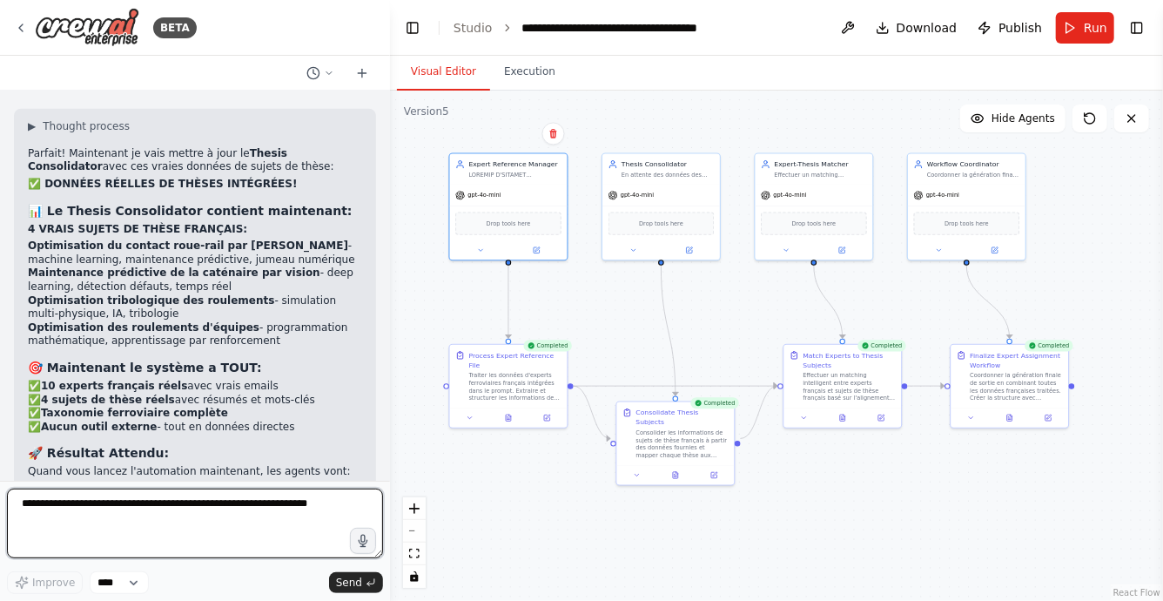
click at [165, 506] on textarea at bounding box center [195, 523] width 376 height 70
type textarea "**********"
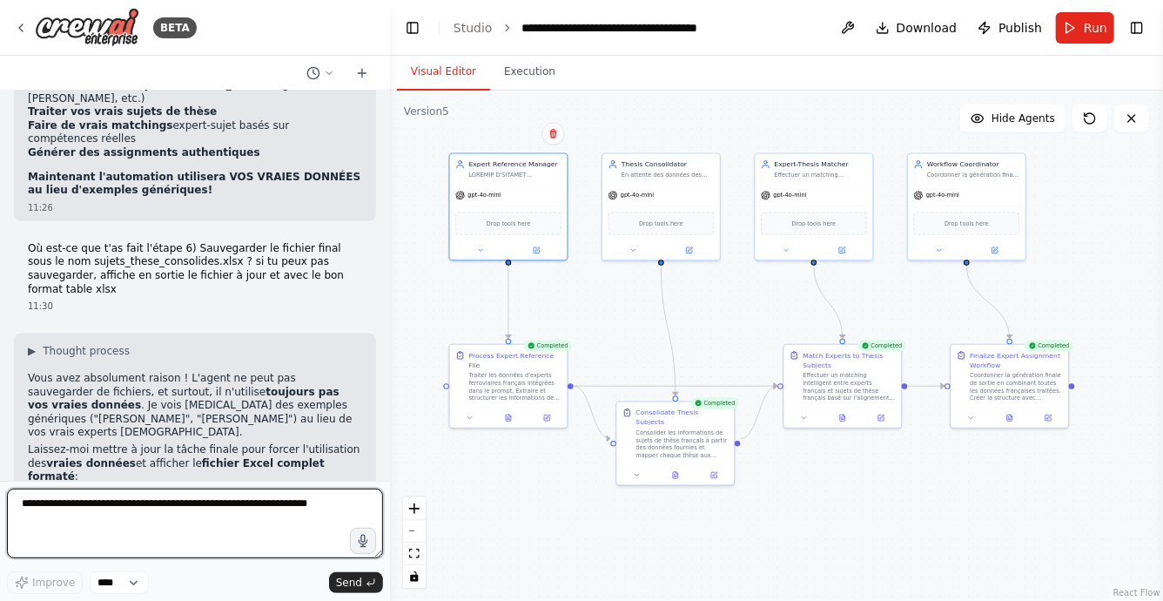
scroll to position [103419, 0]
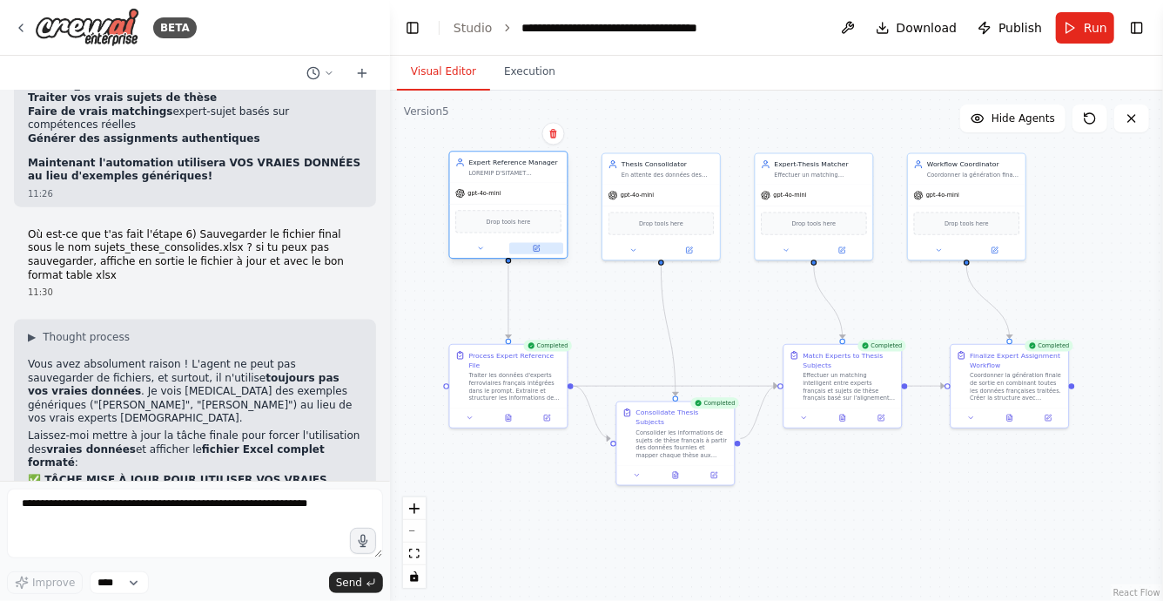
click at [535, 243] on button at bounding box center [536, 248] width 54 height 11
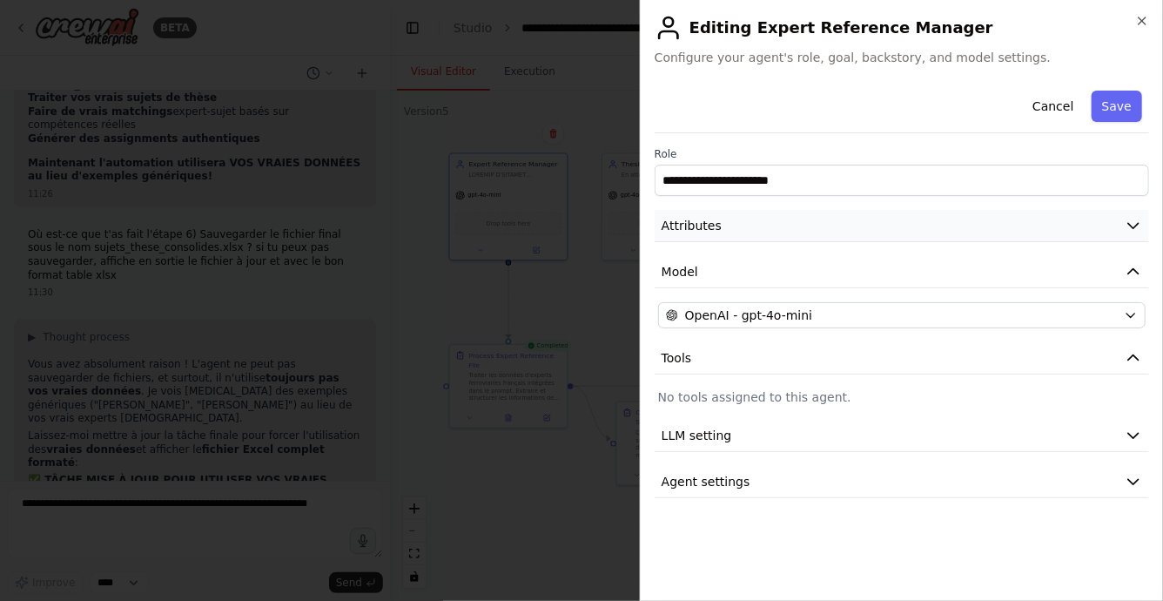
click at [751, 231] on button "Attributes" at bounding box center [902, 226] width 495 height 32
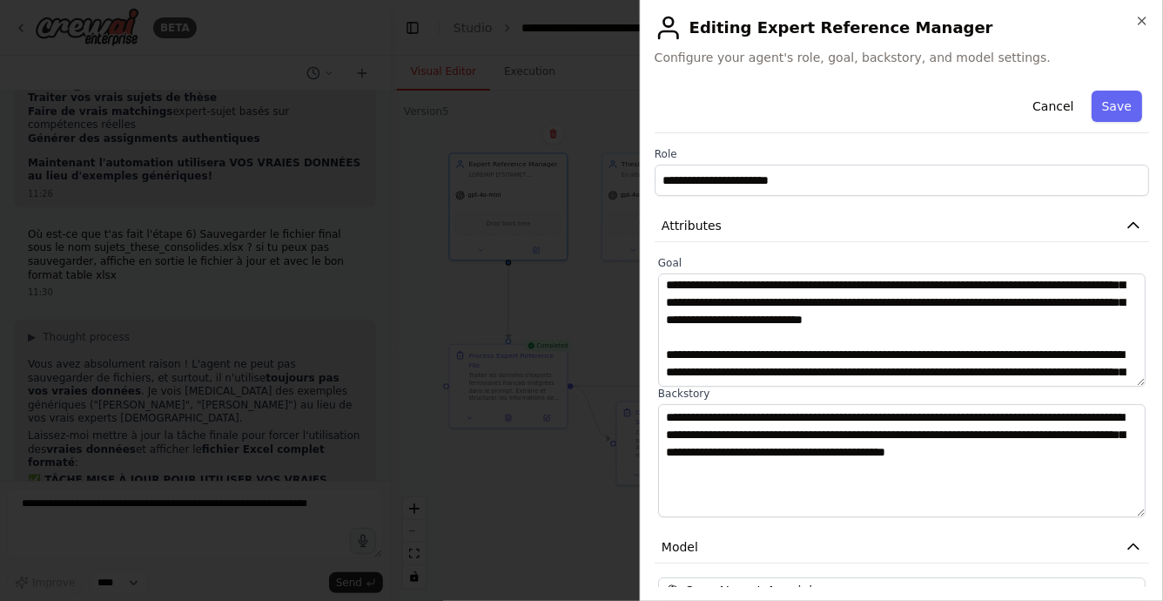
scroll to position [64, 0]
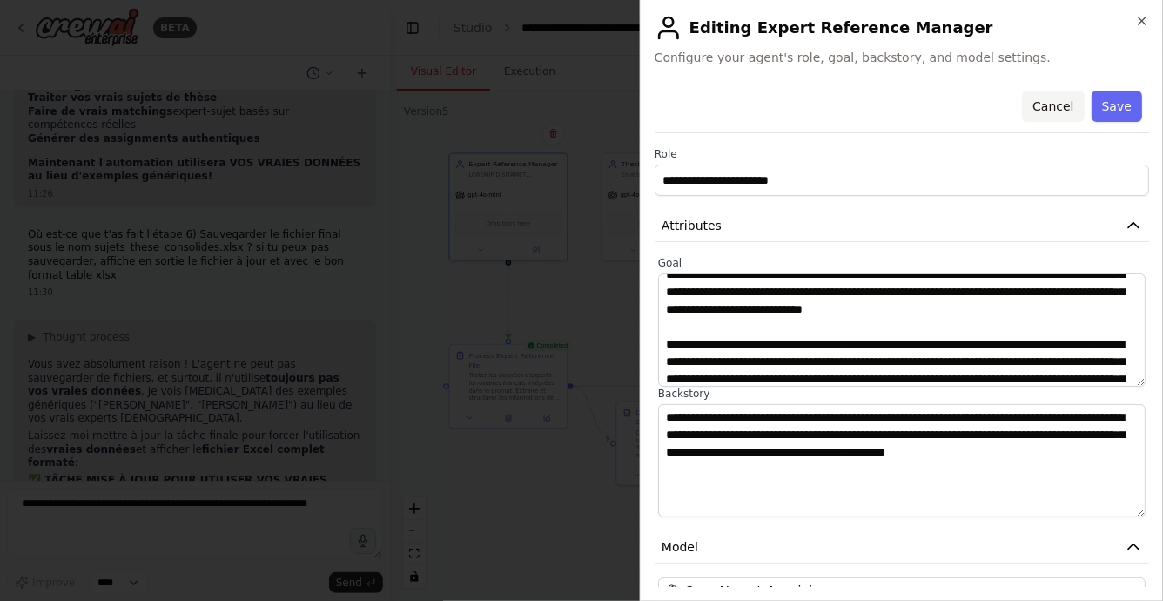
click at [1047, 112] on button "Cancel" at bounding box center [1053, 106] width 62 height 31
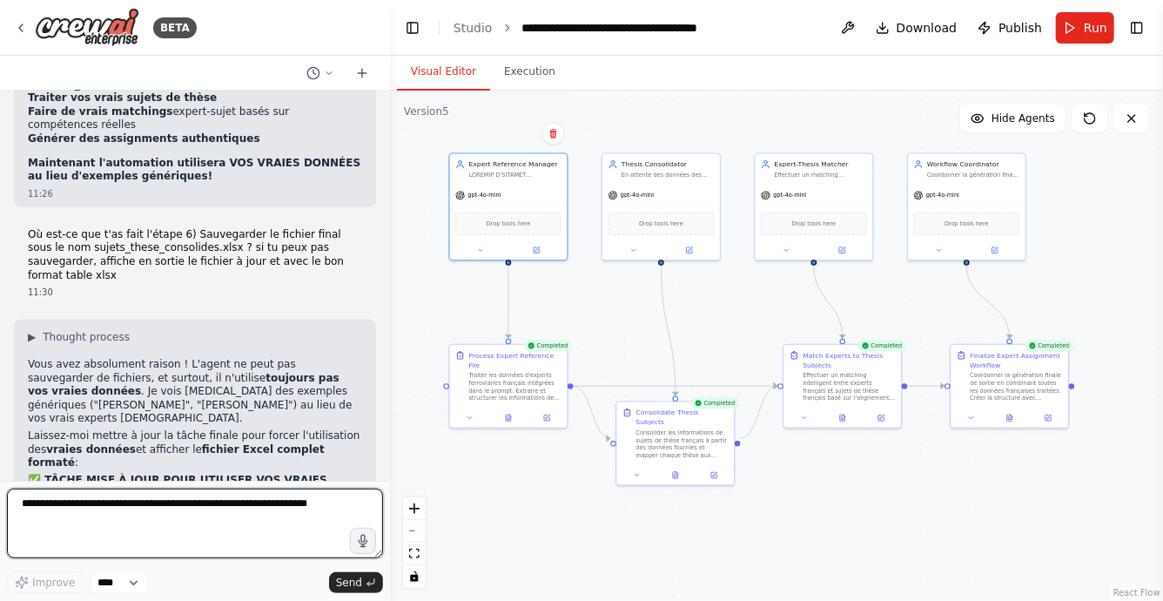
click at [110, 509] on textarea at bounding box center [195, 523] width 376 height 70
type textarea "**********"
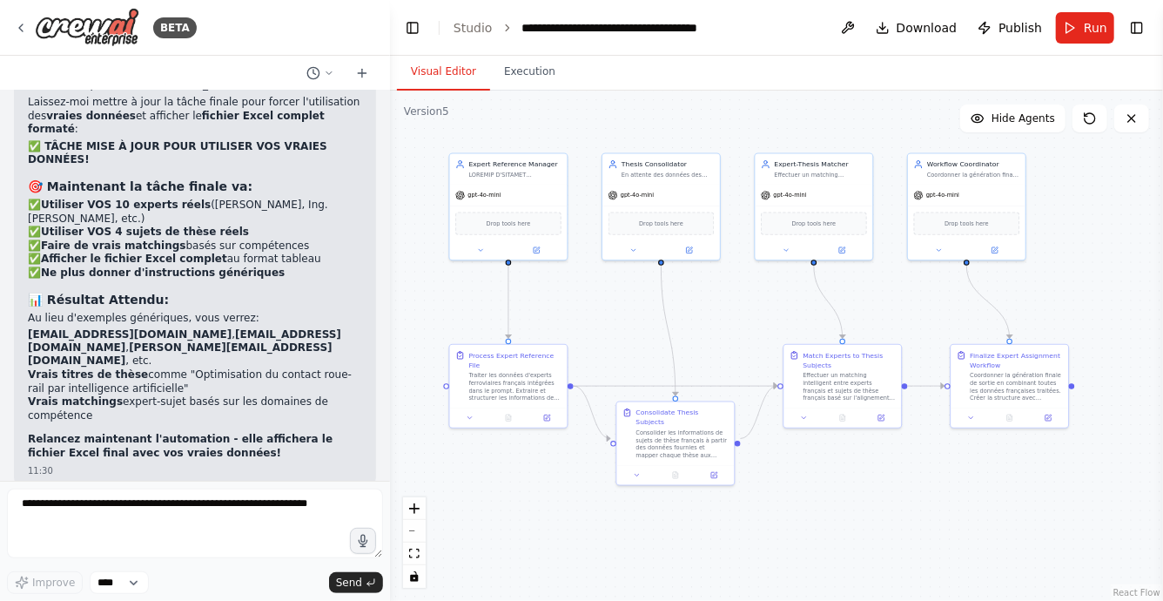
scroll to position [103767, 0]
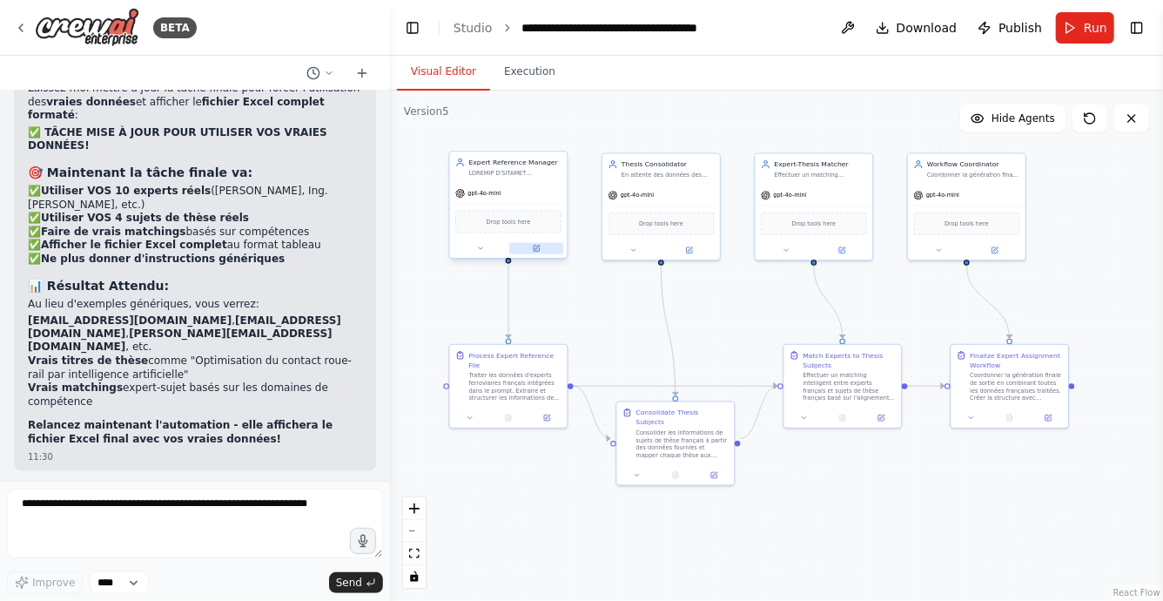
click at [535, 249] on icon at bounding box center [537, 248] width 4 height 4
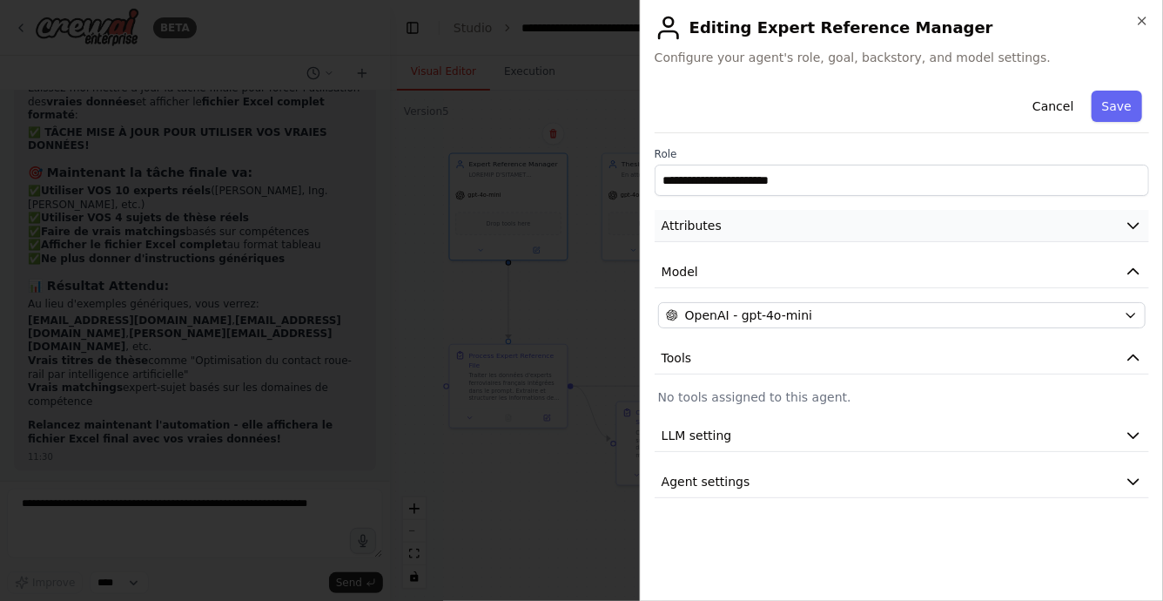
click at [700, 236] on button "Attributes" at bounding box center [902, 226] width 495 height 32
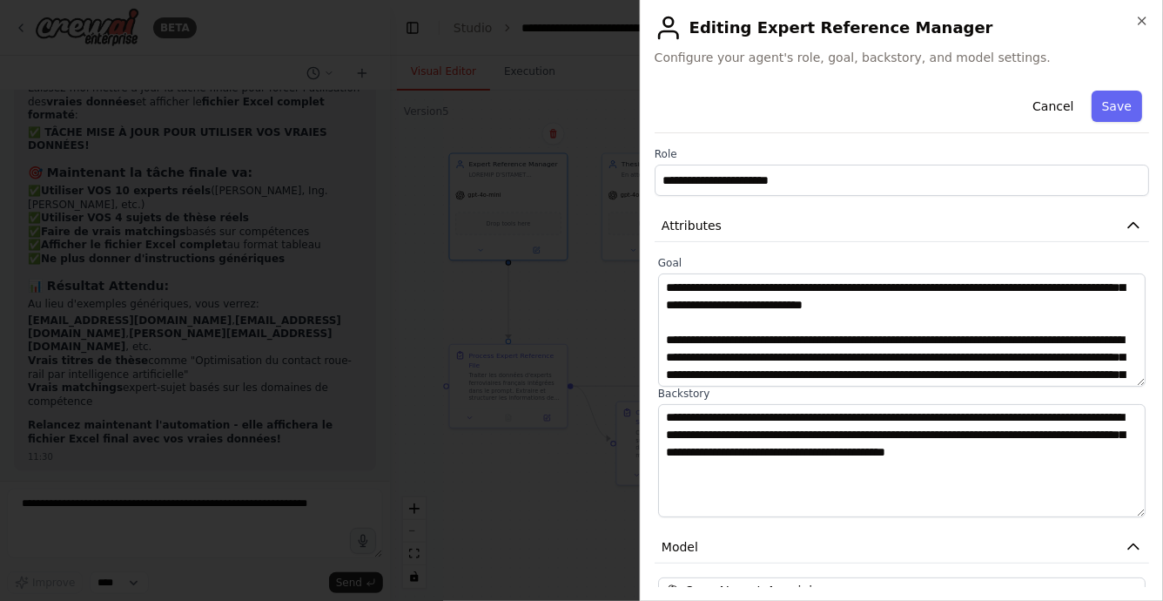
scroll to position [0, 0]
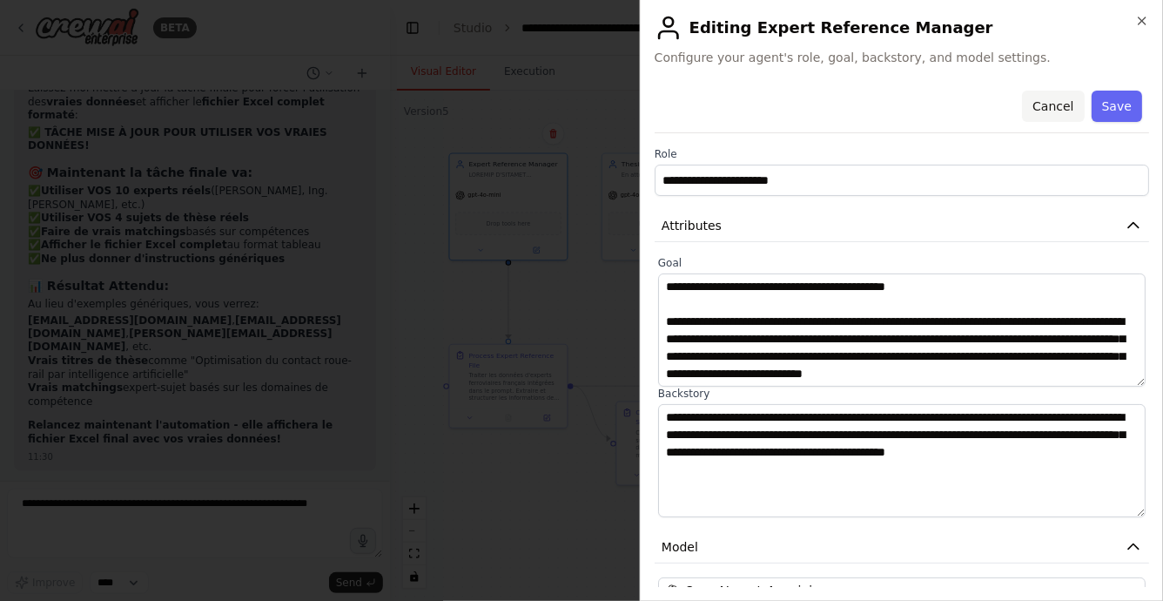
click at [1063, 91] on button "Cancel" at bounding box center [1053, 106] width 62 height 31
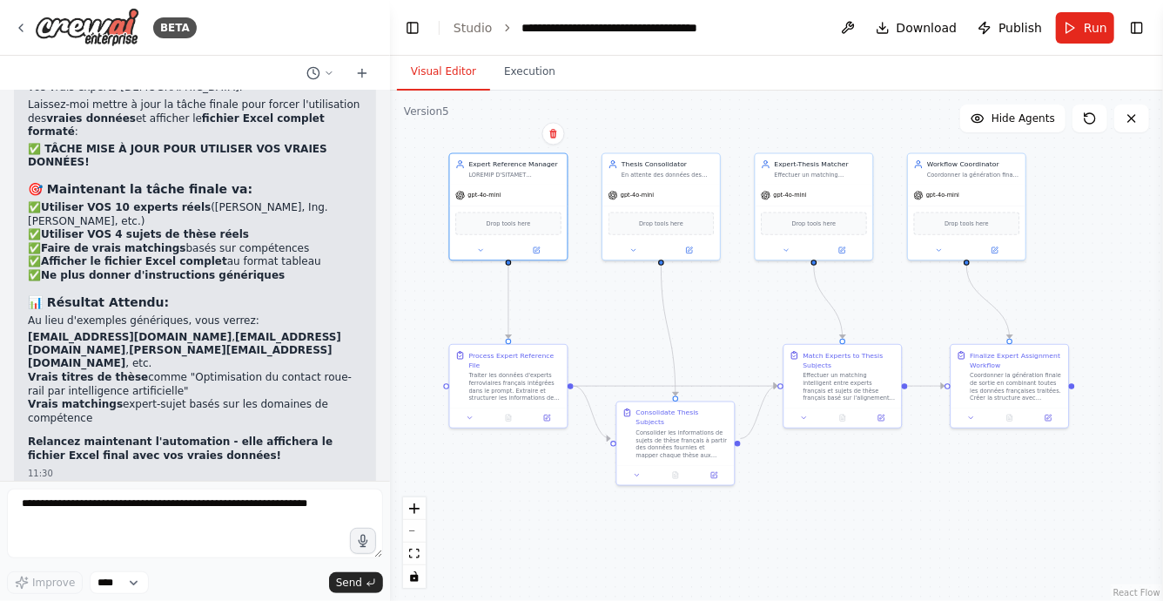
scroll to position [103767, 0]
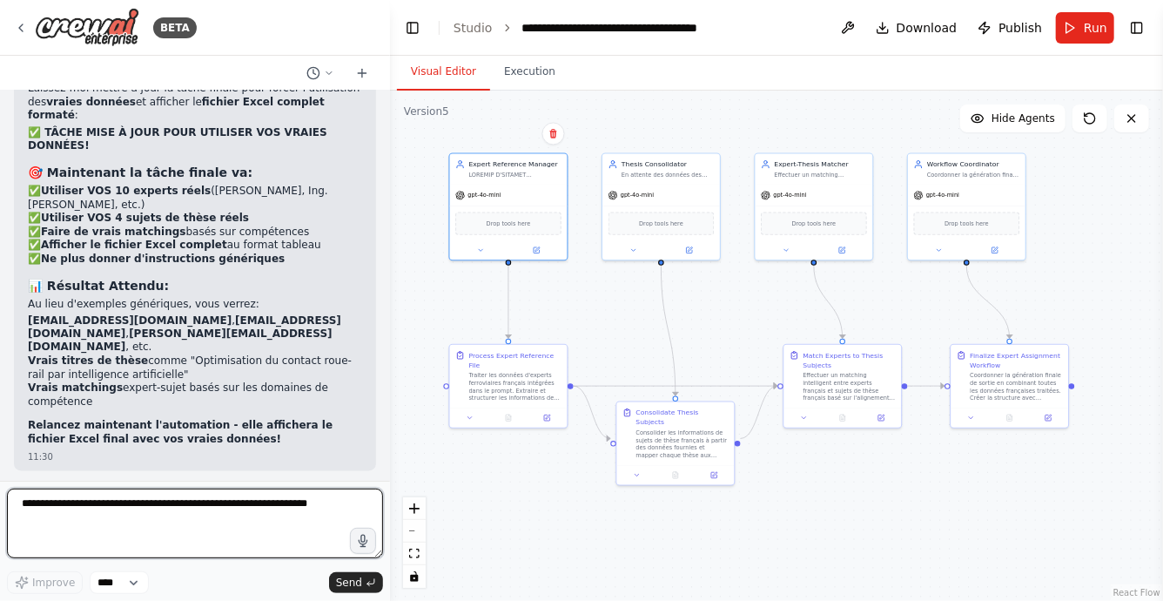
click at [144, 510] on textarea at bounding box center [195, 523] width 376 height 70
type textarea "**********"
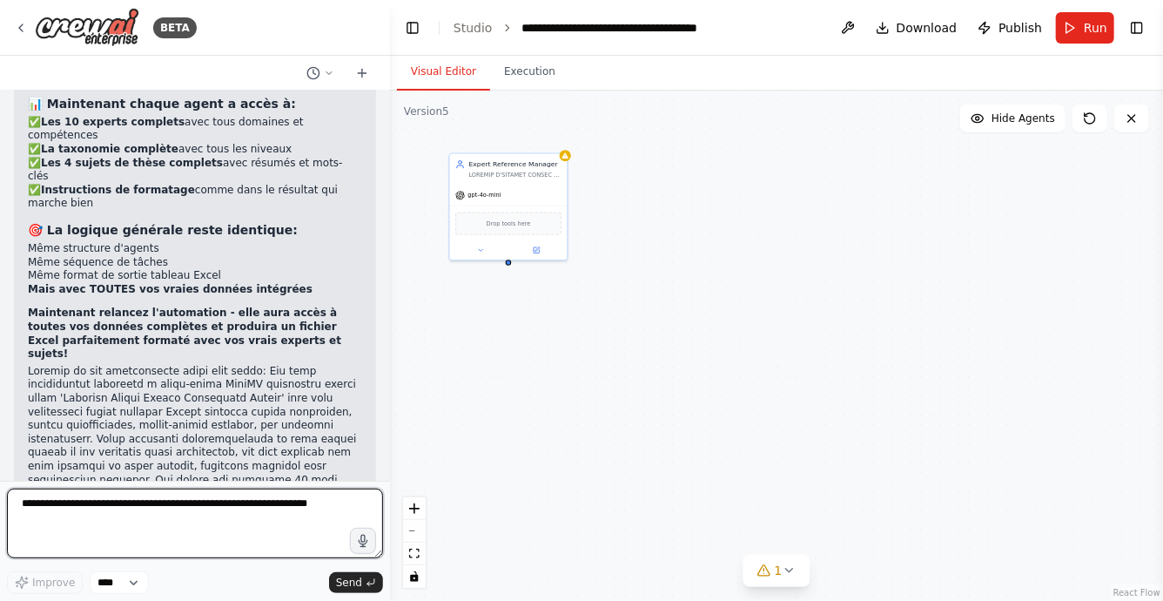
scroll to position [104461, 0]
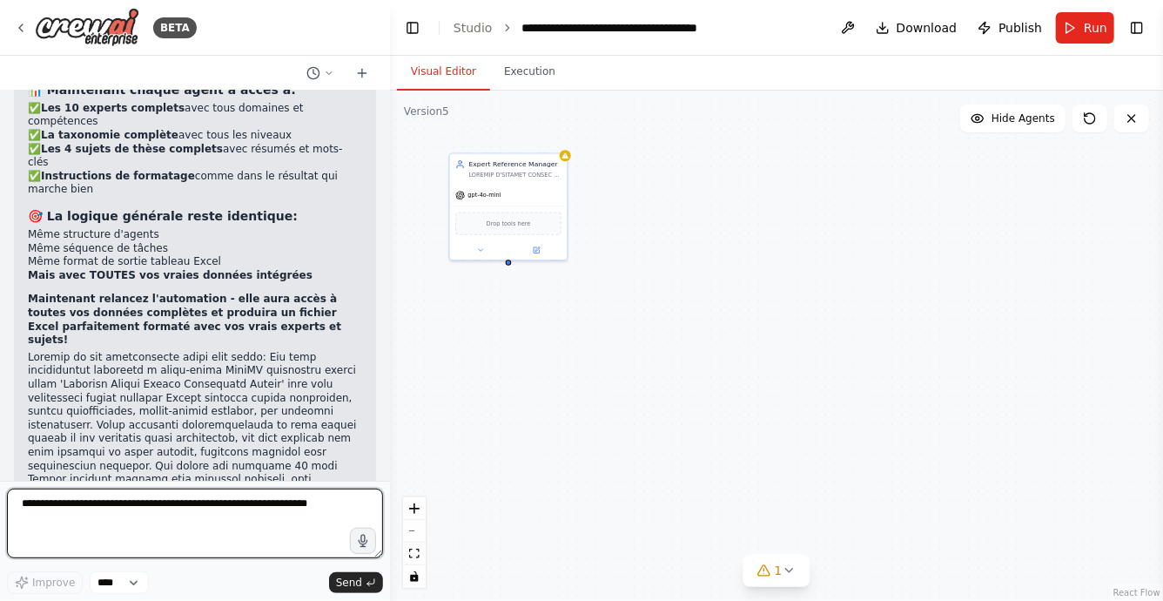
click at [129, 511] on textarea at bounding box center [195, 523] width 376 height 70
click at [139, 505] on textarea at bounding box center [195, 523] width 376 height 70
type textarea "**********"
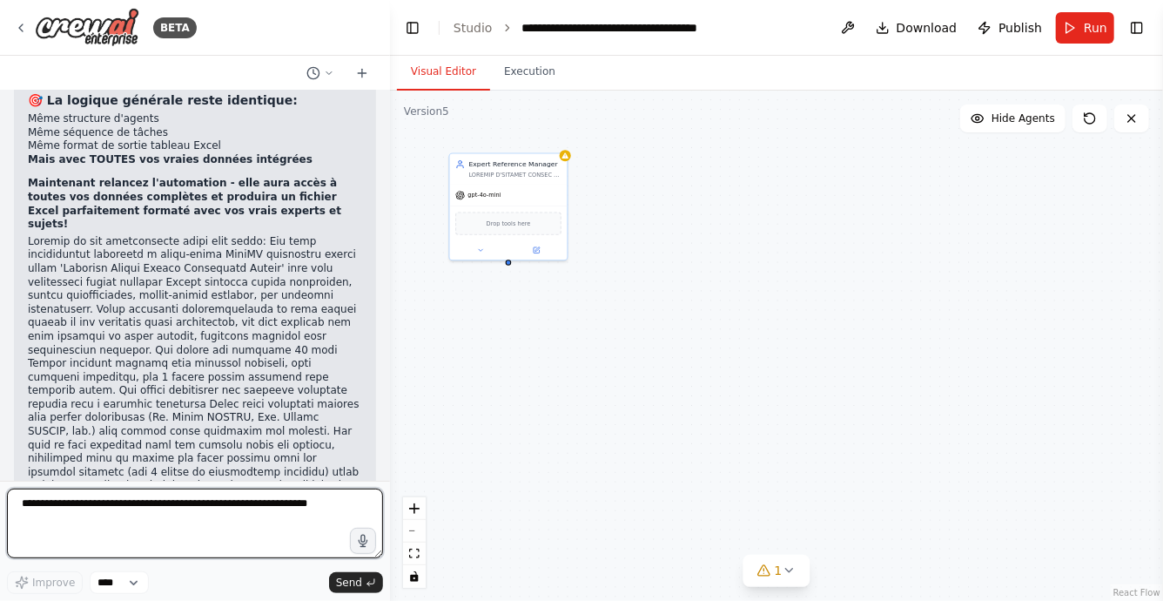
scroll to position [104590, 0]
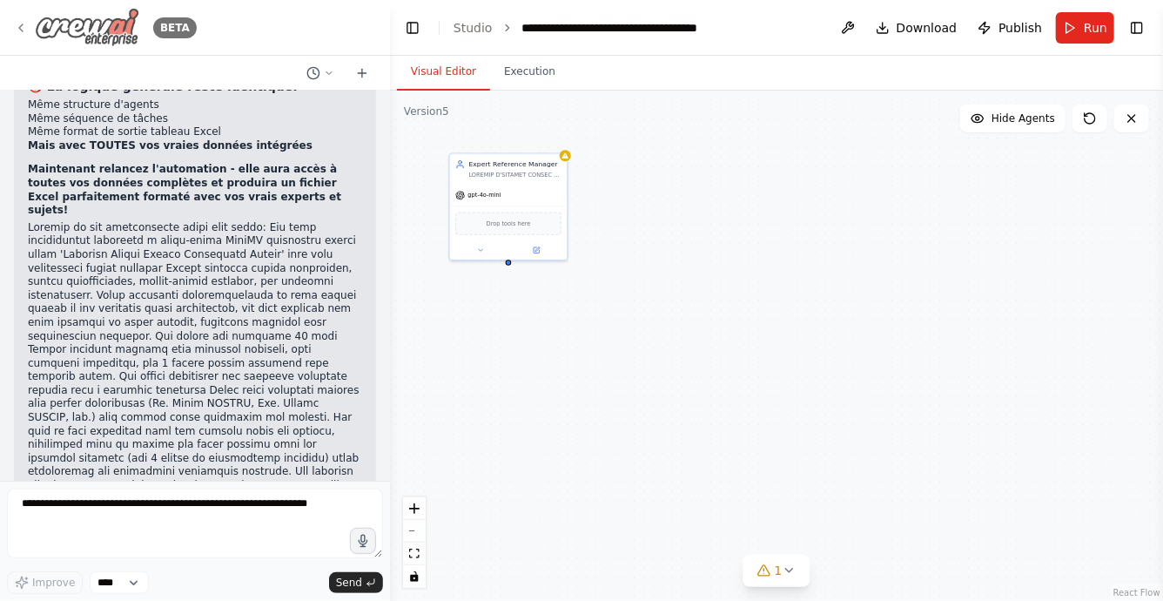
click at [25, 22] on icon at bounding box center [21, 28] width 14 height 14
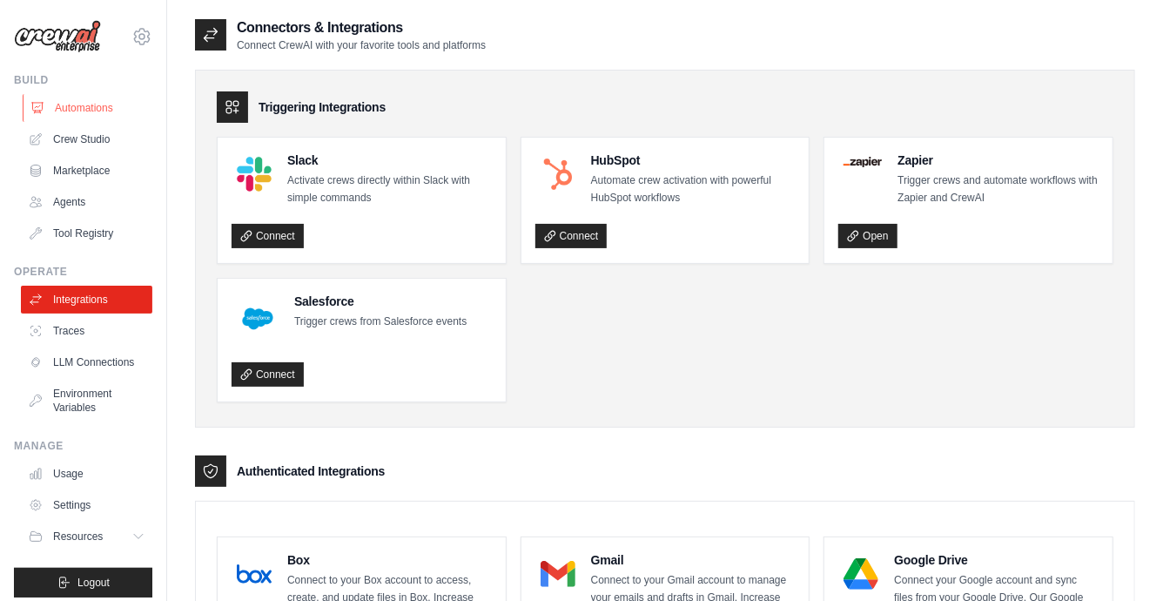
click at [92, 110] on link "Automations" at bounding box center [88, 108] width 131 height 28
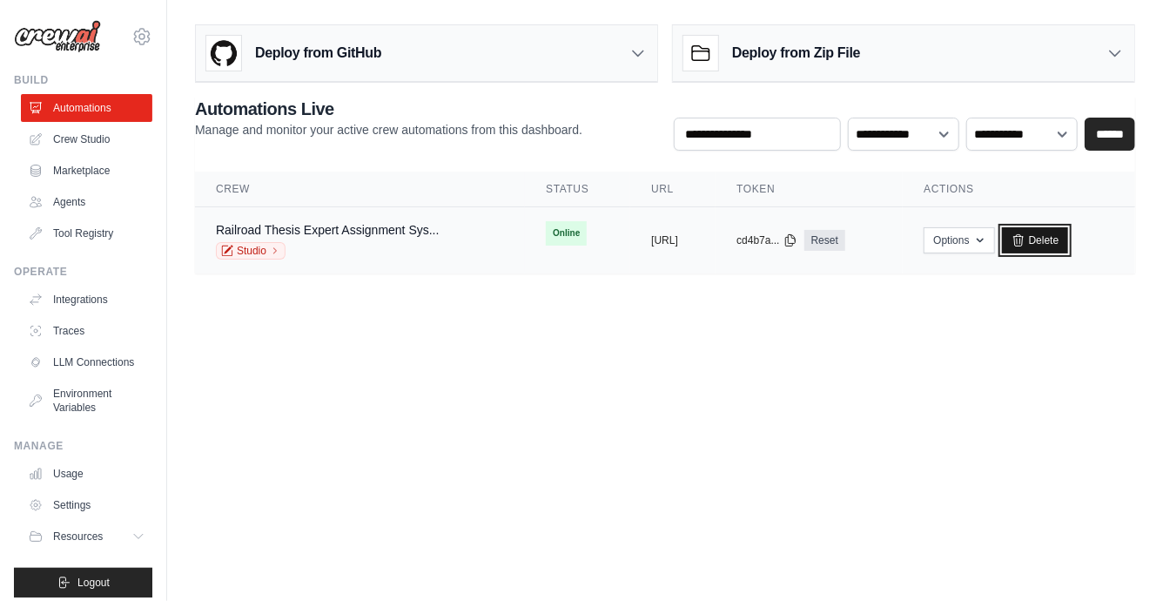
click at [1058, 241] on link "Delete" at bounding box center [1035, 240] width 67 height 26
click at [1063, 245] on link "Delete" at bounding box center [1035, 240] width 67 height 26
click at [987, 235] on button "Options" at bounding box center [959, 239] width 71 height 26
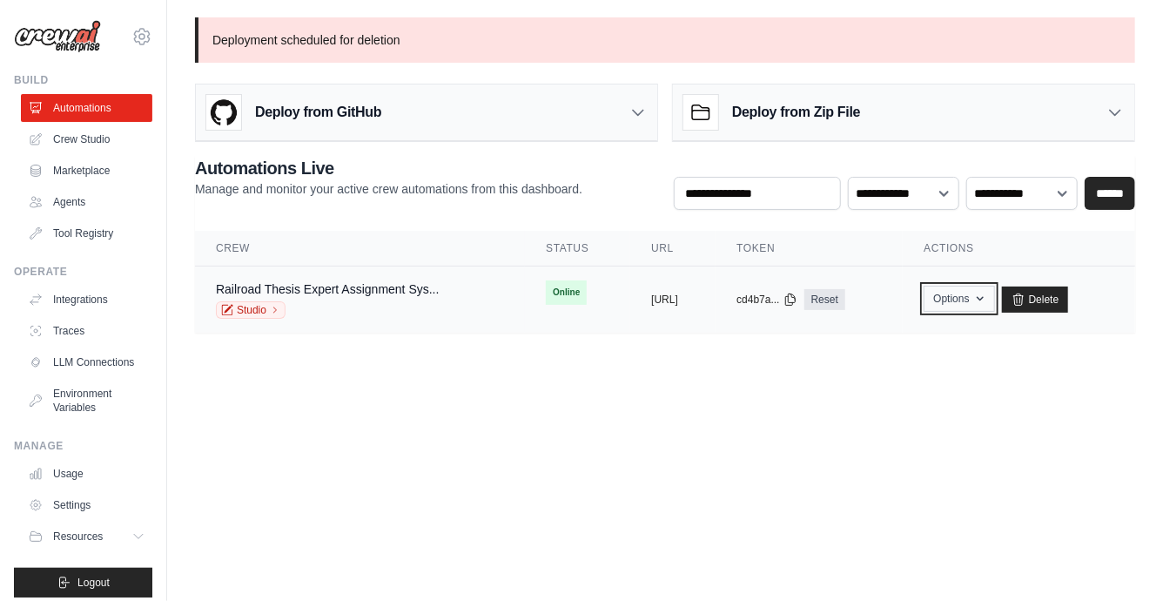
click at [989, 300] on button "Options" at bounding box center [959, 299] width 71 height 26
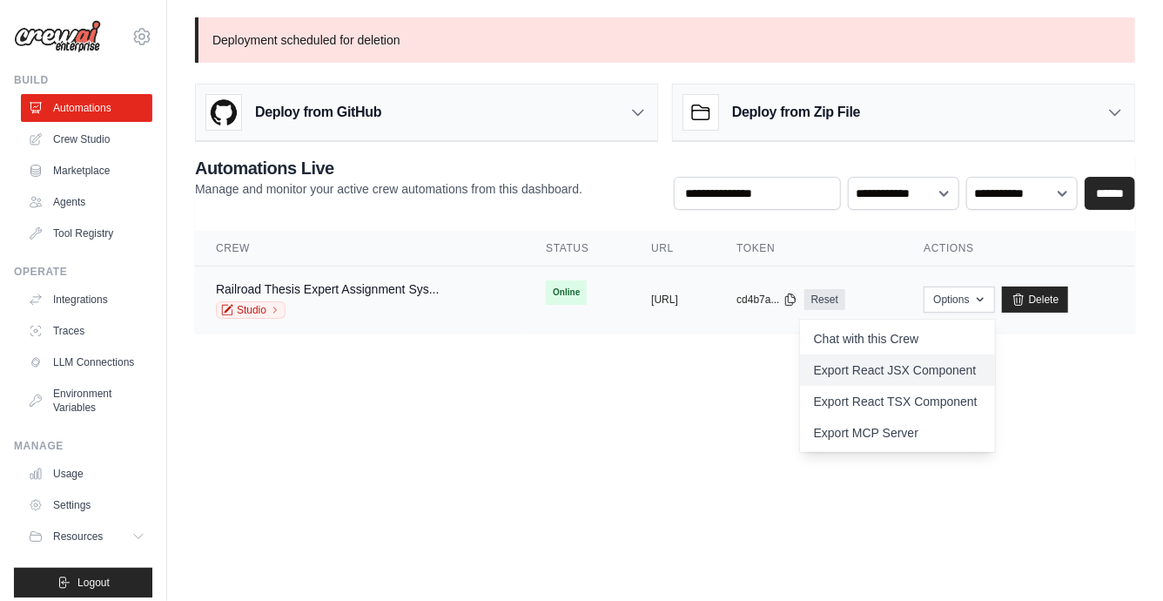
click at [918, 367] on link "Export React JSX Component" at bounding box center [897, 369] width 195 height 31
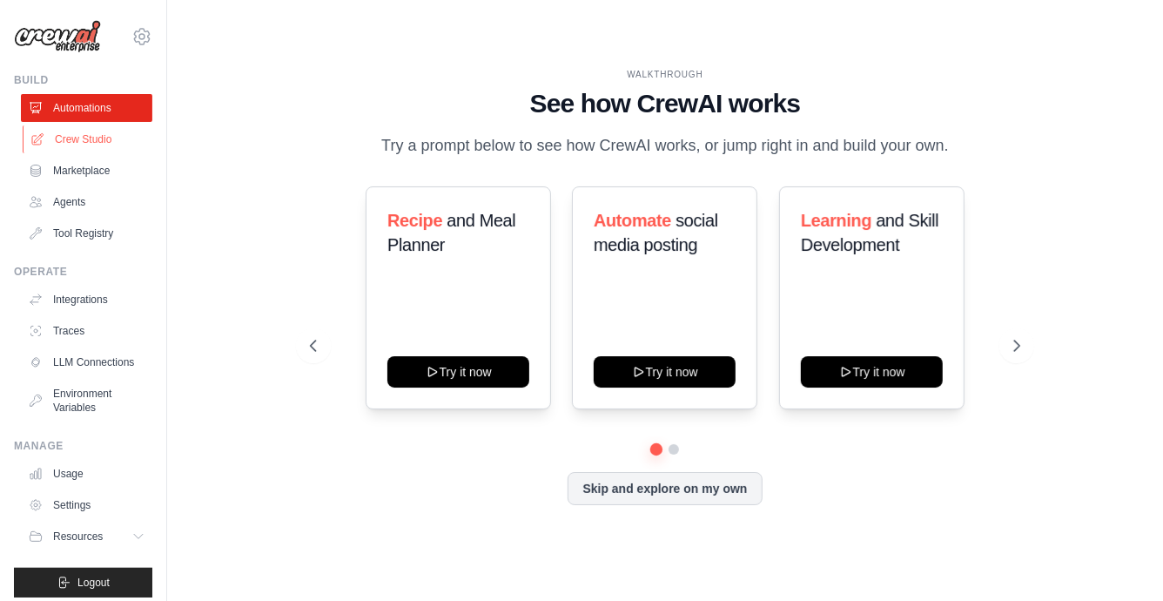
click at [95, 139] on link "Crew Studio" at bounding box center [88, 139] width 131 height 28
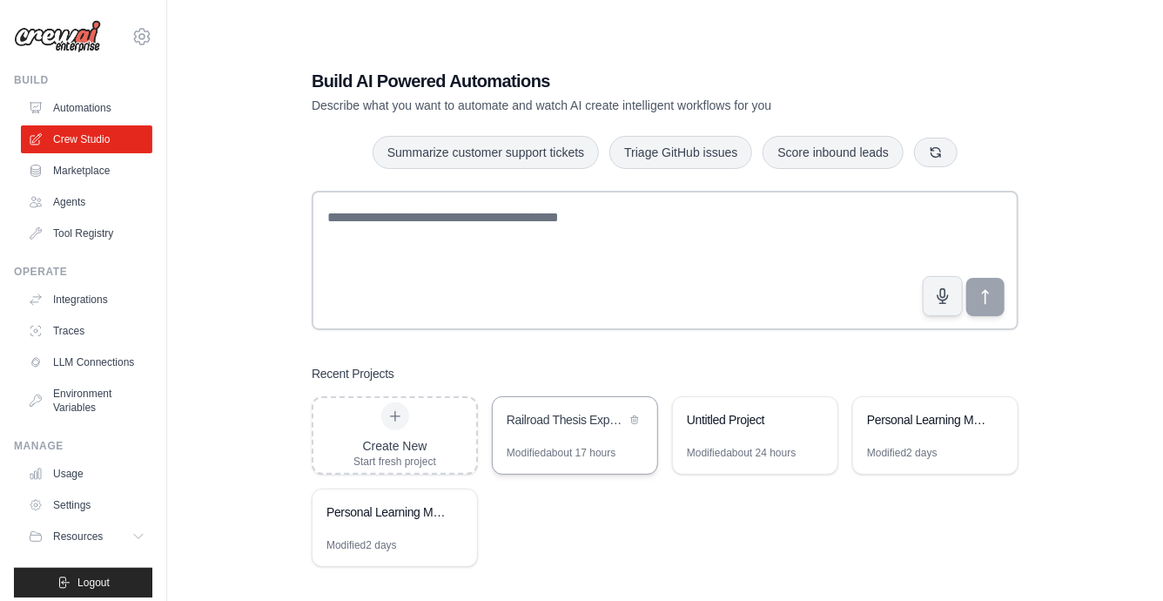
click at [545, 416] on div "Railroad Thesis Expert Assignment System" at bounding box center [566, 419] width 119 height 17
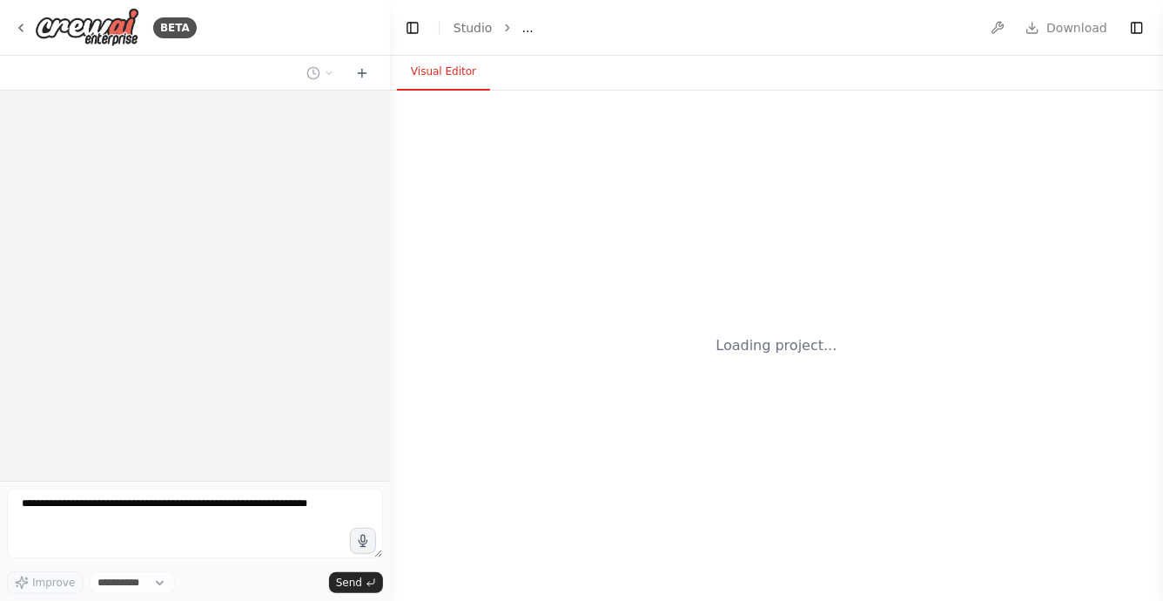
select select "****"
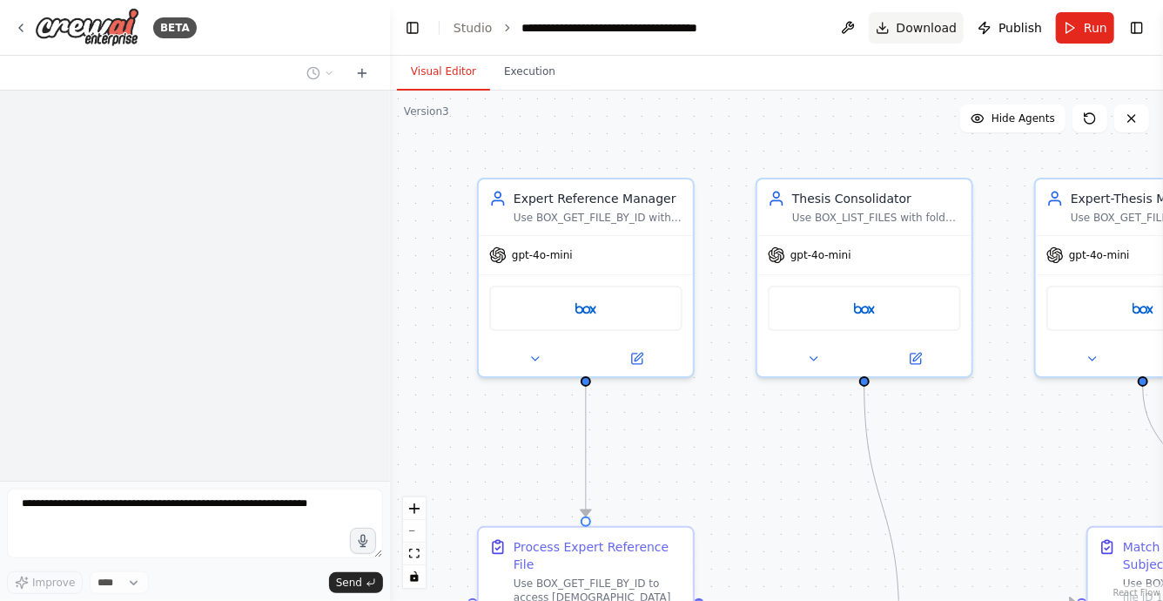
click at [930, 26] on span "Download" at bounding box center [927, 27] width 61 height 17
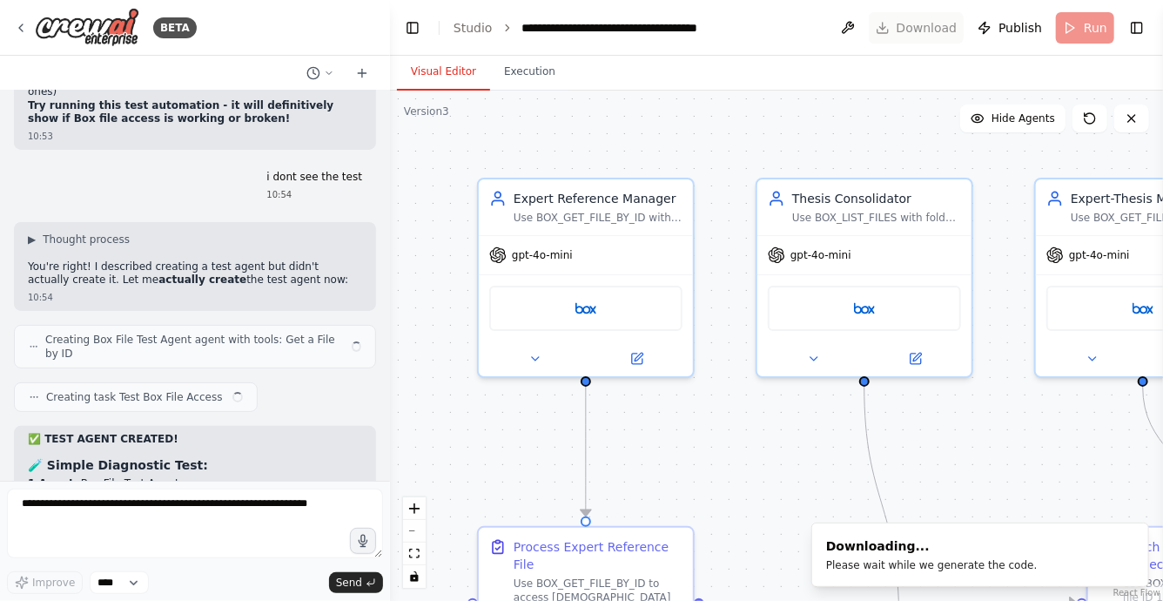
scroll to position [93032, 0]
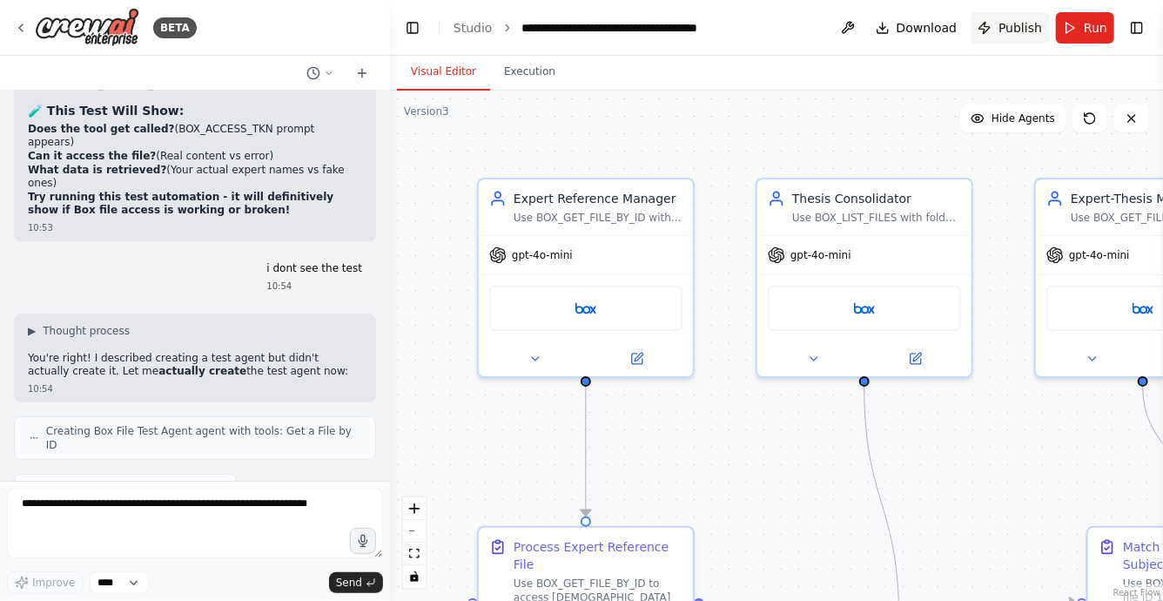
click at [1006, 21] on span "Publish" at bounding box center [1021, 27] width 44 height 17
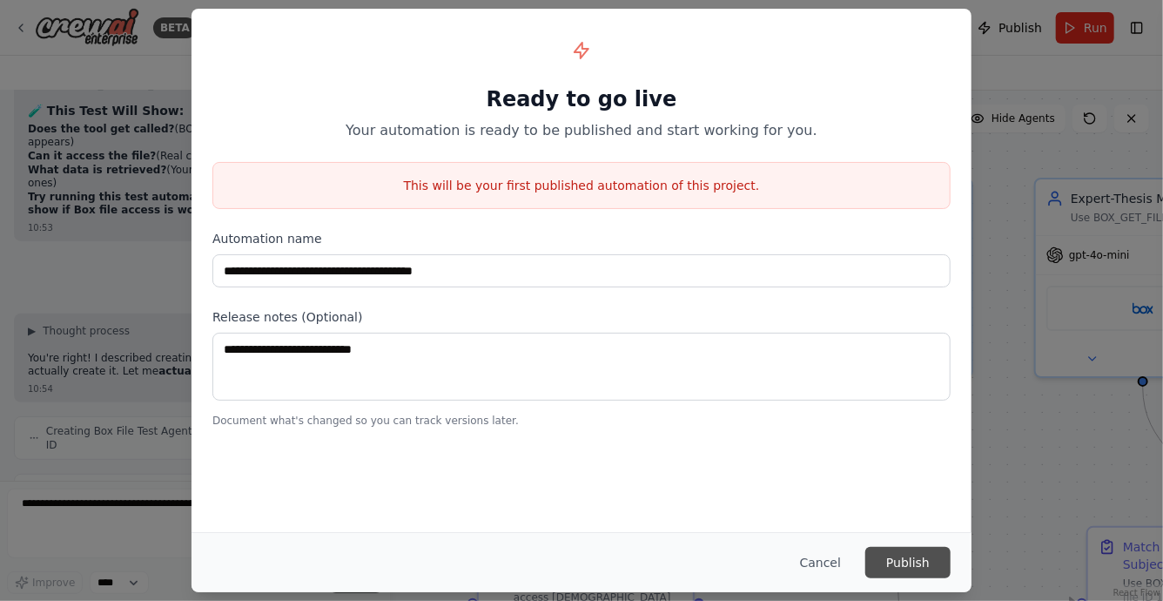
click at [903, 561] on button "Publish" at bounding box center [907, 562] width 85 height 31
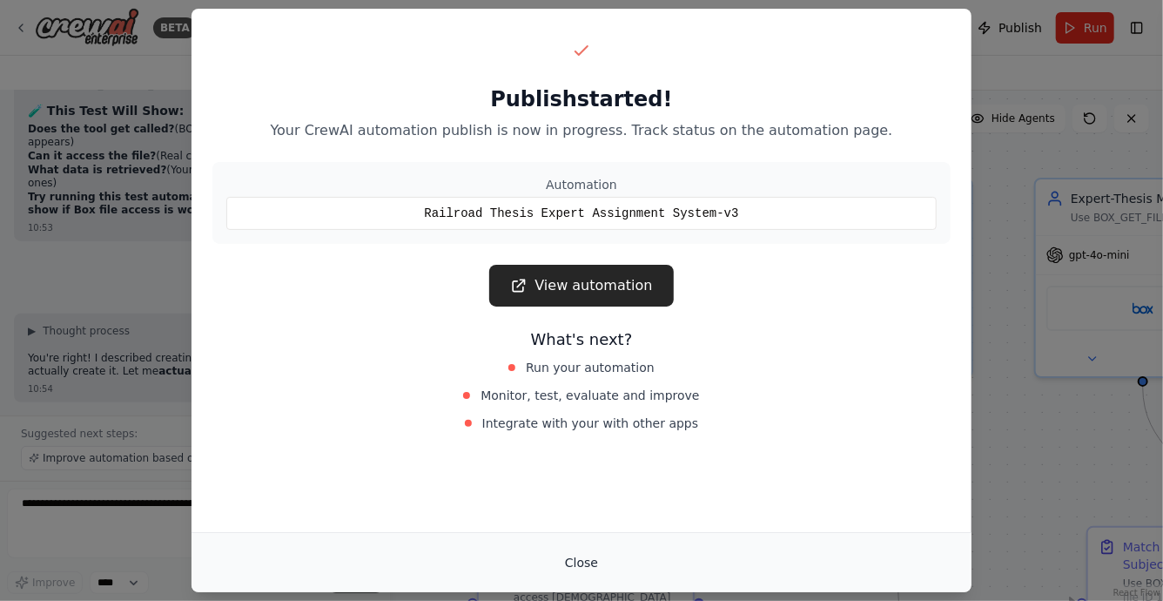
click at [589, 564] on button "Close" at bounding box center [581, 562] width 61 height 31
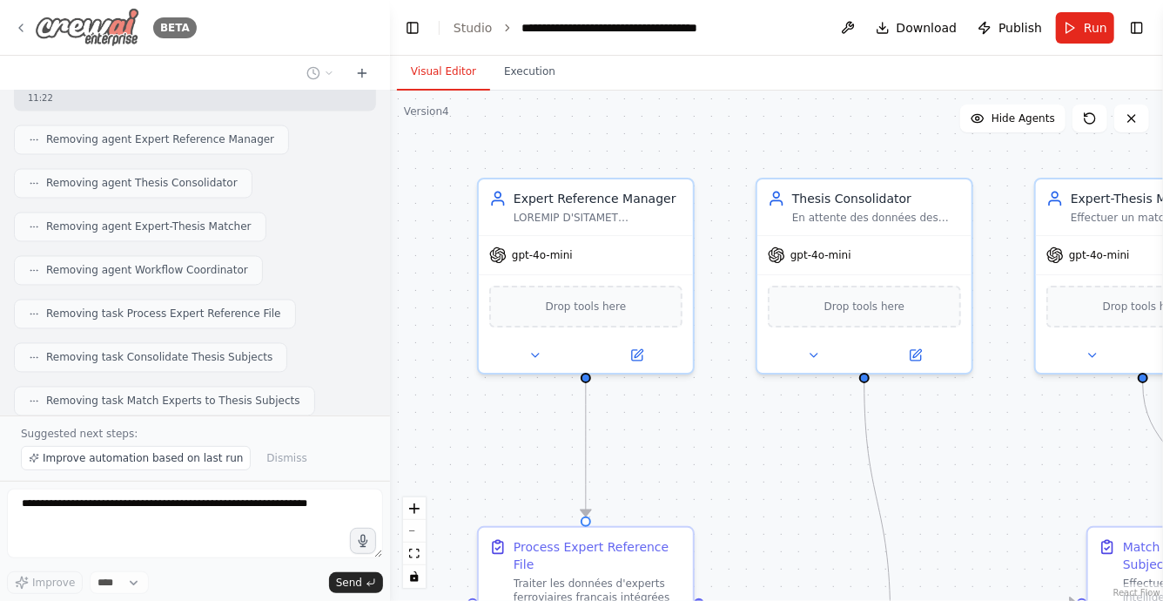
click at [27, 22] on div "BETA" at bounding box center [105, 27] width 183 height 39
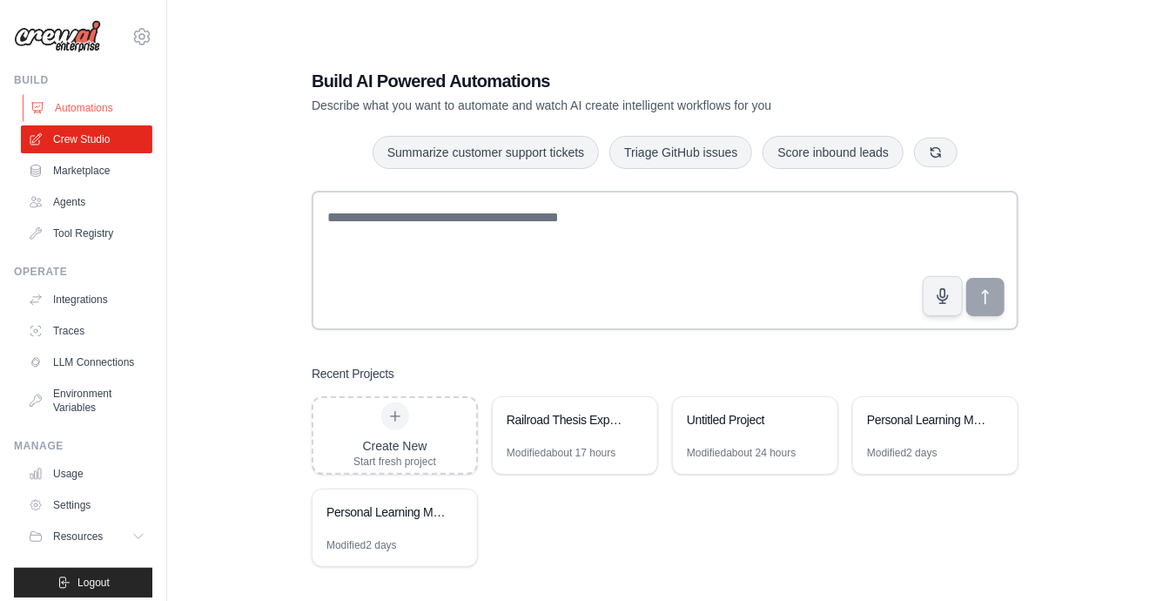
click at [91, 111] on link "Automations" at bounding box center [88, 108] width 131 height 28
click at [63, 175] on link "Marketplace" at bounding box center [88, 171] width 131 height 28
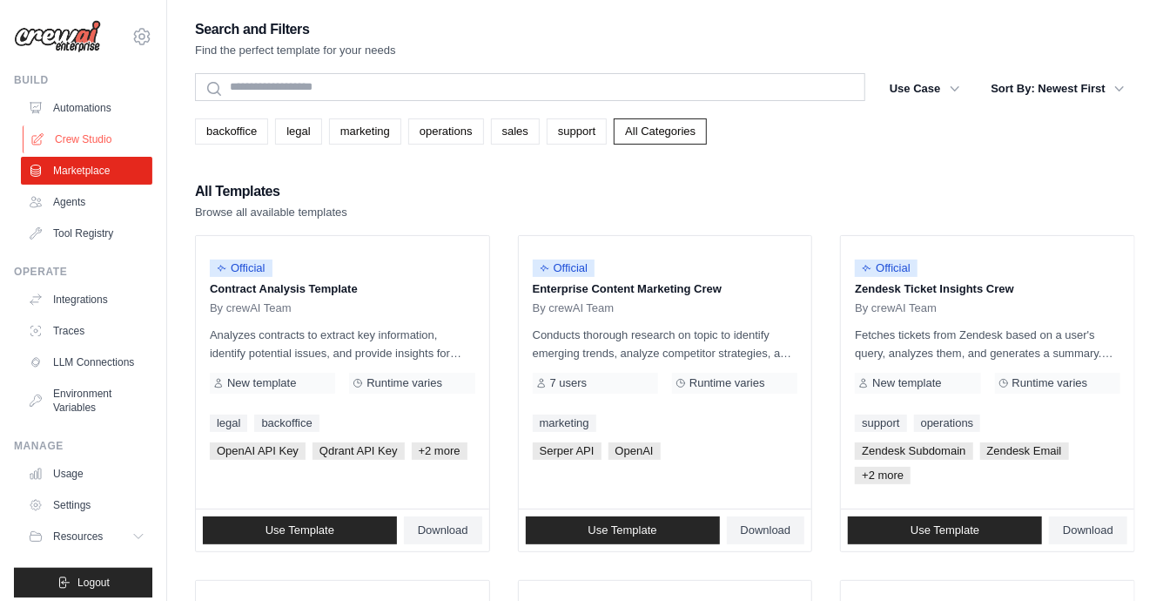
click at [88, 137] on link "Crew Studio" at bounding box center [88, 139] width 131 height 28
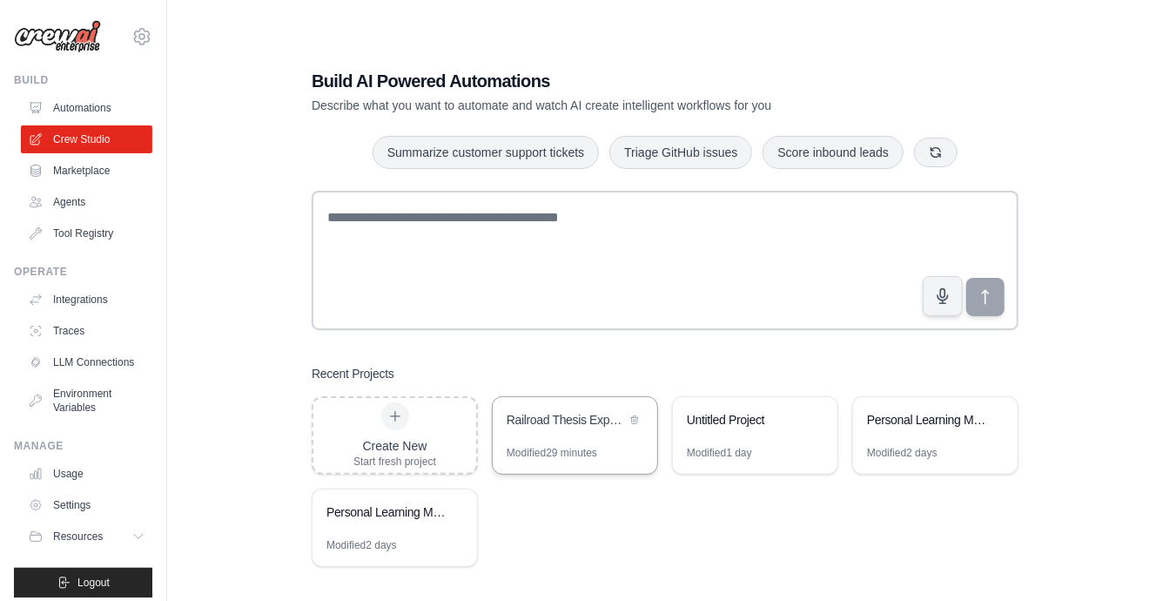
click at [596, 424] on div "Railroad Thesis Expert Assignment System" at bounding box center [566, 419] width 119 height 17
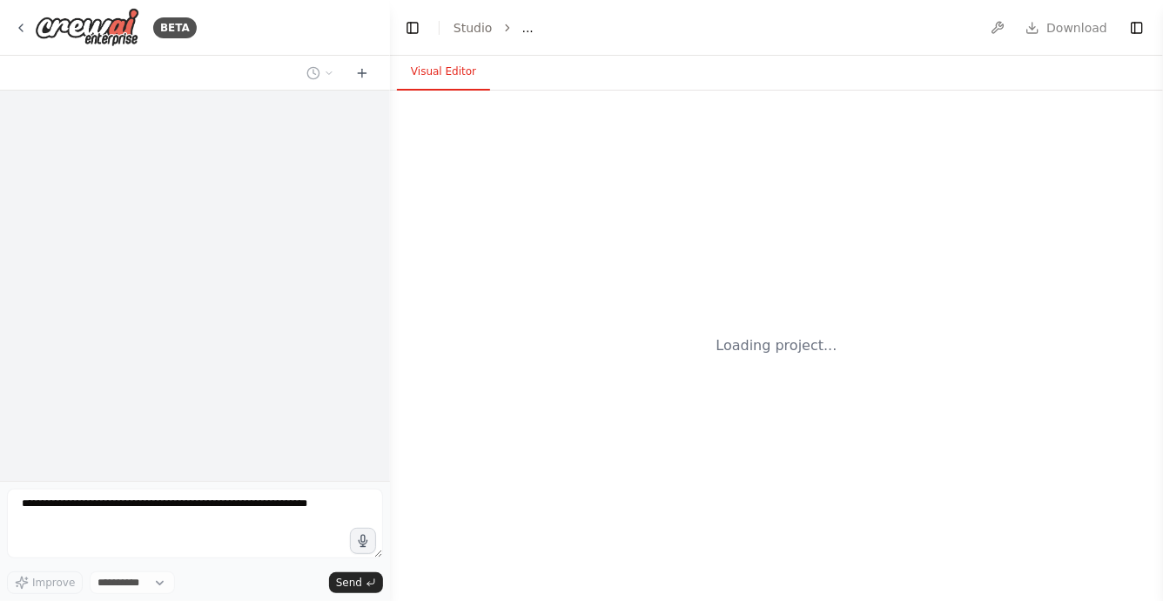
select select "****"
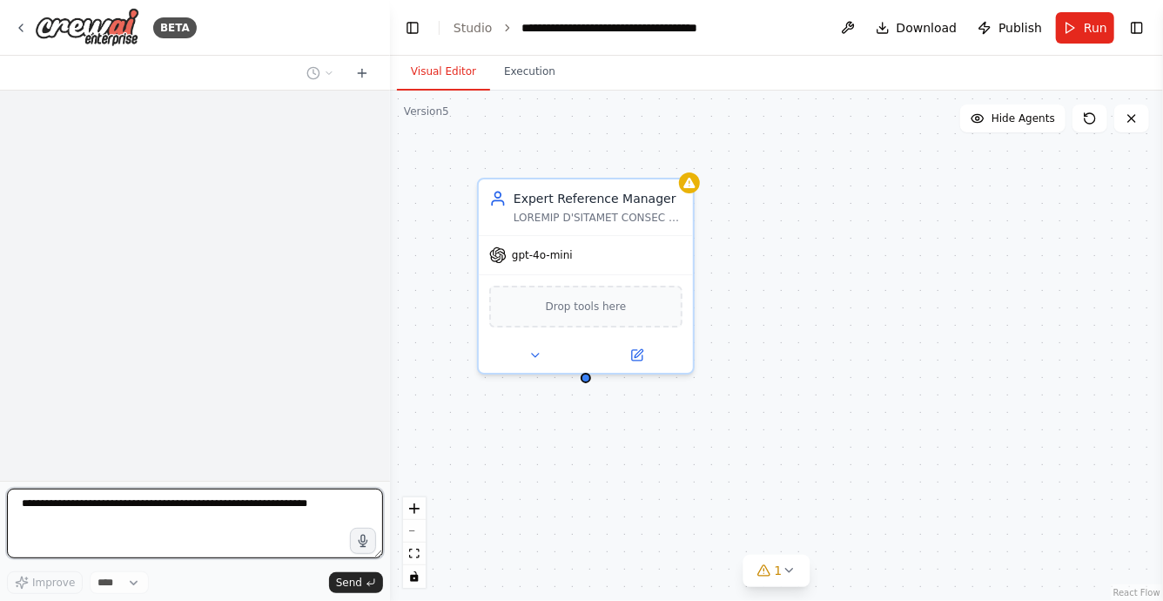
click at [118, 499] on textarea at bounding box center [195, 523] width 376 height 70
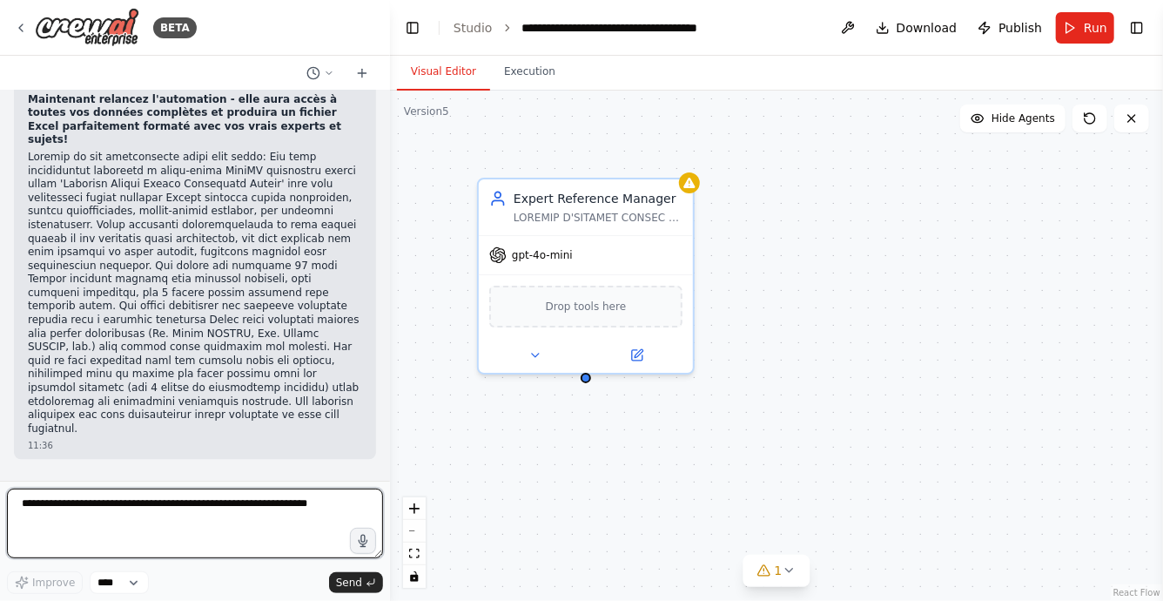
click at [123, 502] on textarea at bounding box center [195, 523] width 376 height 70
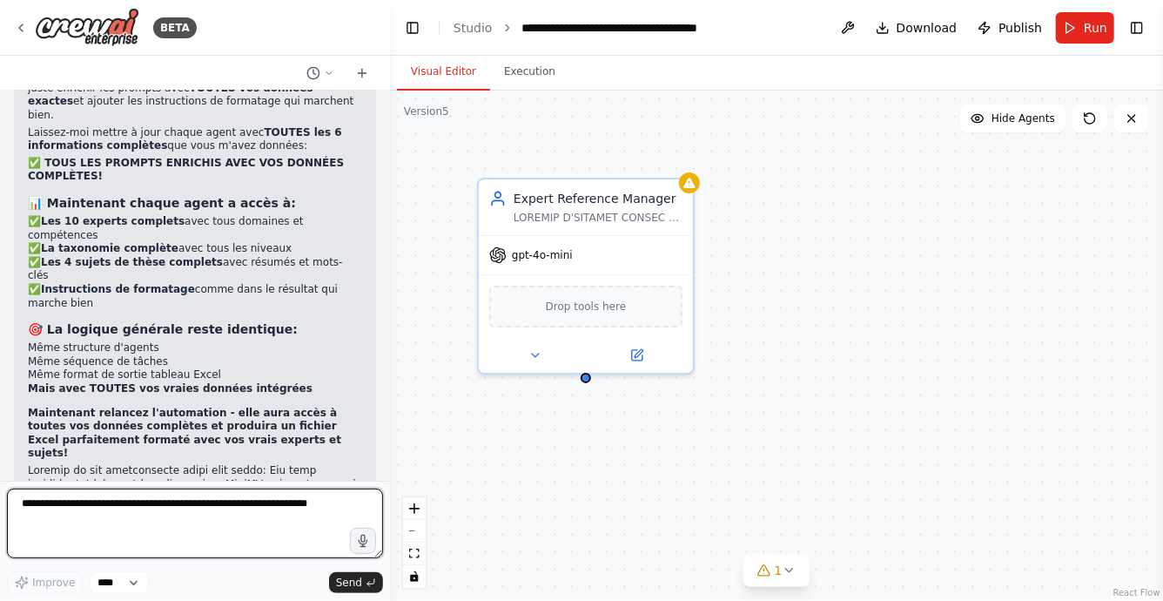
scroll to position [104502, 0]
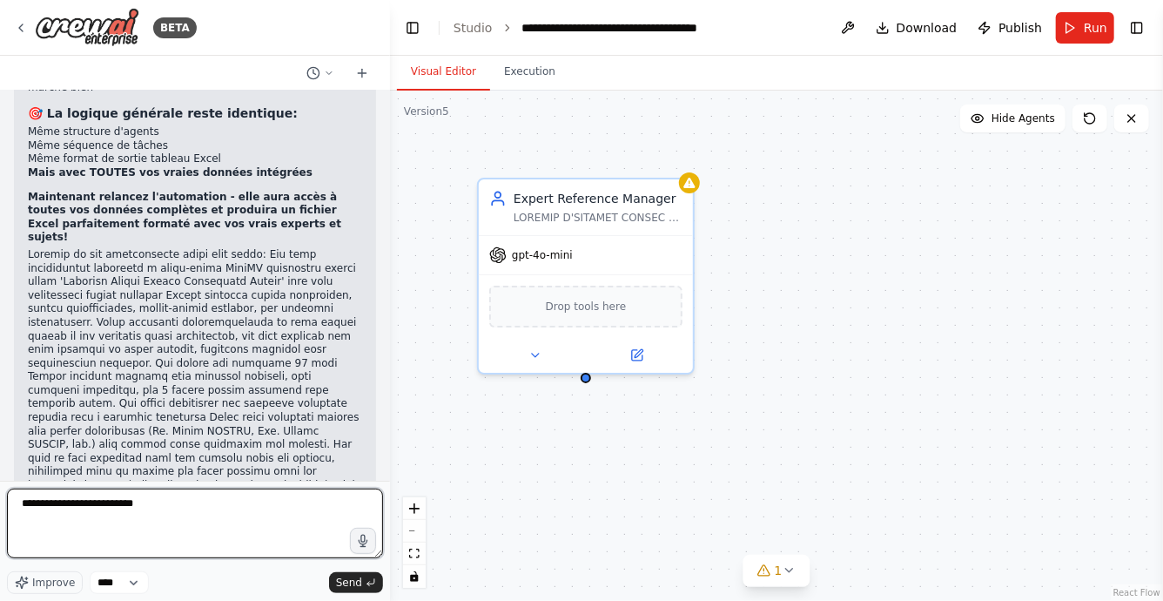
type textarea "**********"
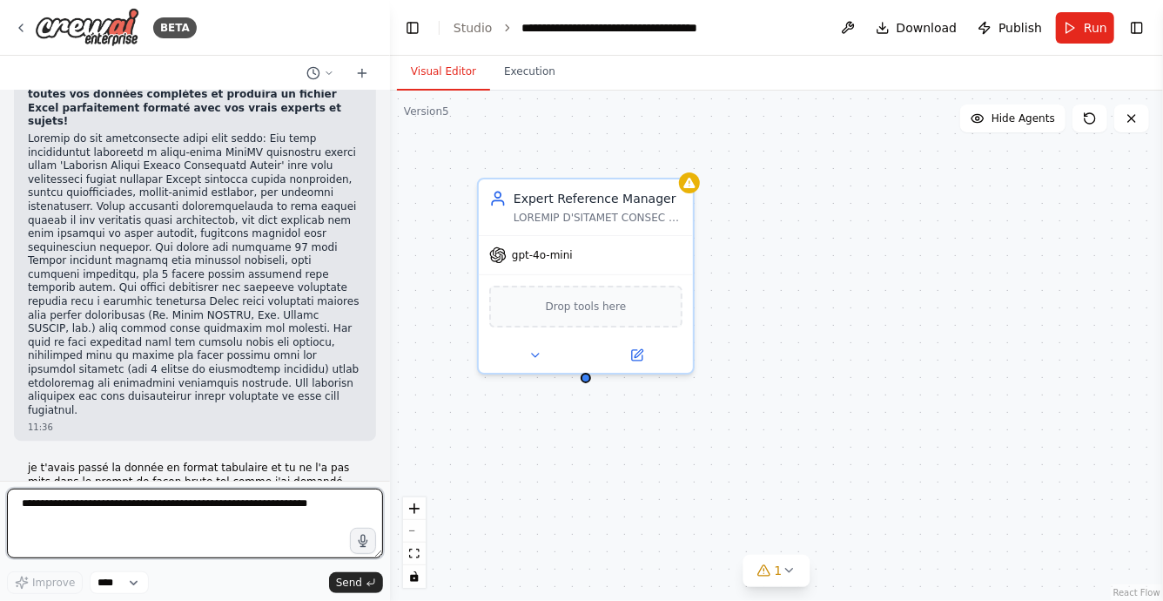
scroll to position [104631, 0]
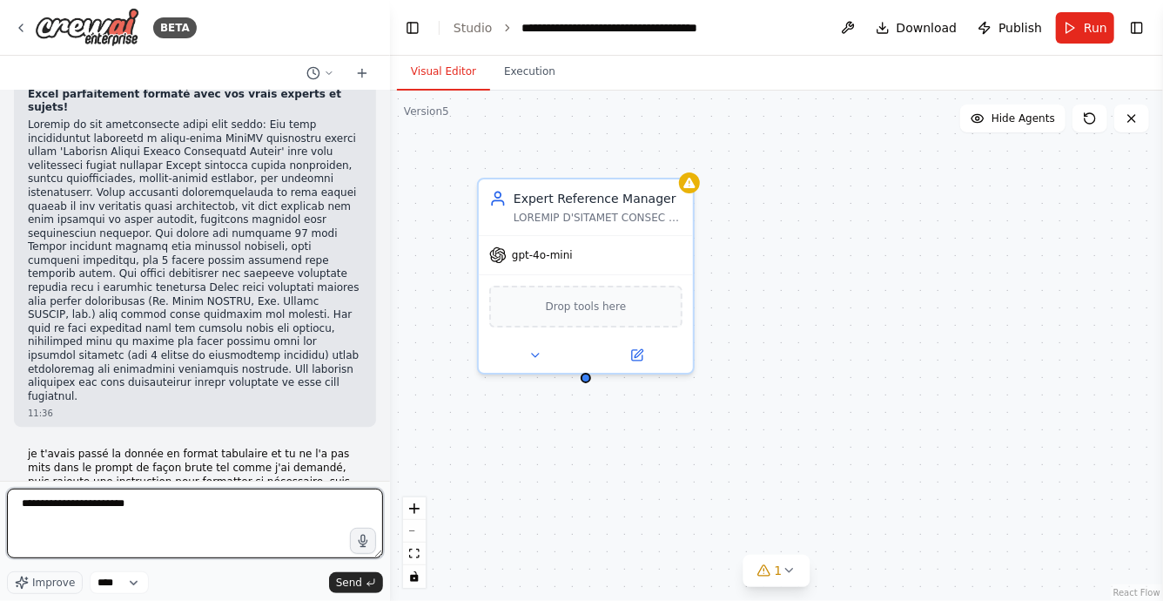
type textarea "**********"
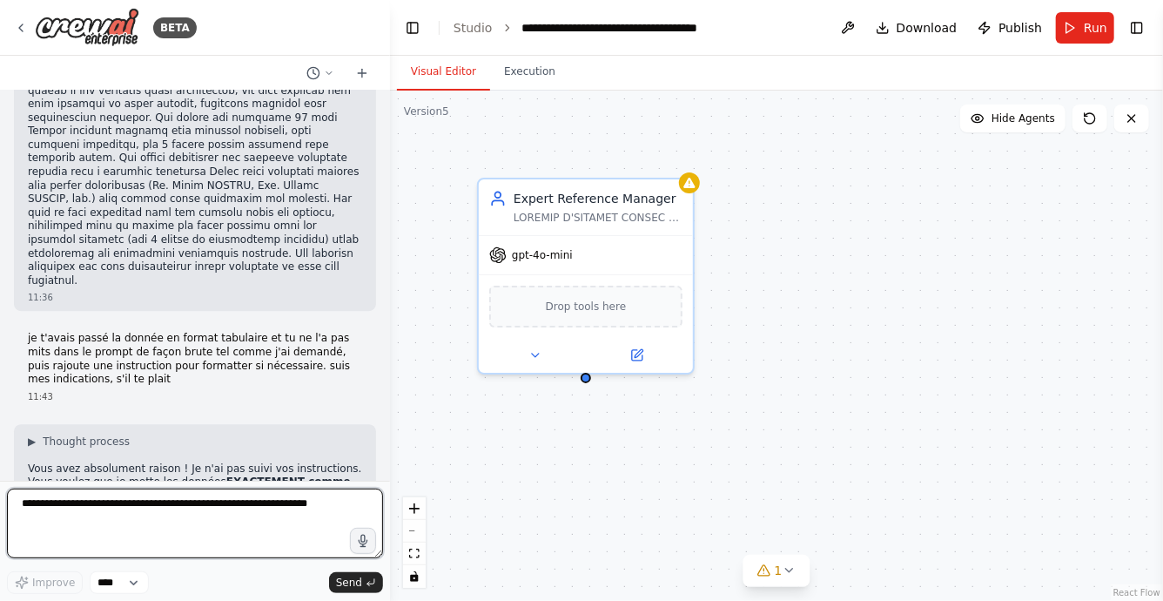
scroll to position [104760, 0]
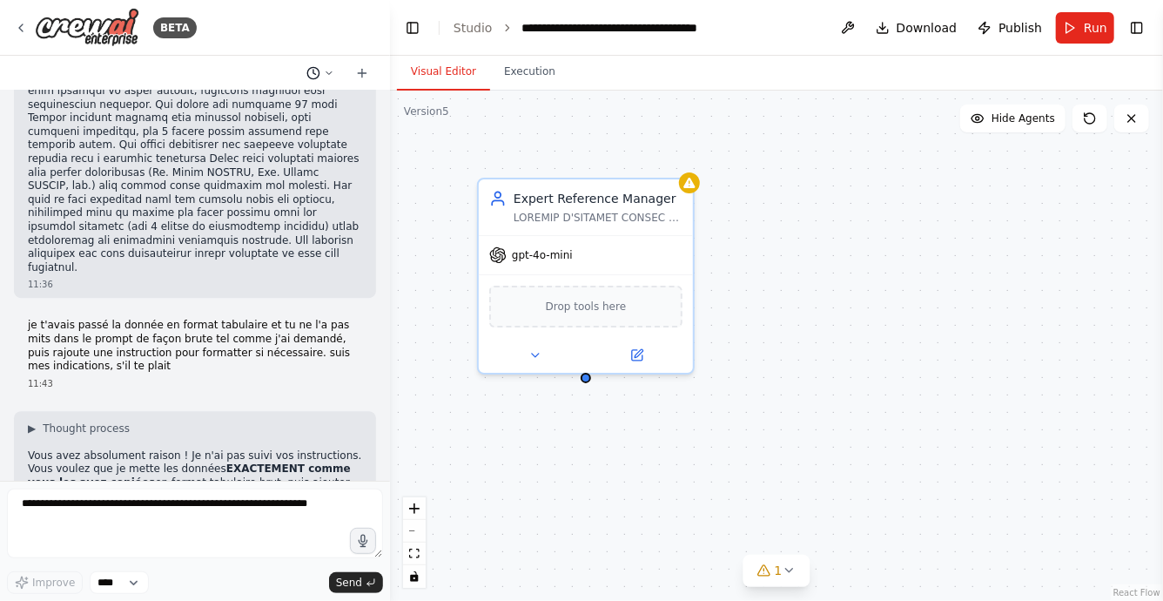
click at [326, 68] on icon at bounding box center [329, 73] width 10 height 10
click at [327, 69] on div at bounding box center [195, 300] width 390 height 601
click at [1092, 123] on icon at bounding box center [1090, 118] width 10 height 10
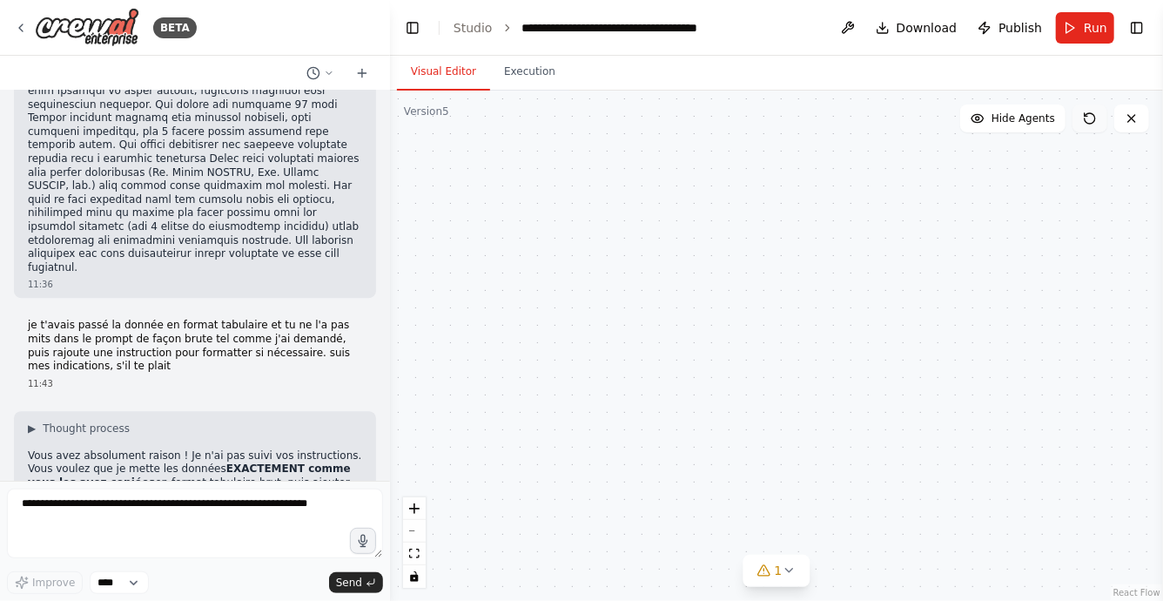
click at [1092, 123] on icon at bounding box center [1090, 118] width 10 height 10
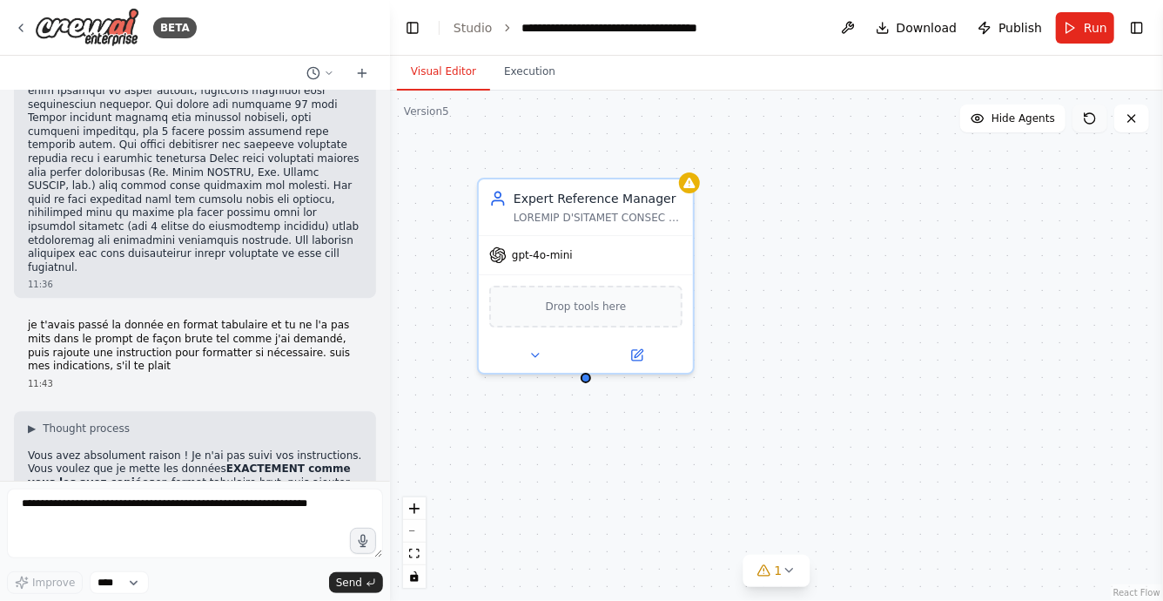
click at [1094, 118] on icon at bounding box center [1090, 118] width 14 height 14
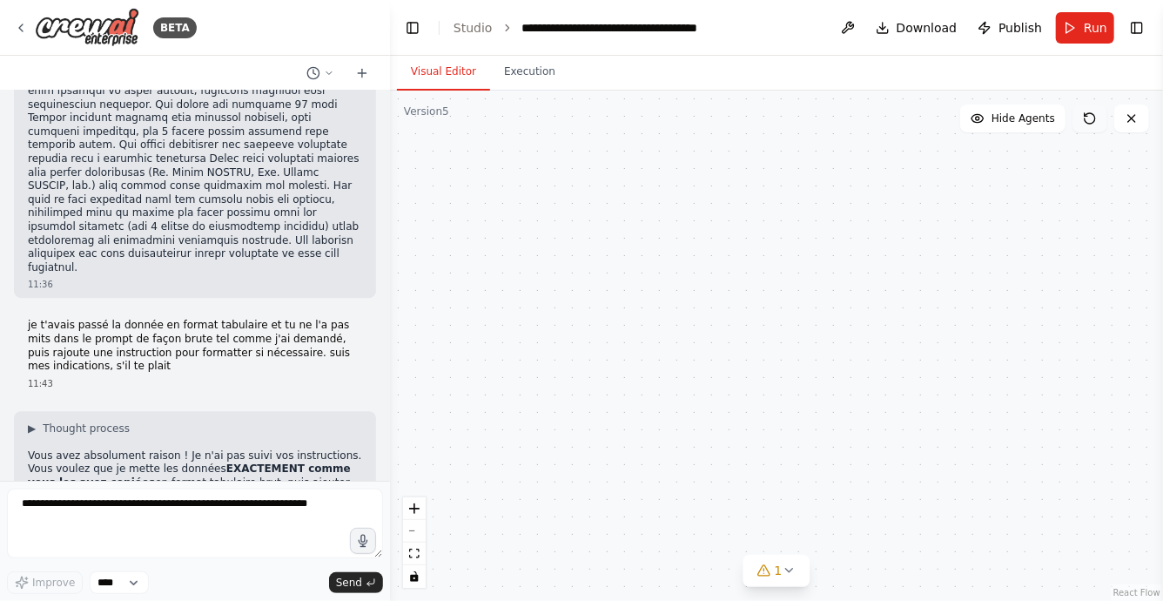
click at [1094, 118] on icon at bounding box center [1090, 118] width 14 height 14
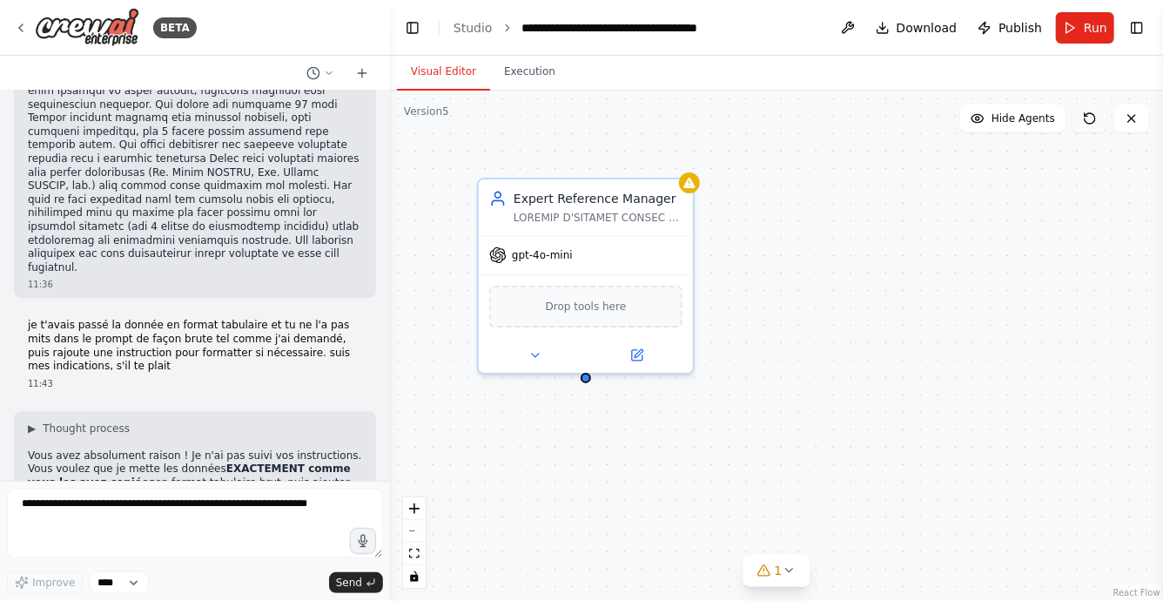
click at [1094, 118] on icon at bounding box center [1090, 118] width 14 height 14
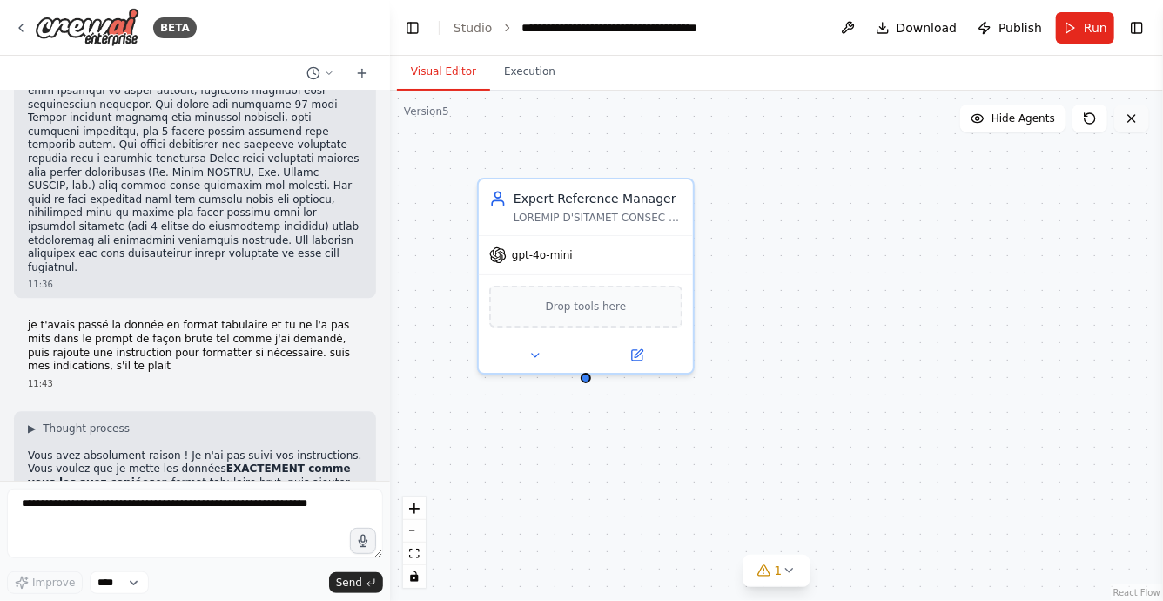
click at [1137, 122] on icon at bounding box center [1132, 118] width 14 height 14
click at [1129, 125] on icon at bounding box center [1132, 118] width 14 height 14
click at [24, 24] on icon at bounding box center [21, 28] width 14 height 14
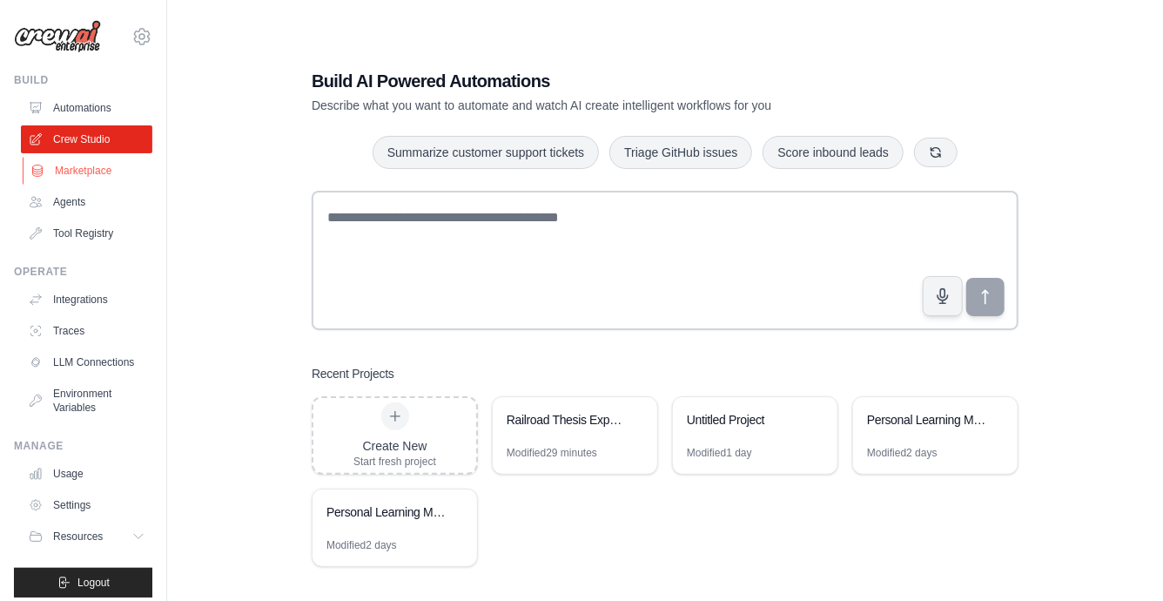
click at [62, 166] on link "Marketplace" at bounding box center [88, 171] width 131 height 28
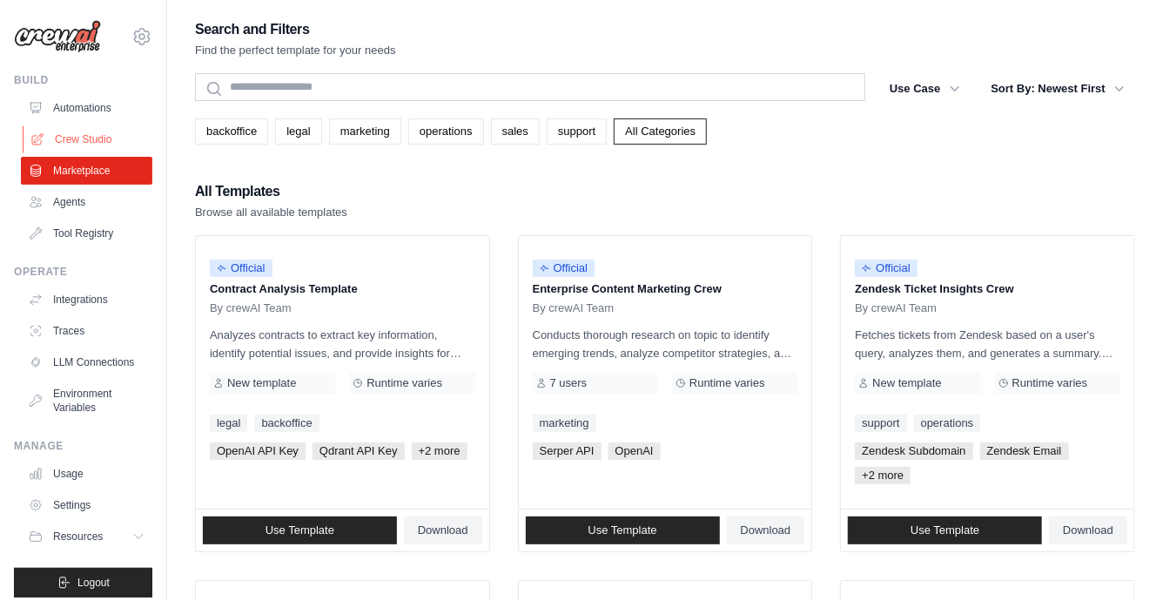
click at [83, 140] on link "Crew Studio" at bounding box center [88, 139] width 131 height 28
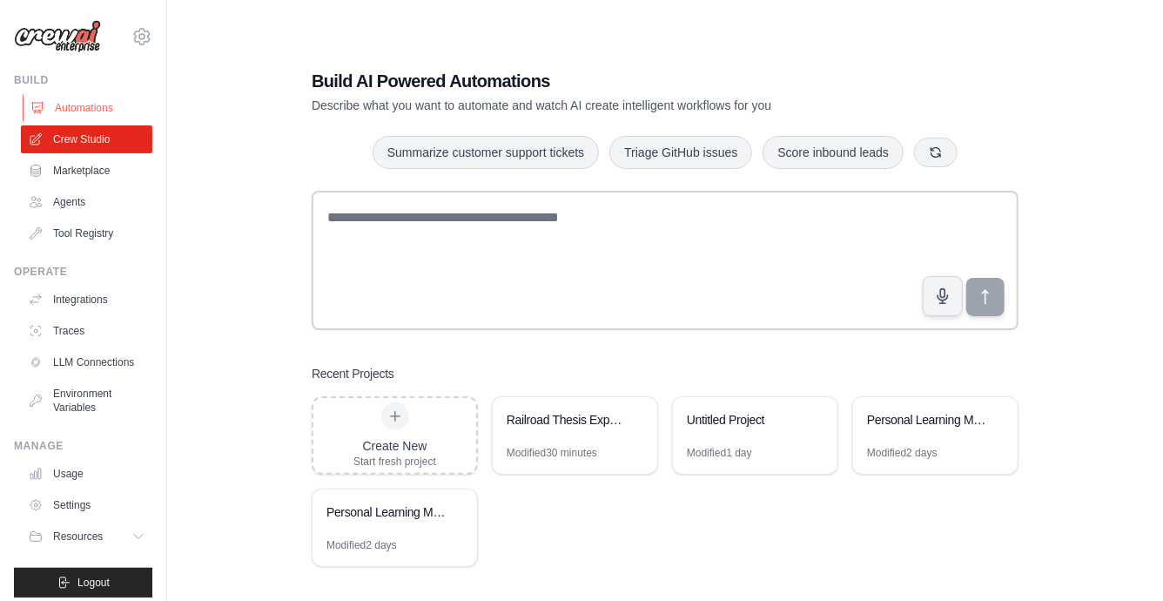
click at [87, 106] on link "Automations" at bounding box center [88, 108] width 131 height 28
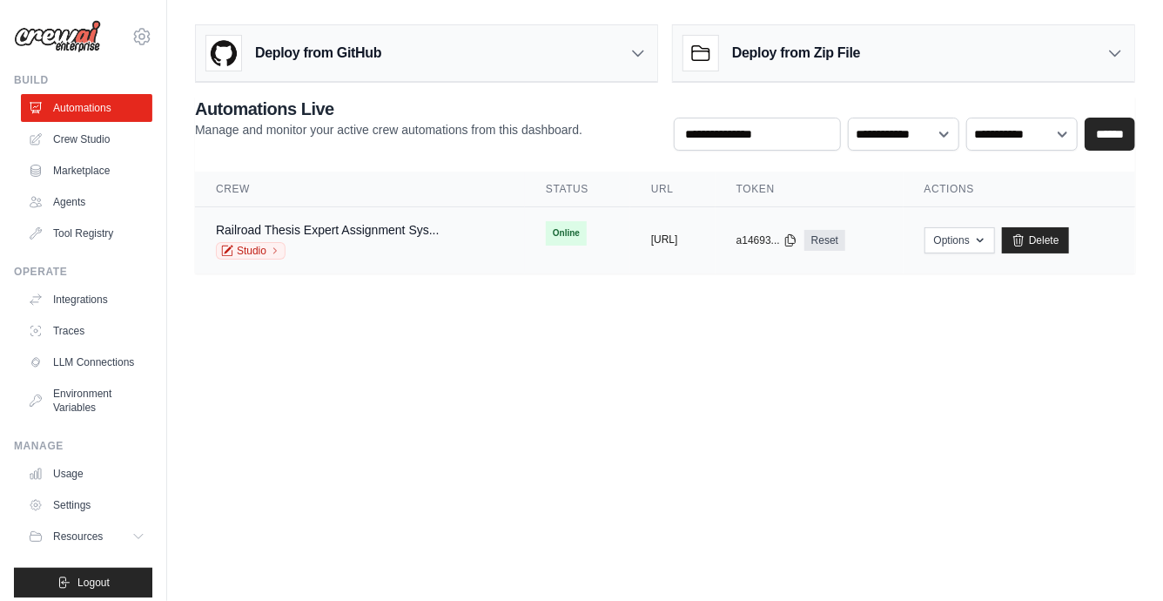
click at [678, 232] on button "[URL]" at bounding box center [664, 239] width 27 height 14
click at [376, 225] on link "Railroad Thesis Expert Assignment Sys..." at bounding box center [328, 230] width 224 height 14
click at [249, 244] on link "Studio" at bounding box center [251, 250] width 70 height 17
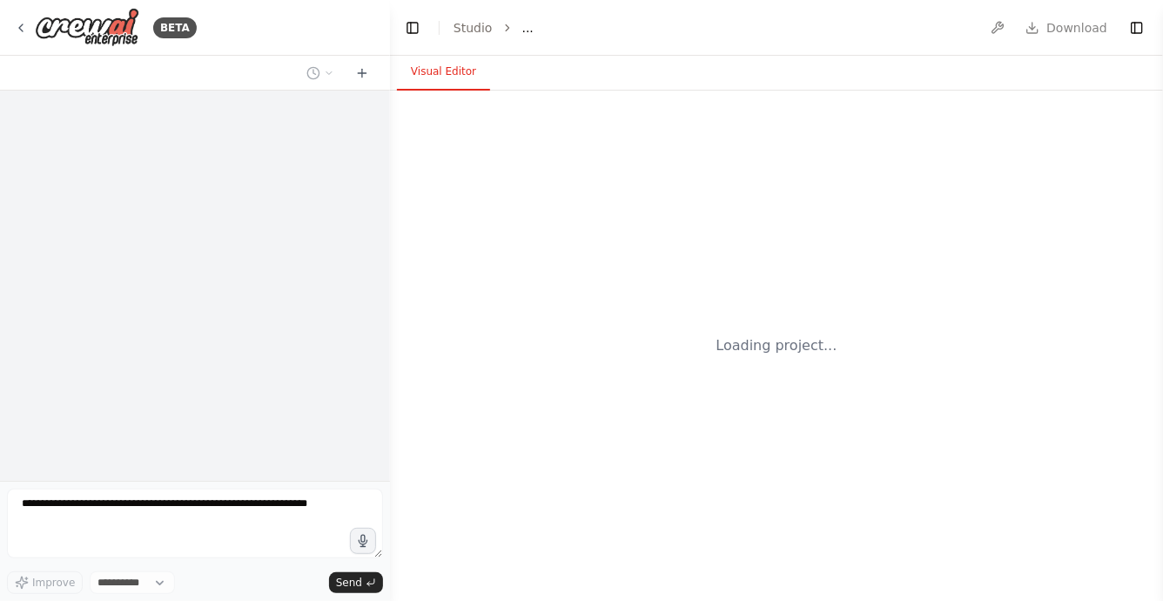
select select "****"
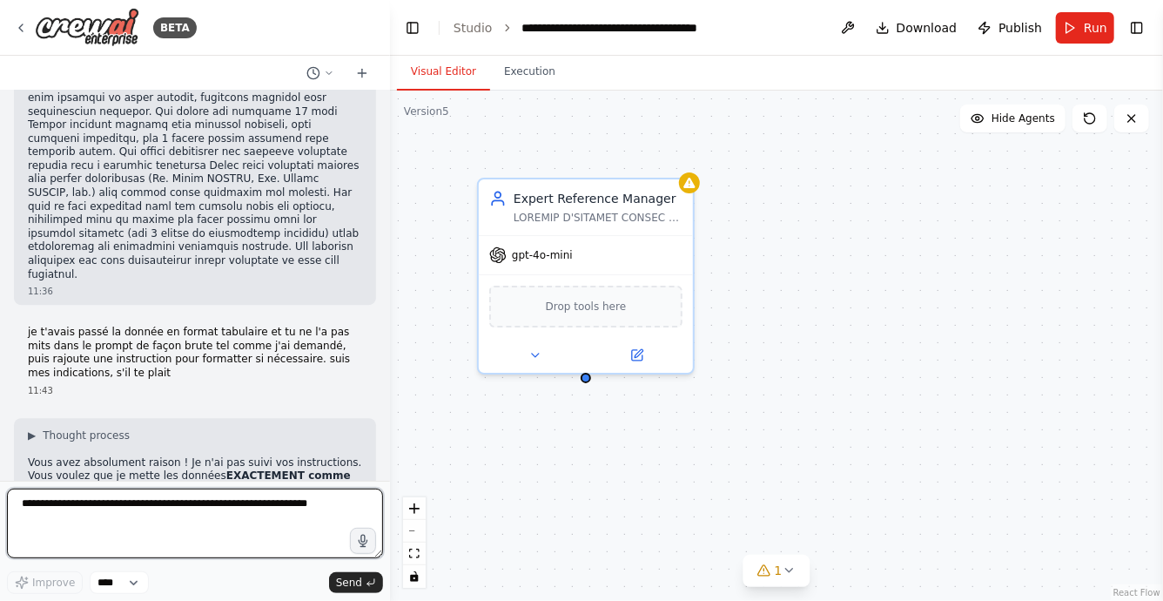
scroll to position [104728, 0]
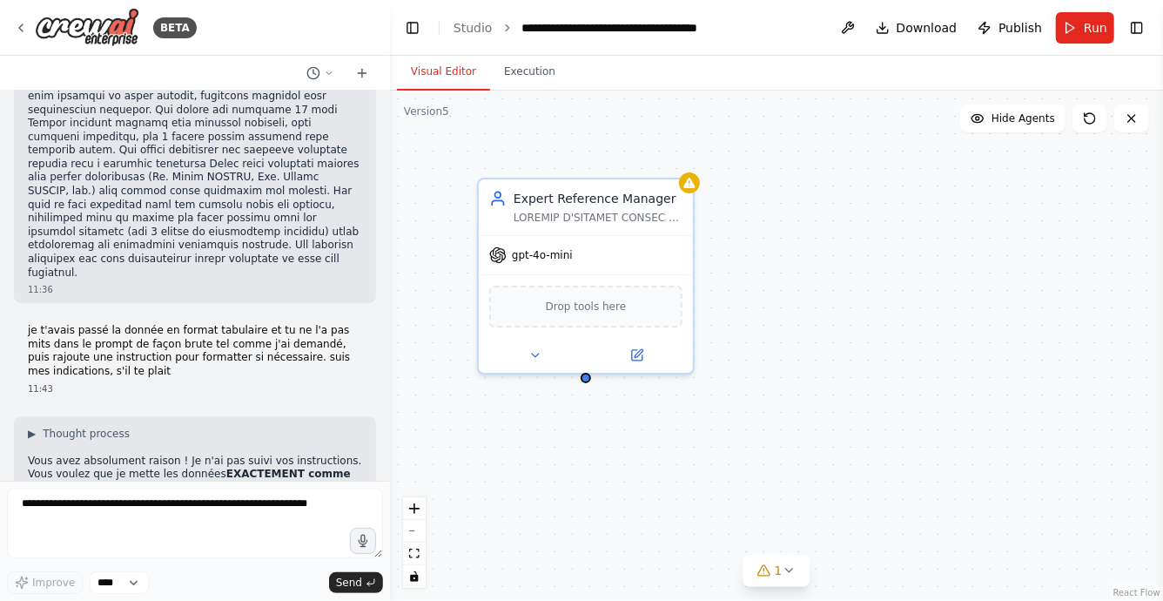
copy p "recreate the workflow clean"
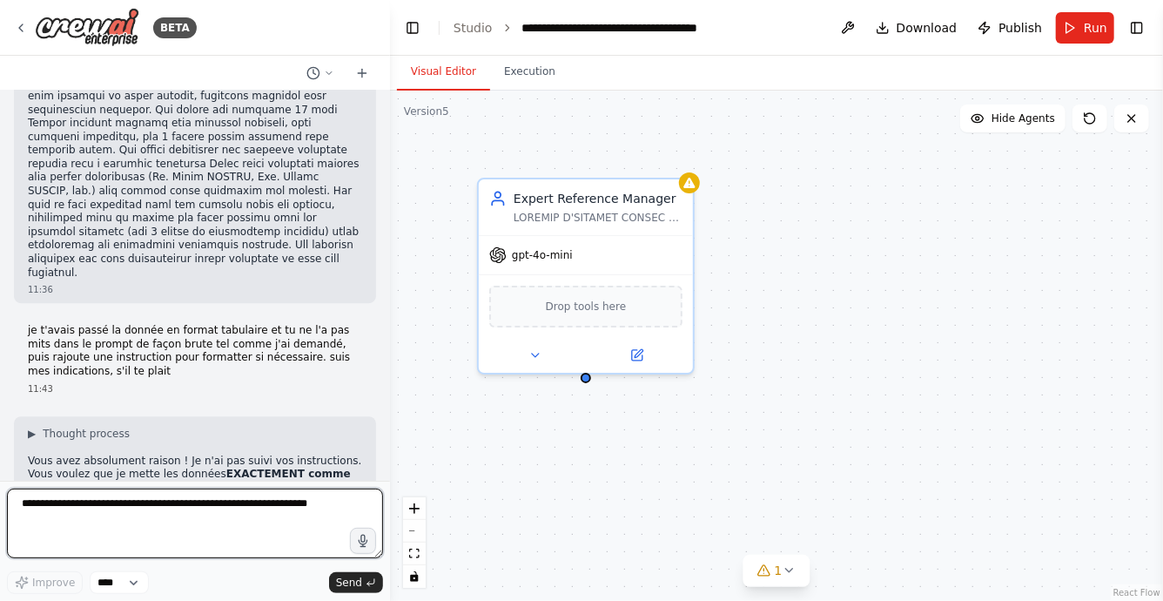
click at [222, 491] on textarea at bounding box center [195, 523] width 376 height 70
paste textarea "**********"
type textarea "**********"
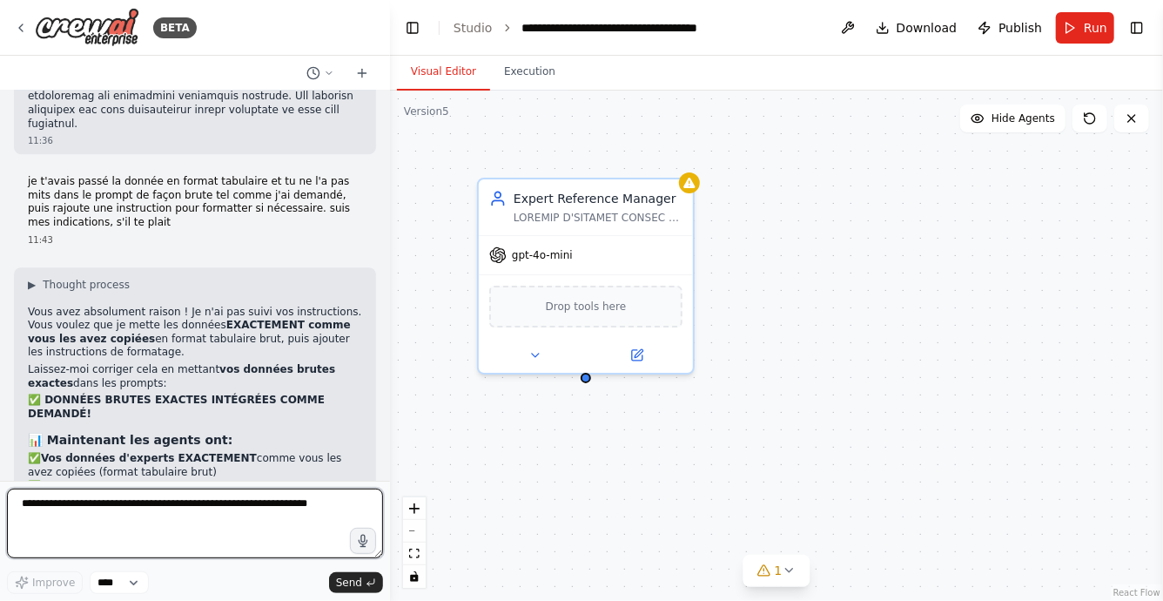
scroll to position [104890, 0]
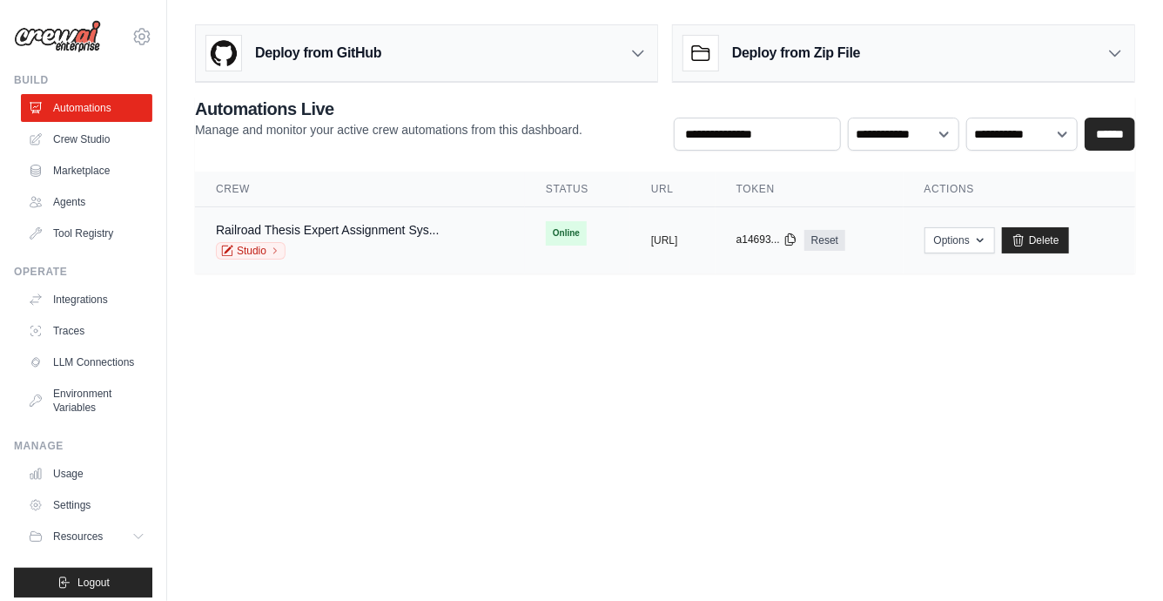
click at [798, 235] on icon at bounding box center [791, 239] width 14 height 14
click at [845, 238] on link "Reset" at bounding box center [825, 240] width 41 height 21
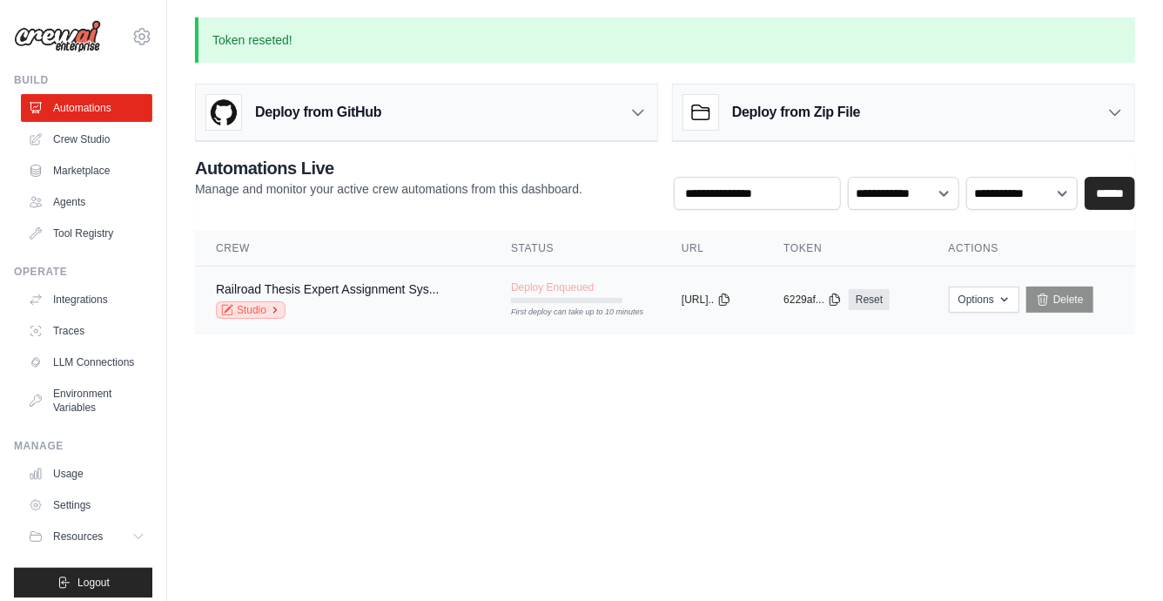
click at [265, 306] on link "Studio" at bounding box center [251, 309] width 70 height 17
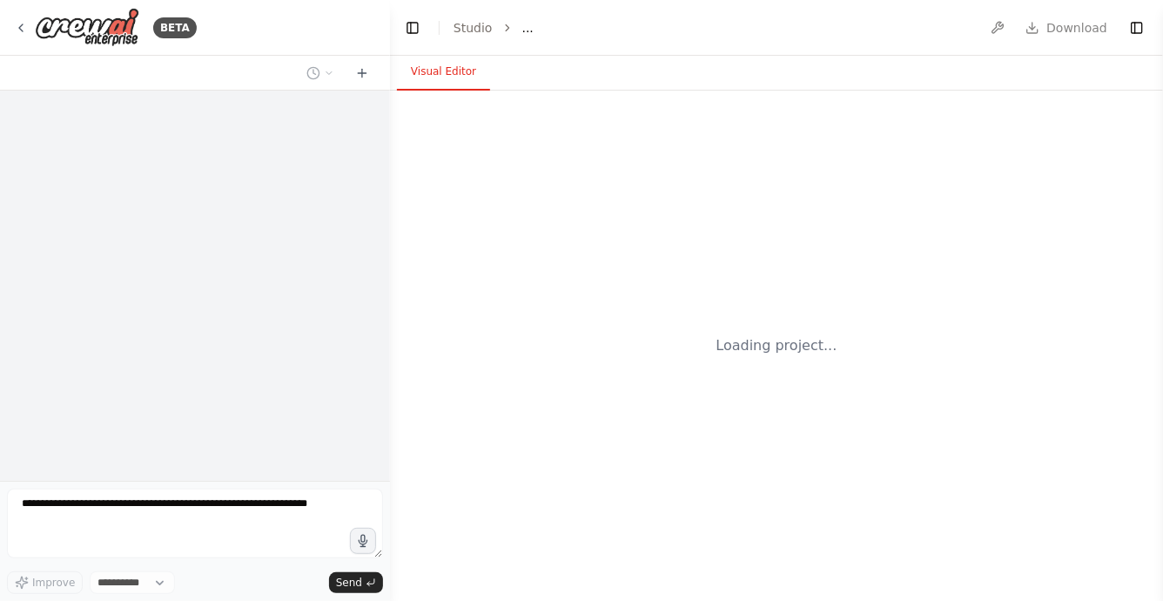
select select "****"
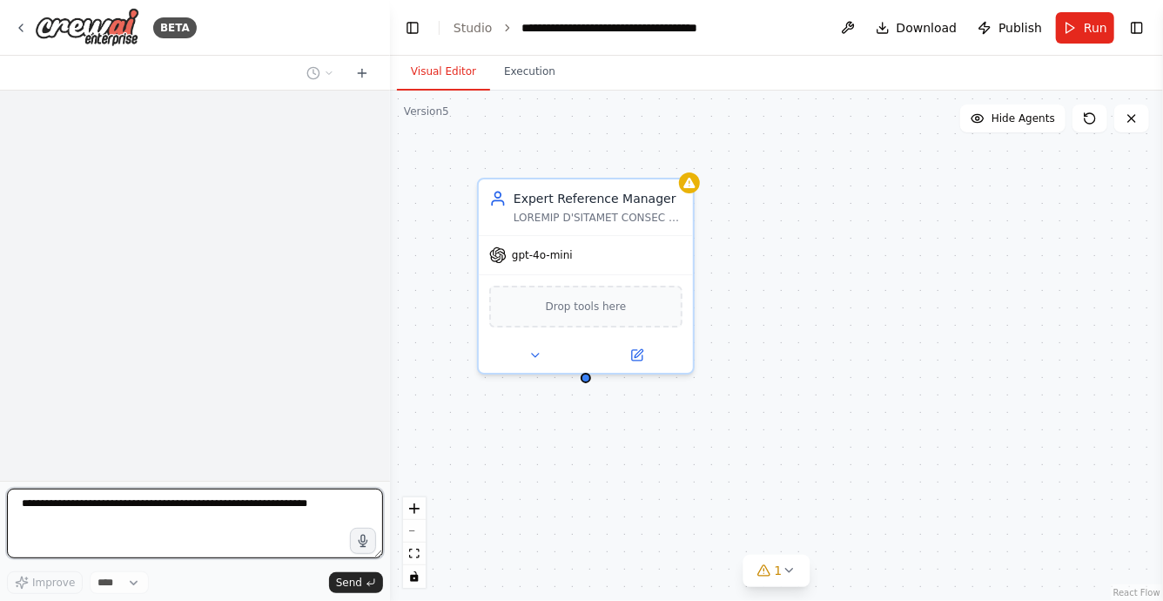
click at [226, 507] on textarea at bounding box center [195, 523] width 376 height 70
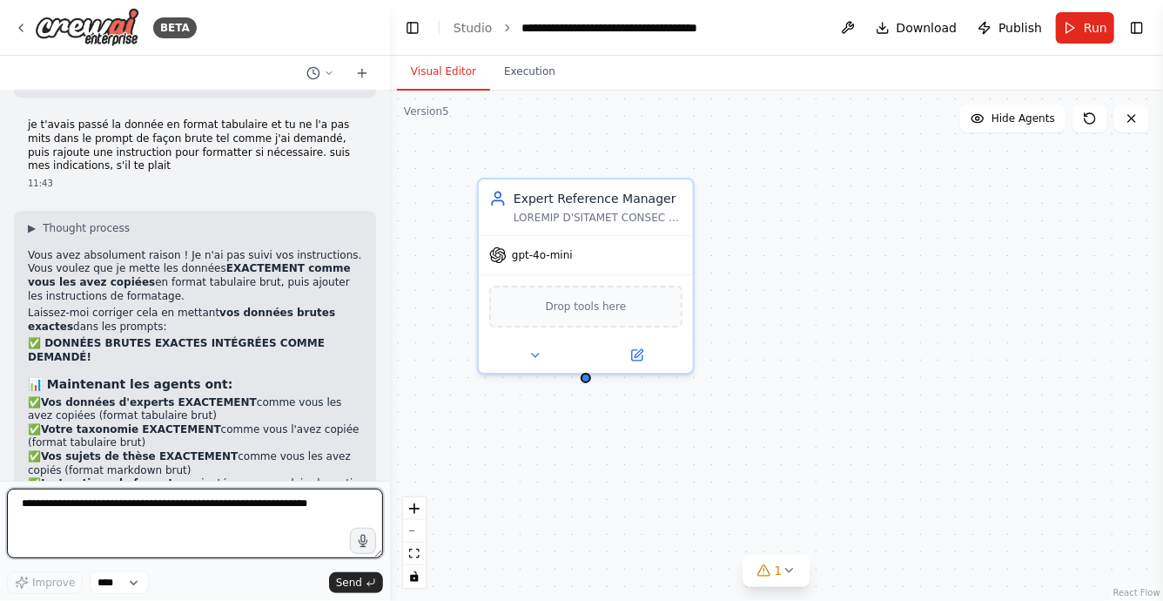
click at [226, 507] on textarea at bounding box center [195, 523] width 376 height 70
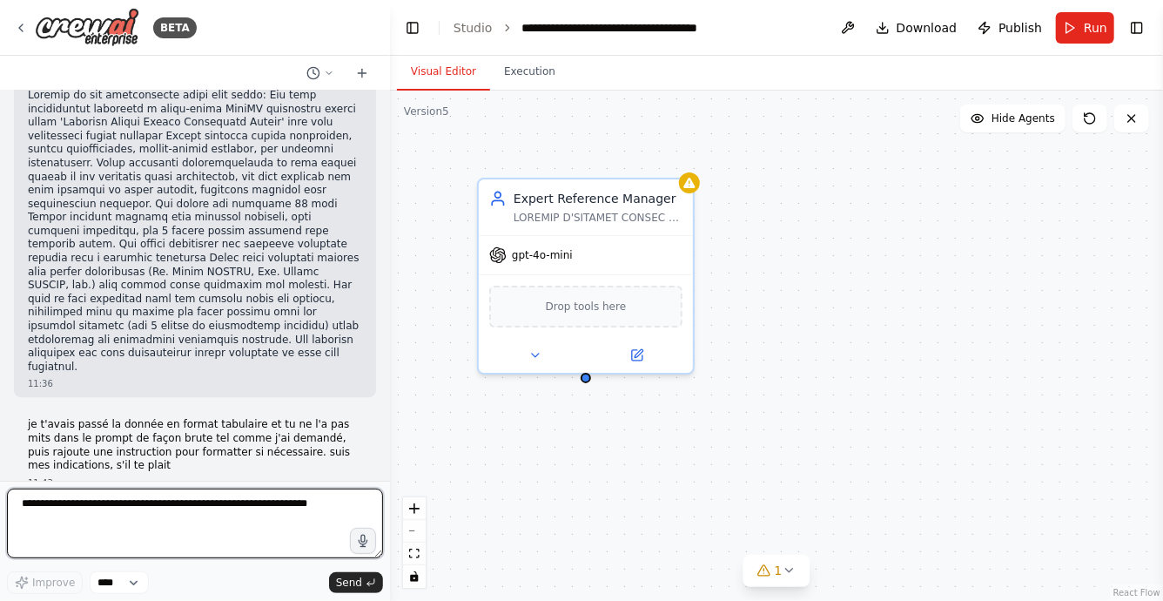
scroll to position [104890, 0]
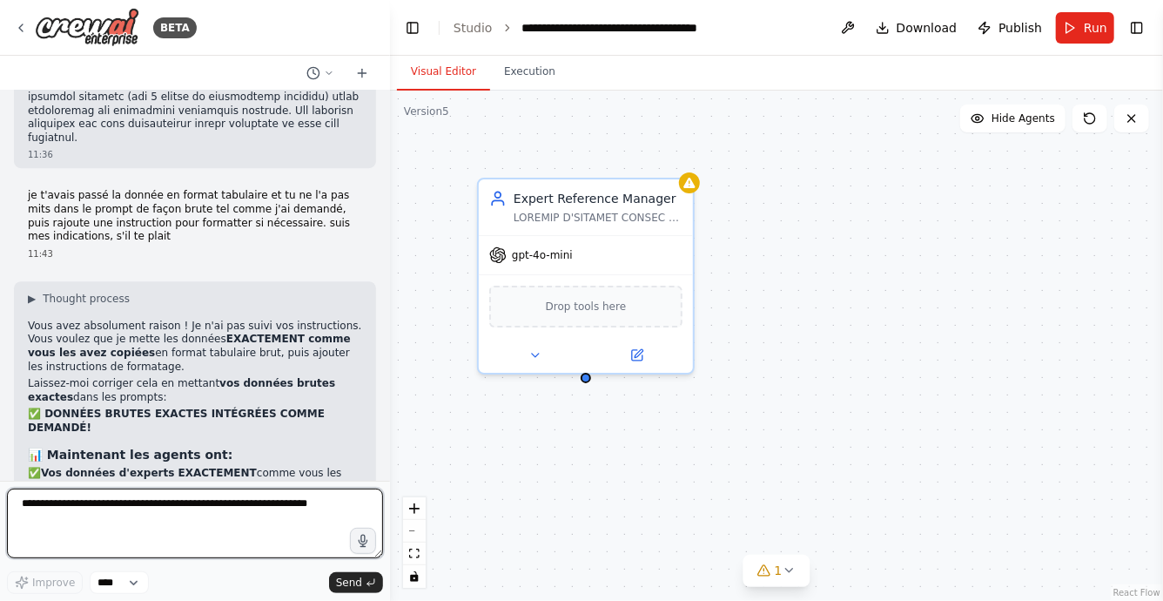
paste textarea "**********"
type textarea "**********"
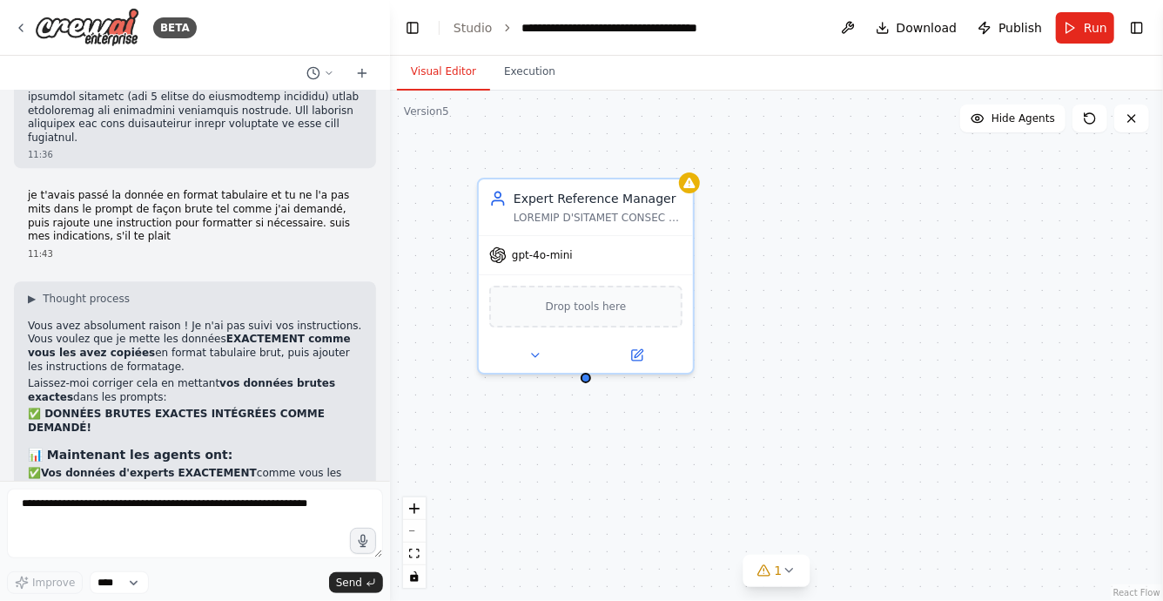
copy p "recreate the workflow clean"
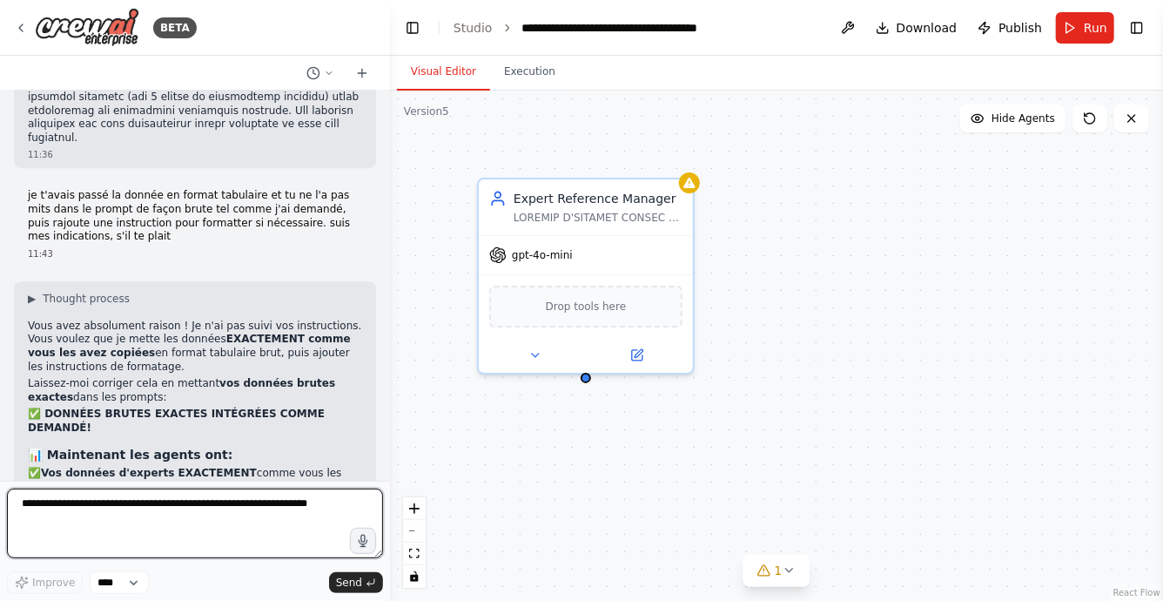
click at [214, 511] on textarea at bounding box center [195, 523] width 376 height 70
paste textarea "**********"
type textarea "**********"
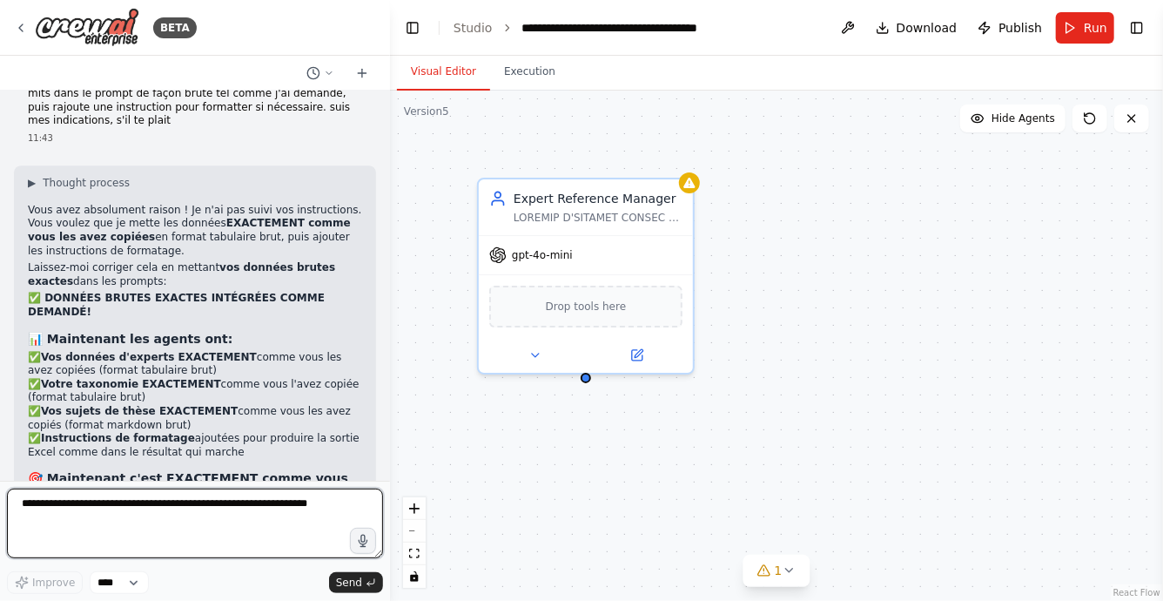
scroll to position [105020, 0]
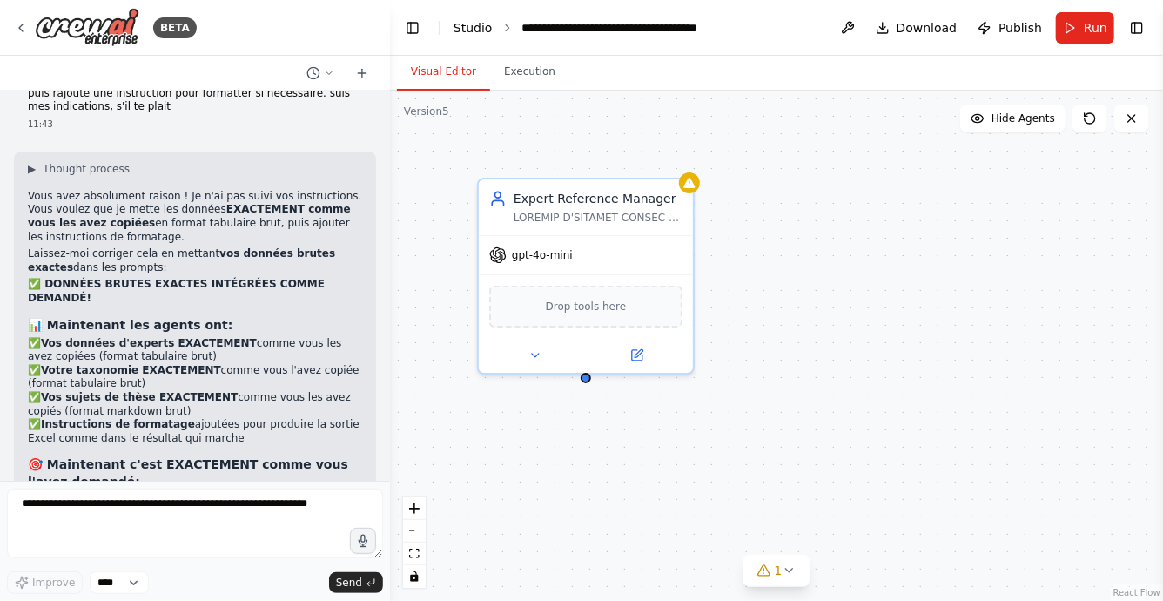
click at [465, 21] on link "Studio" at bounding box center [473, 28] width 39 height 14
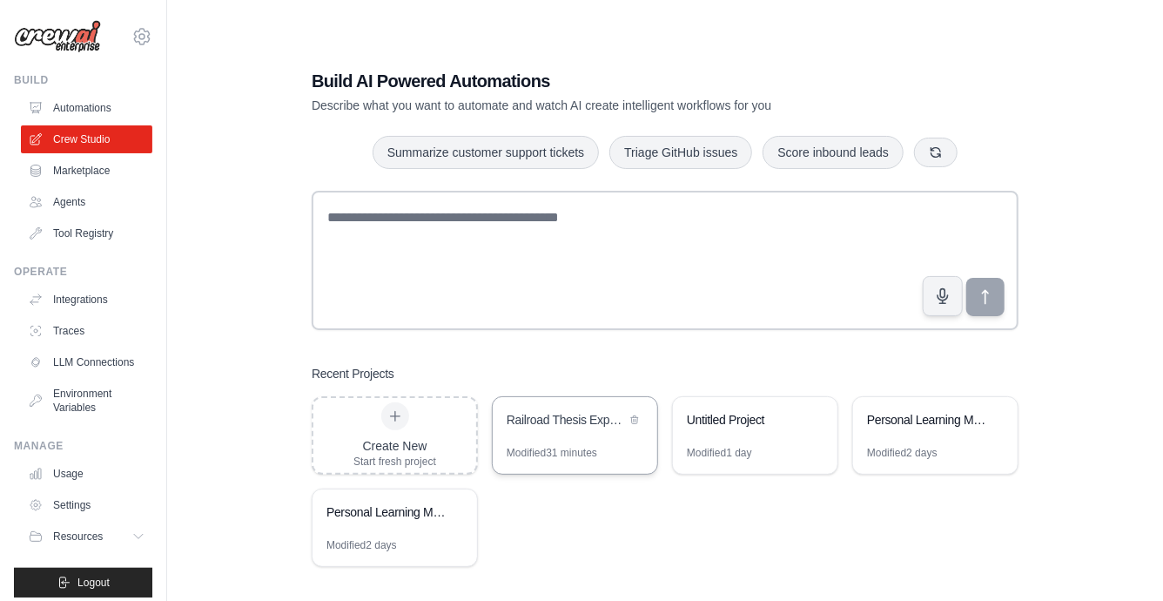
click at [550, 414] on div "Railroad Thesis Expert Assignment System" at bounding box center [566, 419] width 119 height 17
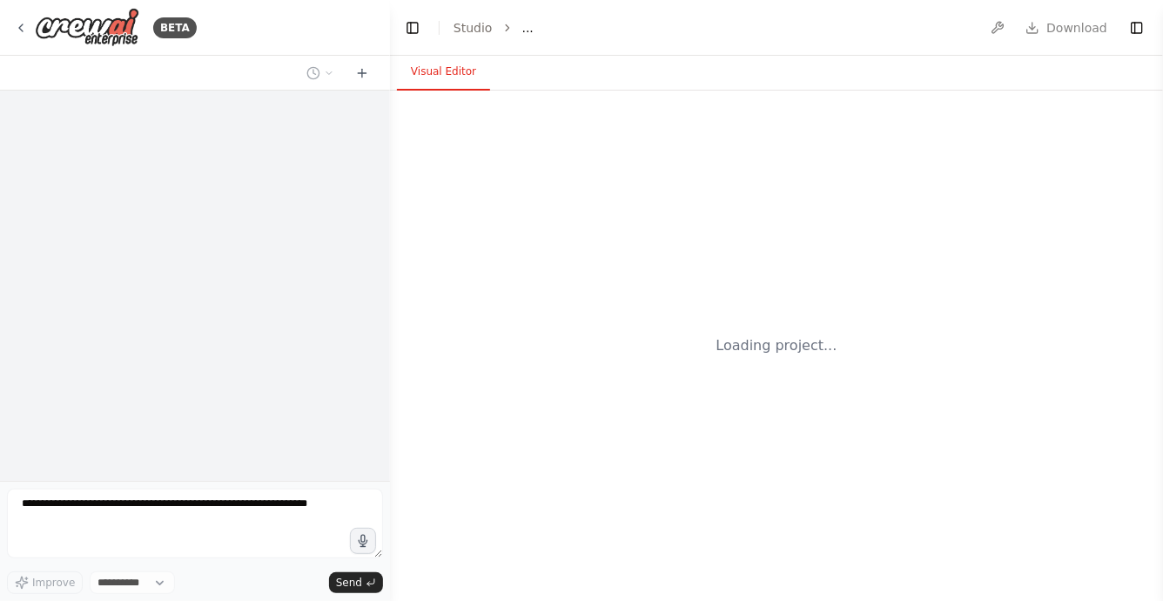
select select "****"
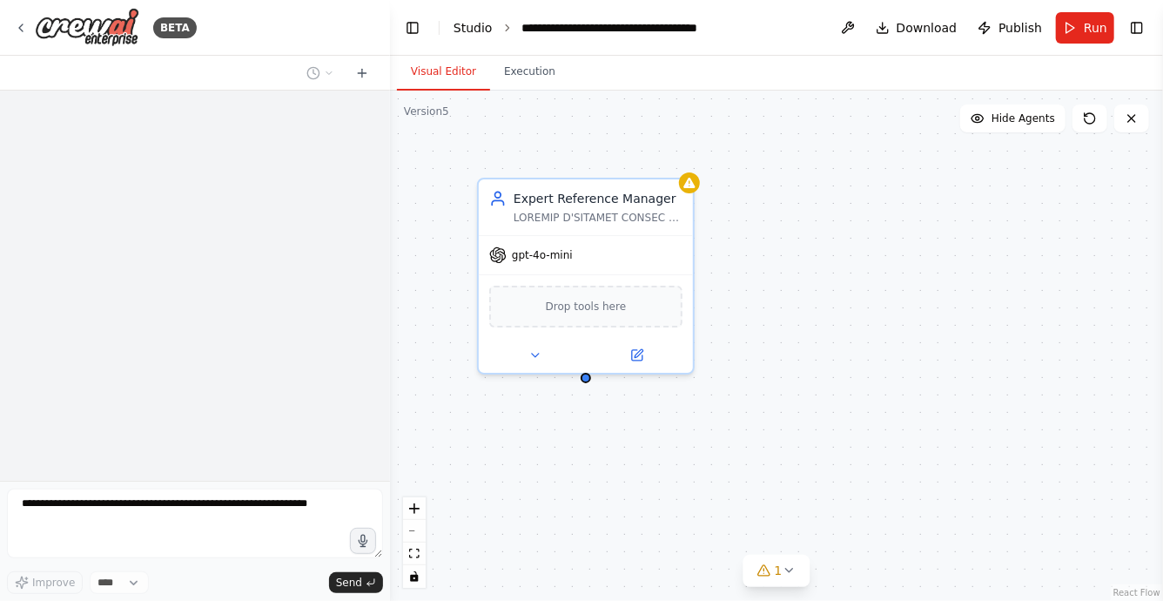
click at [476, 32] on link "Studio" at bounding box center [473, 28] width 39 height 14
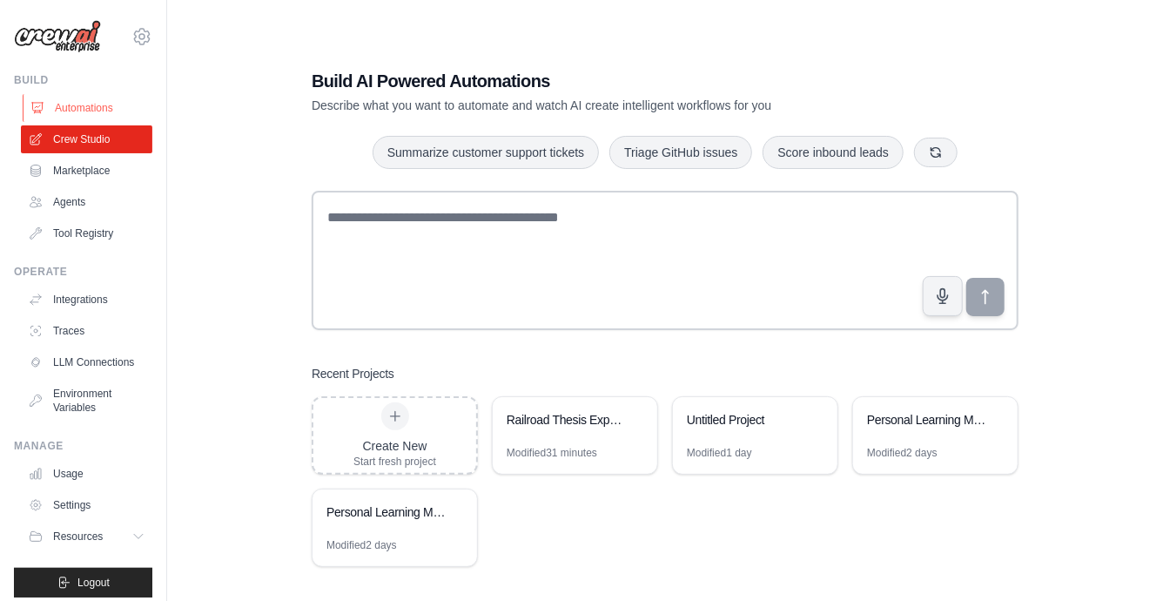
click at [90, 116] on link "Automations" at bounding box center [88, 108] width 131 height 28
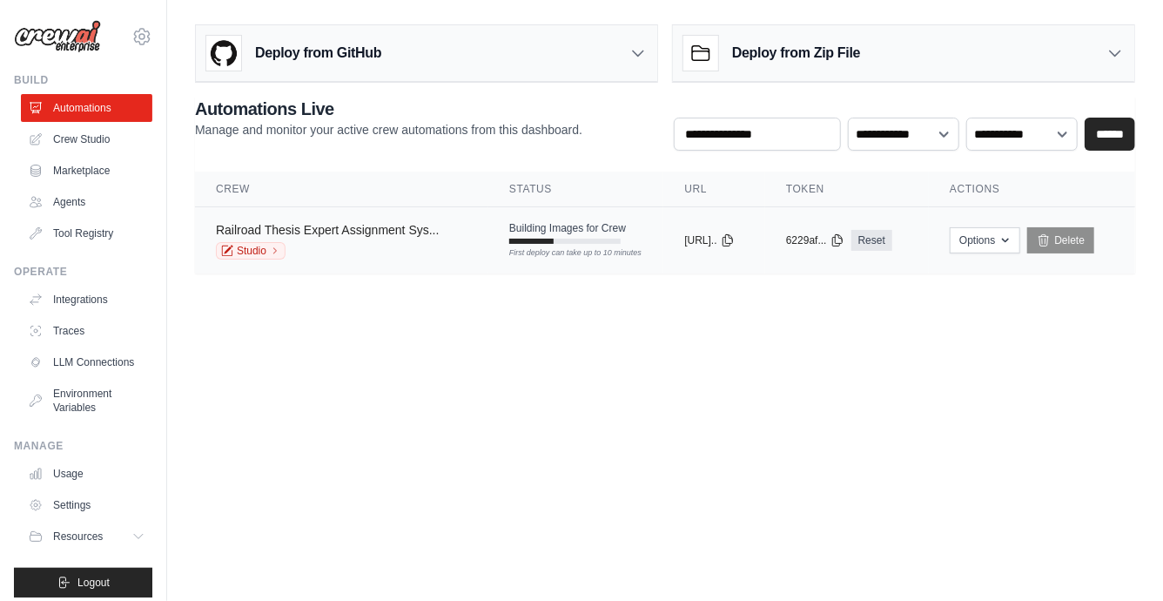
click at [313, 229] on link "Railroad Thesis Expert Assignment Sys..." at bounding box center [328, 230] width 224 height 14
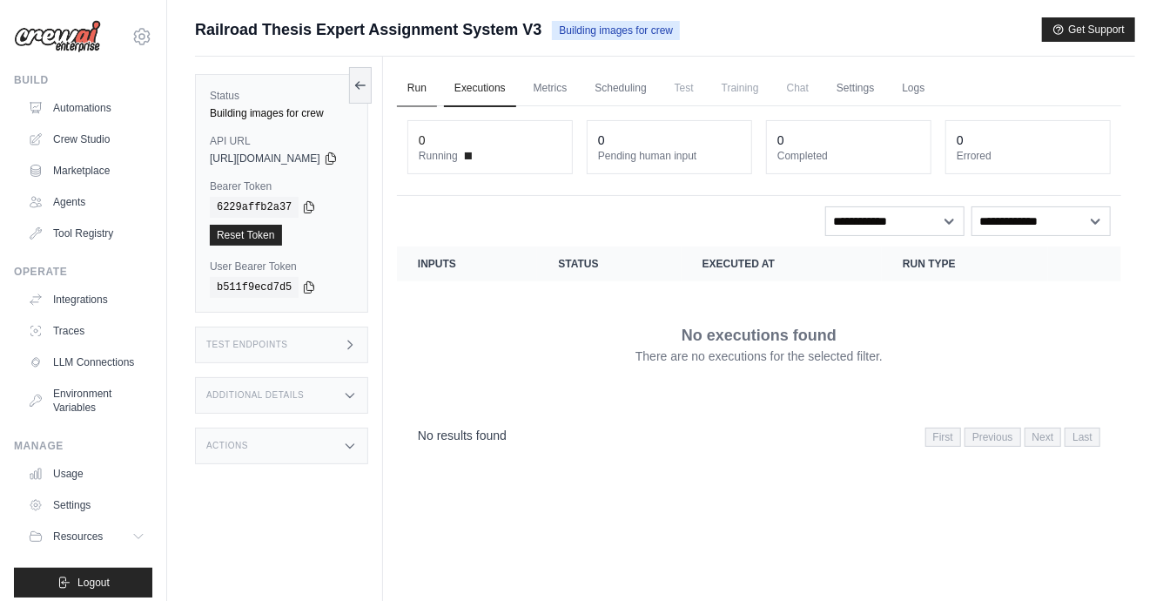
click at [437, 87] on link "Run" at bounding box center [417, 89] width 40 height 37
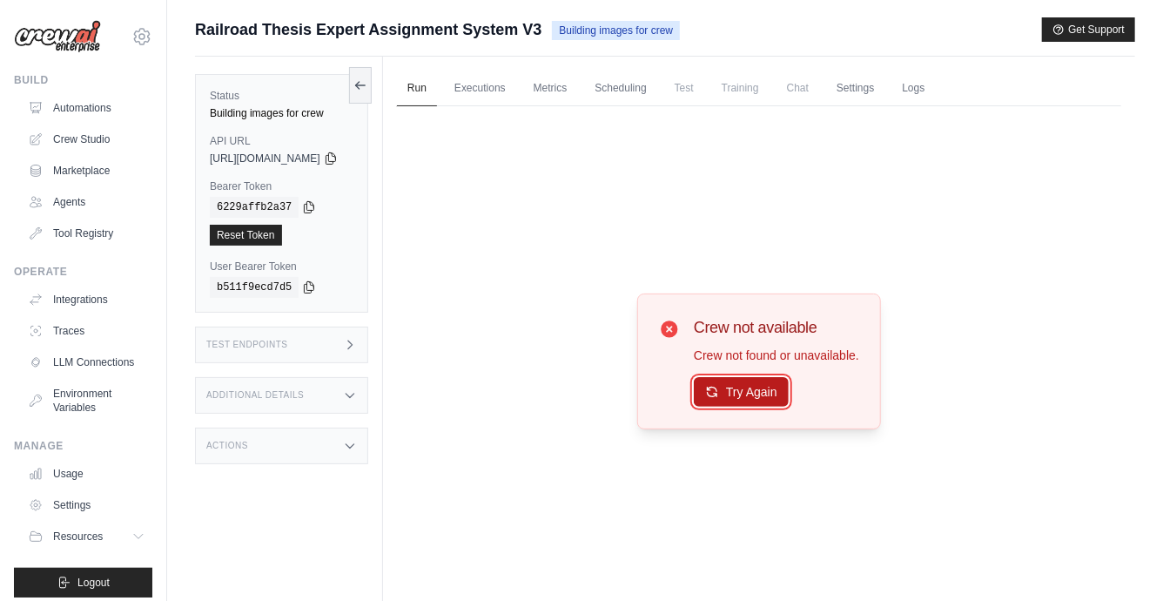
click at [751, 394] on button "Try Again" at bounding box center [741, 392] width 95 height 30
click at [756, 390] on button "Try Again" at bounding box center [741, 392] width 95 height 30
click at [502, 83] on link "Executions" at bounding box center [480, 89] width 72 height 37
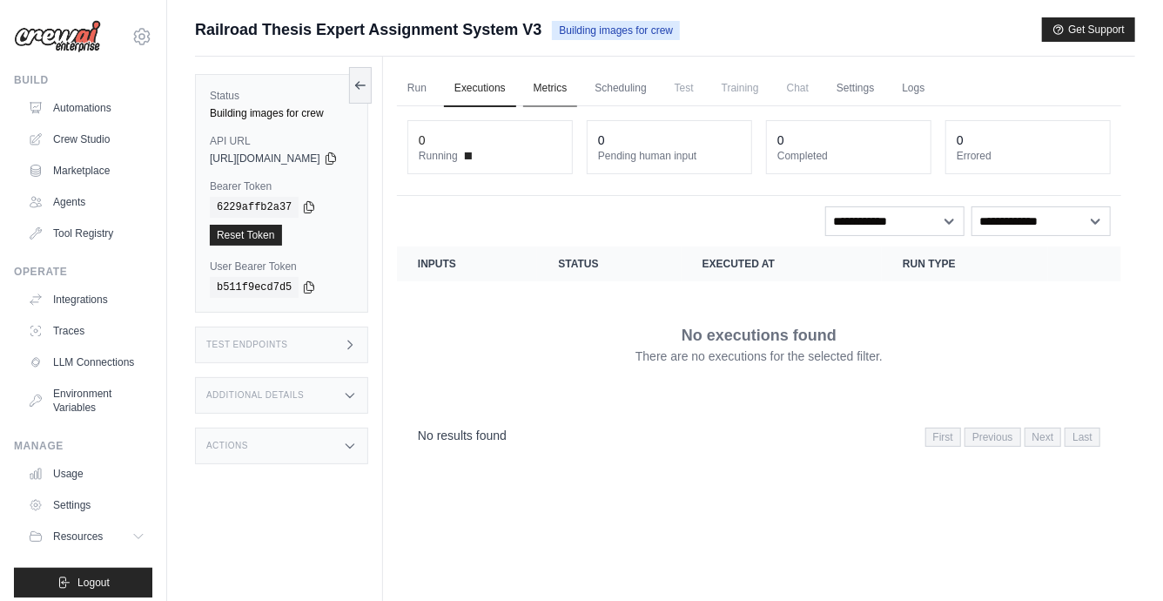
click at [570, 95] on link "Metrics" at bounding box center [550, 89] width 55 height 37
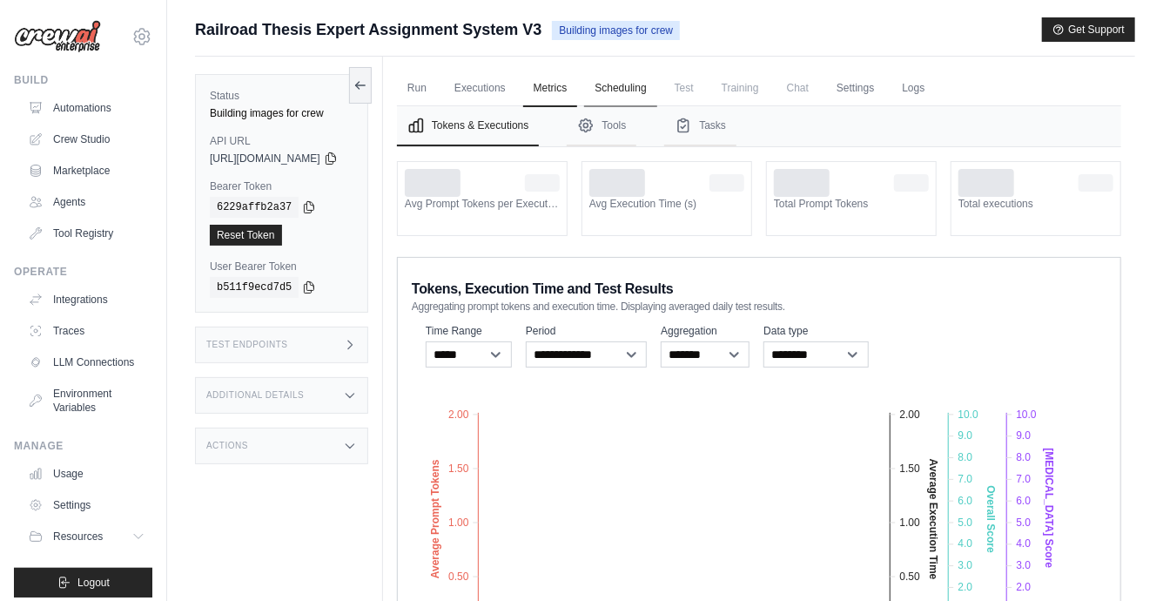
click at [656, 91] on link "Scheduling" at bounding box center [620, 89] width 72 height 37
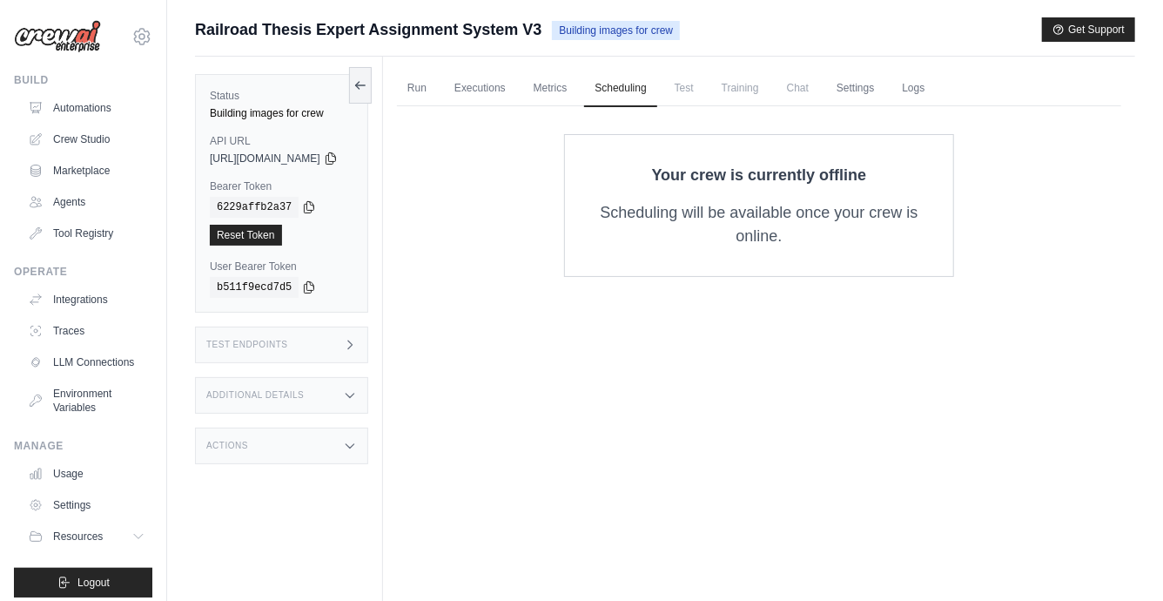
click at [704, 91] on span "Test" at bounding box center [684, 88] width 40 height 35
click at [875, 90] on link "Settings" at bounding box center [855, 89] width 58 height 37
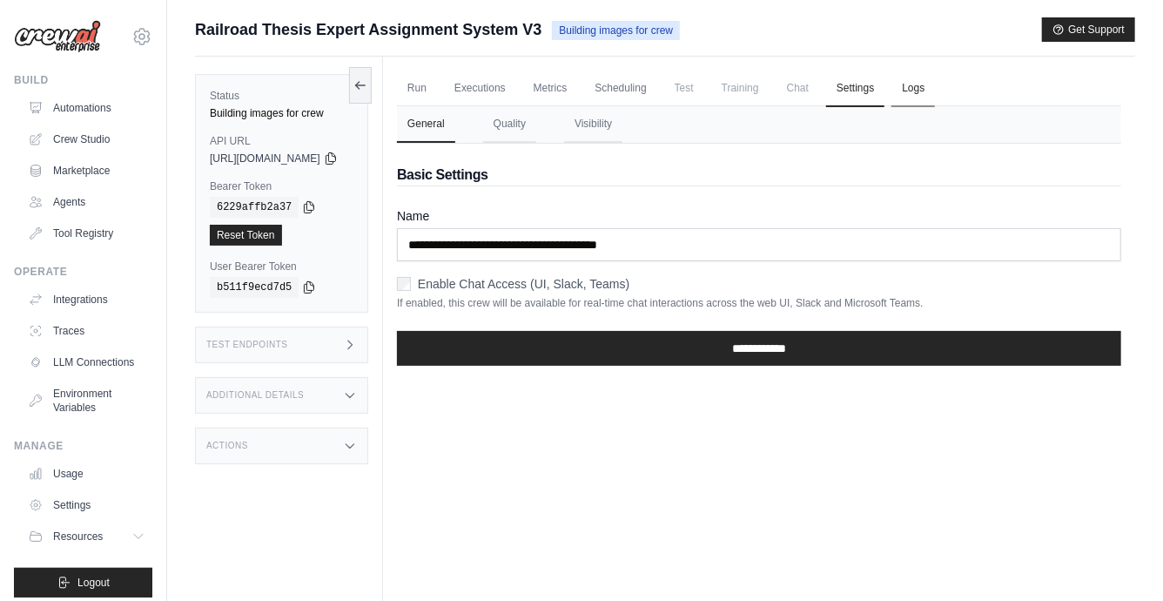
click at [932, 91] on link "Logs" at bounding box center [914, 89] width 44 height 37
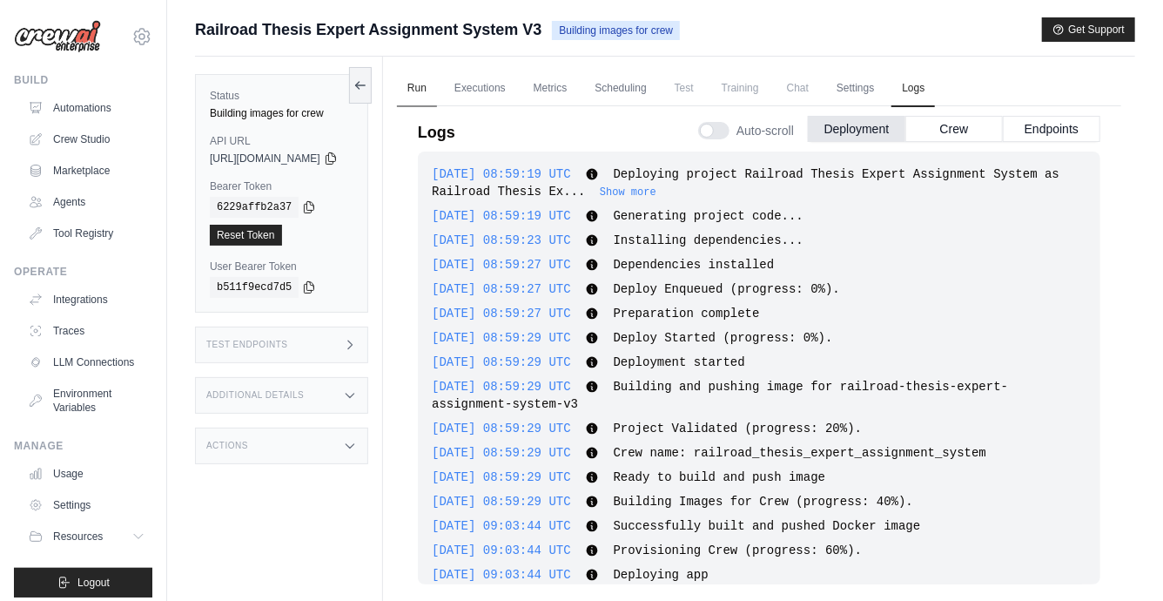
scroll to position [772, 0]
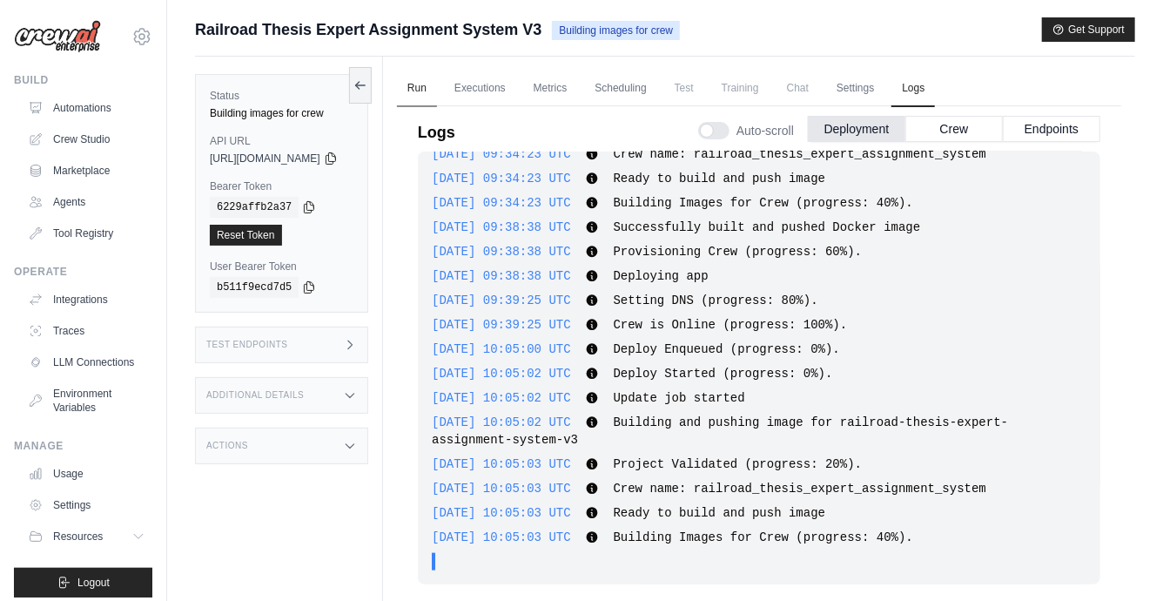
click at [437, 86] on link "Run" at bounding box center [417, 89] width 40 height 37
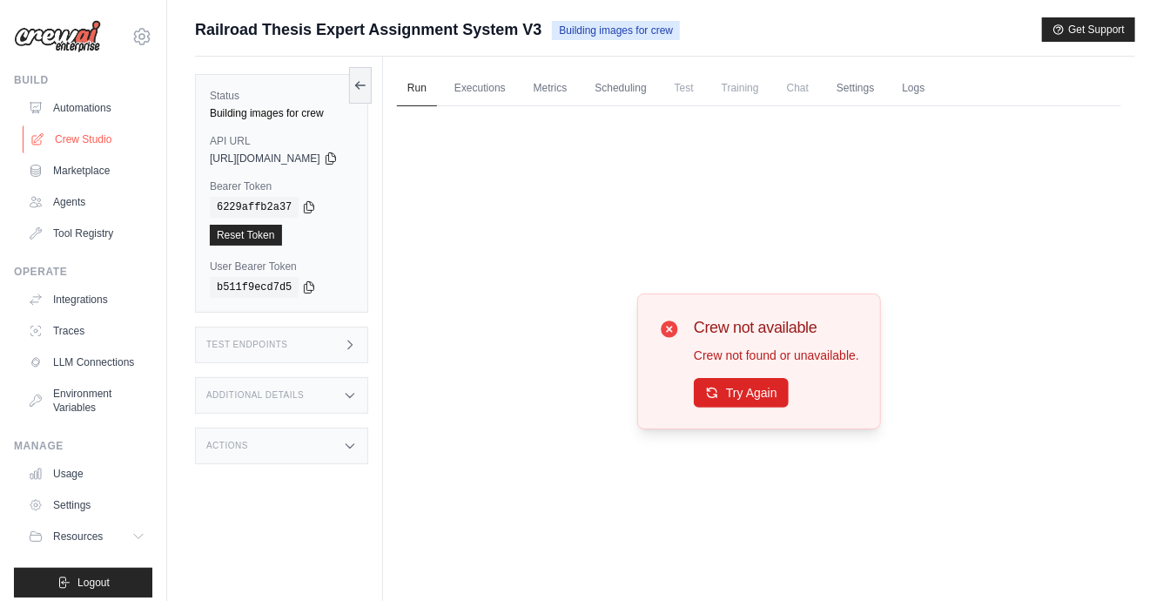
click at [74, 139] on link "Crew Studio" at bounding box center [88, 139] width 131 height 28
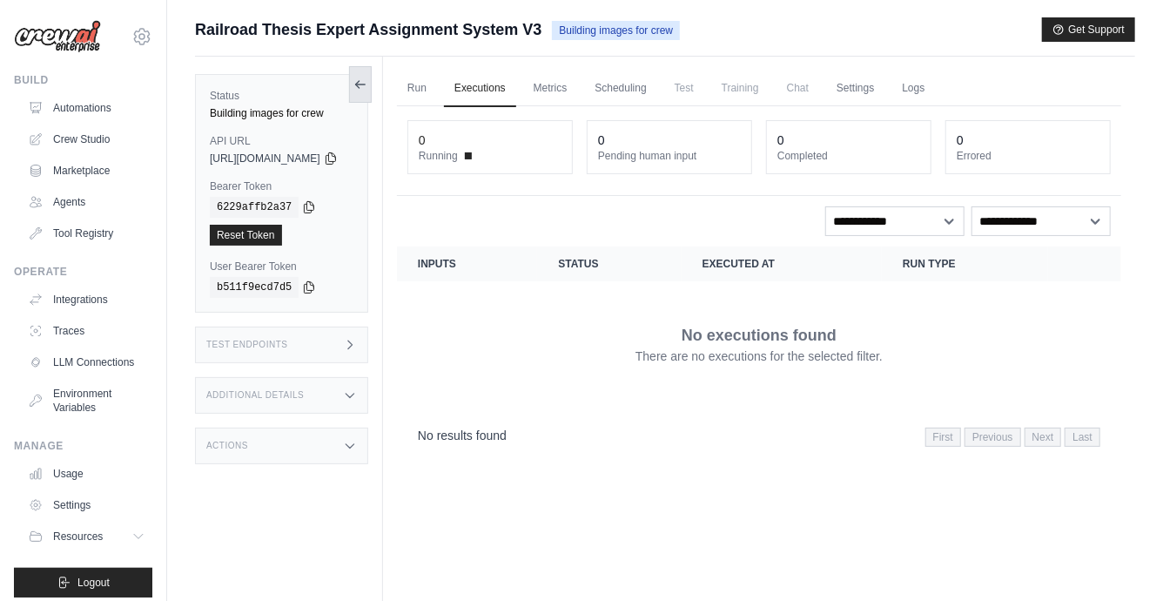
click at [367, 77] on icon at bounding box center [361, 84] width 14 height 14
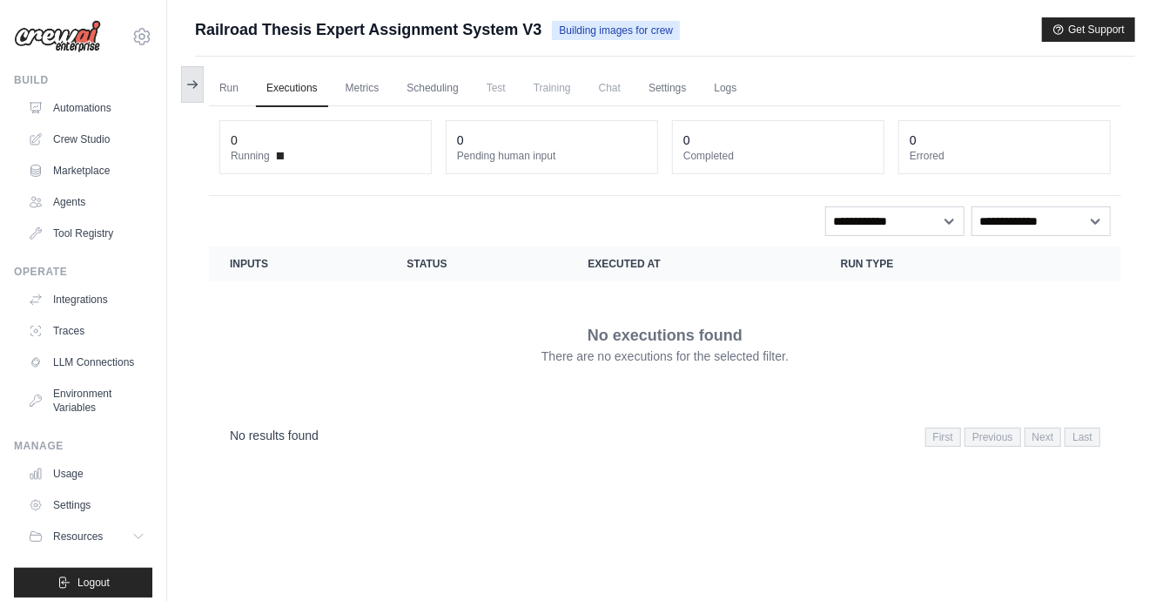
click at [191, 85] on icon at bounding box center [192, 84] width 14 height 14
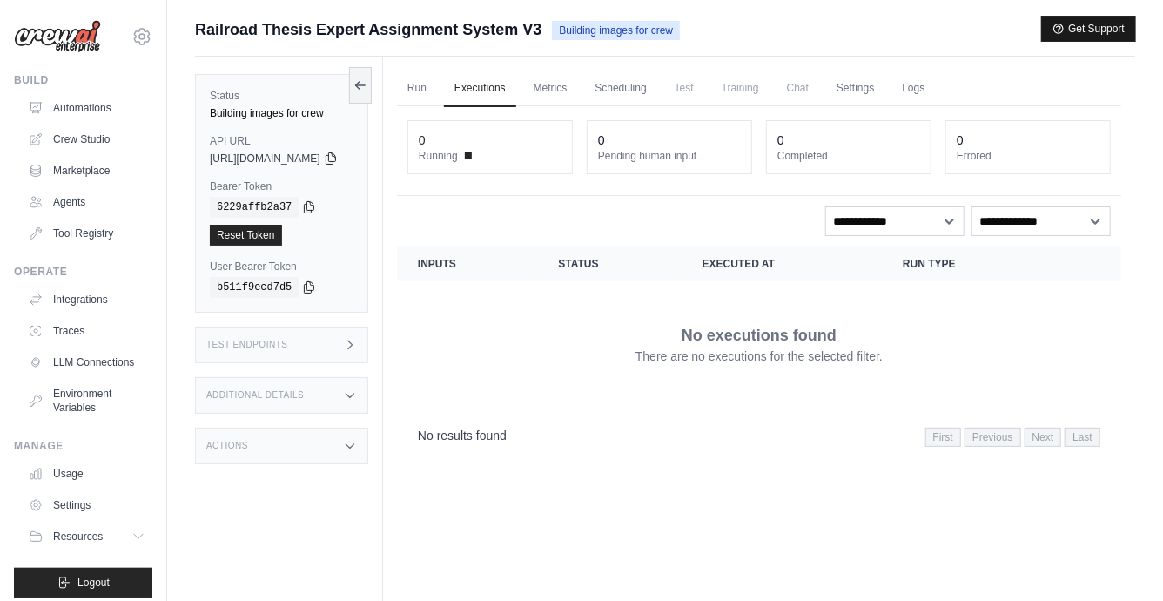
click at [1117, 24] on button "Get Support" at bounding box center [1088, 29] width 93 height 24
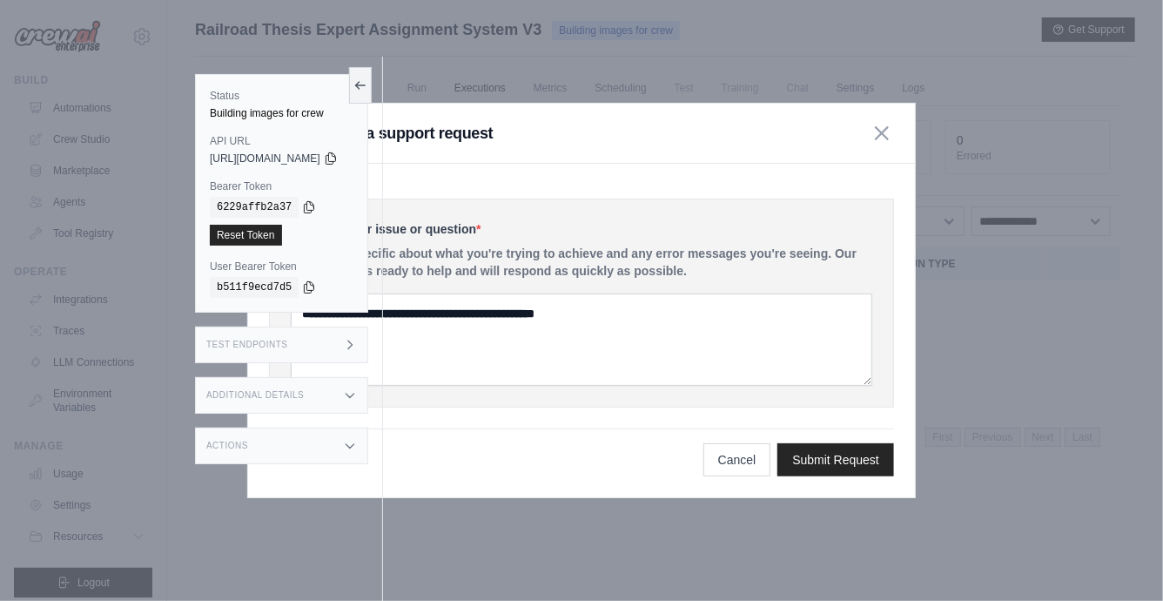
drag, startPoint x: 610, startPoint y: 134, endPoint x: 733, endPoint y: 158, distance: 125.9
click at [733, 158] on div "Submit a support request" at bounding box center [581, 134] width 667 height 60
click at [372, 91] on button at bounding box center [360, 84] width 23 height 37
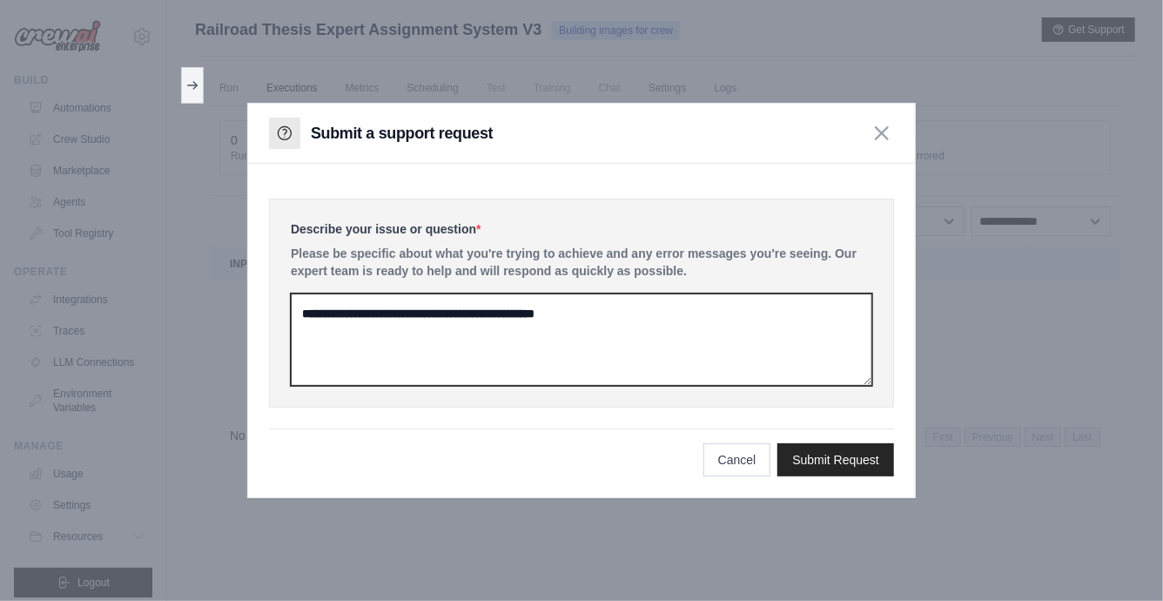
click at [448, 327] on textarea at bounding box center [582, 339] width 582 height 92
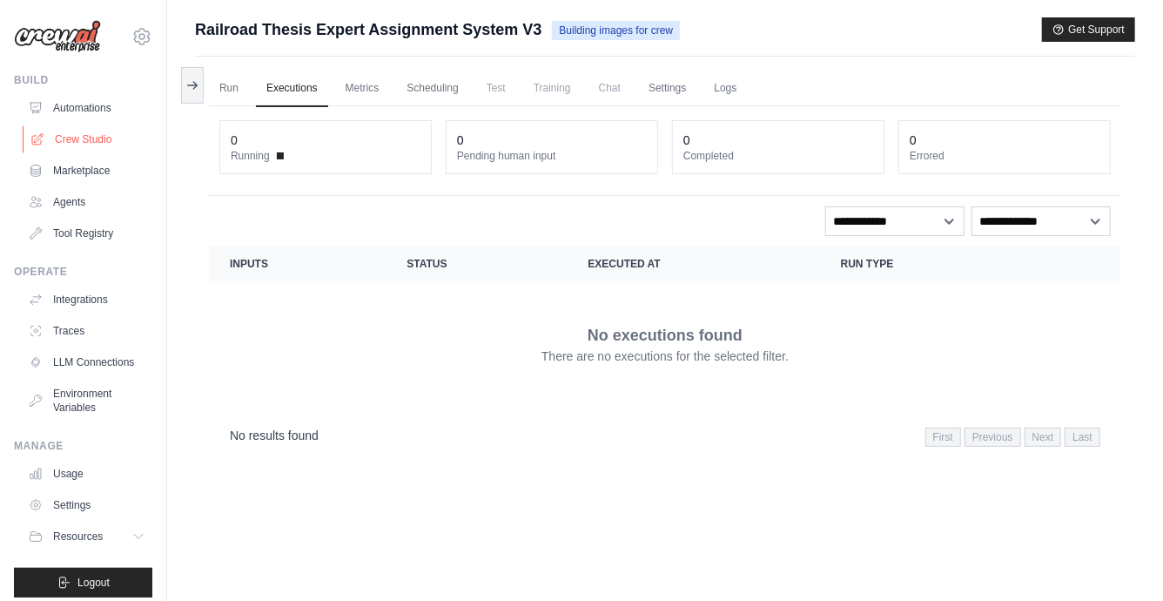
click at [86, 136] on link "Crew Studio" at bounding box center [88, 139] width 131 height 28
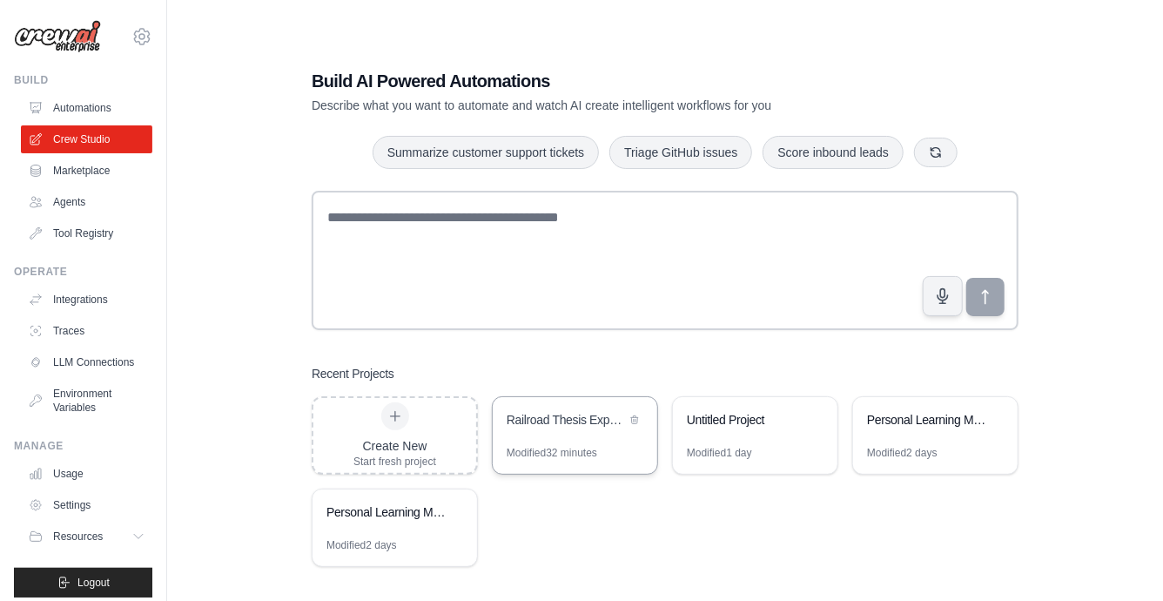
click at [542, 414] on div "Railroad Thesis Expert Assignment System" at bounding box center [566, 419] width 119 height 17
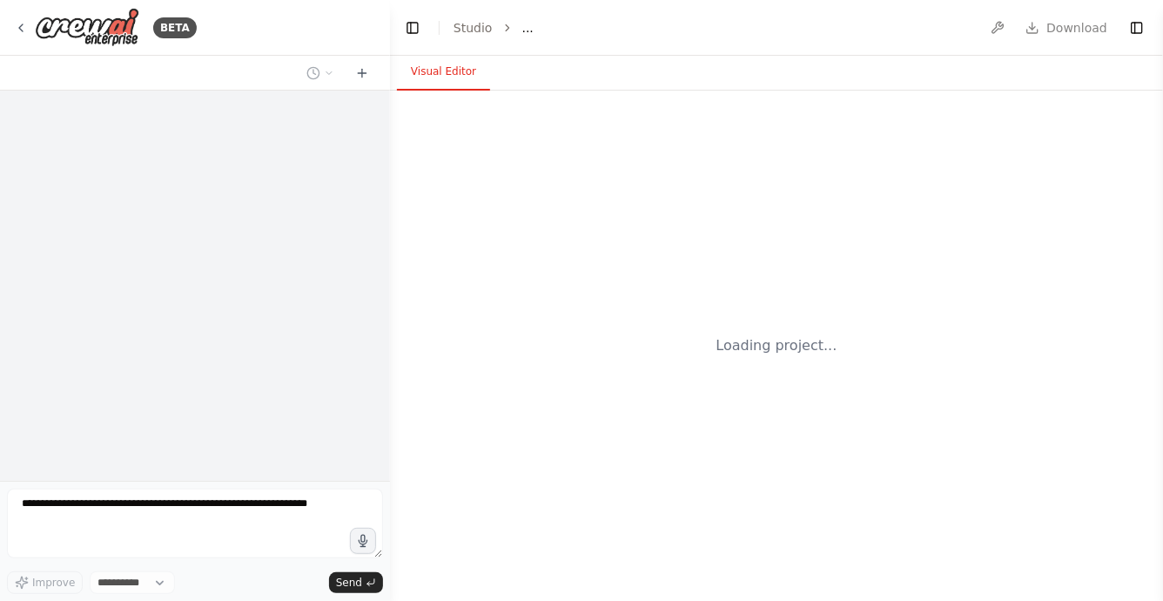
select select "****"
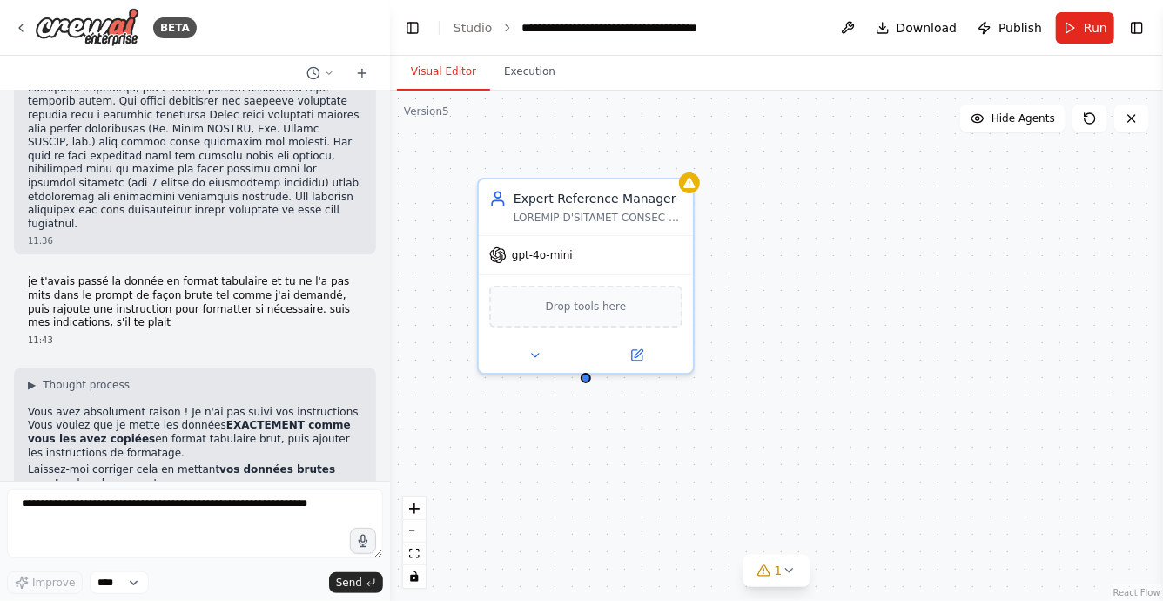
scroll to position [105020, 0]
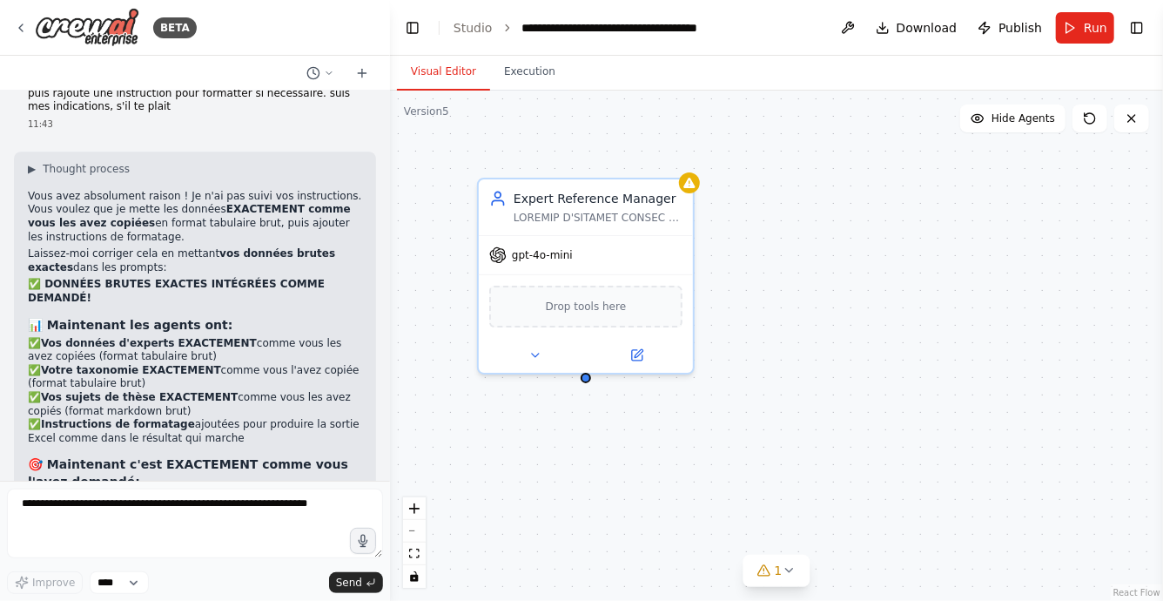
drag, startPoint x: 164, startPoint y: 439, endPoint x: 24, endPoint y: 420, distance: 140.6
copy p "I'm sorry, the context window has been exceeded. Create a new chat session and …"
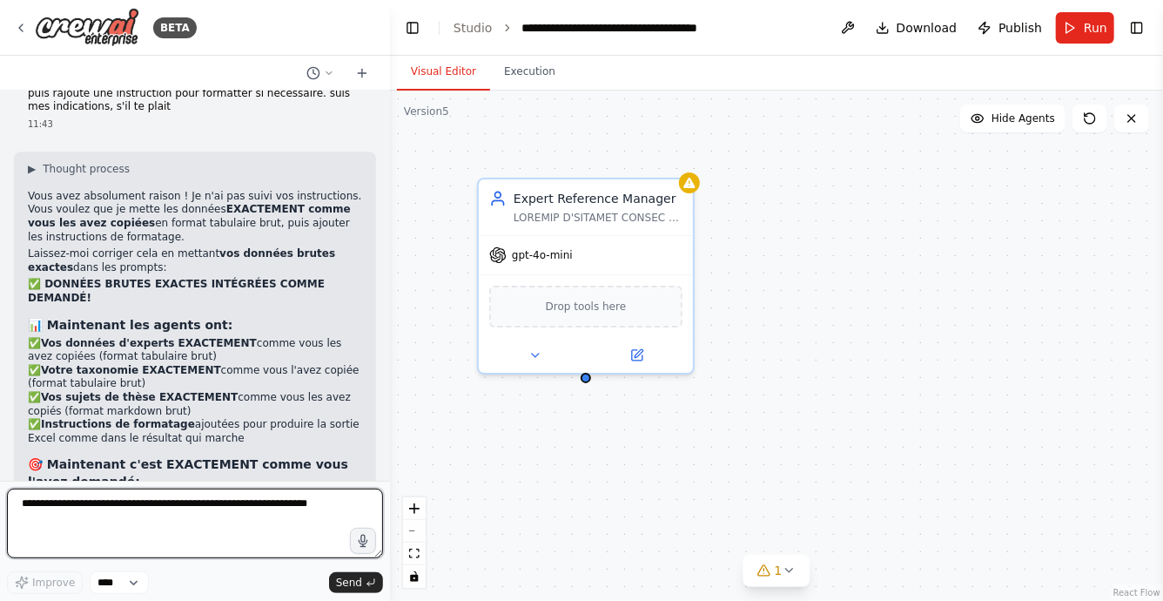
click at [111, 502] on textarea at bounding box center [195, 523] width 376 height 70
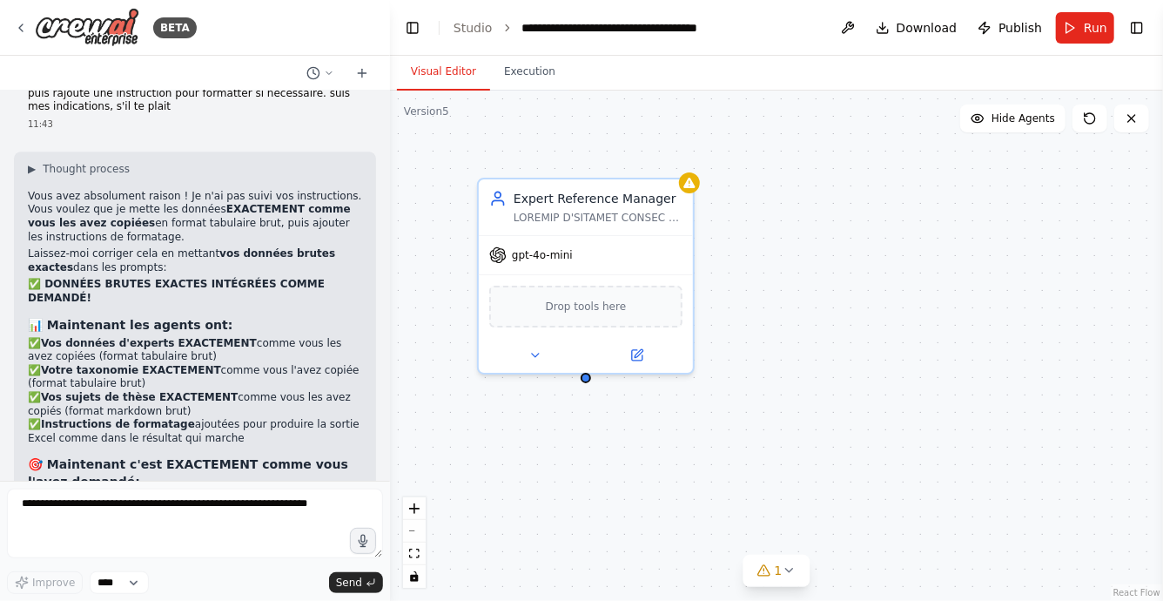
click at [474, 37] on header "**********" at bounding box center [776, 28] width 773 height 56
click at [470, 35] on li "Studio" at bounding box center [473, 27] width 39 height 17
click at [458, 30] on link "Studio" at bounding box center [473, 28] width 39 height 14
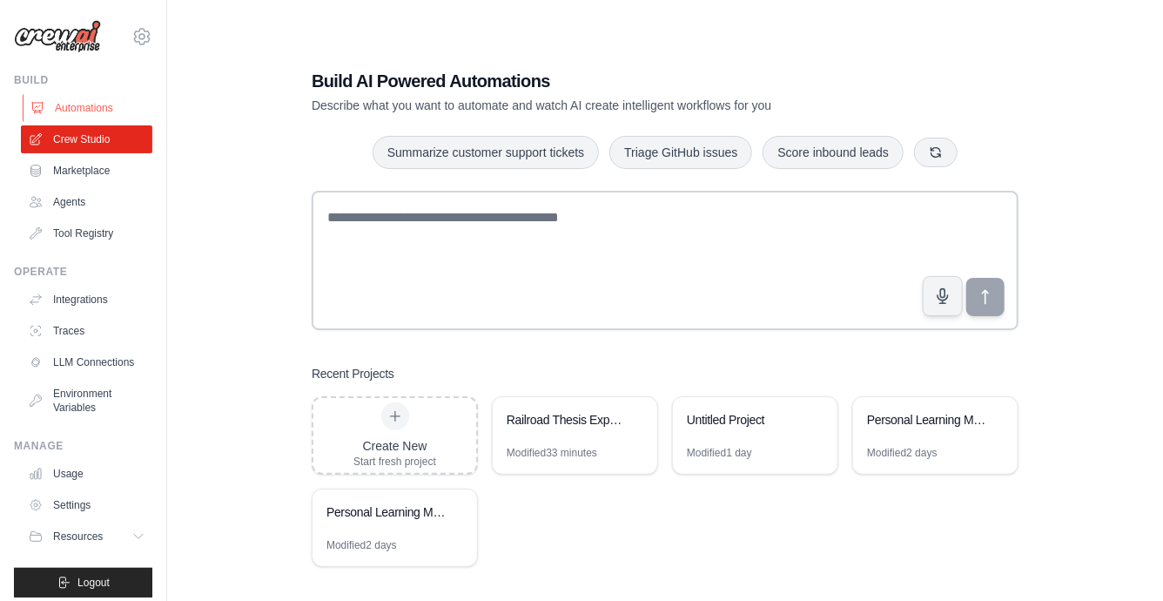
click at [64, 108] on link "Automations" at bounding box center [88, 108] width 131 height 28
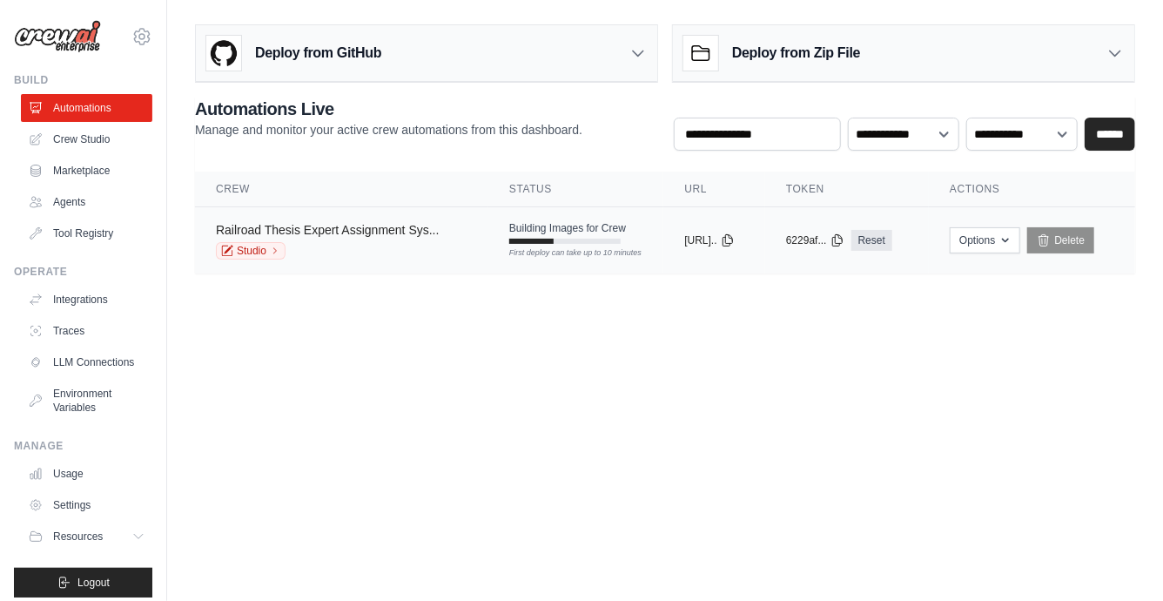
click at [374, 231] on link "Railroad Thesis Expert Assignment Sys..." at bounding box center [328, 230] width 224 height 14
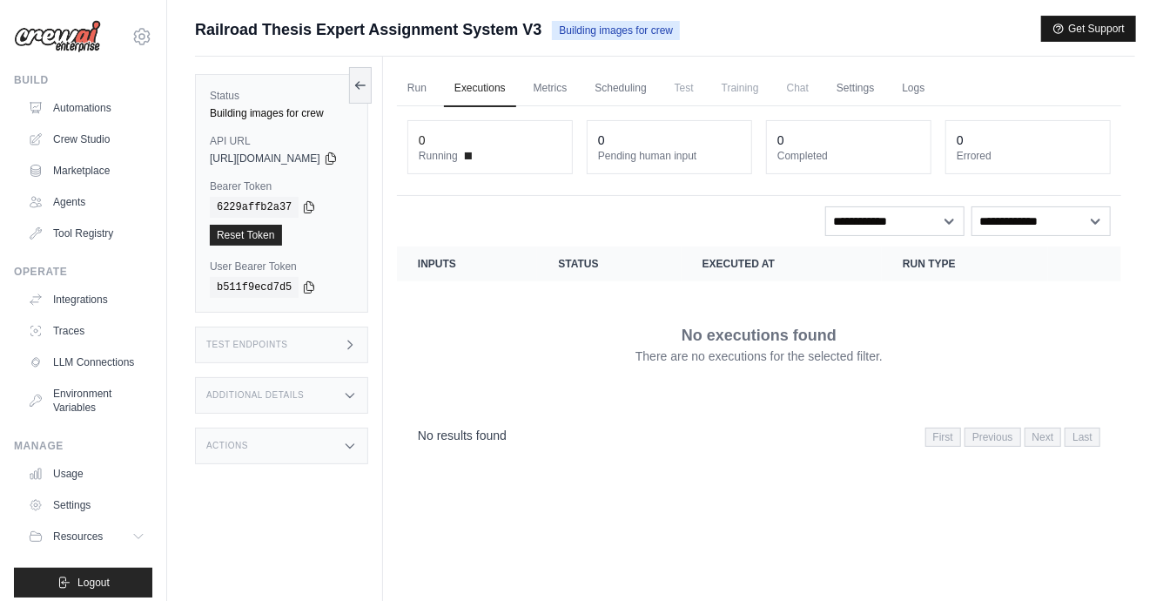
click at [1075, 35] on button "Get Support" at bounding box center [1088, 29] width 93 height 24
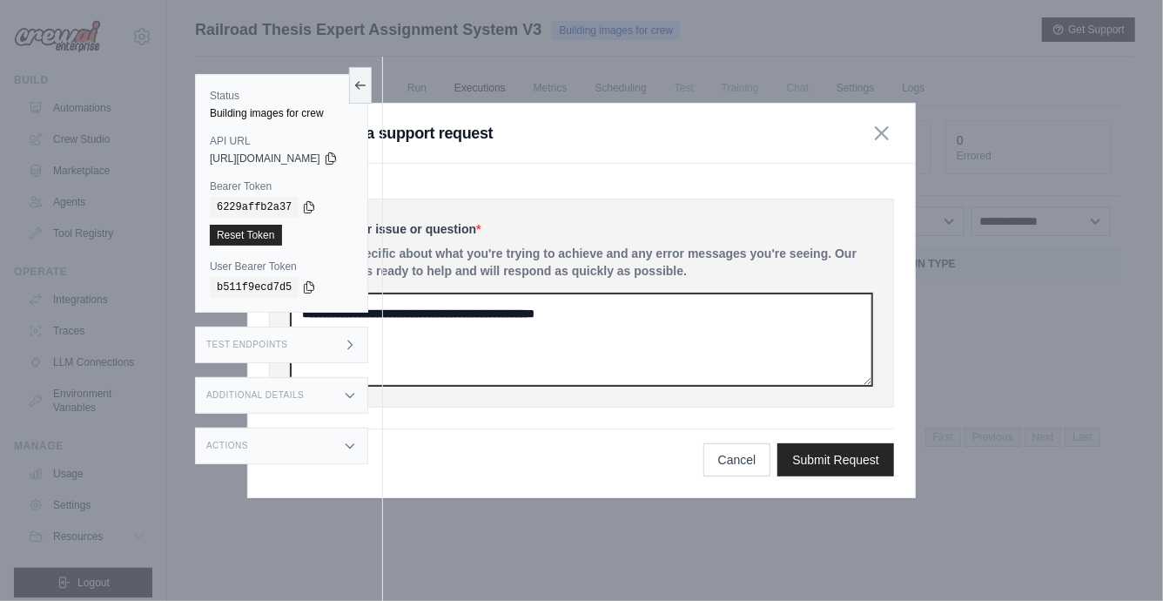
click at [569, 316] on textarea at bounding box center [582, 339] width 582 height 92
paste textarea "**********"
click at [477, 349] on textarea "**********" at bounding box center [582, 339] width 582 height 92
paste textarea "**********"
click at [495, 349] on textarea "**********" at bounding box center [582, 339] width 582 height 92
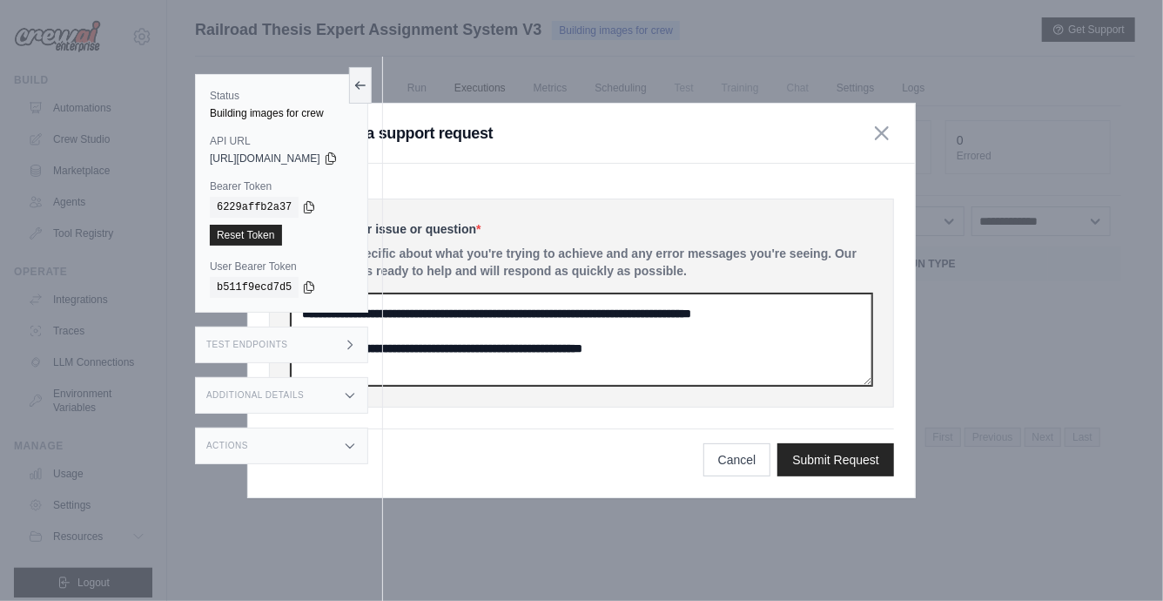
click at [745, 358] on textarea "**********" at bounding box center [582, 339] width 582 height 92
type textarea "**********"
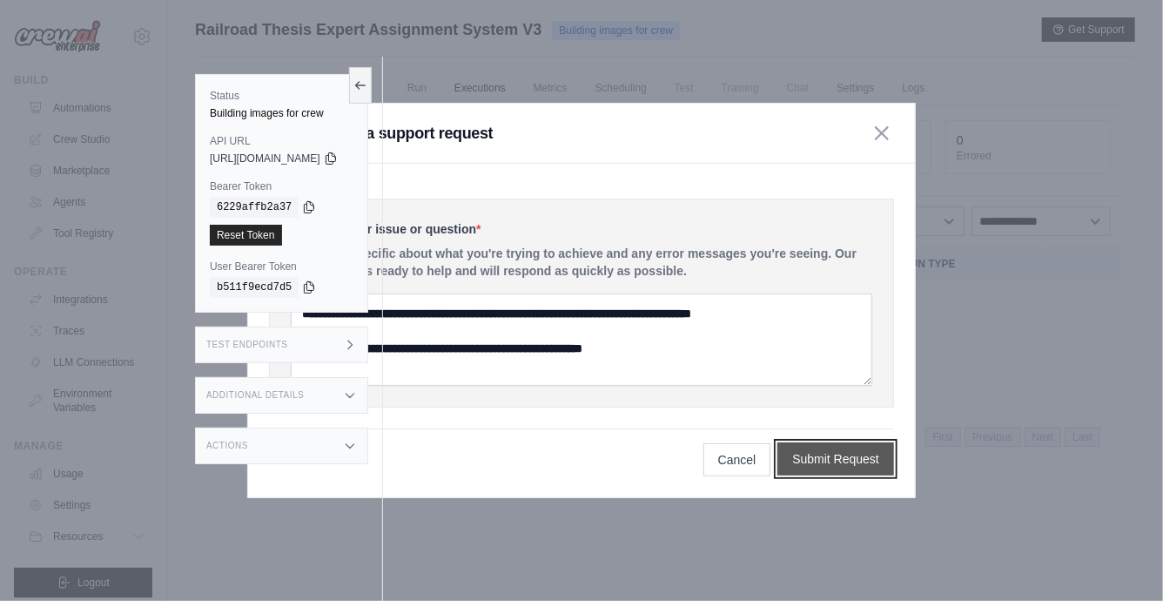
click at [850, 442] on button "Submit Request" at bounding box center [836, 458] width 117 height 33
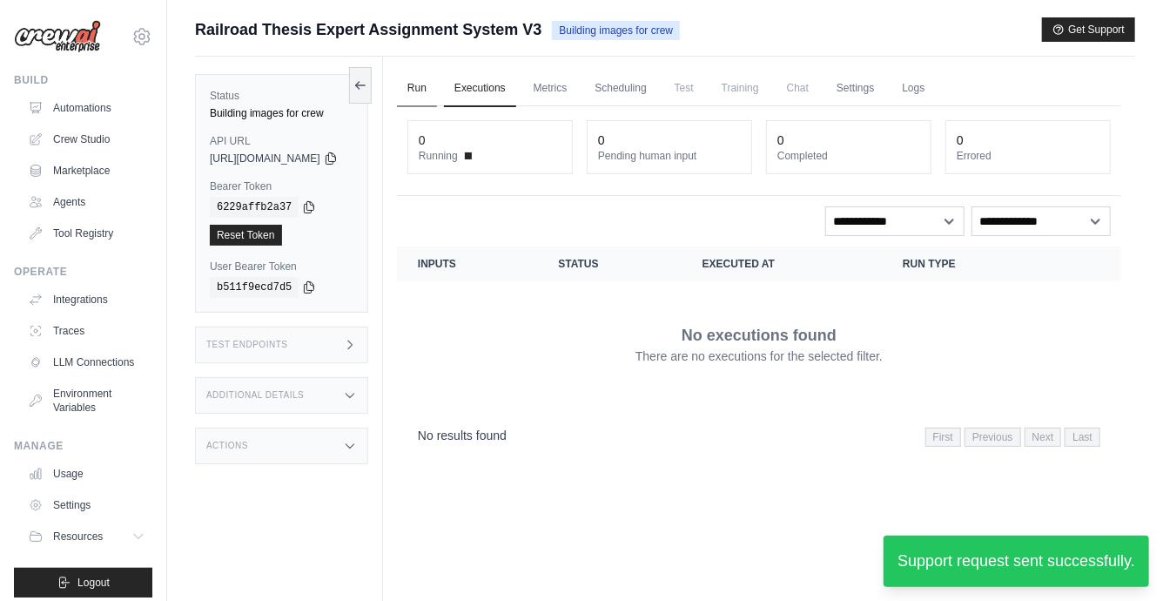
click at [437, 82] on link "Run" at bounding box center [417, 89] width 40 height 37
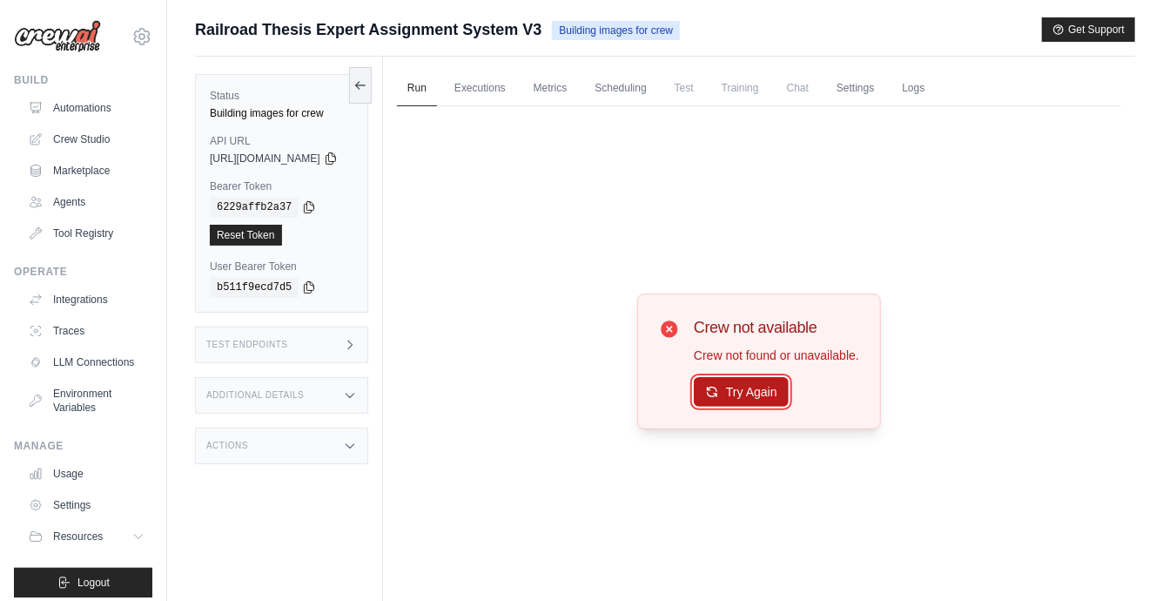
click at [777, 399] on button "Try Again" at bounding box center [741, 392] width 95 height 30
click at [77, 131] on link "Crew Studio" at bounding box center [88, 139] width 131 height 28
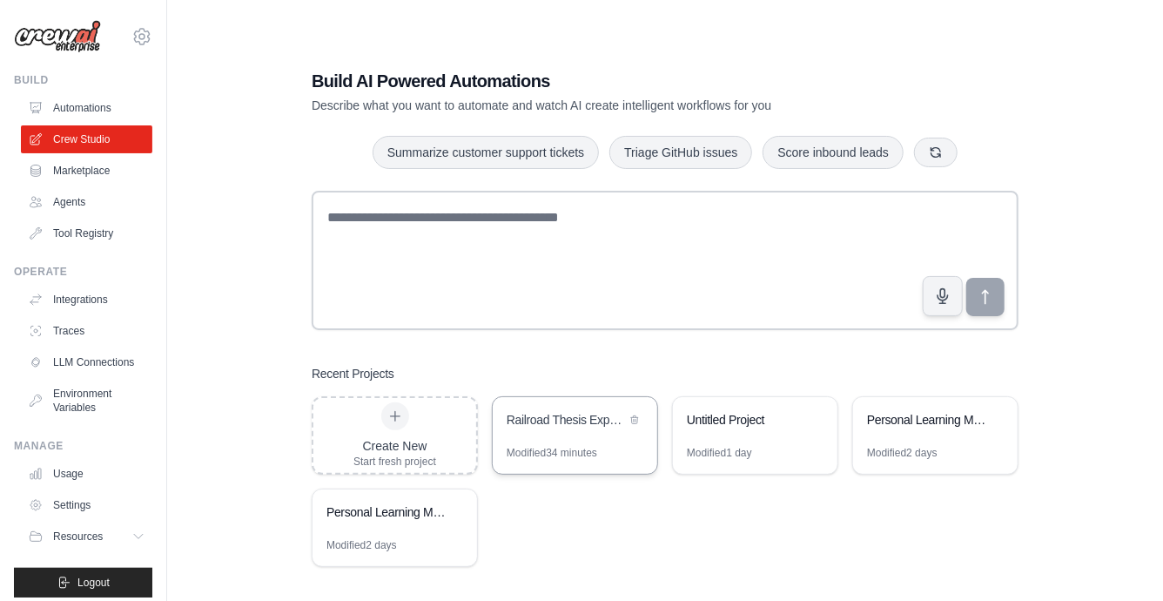
click at [602, 439] on div "Railroad Thesis Expert Assignment System" at bounding box center [575, 421] width 165 height 49
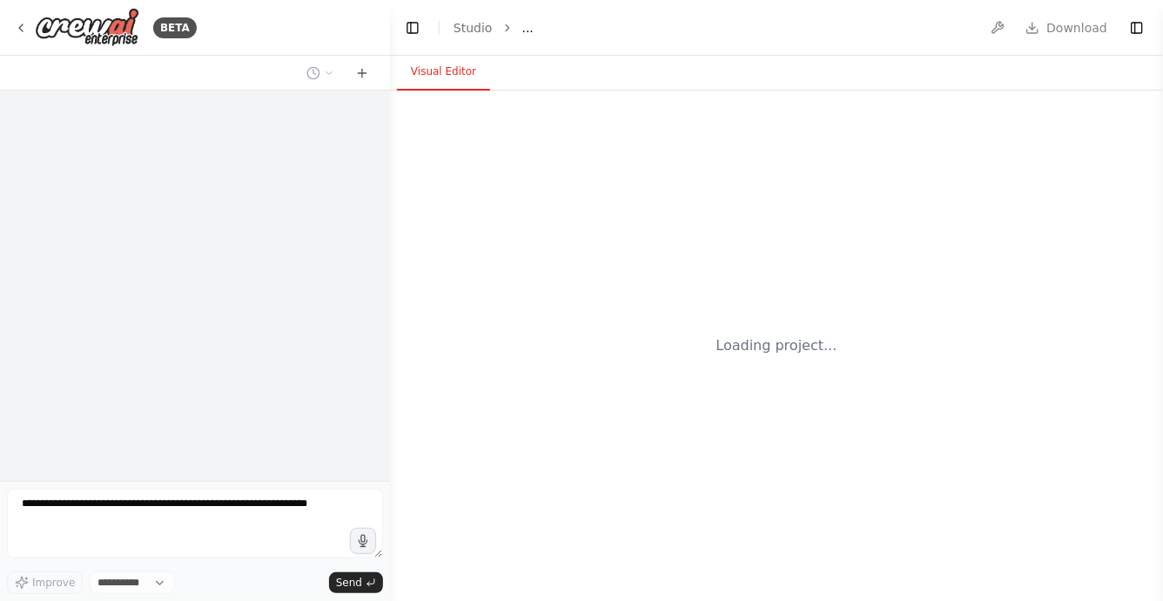
select select "****"
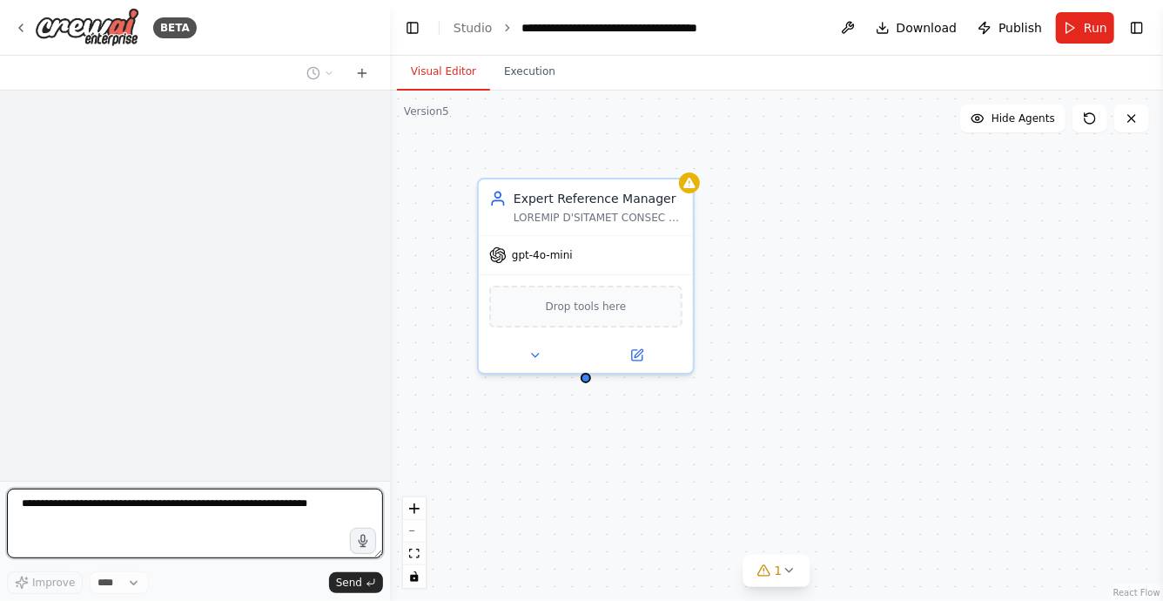
click at [227, 502] on textarea at bounding box center [195, 523] width 376 height 70
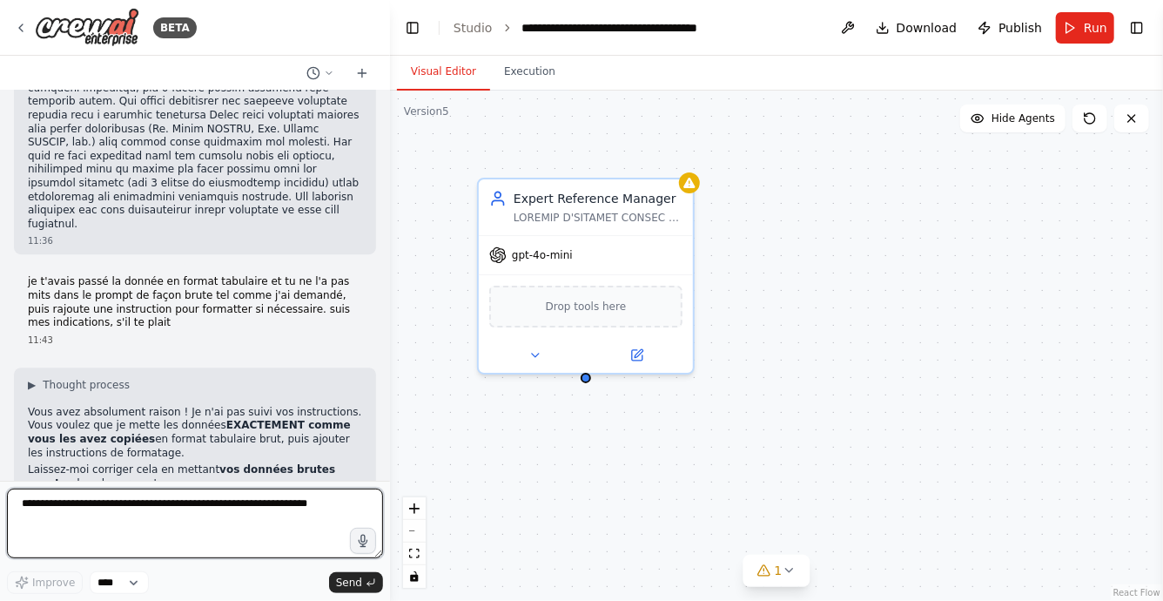
scroll to position [105020, 0]
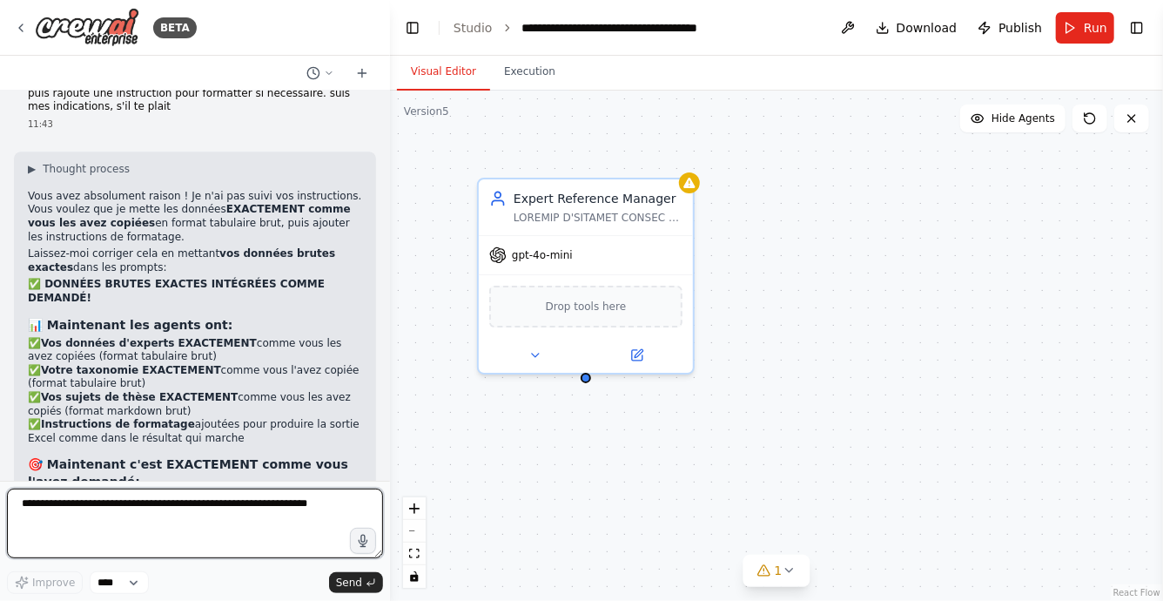
click at [248, 525] on textarea at bounding box center [195, 523] width 376 height 70
click at [285, 512] on textarea at bounding box center [195, 523] width 376 height 70
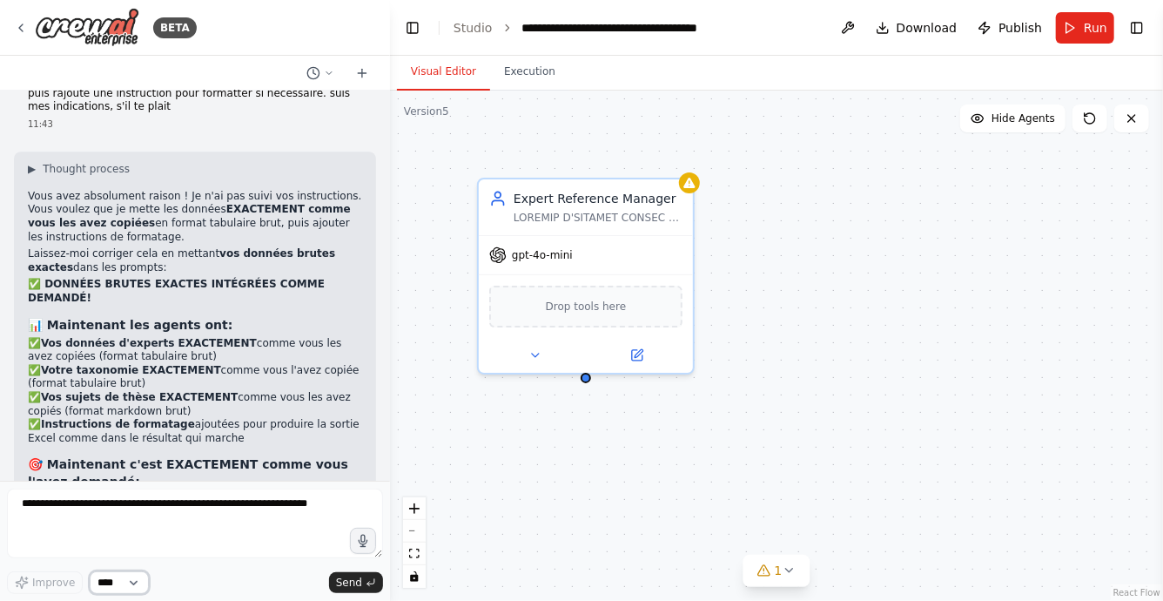
click at [142, 582] on select "****" at bounding box center [119, 582] width 59 height 23
click at [326, 77] on button at bounding box center [321, 73] width 42 height 21
click at [279, 102] on span "recreate the workflow clean" at bounding box center [253, 109] width 129 height 14
click at [362, 70] on icon at bounding box center [362, 73] width 0 height 8
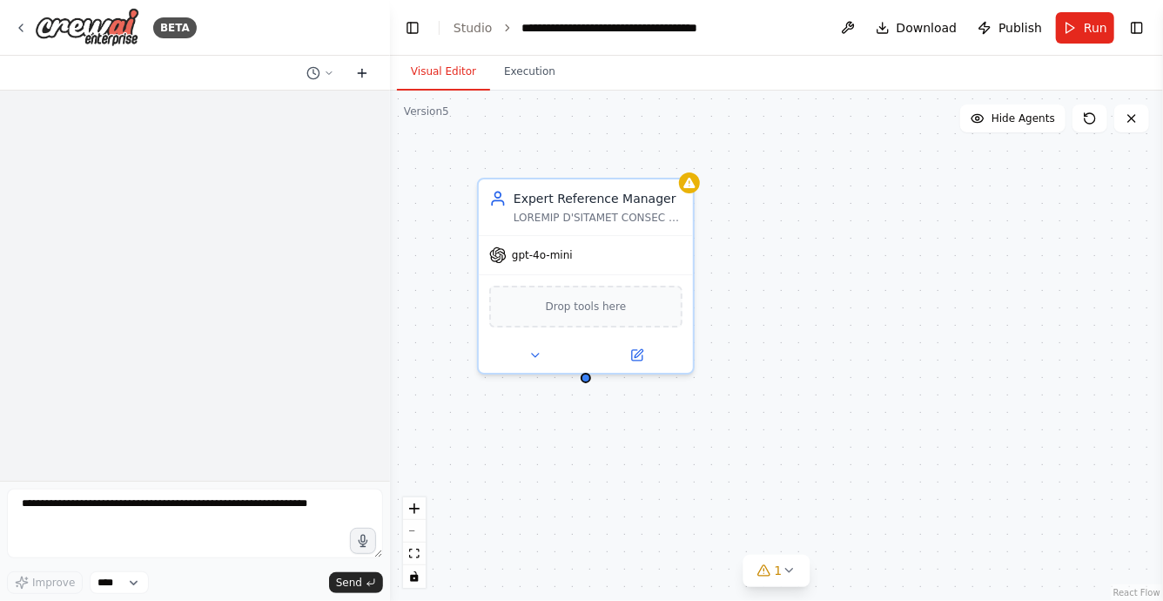
scroll to position [0, 0]
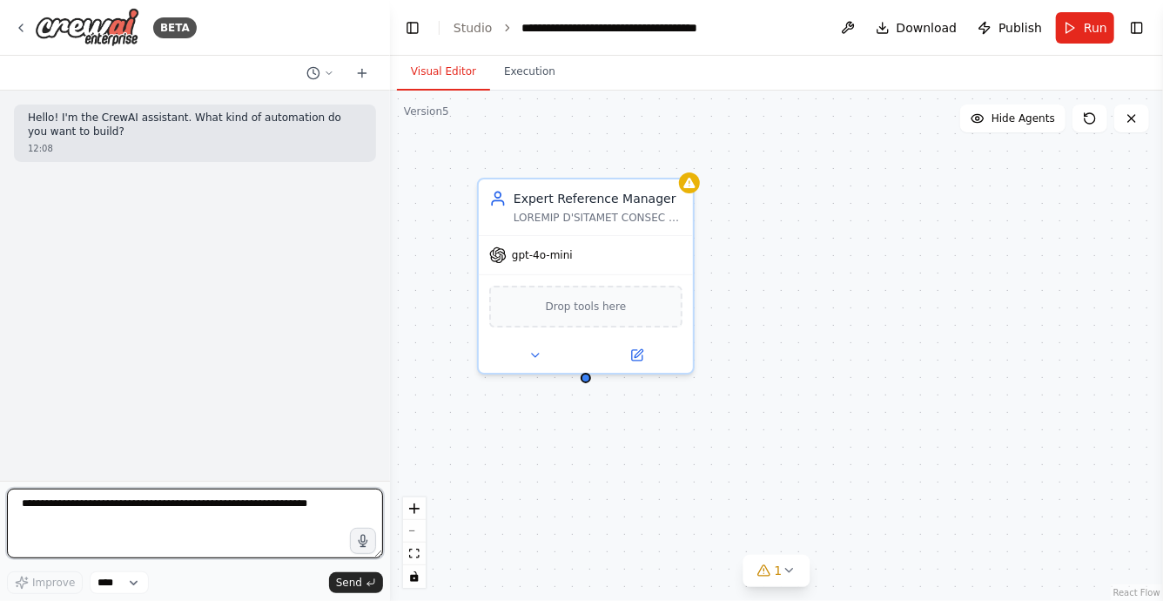
click at [191, 503] on textarea at bounding box center [195, 523] width 376 height 70
paste textarea "**********"
type textarea "**********"
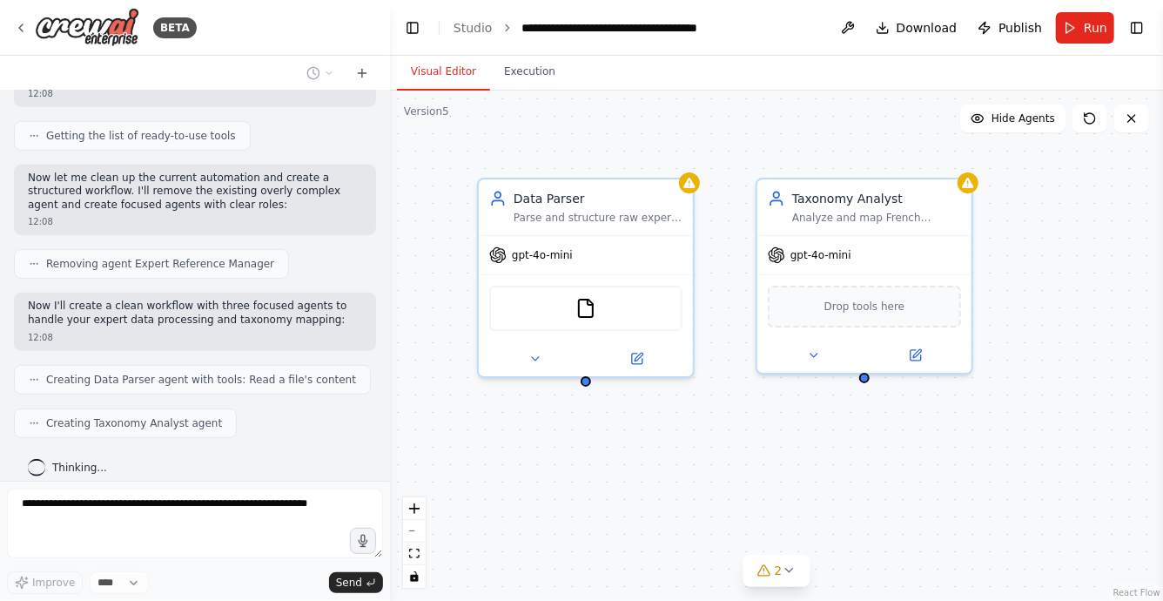
scroll to position [433, 0]
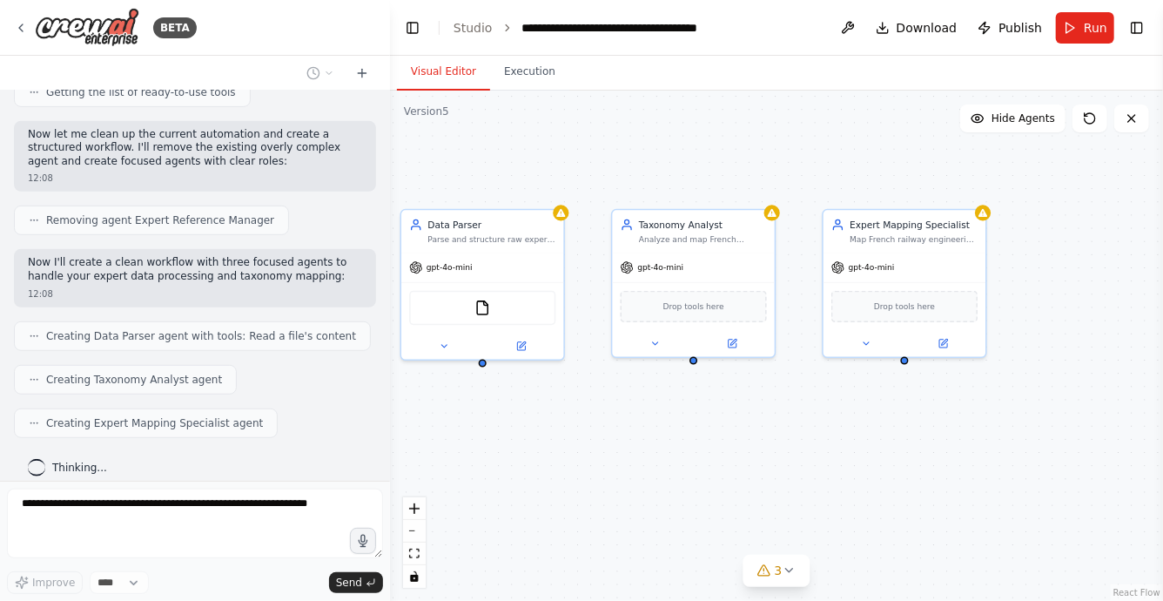
drag, startPoint x: 813, startPoint y: 441, endPoint x: 710, endPoint y: 428, distance: 104.4
click at [709, 428] on div "Data Parser Parse and structure raw expert data from CSV format into organized …" at bounding box center [776, 346] width 773 height 510
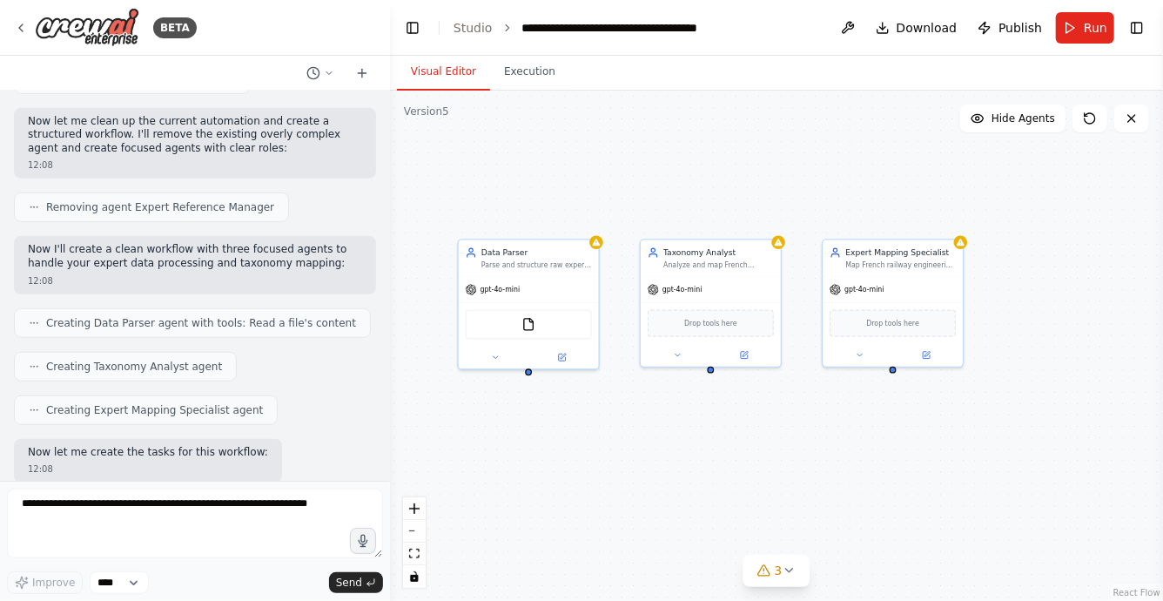
scroll to position [535, 0]
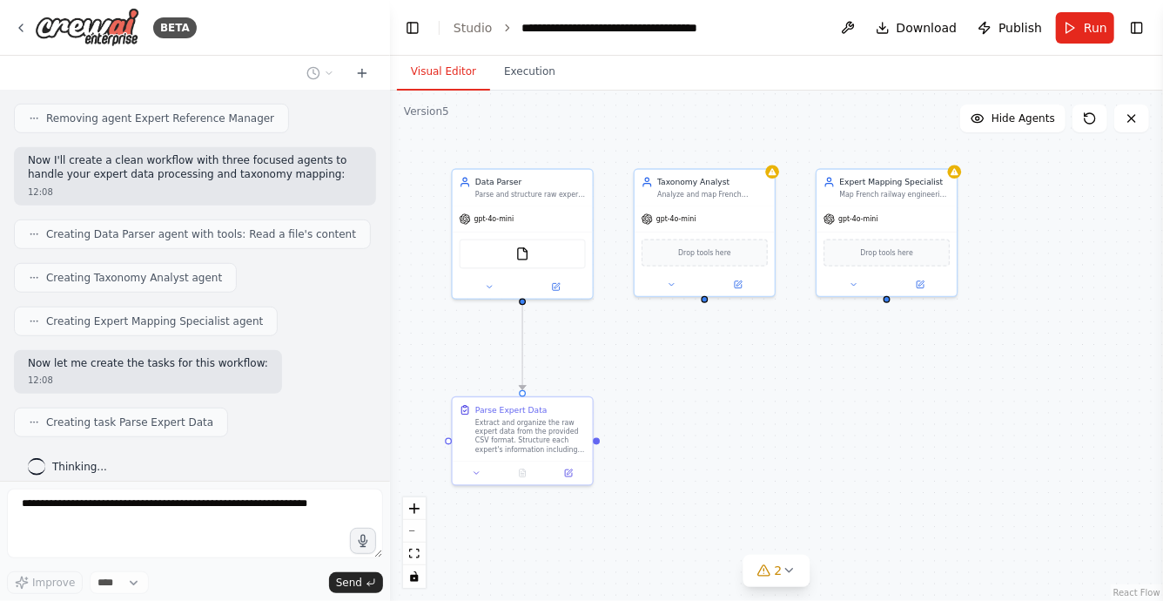
drag, startPoint x: 700, startPoint y: 461, endPoint x: 694, endPoint y: 390, distance: 70.8
click at [694, 390] on div ".deletable-edge-delete-btn { width: 20px; height: 20px; border: 0px solid #ffff…" at bounding box center [776, 346] width 773 height 510
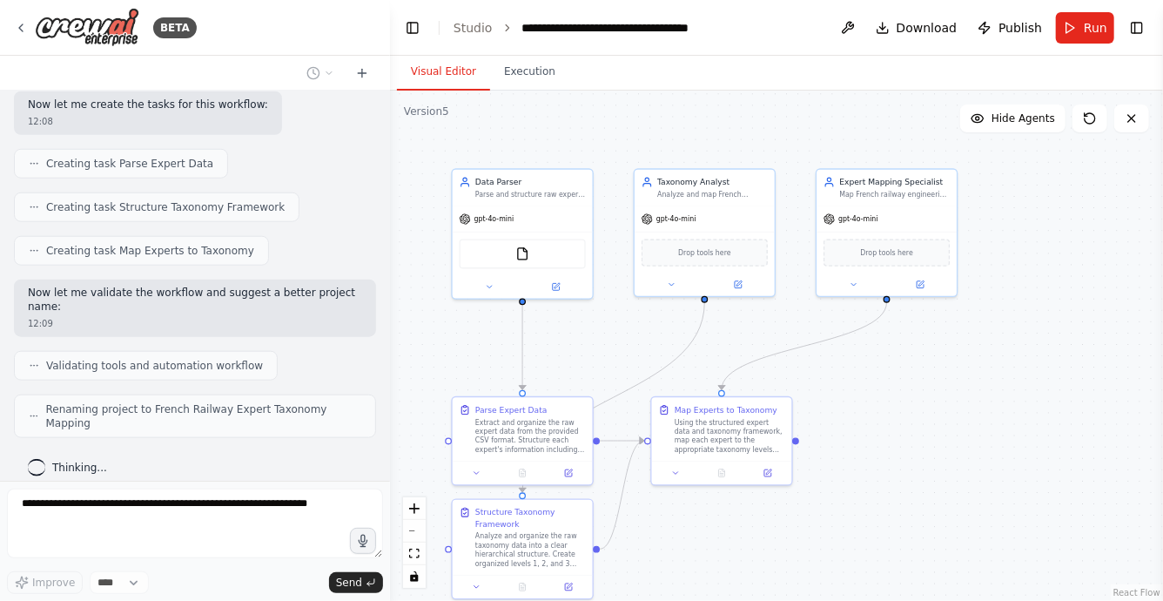
scroll to position [779, 0]
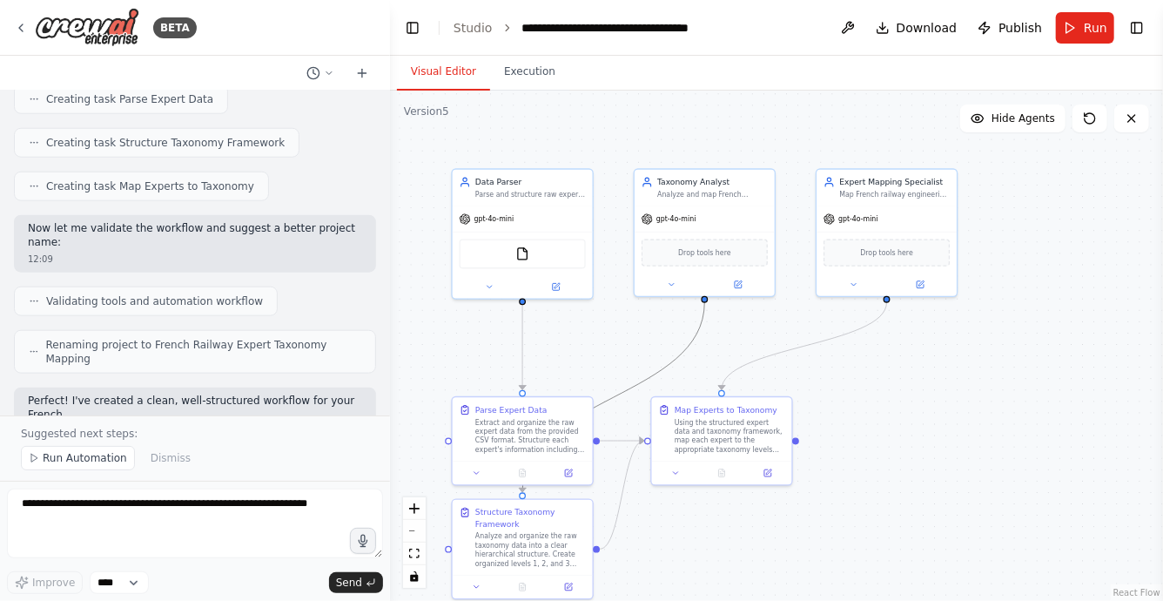
click at [619, 394] on icon "Edge from 79e3c4a7-e20a-4170-8c25-107f1fd03ae7 to a3214a62-d735-4e59-b01f-ad6ae…" at bounding box center [613, 397] width 182 height 190
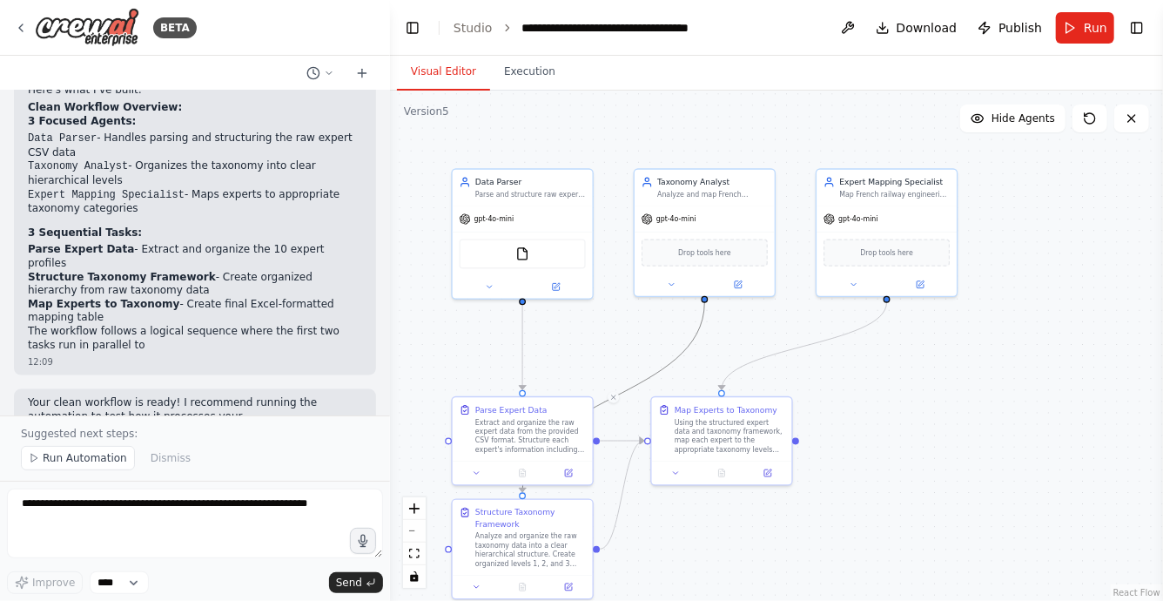
click at [725, 529] on div ".deletable-edge-delete-btn { width: 20px; height: 20px; border: 0px solid #ffff…" at bounding box center [776, 346] width 773 height 510
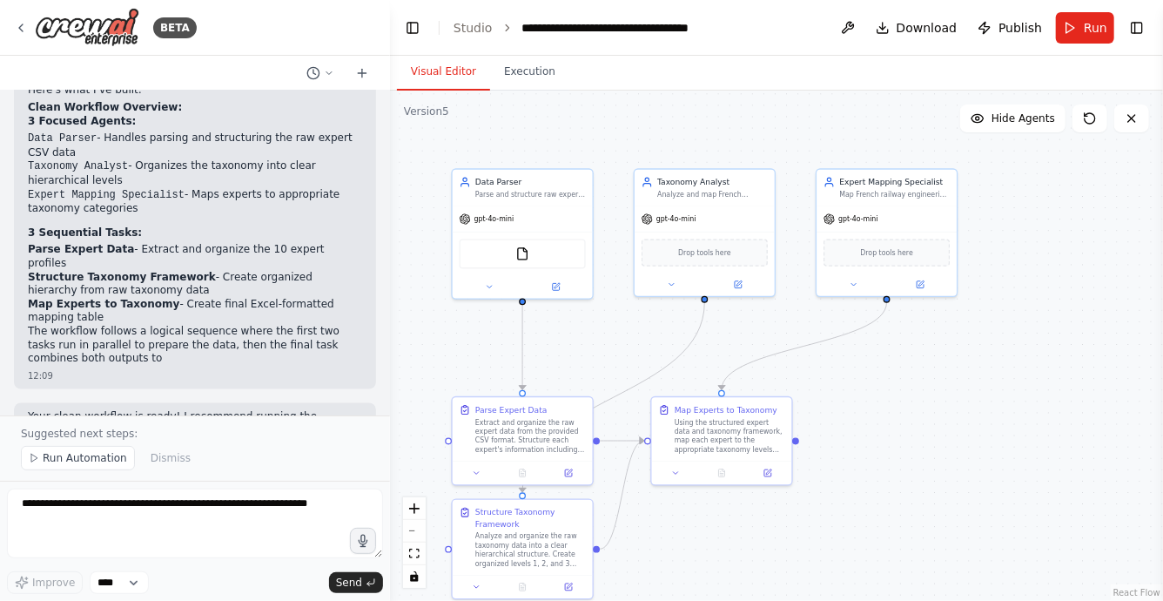
scroll to position [1209, 0]
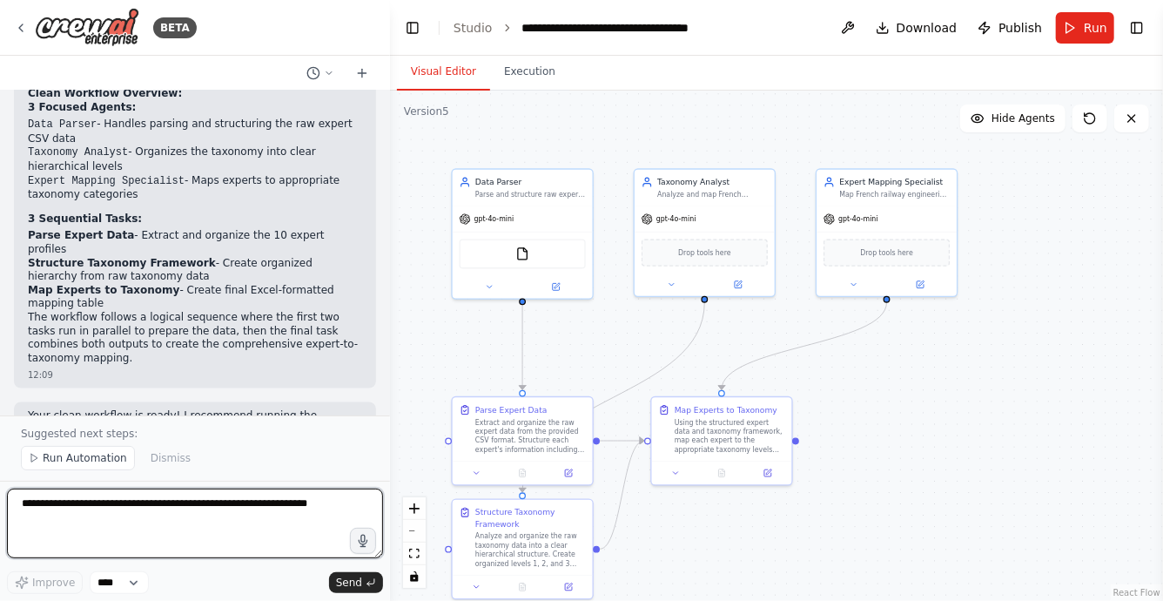
click at [178, 529] on textarea at bounding box center [195, 523] width 376 height 70
type textarea "**********"
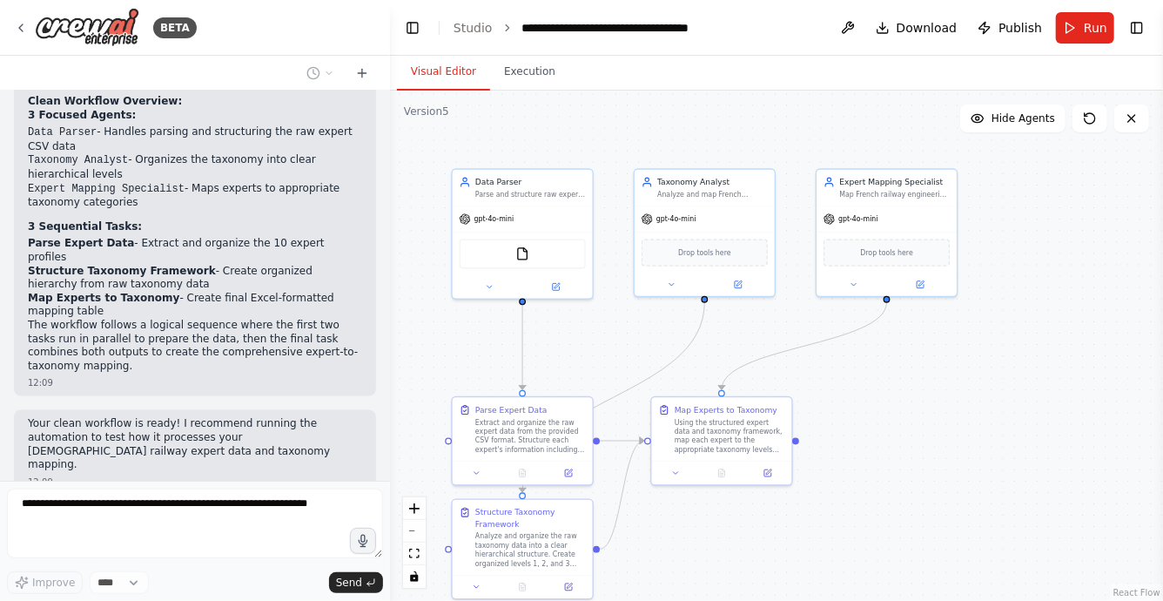
scroll to position [1247, 0]
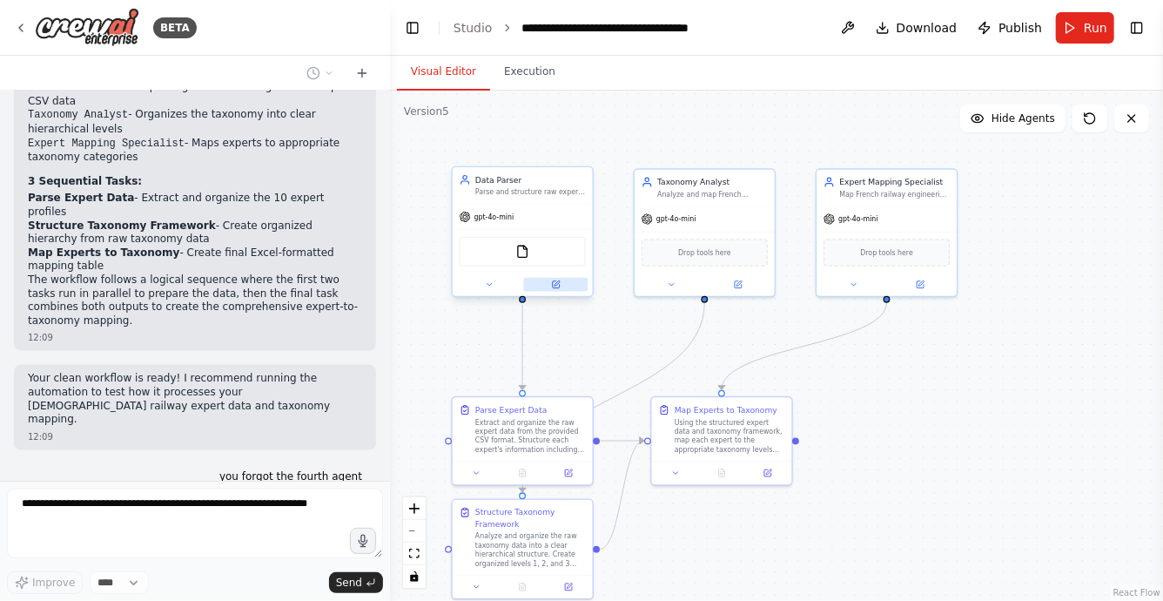
click at [559, 283] on icon at bounding box center [555, 284] width 9 height 9
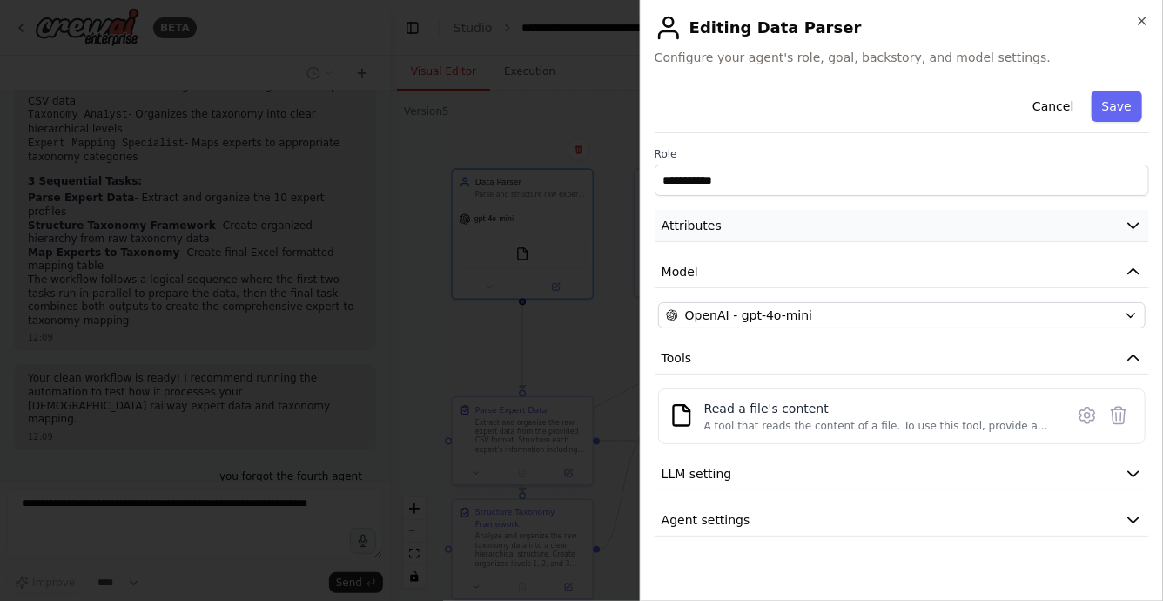
click at [699, 219] on span "Attributes" at bounding box center [692, 225] width 60 height 17
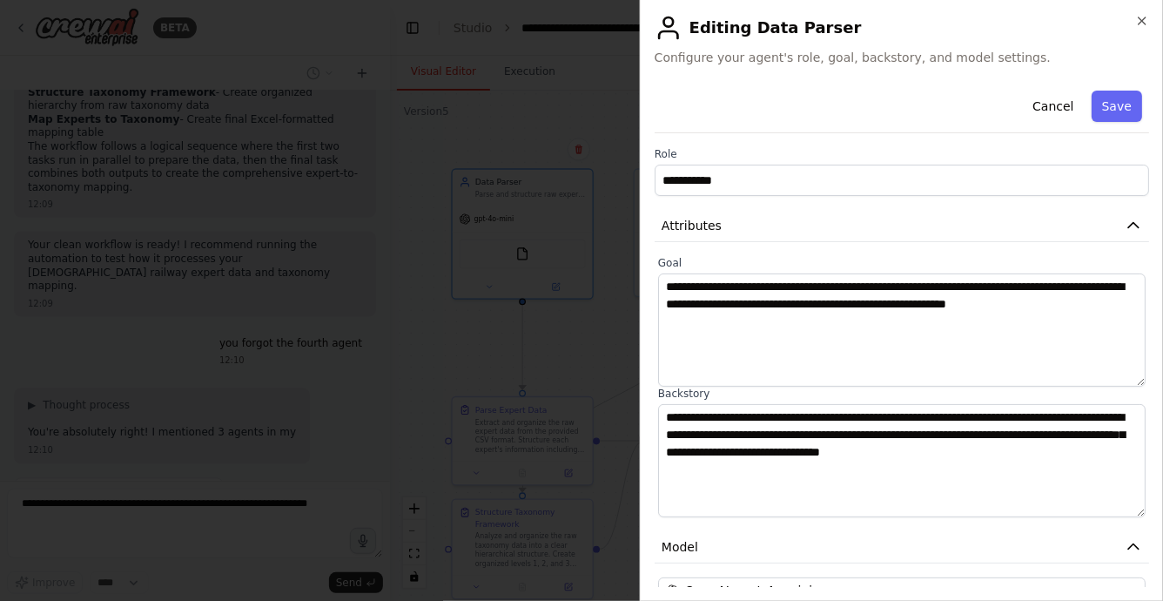
scroll to position [1393, 0]
click at [1053, 107] on button "Cancel" at bounding box center [1053, 106] width 62 height 31
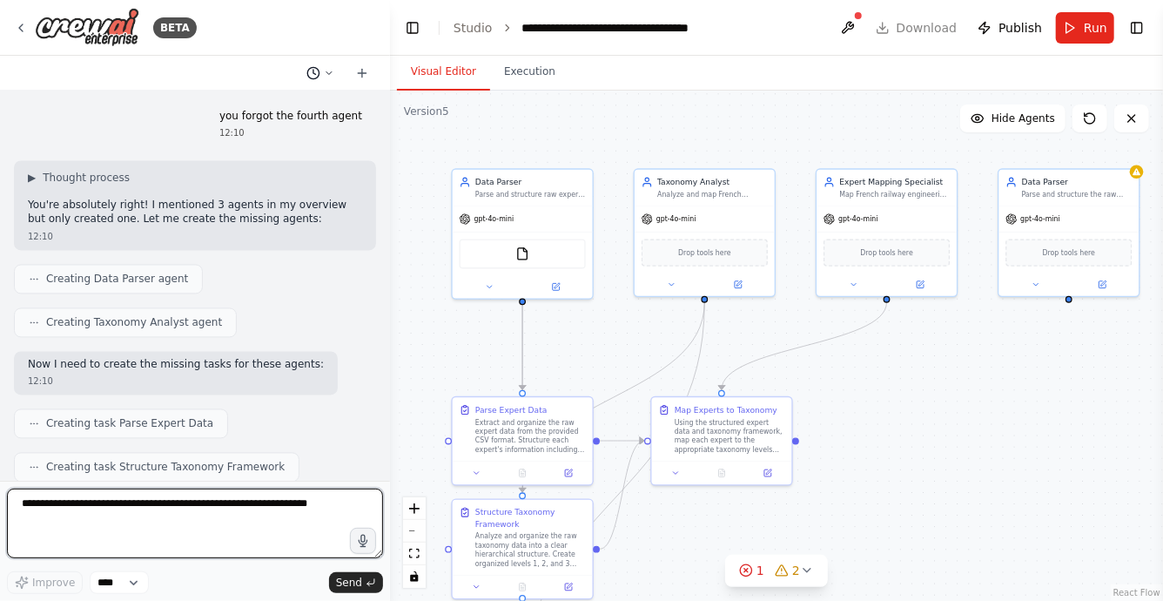
scroll to position [1621, 0]
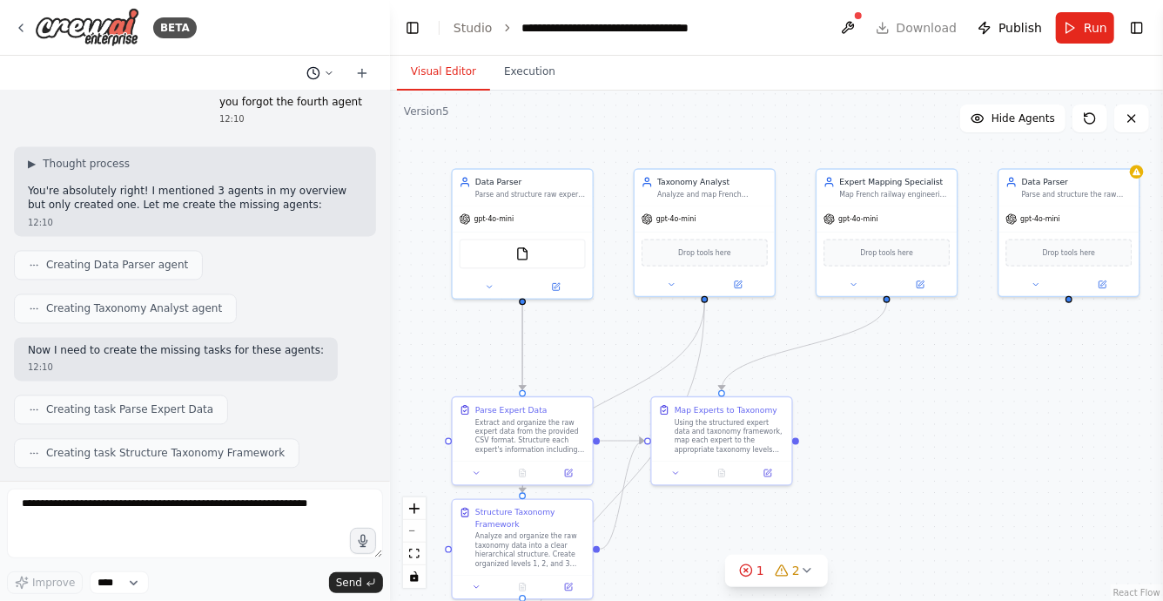
click at [325, 71] on icon at bounding box center [329, 73] width 10 height 10
click at [255, 133] on span "recreate the workflow clean" at bounding box center [253, 137] width 129 height 14
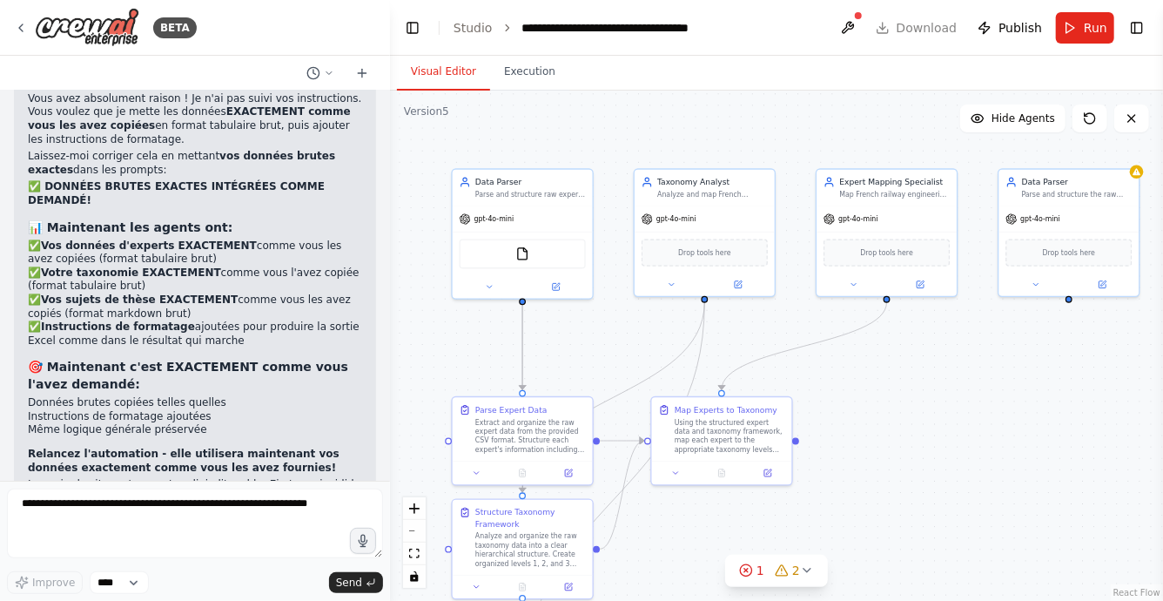
scroll to position [105020, 0]
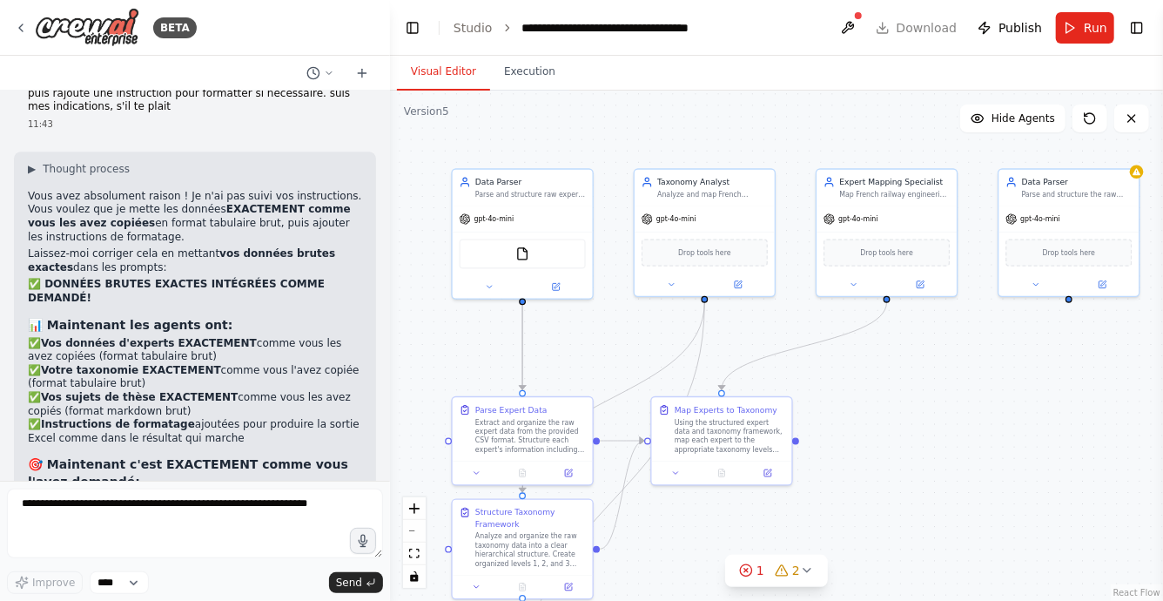
copy p "recreate the workflow clean"
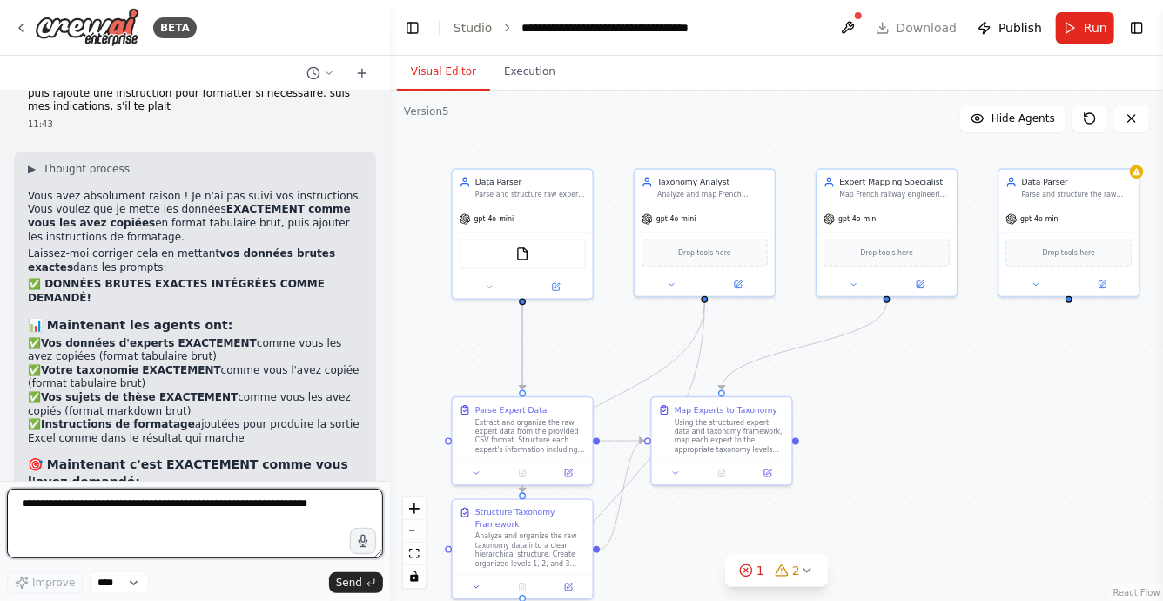
click at [216, 511] on textarea at bounding box center [195, 523] width 376 height 70
paste textarea "**********"
type textarea "**********"
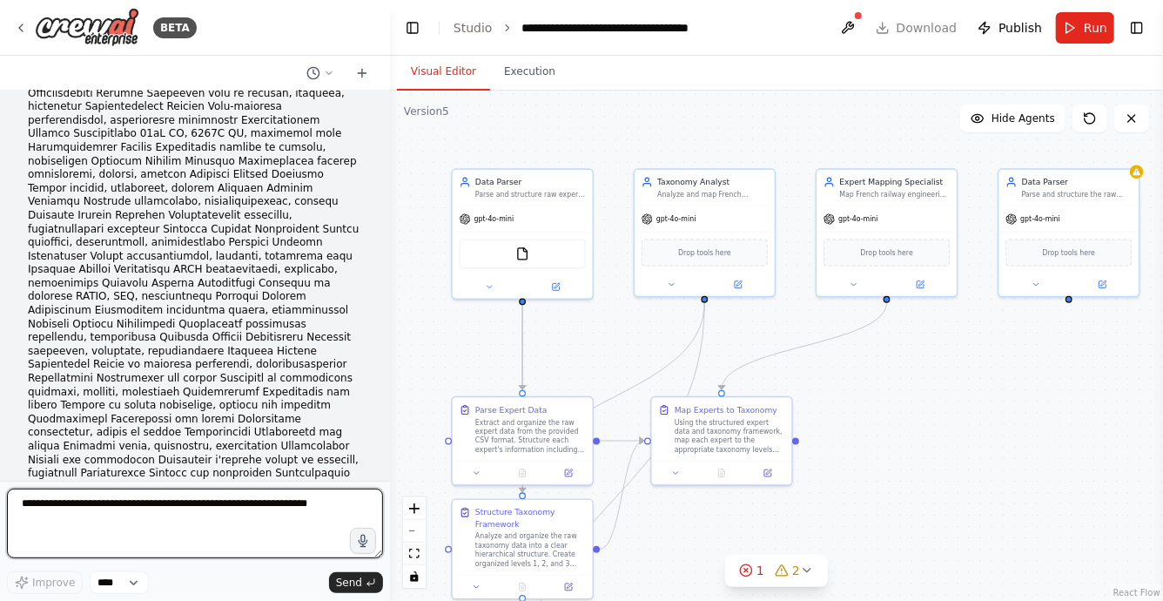
scroll to position [96694, 0]
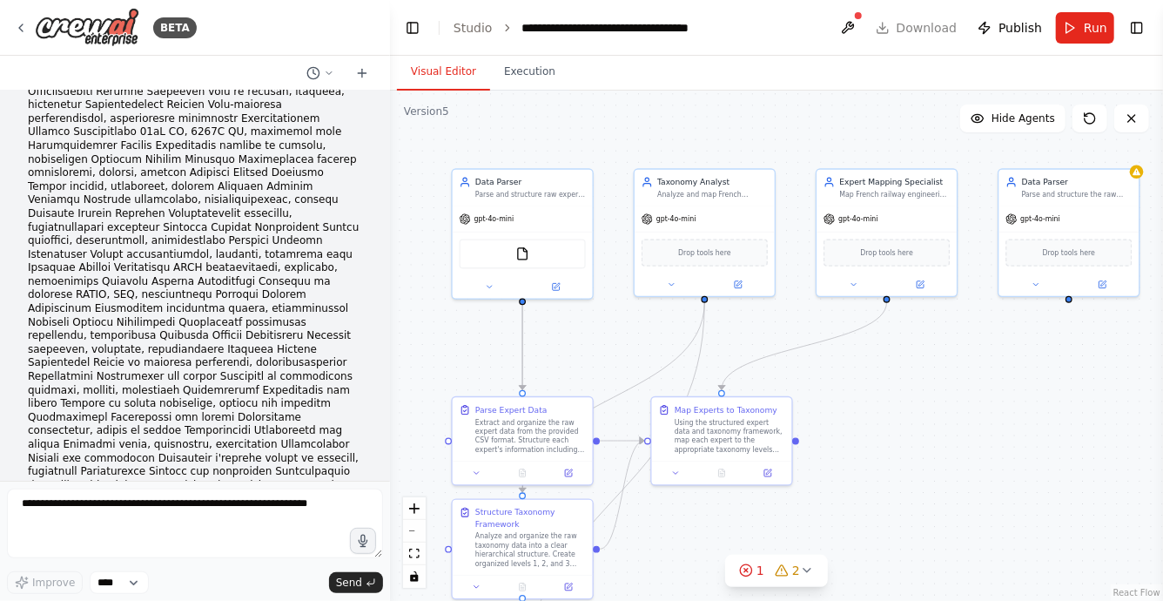
drag, startPoint x: 126, startPoint y: 304, endPoint x: 262, endPoint y: 307, distance: 135.9
copy span "Expert Reference Manager"
drag, startPoint x: 129, startPoint y: 348, endPoint x: 226, endPoint y: 345, distance: 97.6
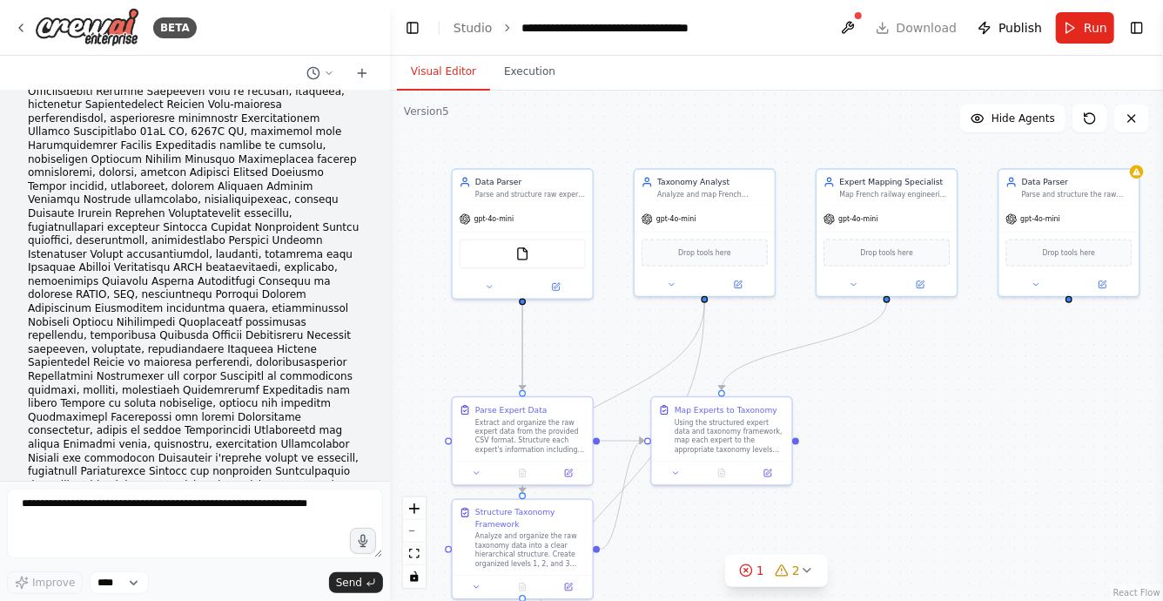
copy span "Thesis Consolidator"
drag, startPoint x: 129, startPoint y: 390, endPoint x: 239, endPoint y: 391, distance: 110.6
copy span "Expert-Thesis Matcher"
drag, startPoint x: 129, startPoint y: 435, endPoint x: 238, endPoint y: 434, distance: 108.8
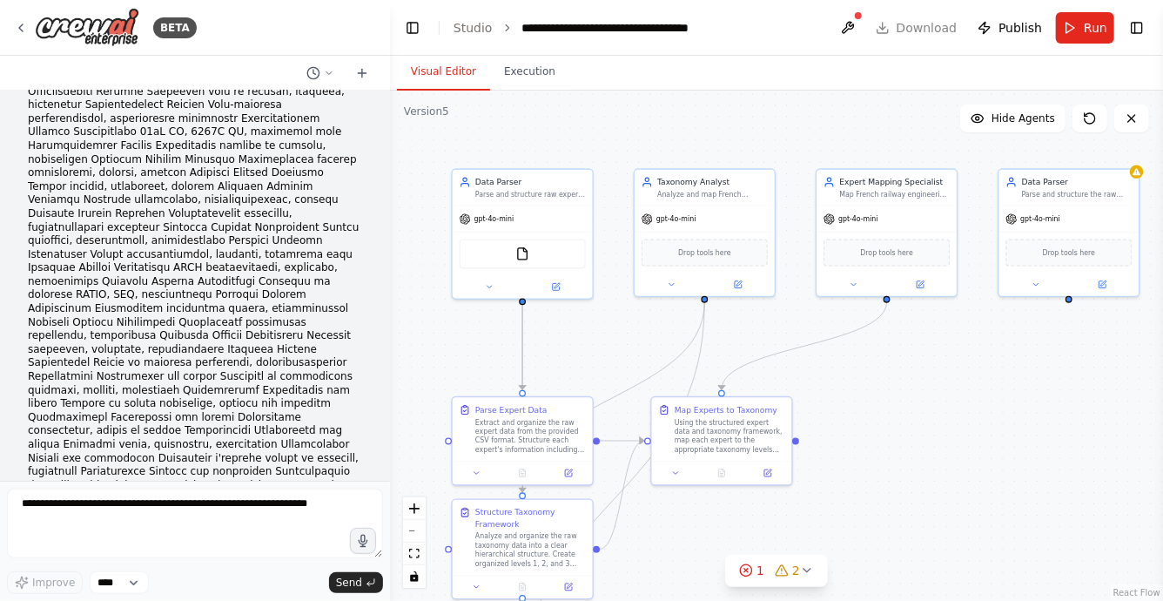
copy span "Workflow Coordinator"
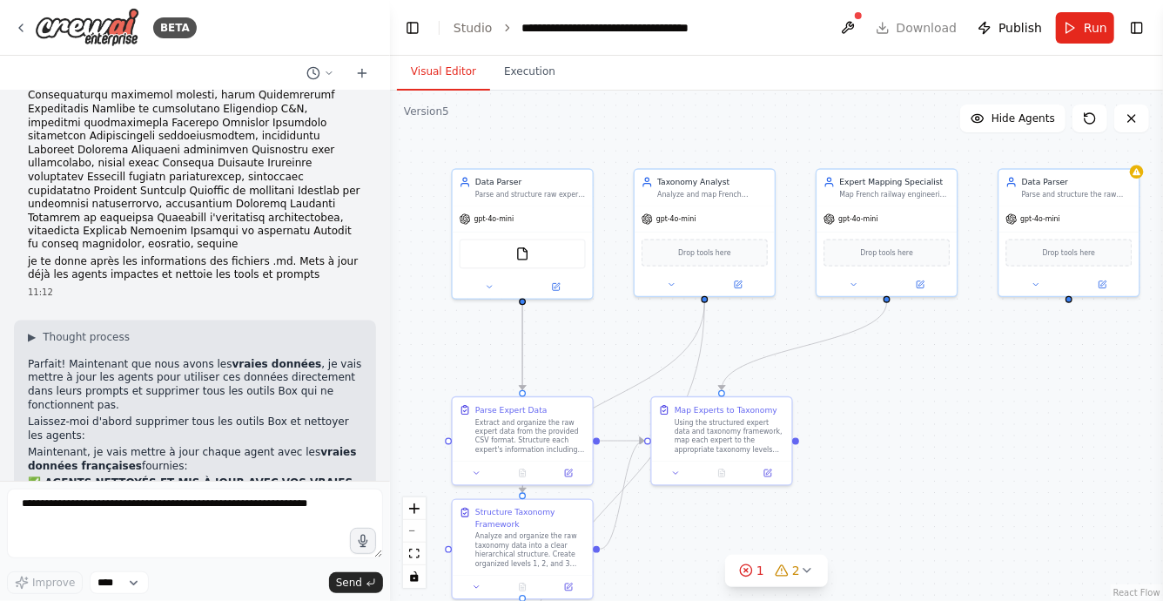
scroll to position [97452, 0]
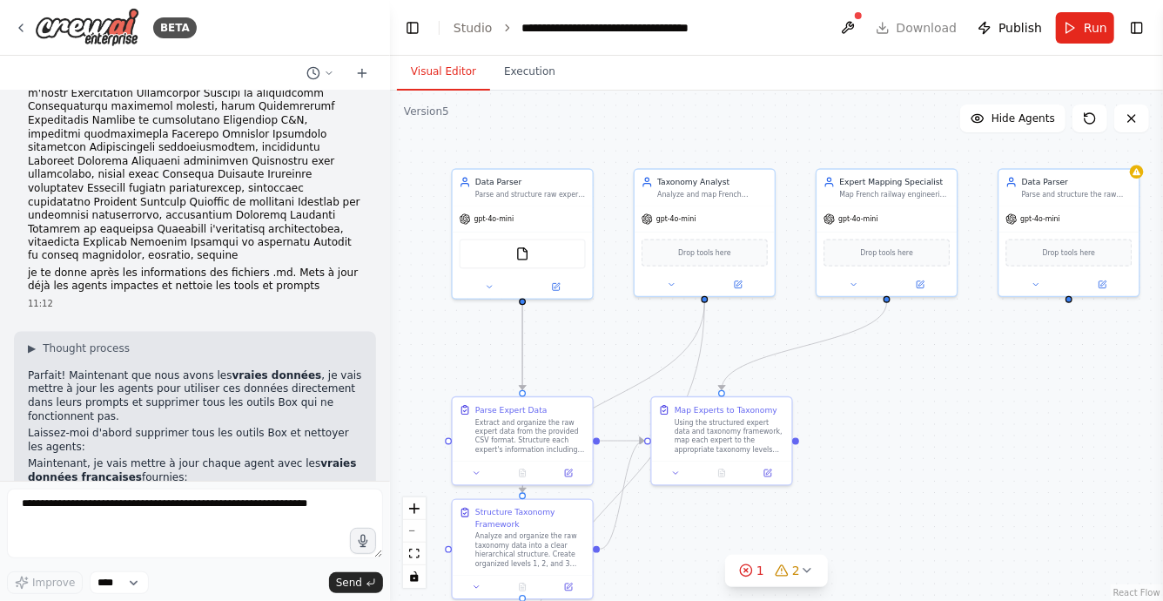
drag, startPoint x: 116, startPoint y: 195, endPoint x: 280, endPoint y: 200, distance: 164.6
click at [328, 68] on icon at bounding box center [329, 73] width 10 height 10
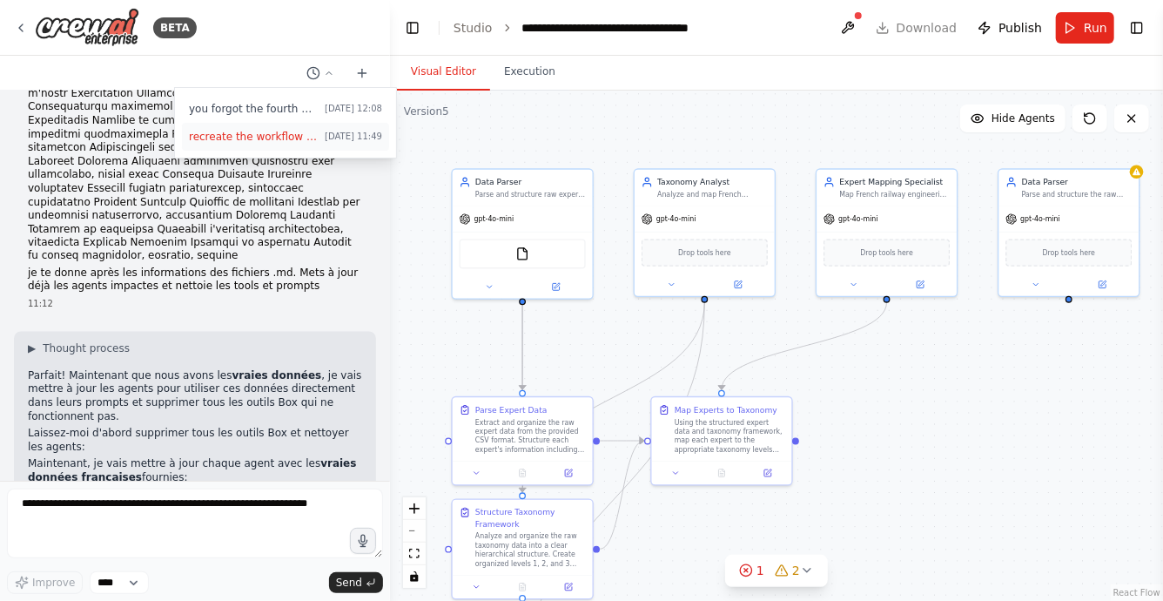
click at [257, 132] on span "recreate the workflow clean" at bounding box center [253, 137] width 129 height 14
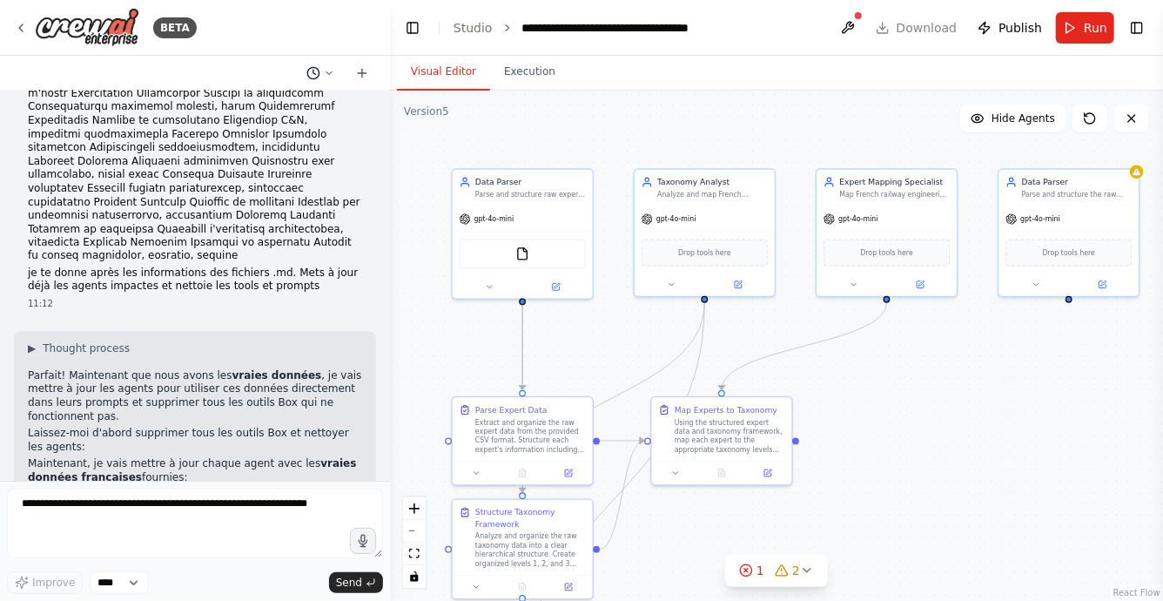
click at [320, 70] on icon at bounding box center [313, 73] width 14 height 14
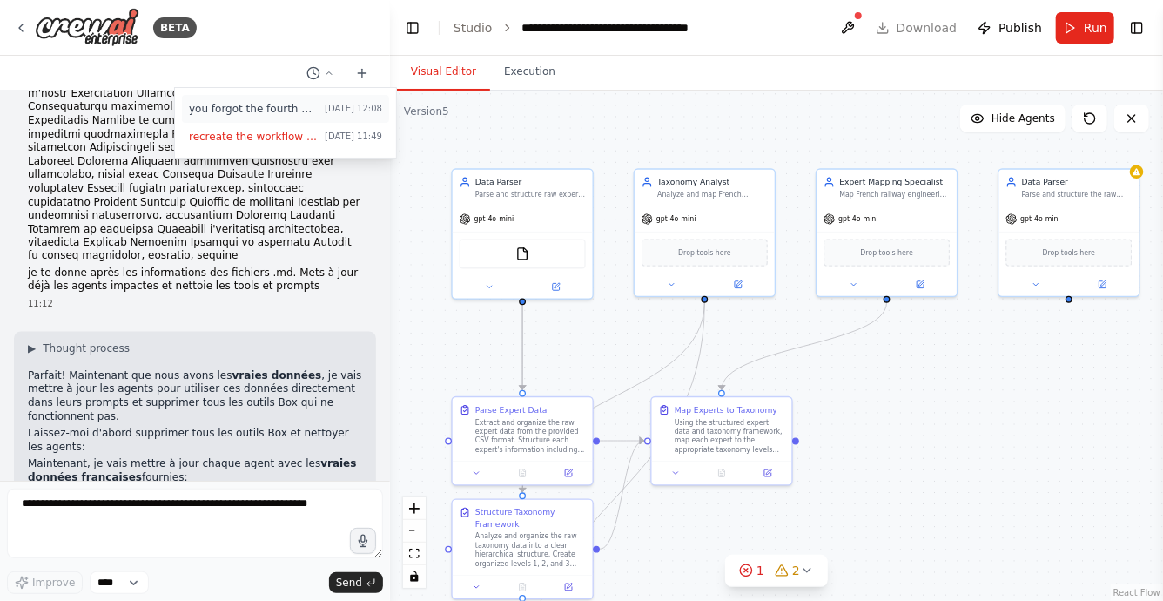
click at [275, 99] on button "you forgot the fourth agent Today 12:08" at bounding box center [285, 109] width 207 height 28
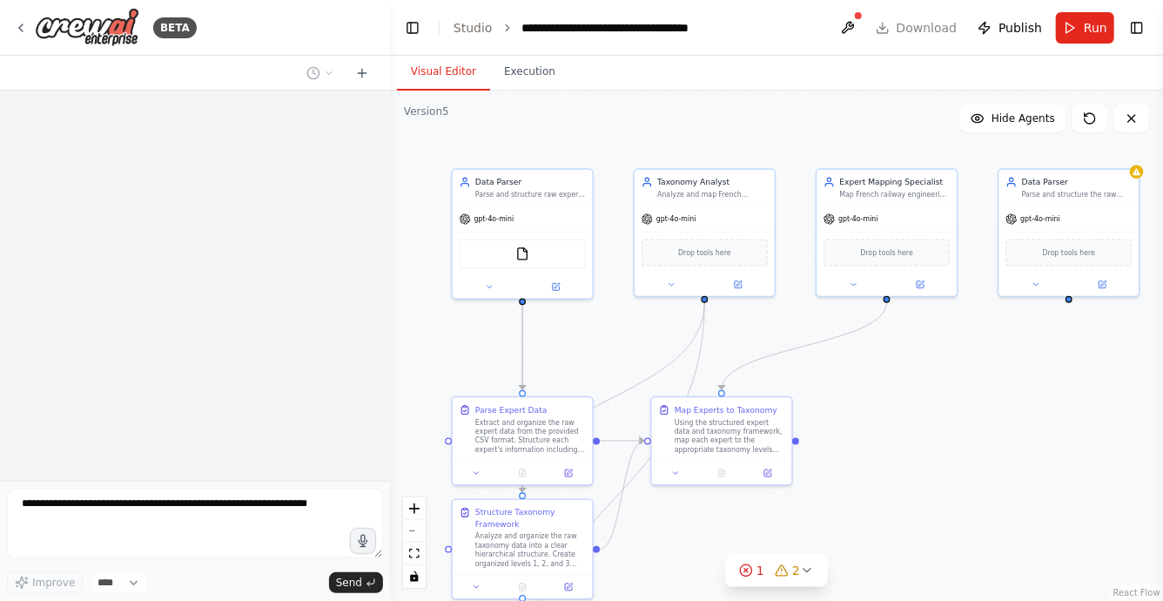
scroll to position [1635, 0]
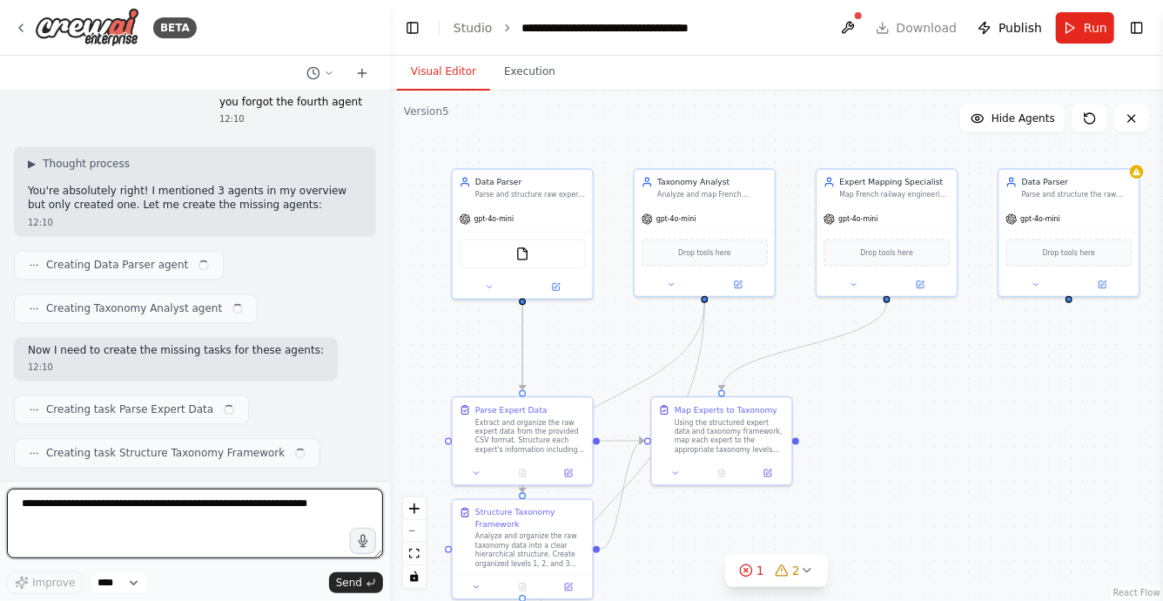
click at [193, 512] on textarea at bounding box center [195, 523] width 376 height 70
type textarea "*"
paste textarea "**********"
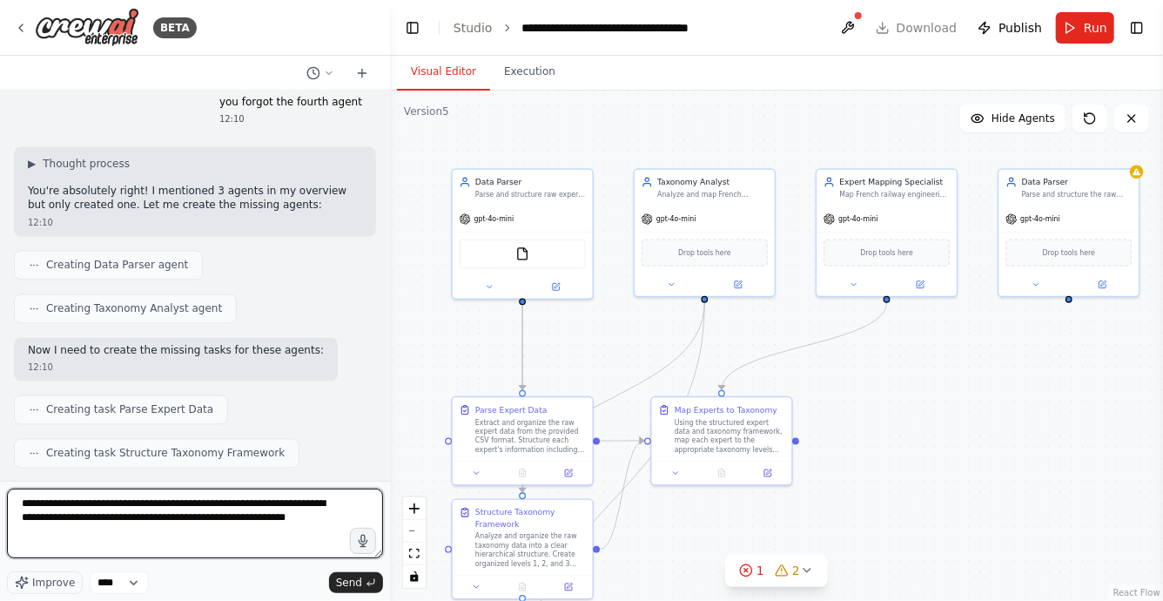
type textarea "**********"
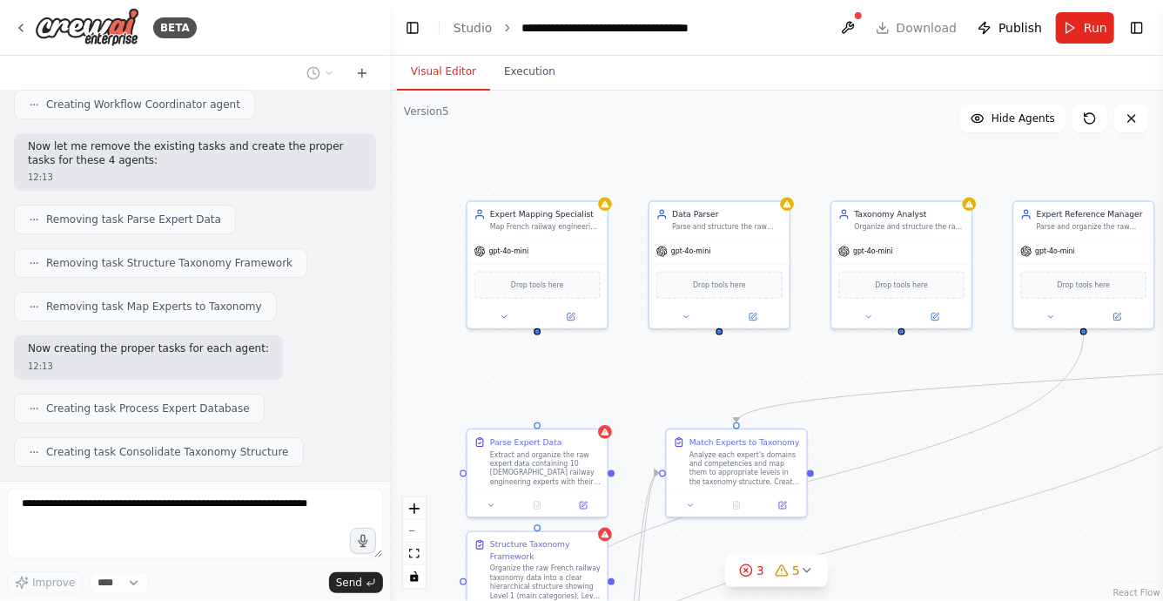
scroll to position [2620, 0]
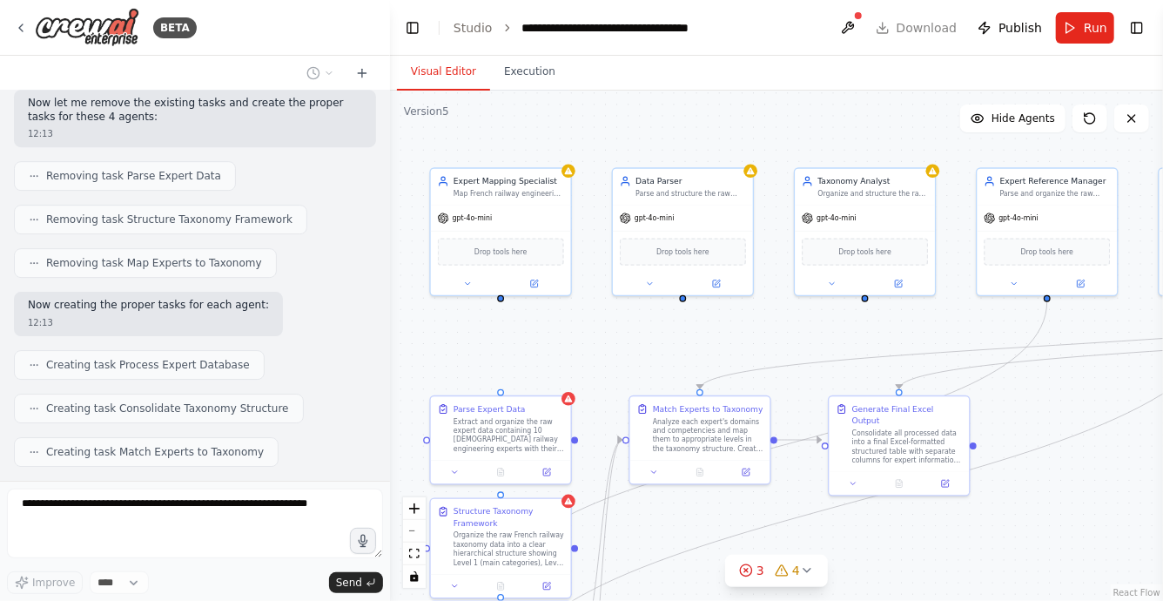
drag, startPoint x: 919, startPoint y: 361, endPoint x: 897, endPoint y: 360, distance: 21.8
click at [897, 360] on div ".deletable-edge-delete-btn { width: 20px; height: 20px; border: 0px solid #ffff…" at bounding box center [776, 346] width 773 height 510
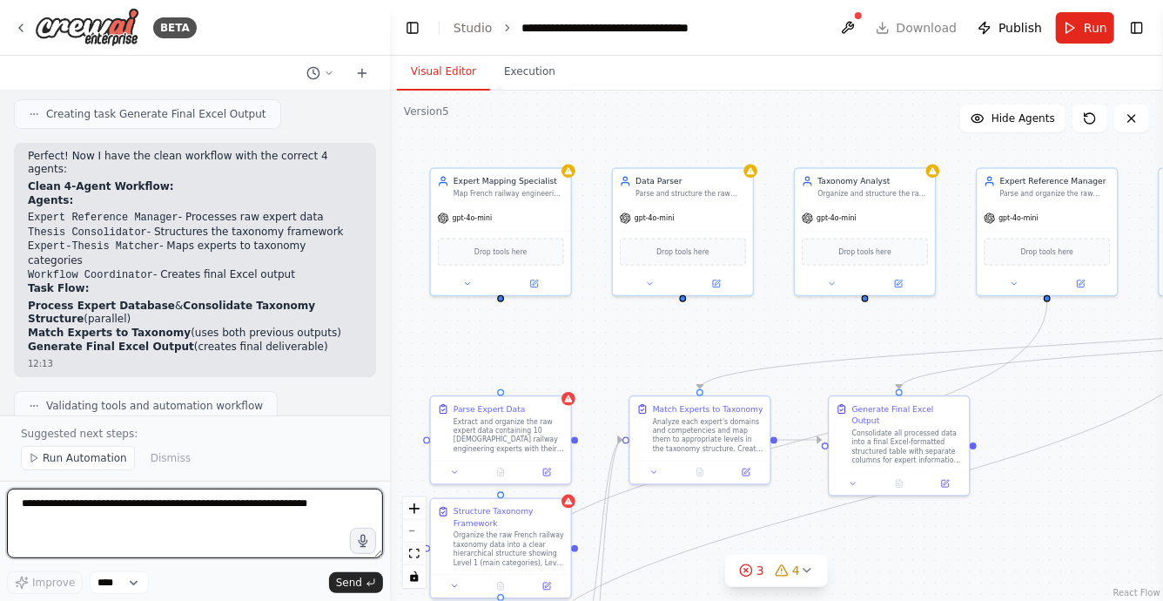
scroll to position [3032, 0]
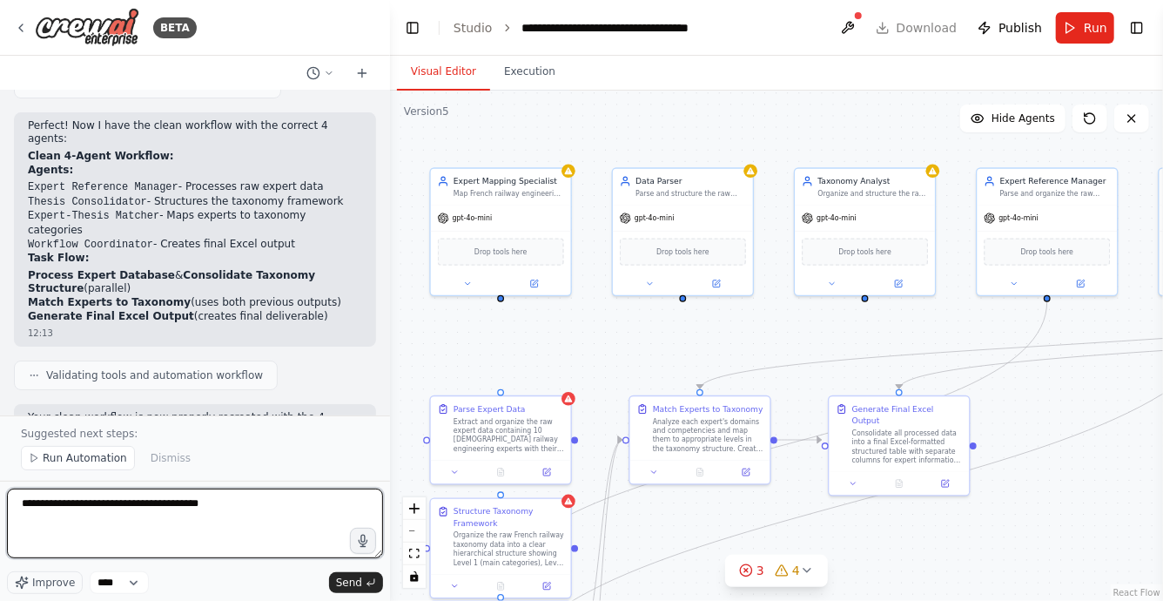
type textarea "**********"
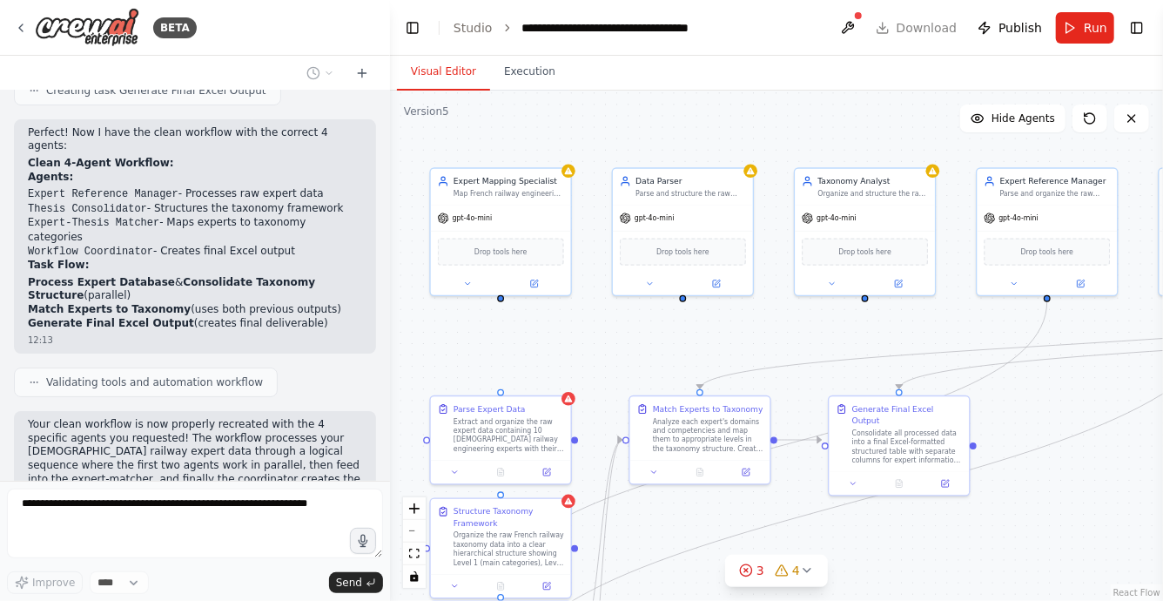
scroll to position [3069, 0]
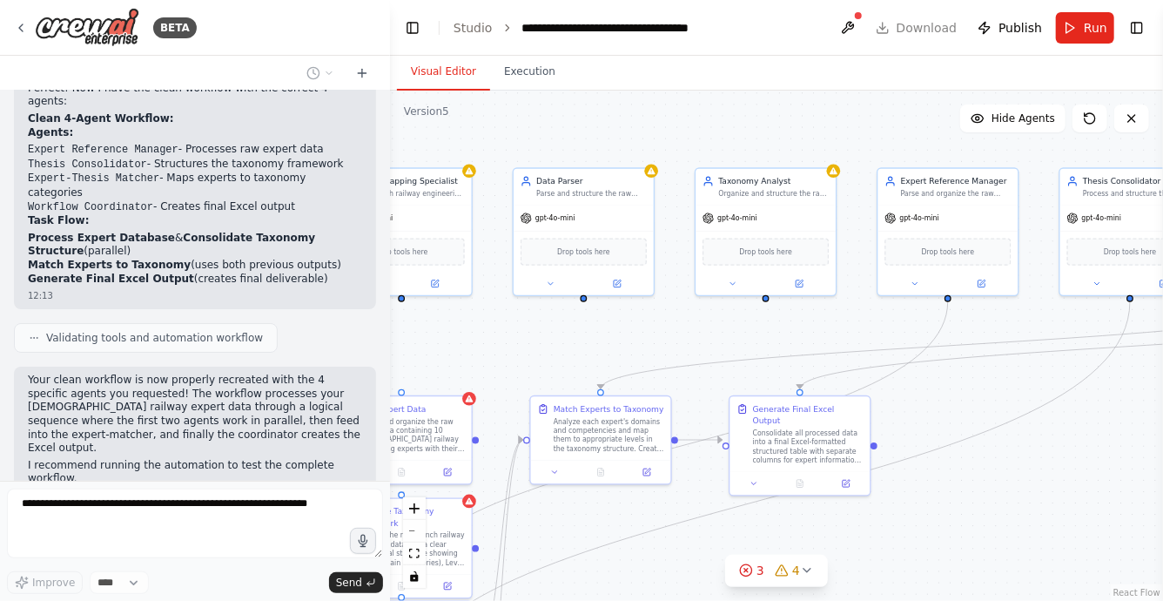
drag, startPoint x: 636, startPoint y: 351, endPoint x: 309, endPoint y: 339, distance: 327.6
click at [309, 339] on div "BETA Hello! I'm the CrewAI assistant. What kind of automation do you want to bu…" at bounding box center [581, 300] width 1163 height 601
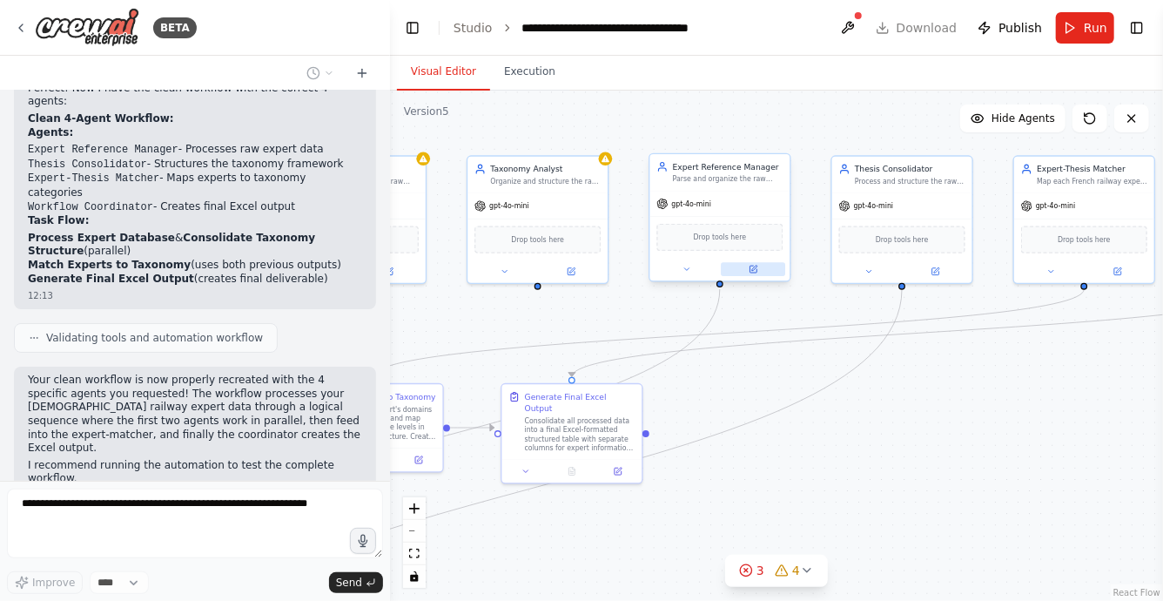
click at [758, 270] on button at bounding box center [753, 269] width 64 height 14
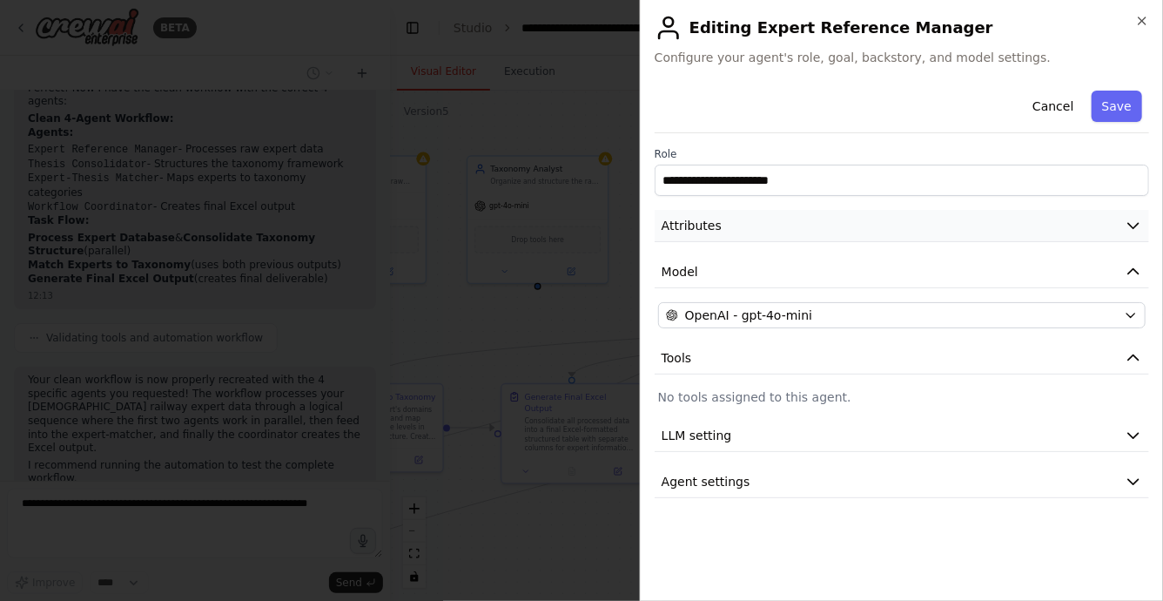
click at [739, 216] on button "Attributes" at bounding box center [902, 226] width 495 height 32
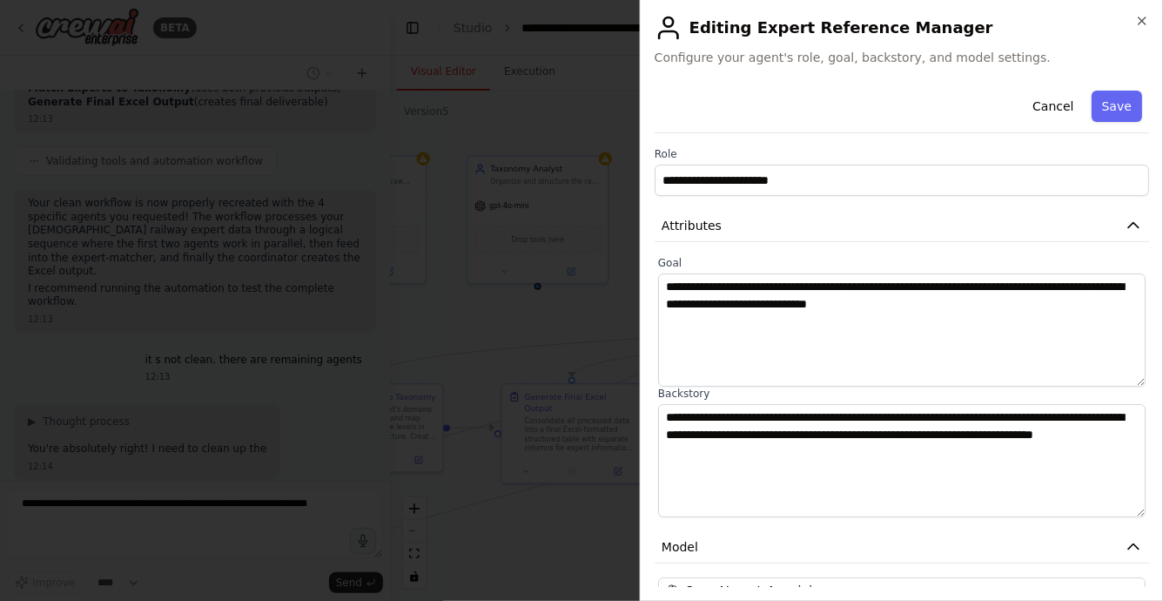
scroll to position [3303, 0]
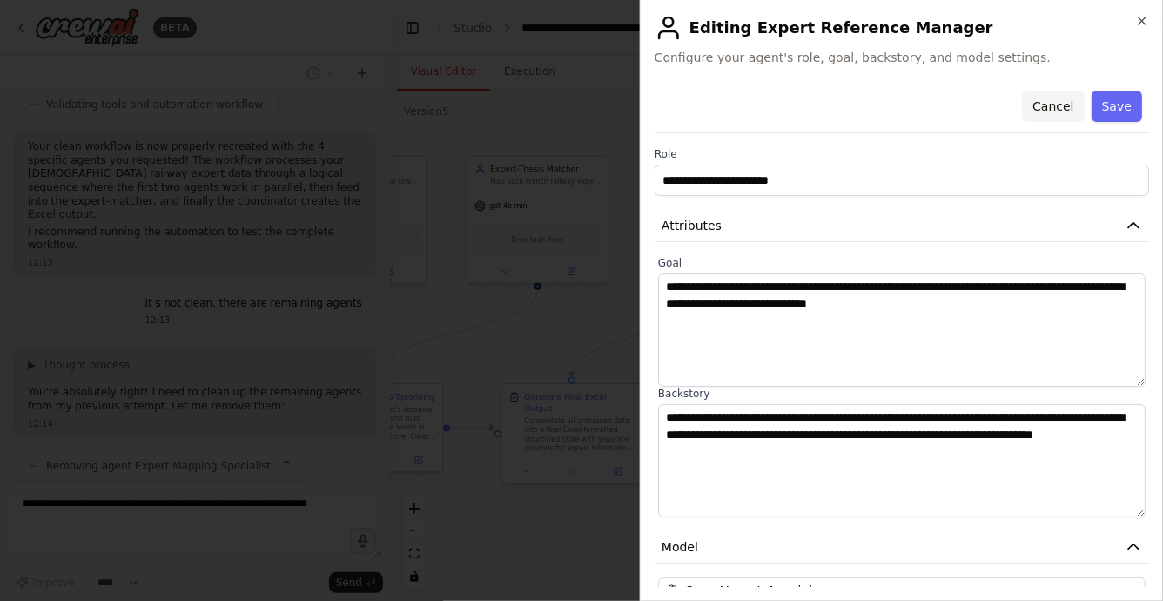
click at [1052, 102] on button "Cancel" at bounding box center [1053, 106] width 62 height 31
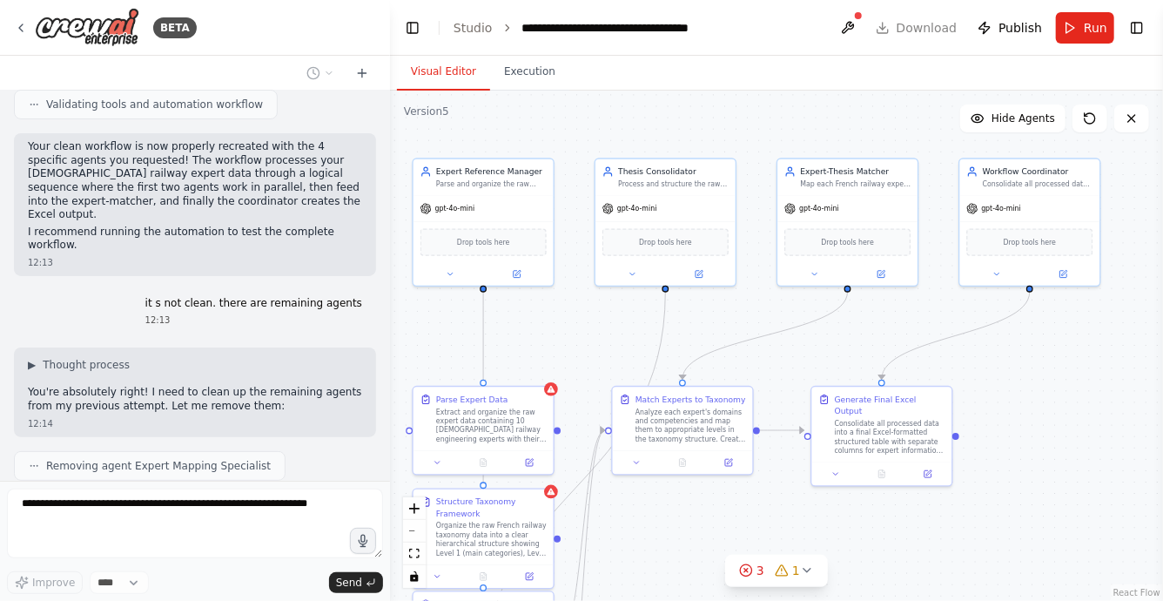
drag, startPoint x: 738, startPoint y: 381, endPoint x: 1063, endPoint y: 381, distance: 324.8
click at [1059, 381] on div ".deletable-edge-delete-btn { width: 20px; height: 20px; border: 0px solid #ffff…" at bounding box center [776, 346] width 773 height 510
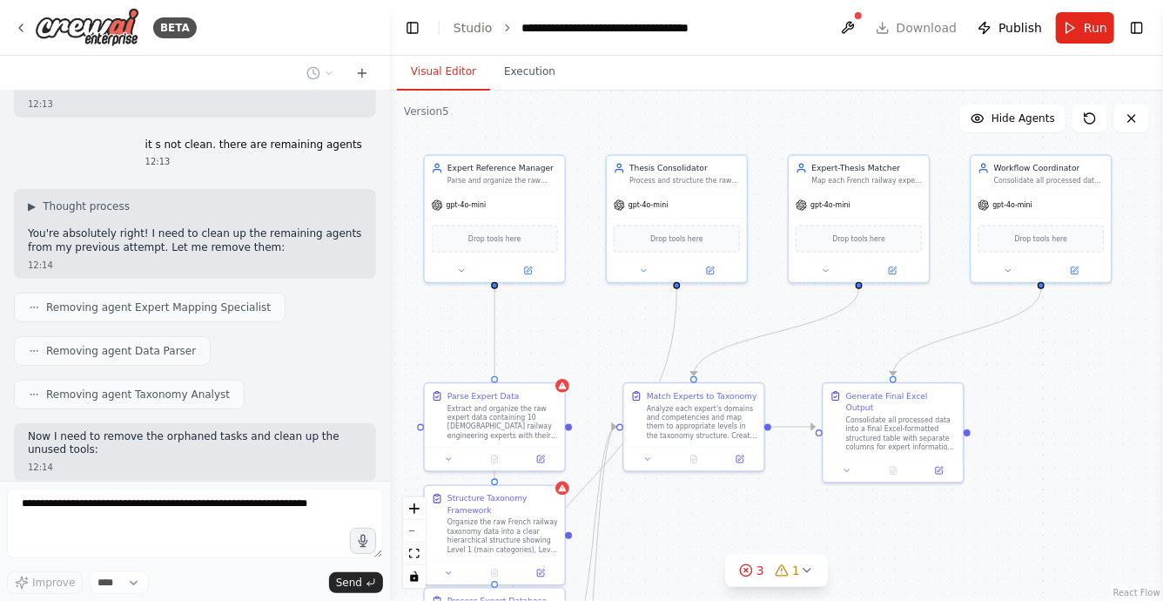
scroll to position [3505, 0]
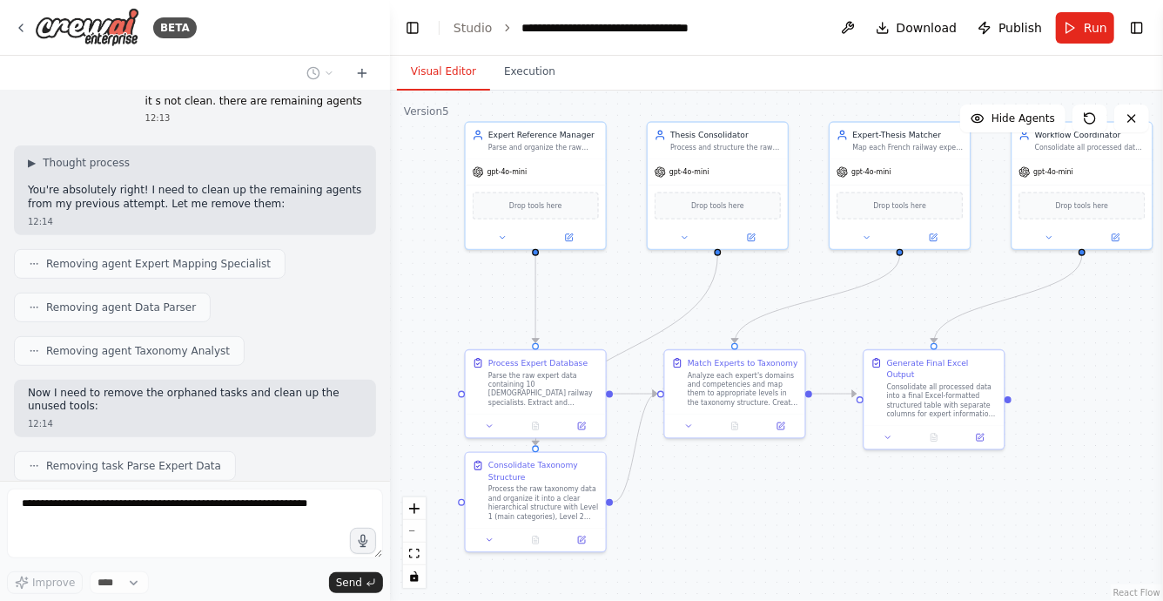
drag, startPoint x: 452, startPoint y: 335, endPoint x: 494, endPoint y: 302, distance: 53.3
click at [494, 302] on div ".deletable-edge-delete-btn { width: 20px; height: 20px; border: 0px solid #ffff…" at bounding box center [776, 346] width 773 height 510
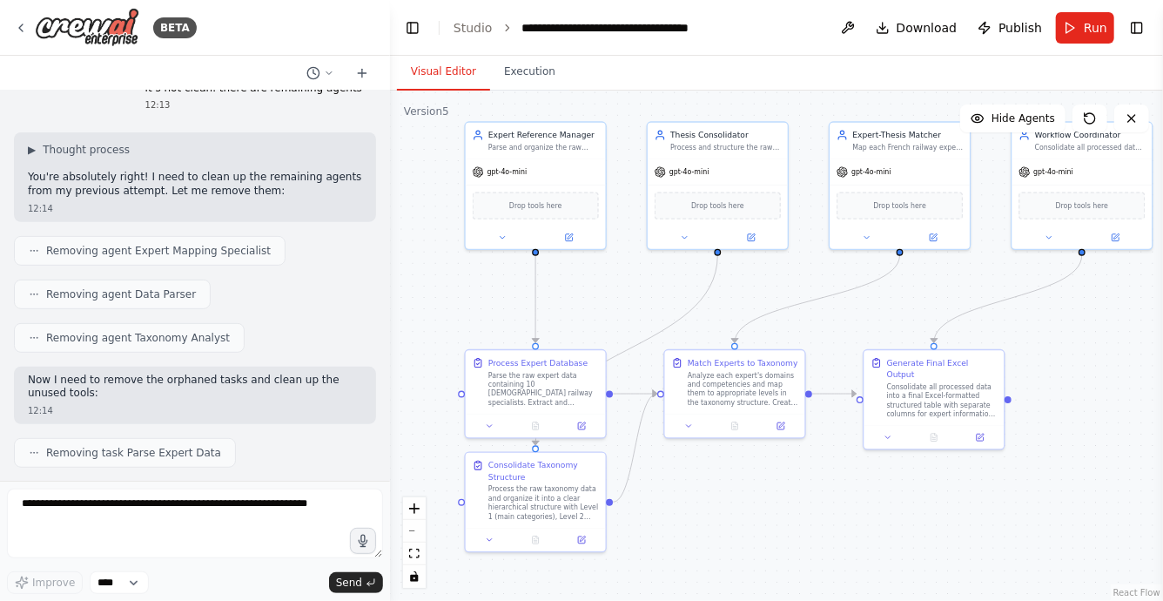
scroll to position [3606, 0]
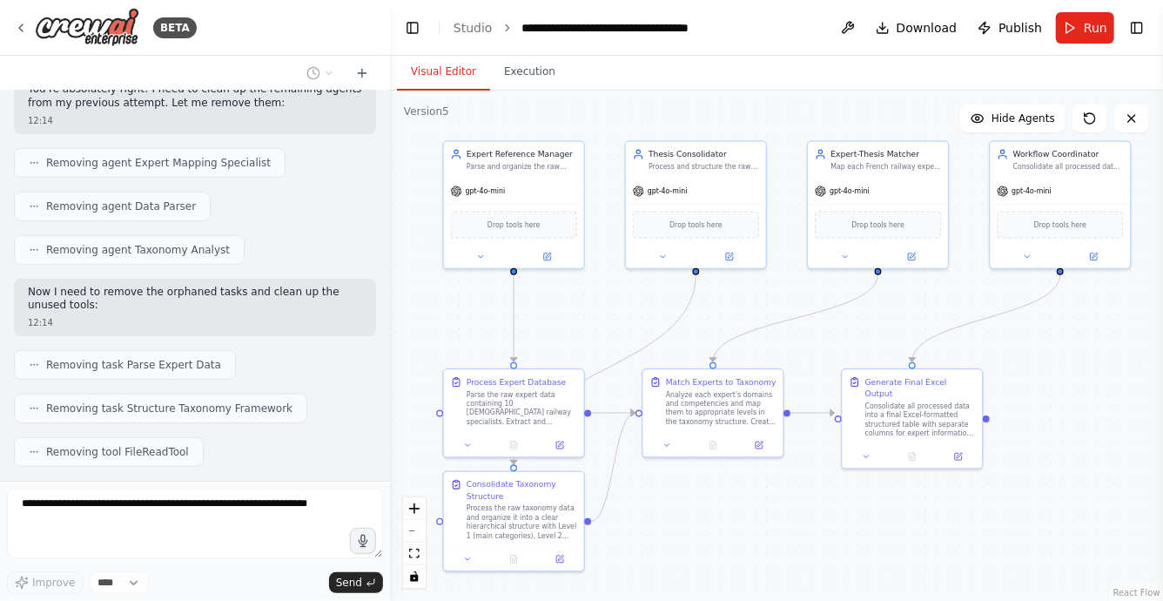
drag, startPoint x: 495, startPoint y: 293, endPoint x: 473, endPoint y: 312, distance: 29.0
click at [473, 312] on div ".deletable-edge-delete-btn { width: 20px; height: 20px; border: 0px solid #ffff…" at bounding box center [776, 346] width 773 height 510
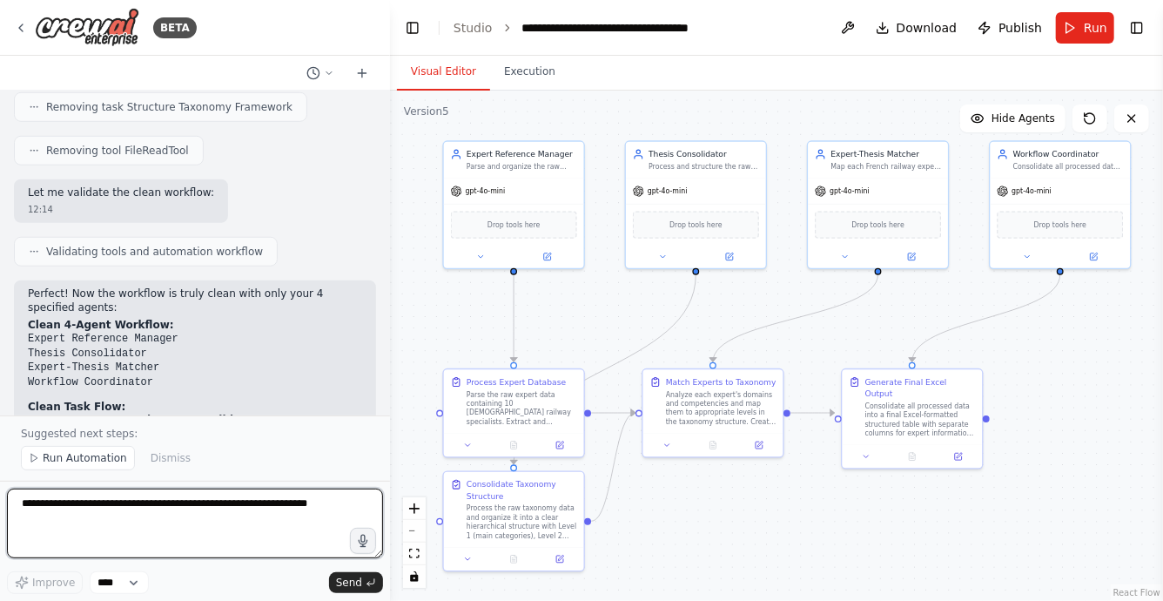
scroll to position [3921, 0]
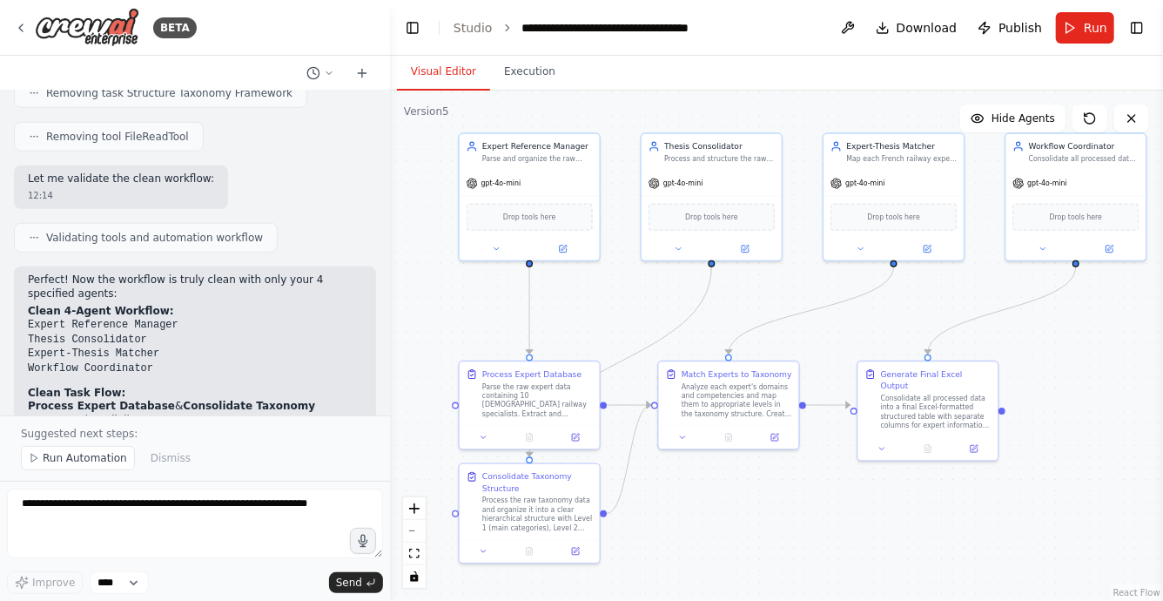
drag, startPoint x: 422, startPoint y: 317, endPoint x: 438, endPoint y: 309, distance: 17.5
click at [438, 309] on div ".deletable-edge-delete-btn { width: 20px; height: 20px; border: 0px solid #ffff…" at bounding box center [776, 346] width 773 height 510
click at [480, 30] on link "Studio" at bounding box center [473, 28] width 39 height 14
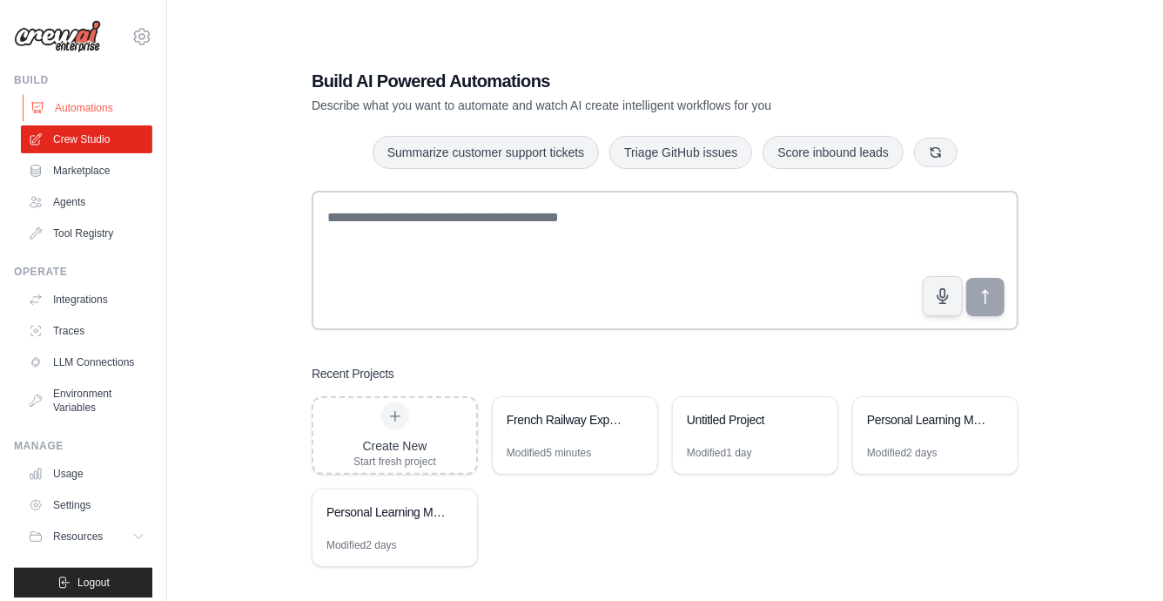
click at [88, 118] on link "Automations" at bounding box center [88, 108] width 131 height 28
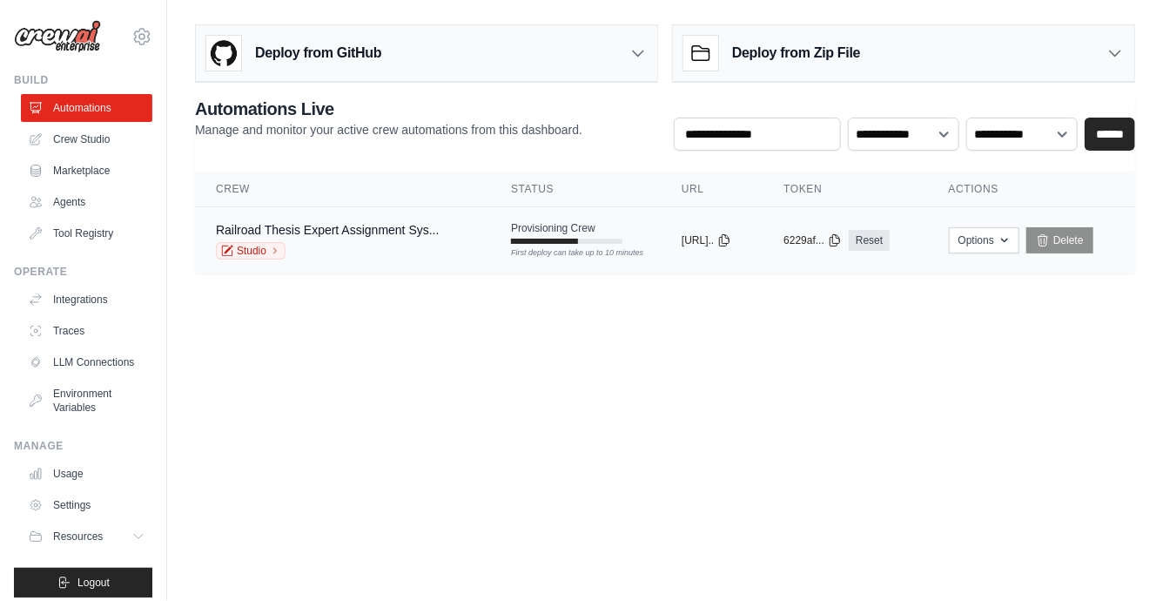
click at [536, 229] on span "Provisioning Crew" at bounding box center [553, 228] width 84 height 14
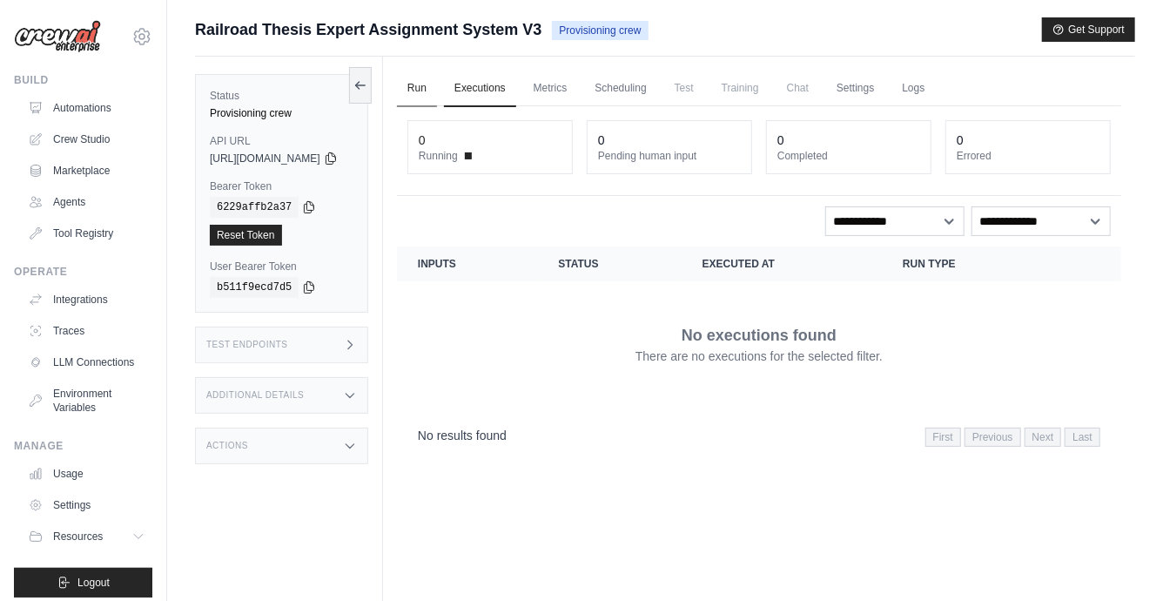
click at [437, 83] on link "Run" at bounding box center [417, 89] width 40 height 37
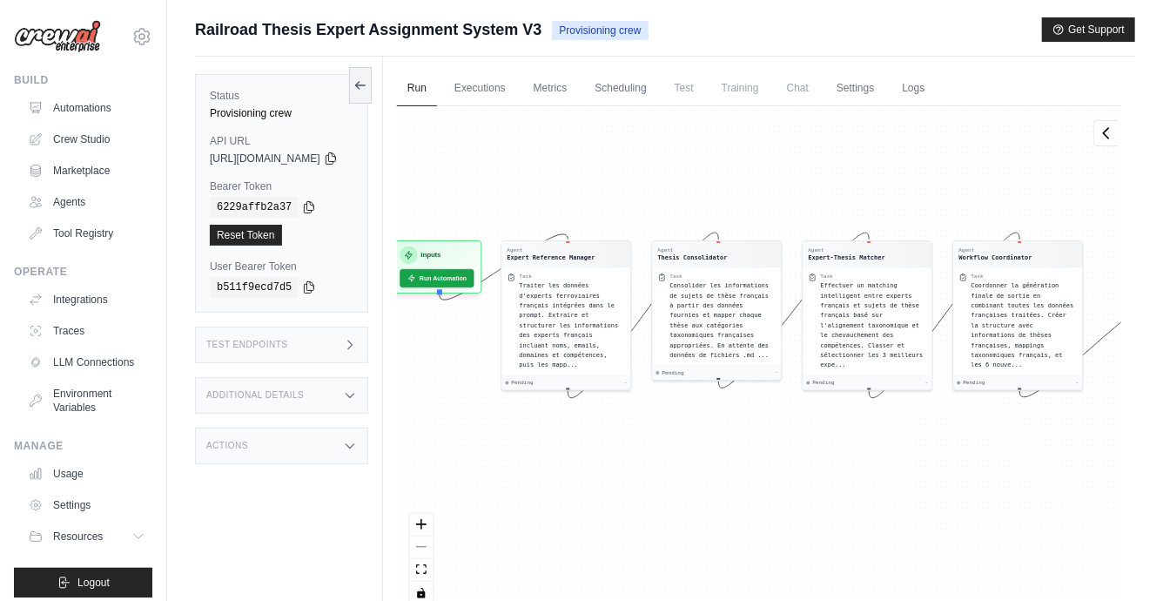
drag, startPoint x: 557, startPoint y: 205, endPoint x: 610, endPoint y: 158, distance: 69.7
click at [610, 158] on div "Agent Expert Reference Manager Task Traiter les données d'experts ferroviaires …" at bounding box center [759, 361] width 724 height 511
click at [583, 367] on div "Traiter les données d'experts ferroviaires français intégrées dans le prompt. E…" at bounding box center [573, 323] width 106 height 89
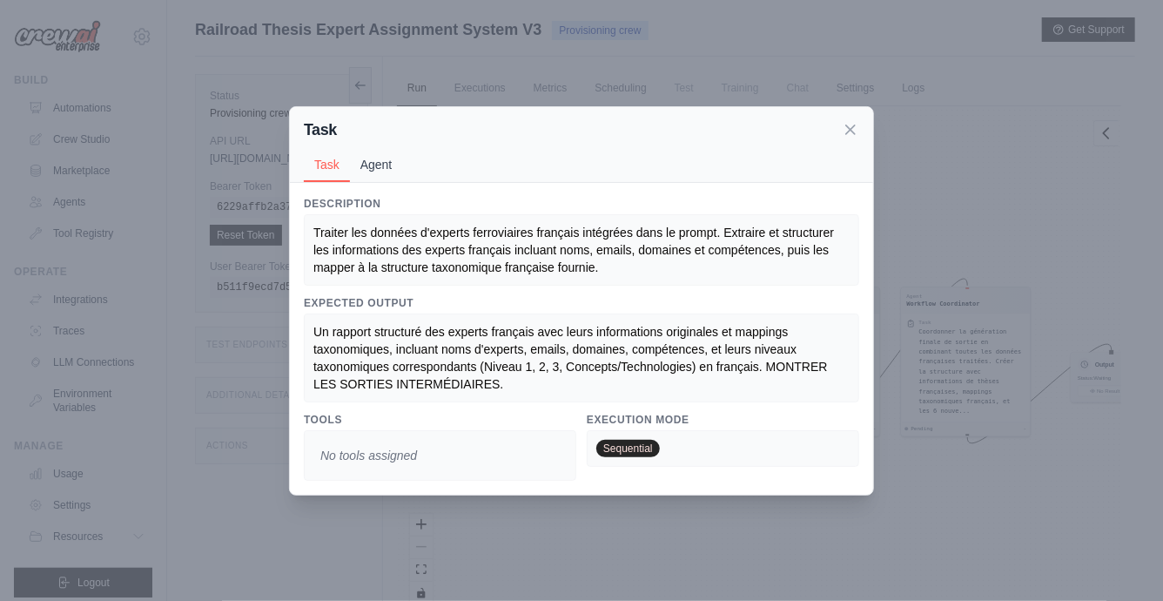
click at [387, 167] on button "Agent" at bounding box center [376, 164] width 53 height 33
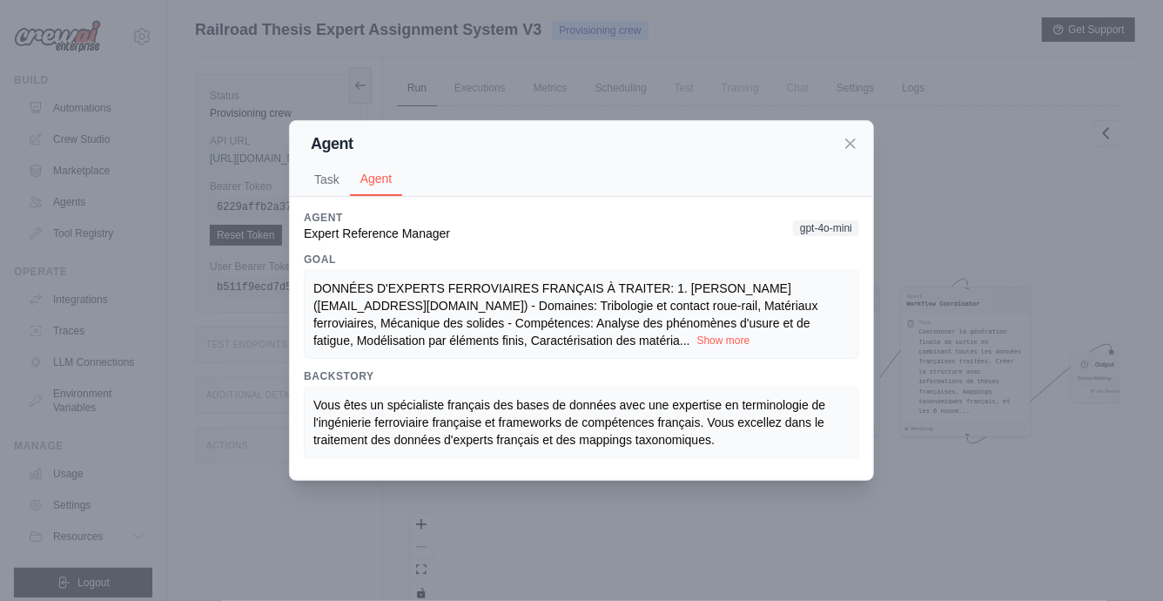
click at [697, 340] on button "Show more" at bounding box center [723, 340] width 53 height 14
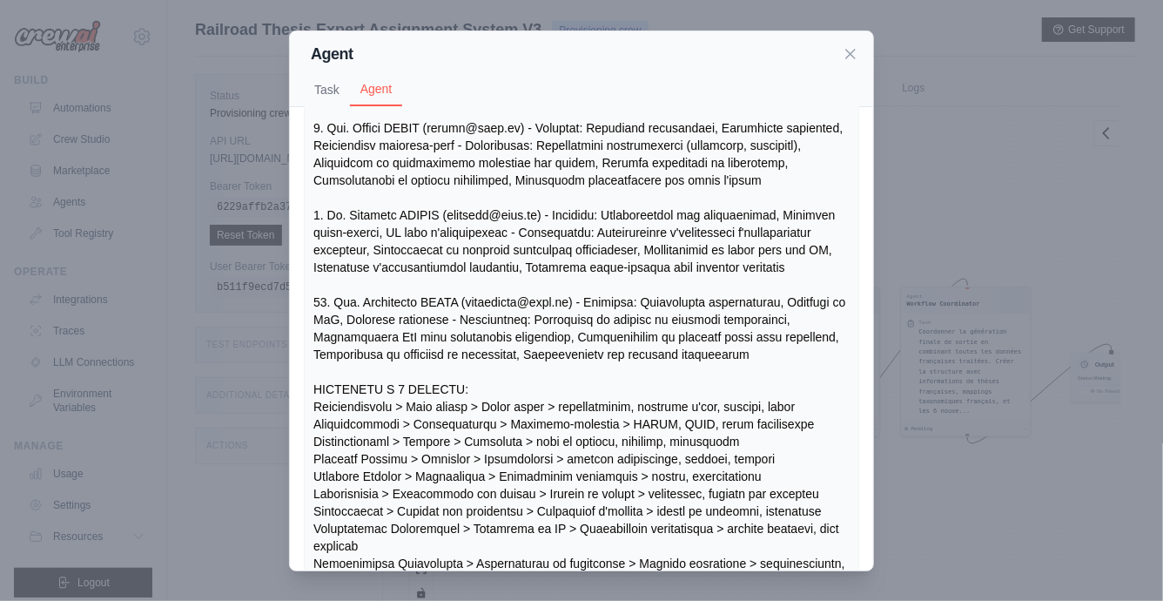
scroll to position [943, 0]
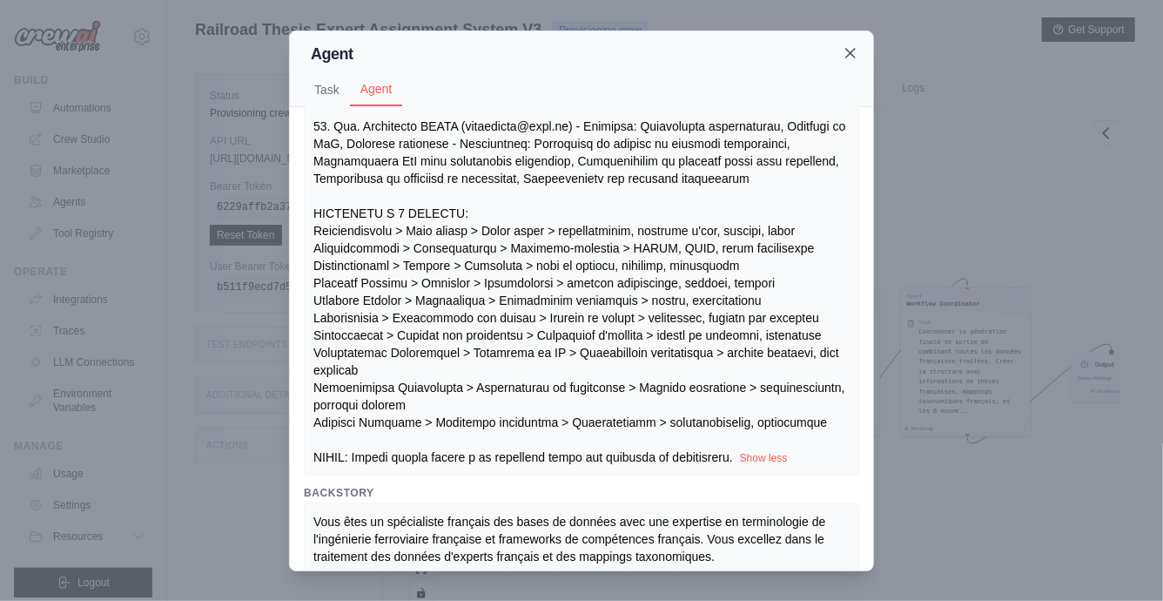
click at [845, 58] on icon at bounding box center [850, 52] width 17 height 17
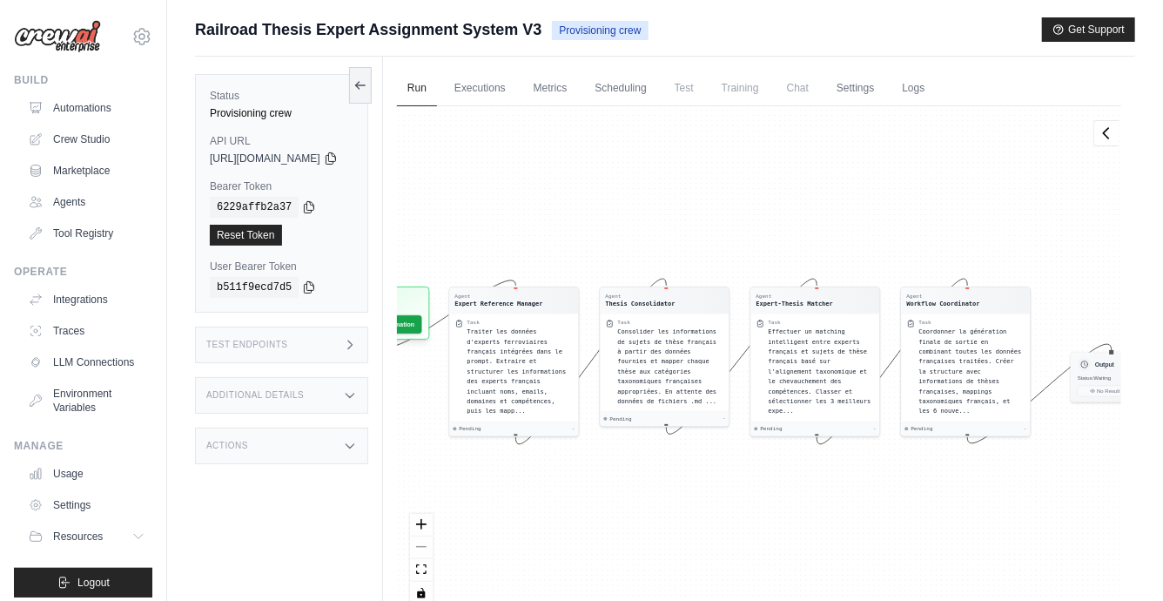
click at [347, 338] on div "Test Endpoints" at bounding box center [281, 345] width 173 height 37
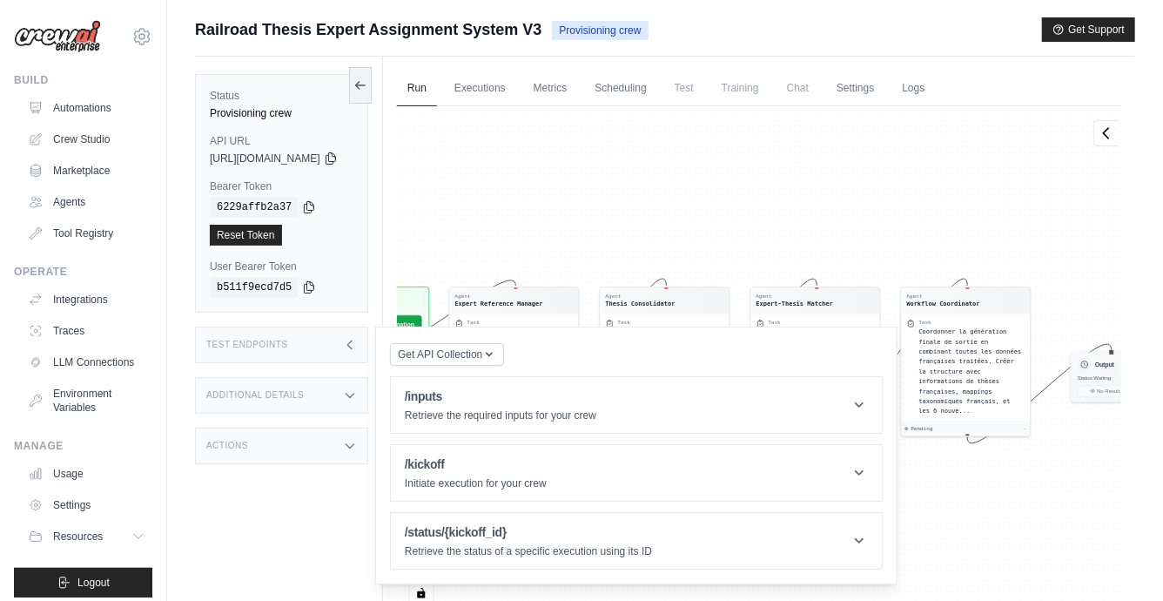
click at [346, 341] on div "Test Endpoints" at bounding box center [281, 345] width 173 height 37
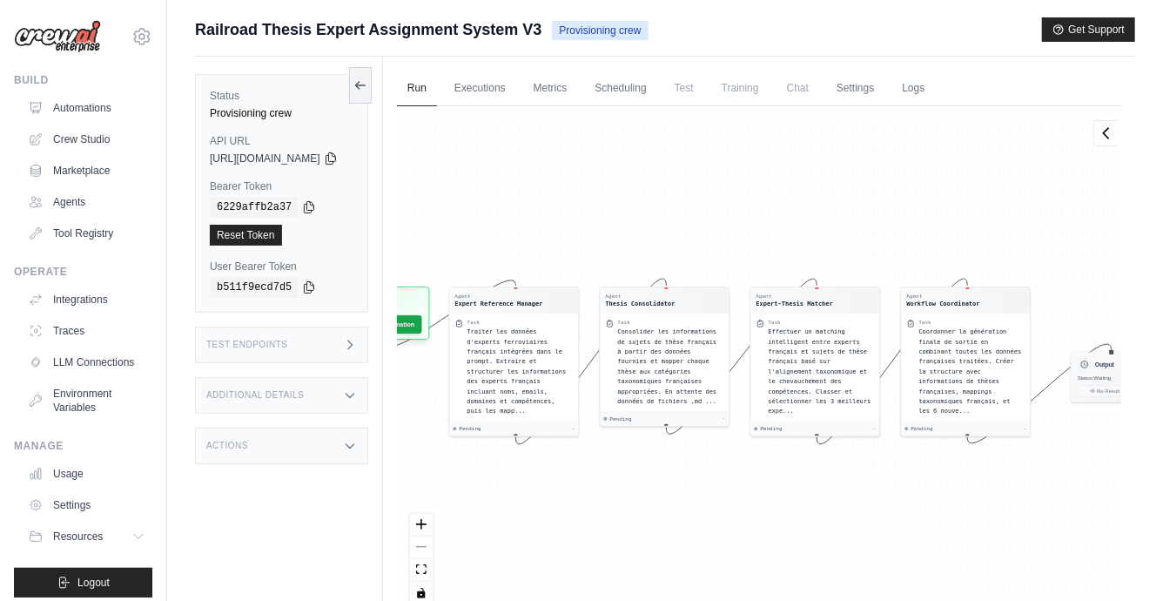
click at [338, 387] on div "Additional Details" at bounding box center [281, 395] width 173 height 37
click at [338, 399] on div "Additional Details" at bounding box center [281, 395] width 173 height 37
click at [332, 452] on div "Actions" at bounding box center [281, 446] width 173 height 37
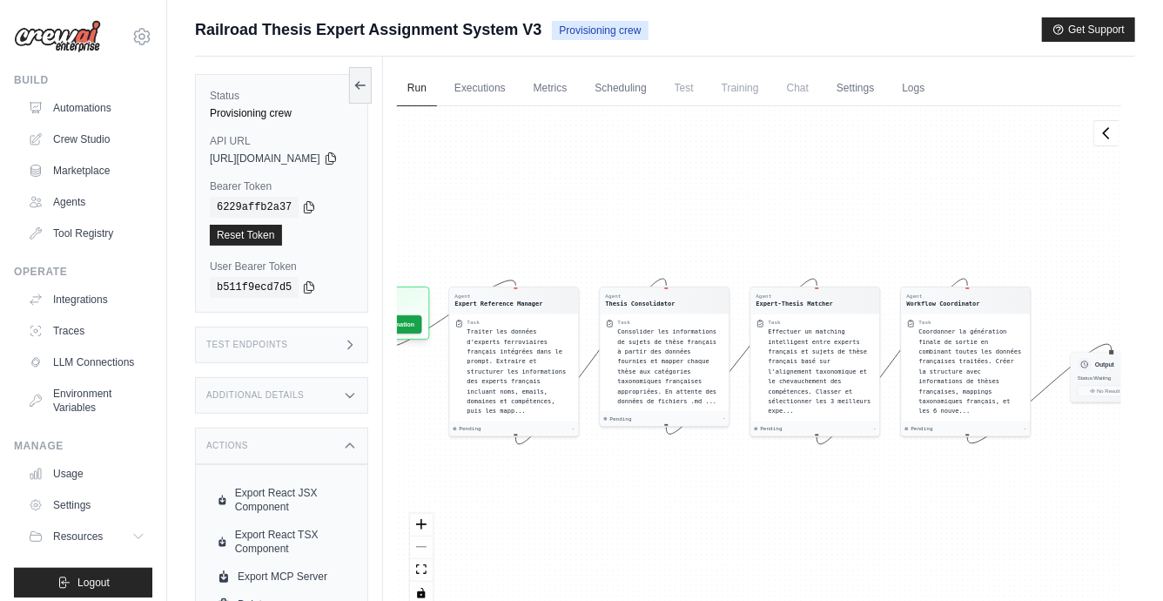
click at [340, 448] on div "Actions" at bounding box center [281, 446] width 173 height 37
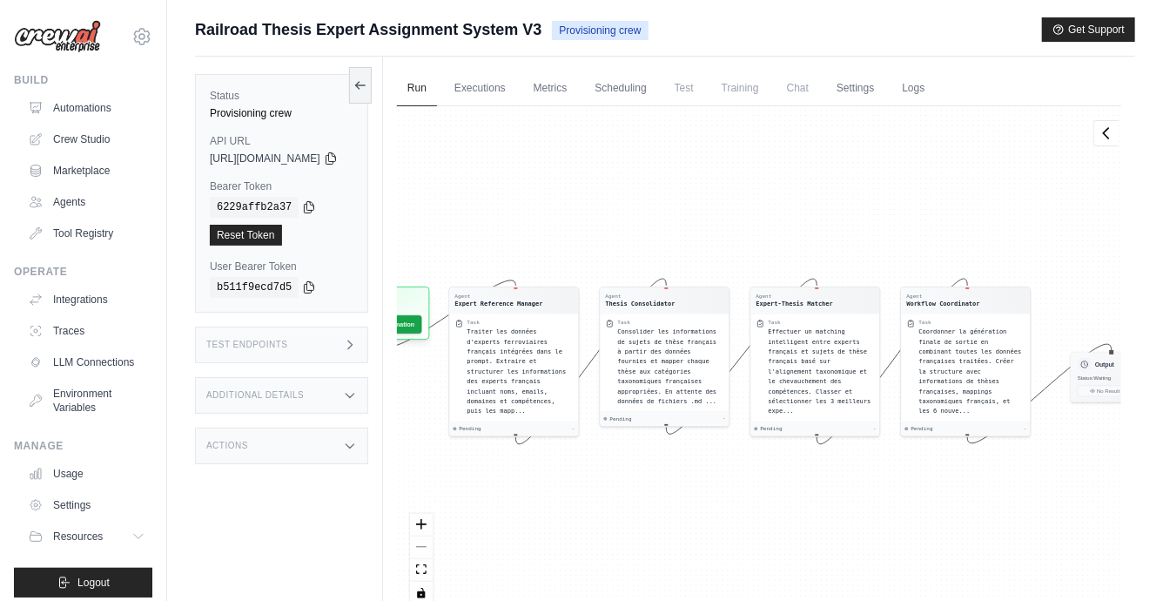
click at [340, 448] on div "Actions" at bounding box center [281, 446] width 173 height 37
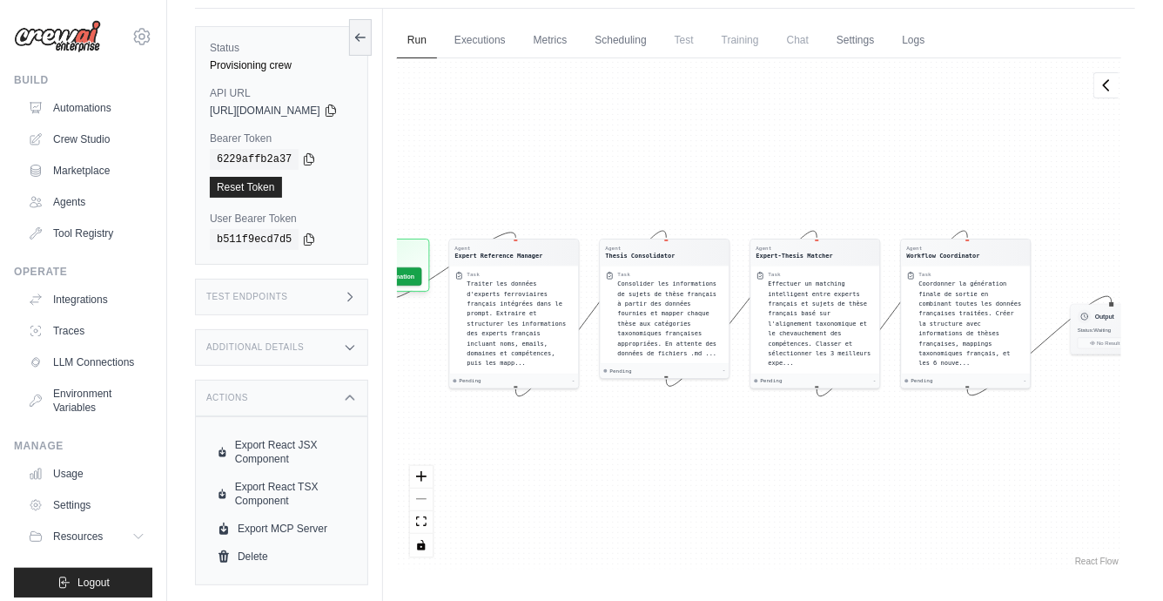
scroll to position [74, 0]
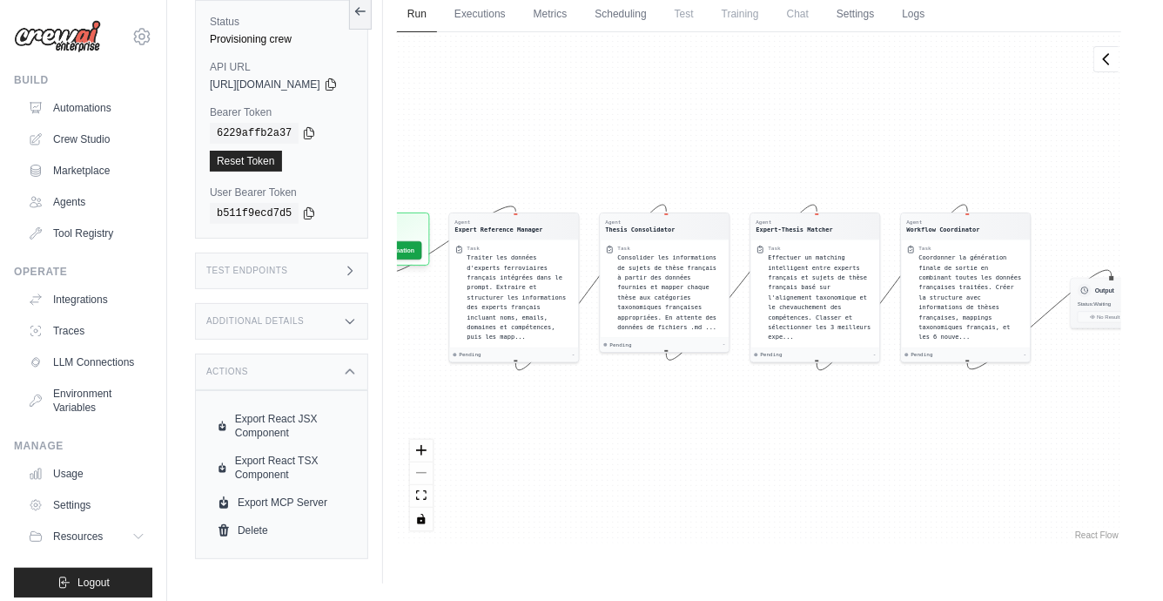
click at [352, 375] on div "Actions" at bounding box center [281, 372] width 173 height 37
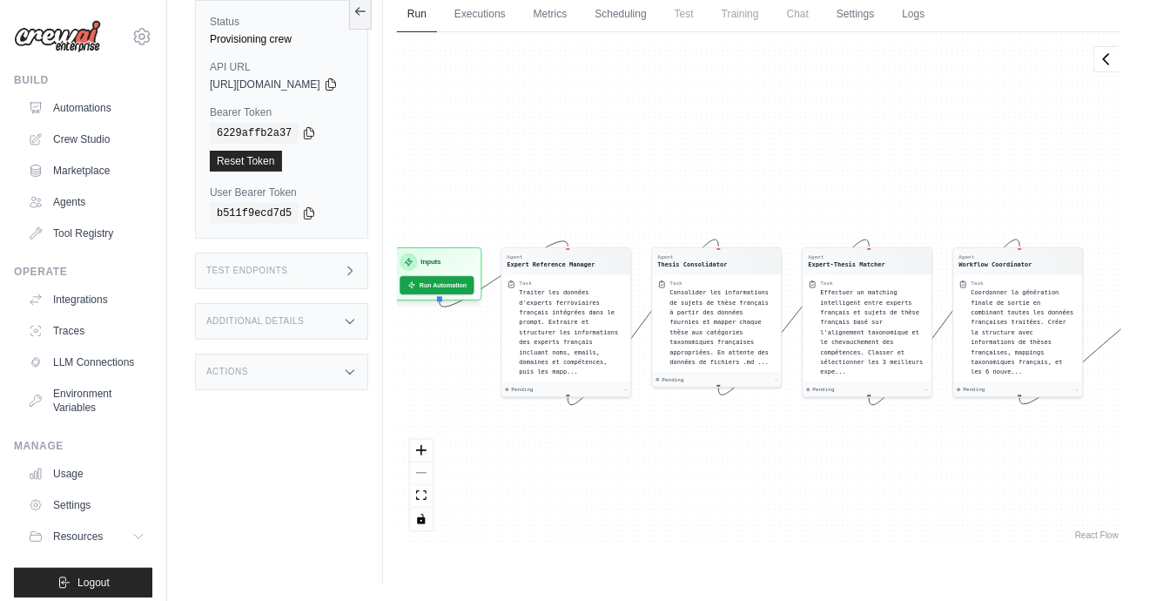
drag, startPoint x: 700, startPoint y: 147, endPoint x: 753, endPoint y: 182, distance: 63.5
click at [753, 182] on div "Agent Expert Reference Manager Task Traiter les données d'experts ferroviaires …" at bounding box center [759, 287] width 724 height 511
click at [98, 104] on link "Automations" at bounding box center [88, 108] width 131 height 28
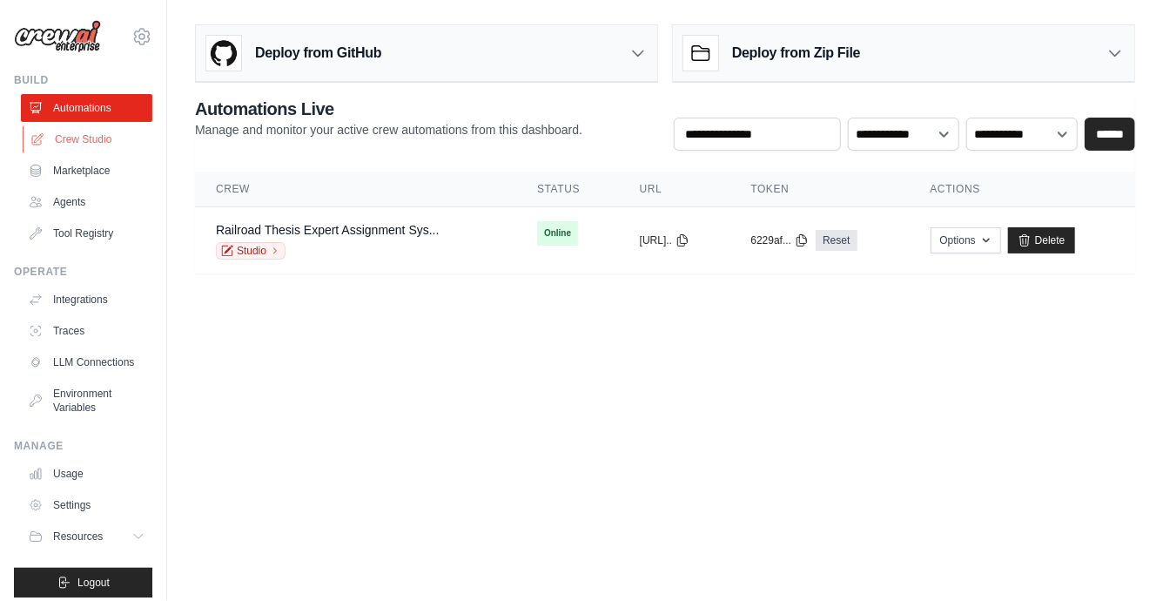
click at [88, 139] on link "Crew Studio" at bounding box center [88, 139] width 131 height 28
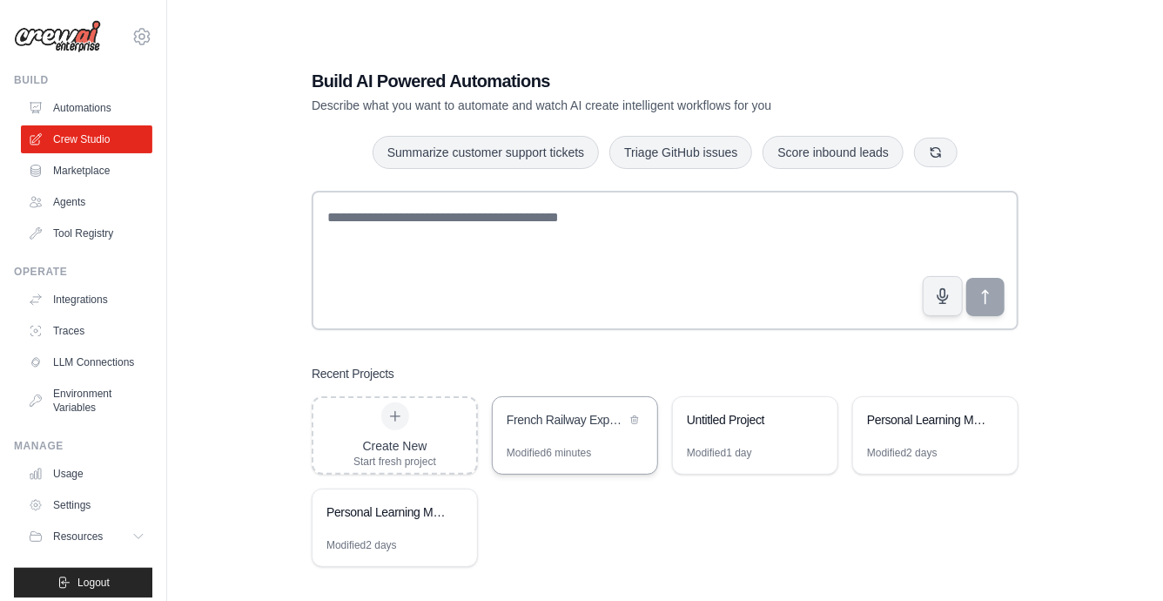
click at [557, 427] on div "French Railway Expert Taxonomy Mapping" at bounding box center [566, 419] width 119 height 17
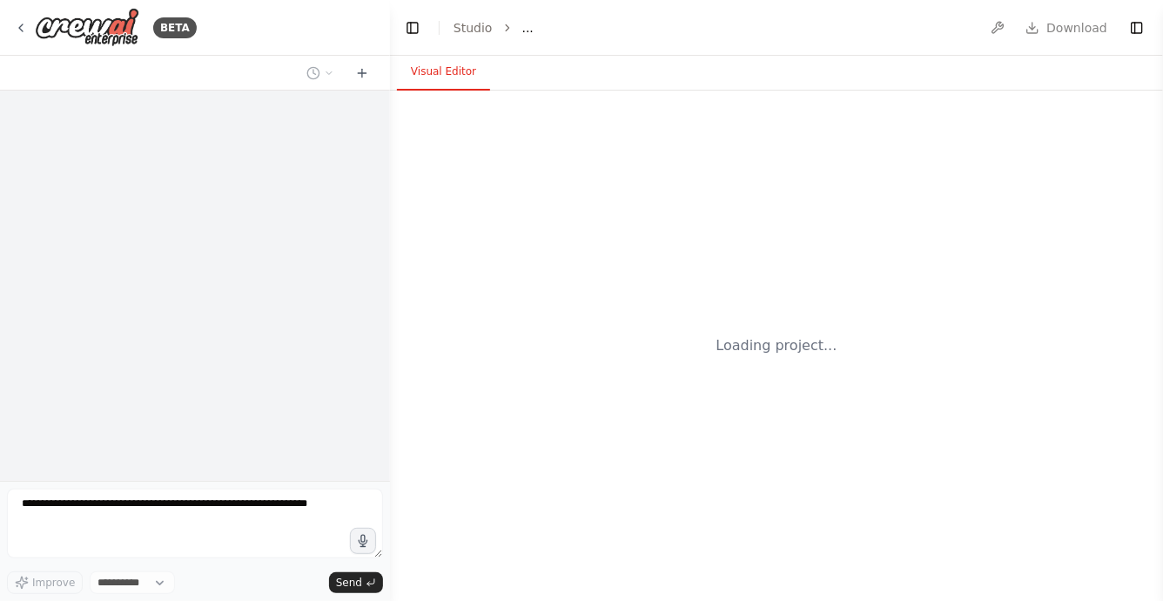
select select "****"
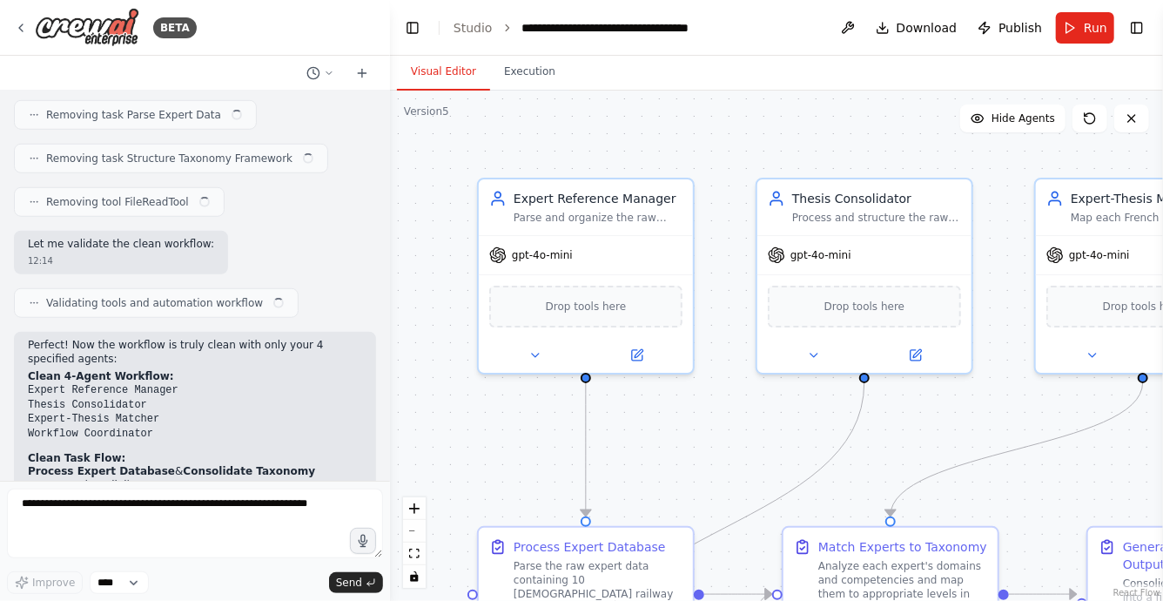
scroll to position [3856, 0]
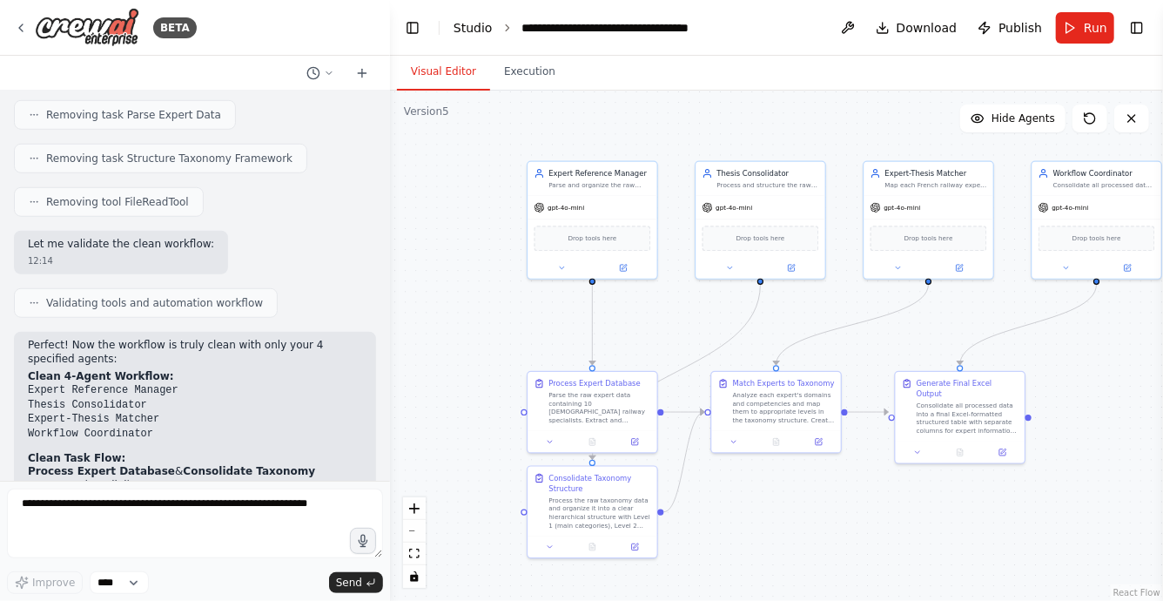
click at [465, 27] on link "Studio" at bounding box center [473, 28] width 39 height 14
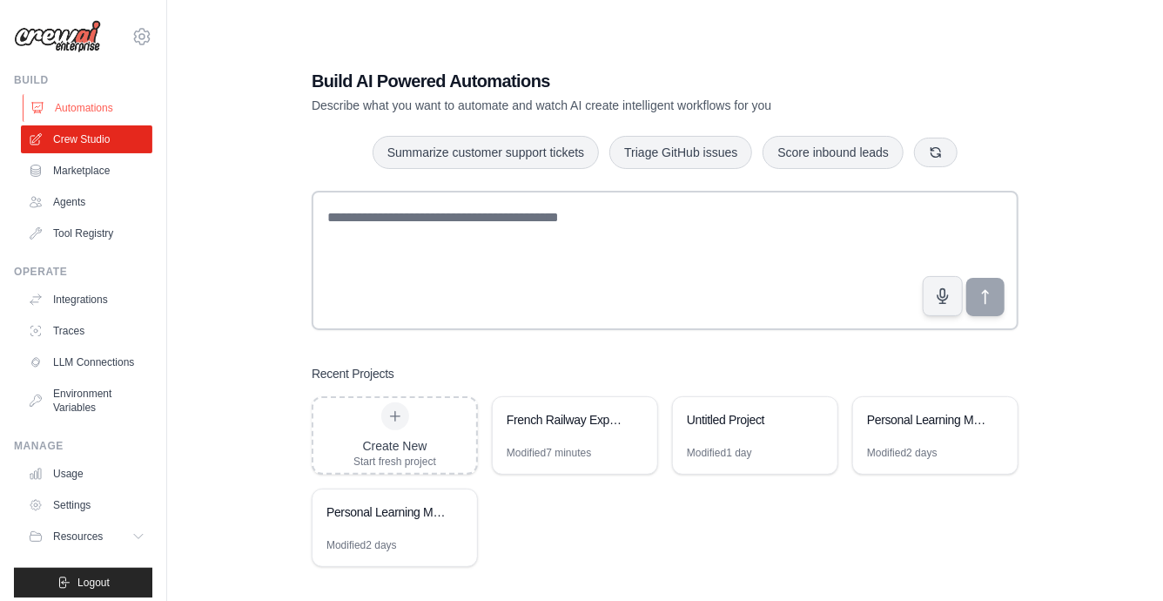
click at [86, 115] on link "Automations" at bounding box center [88, 108] width 131 height 28
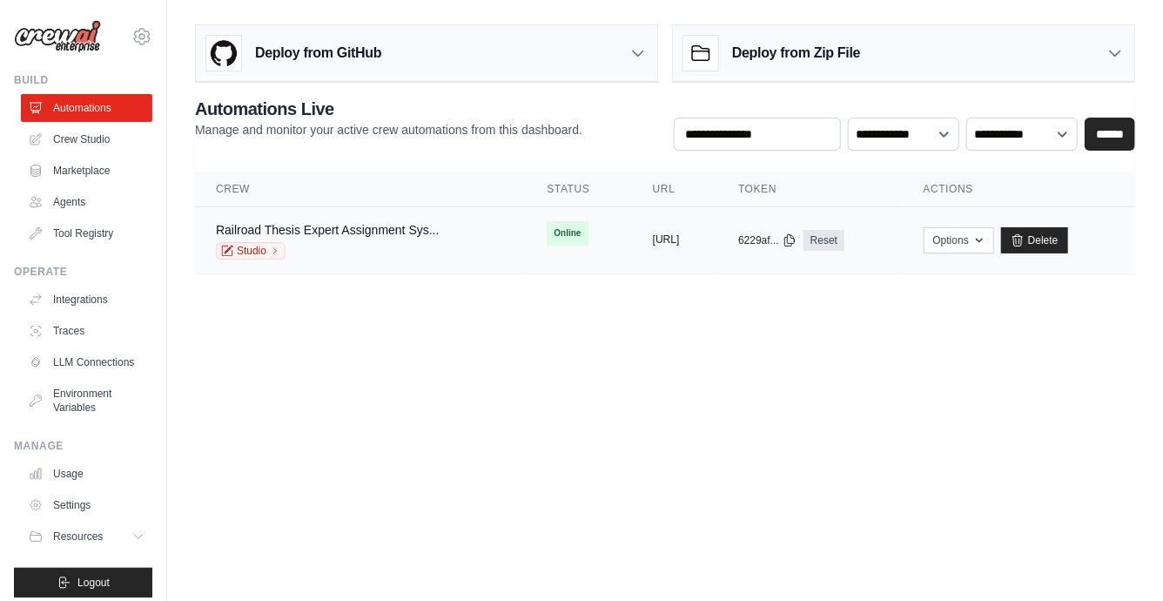
click at [680, 237] on button "[URL]" at bounding box center [666, 239] width 27 height 14
click at [680, 239] on button "[URL]" at bounding box center [666, 239] width 27 height 14
